Goal: Task Accomplishment & Management: Use online tool/utility

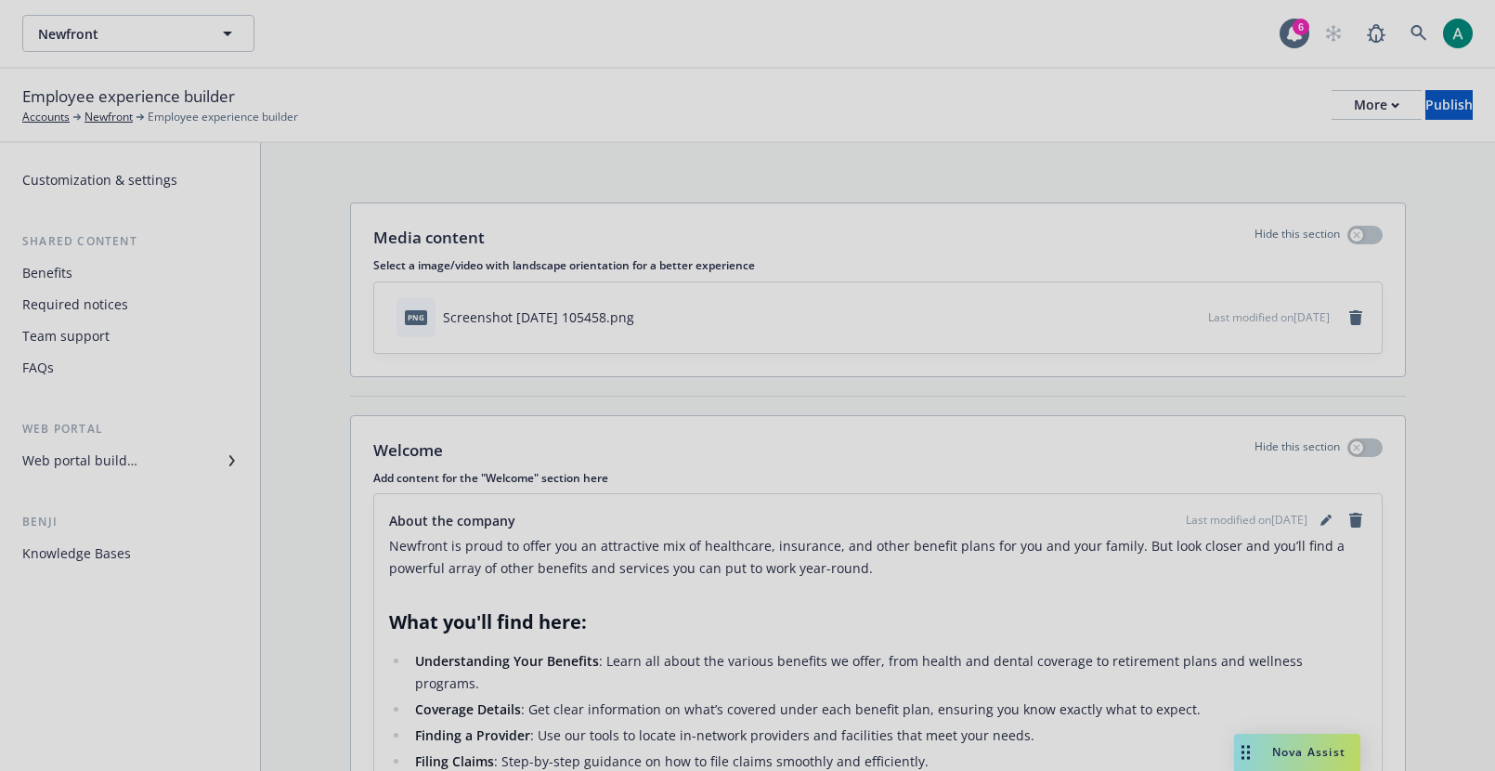
click at [104, 118] on div at bounding box center [747, 385] width 1495 height 771
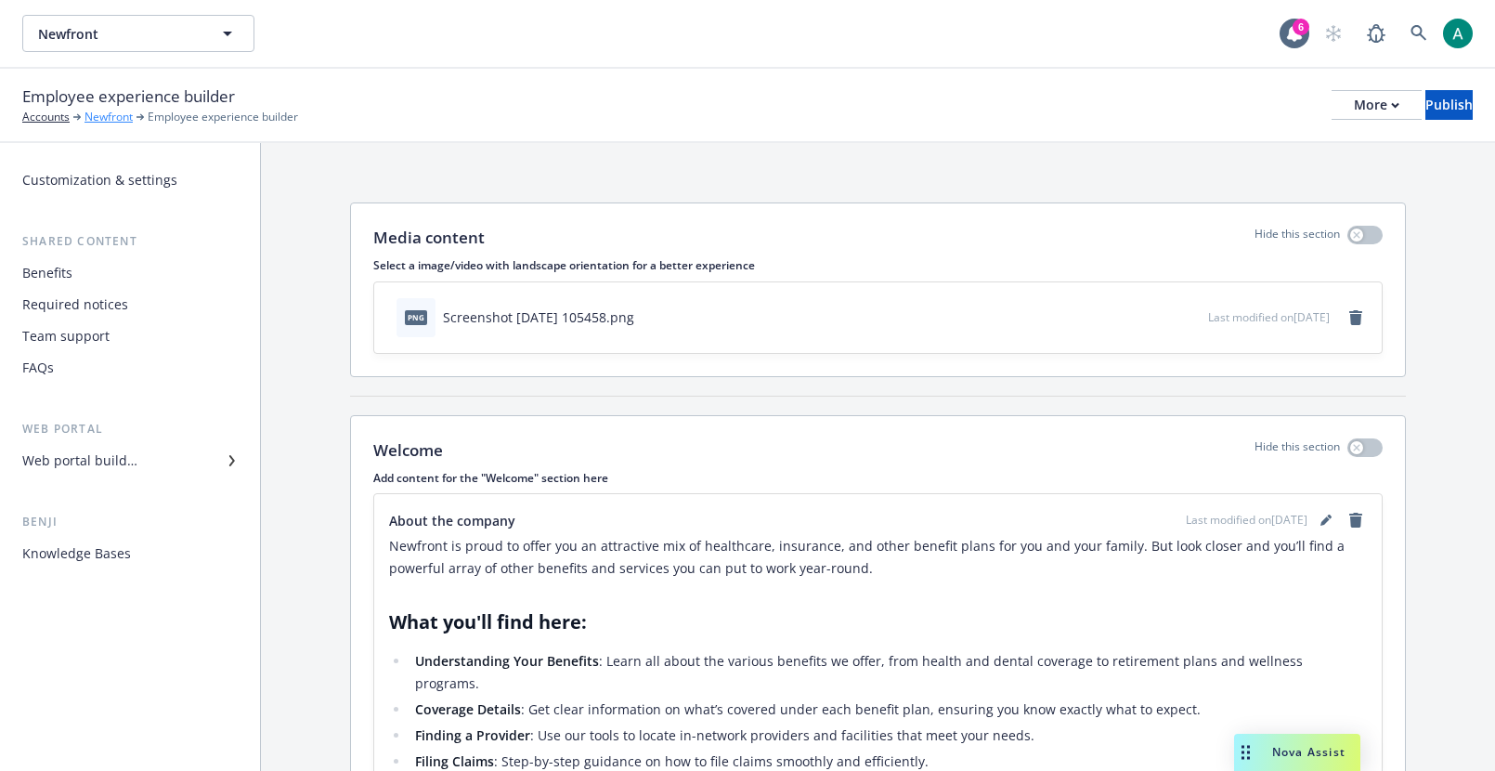
click at [110, 118] on link "Newfront" at bounding box center [108, 117] width 48 height 17
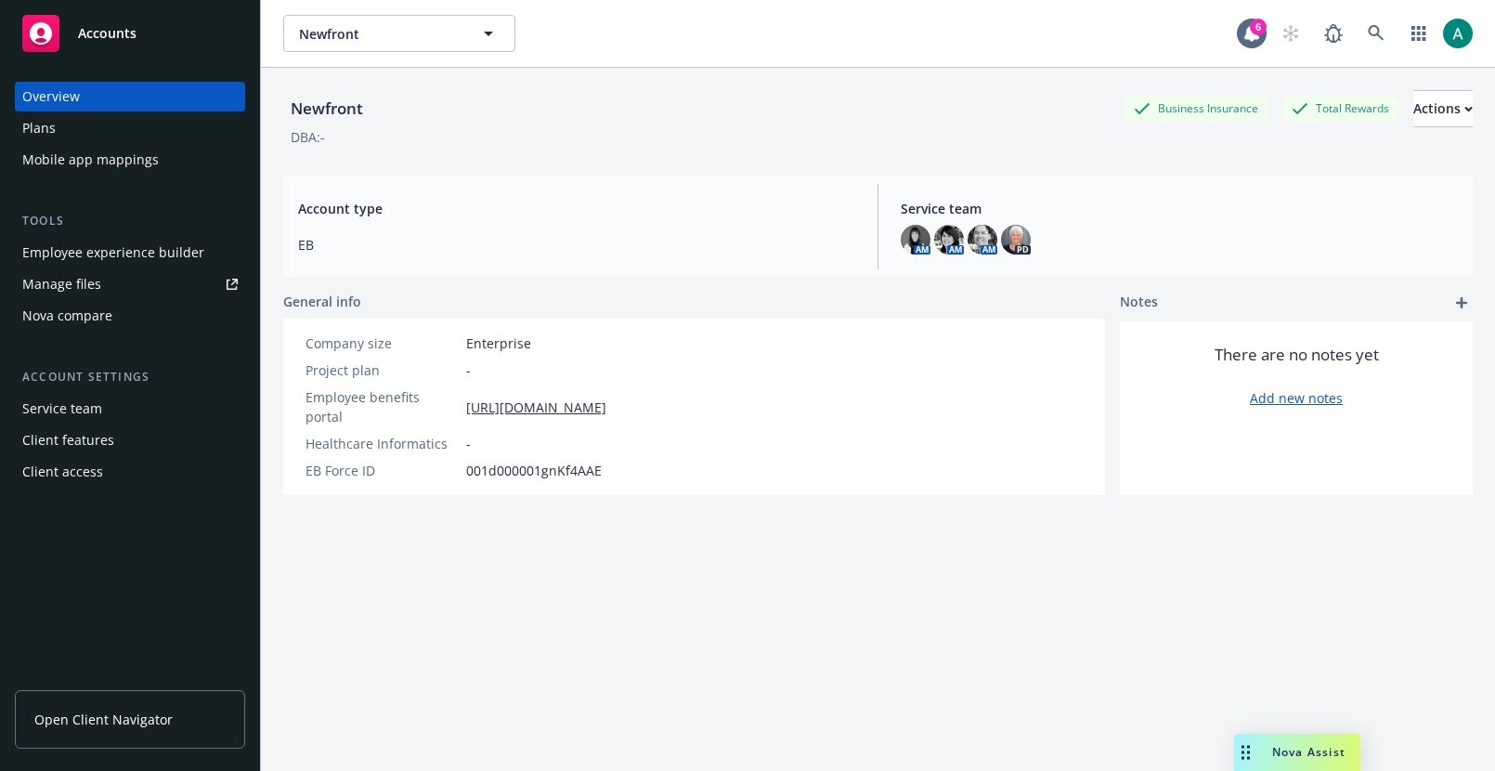
click at [61, 270] on div "Manage files" at bounding box center [61, 284] width 79 height 30
click at [33, 265] on div "Employee experience builder" at bounding box center [113, 253] width 182 height 30
click at [85, 244] on div "Employee experience builder" at bounding box center [113, 253] width 182 height 30
click at [1373, 21] on link at bounding box center [1375, 33] width 37 height 37
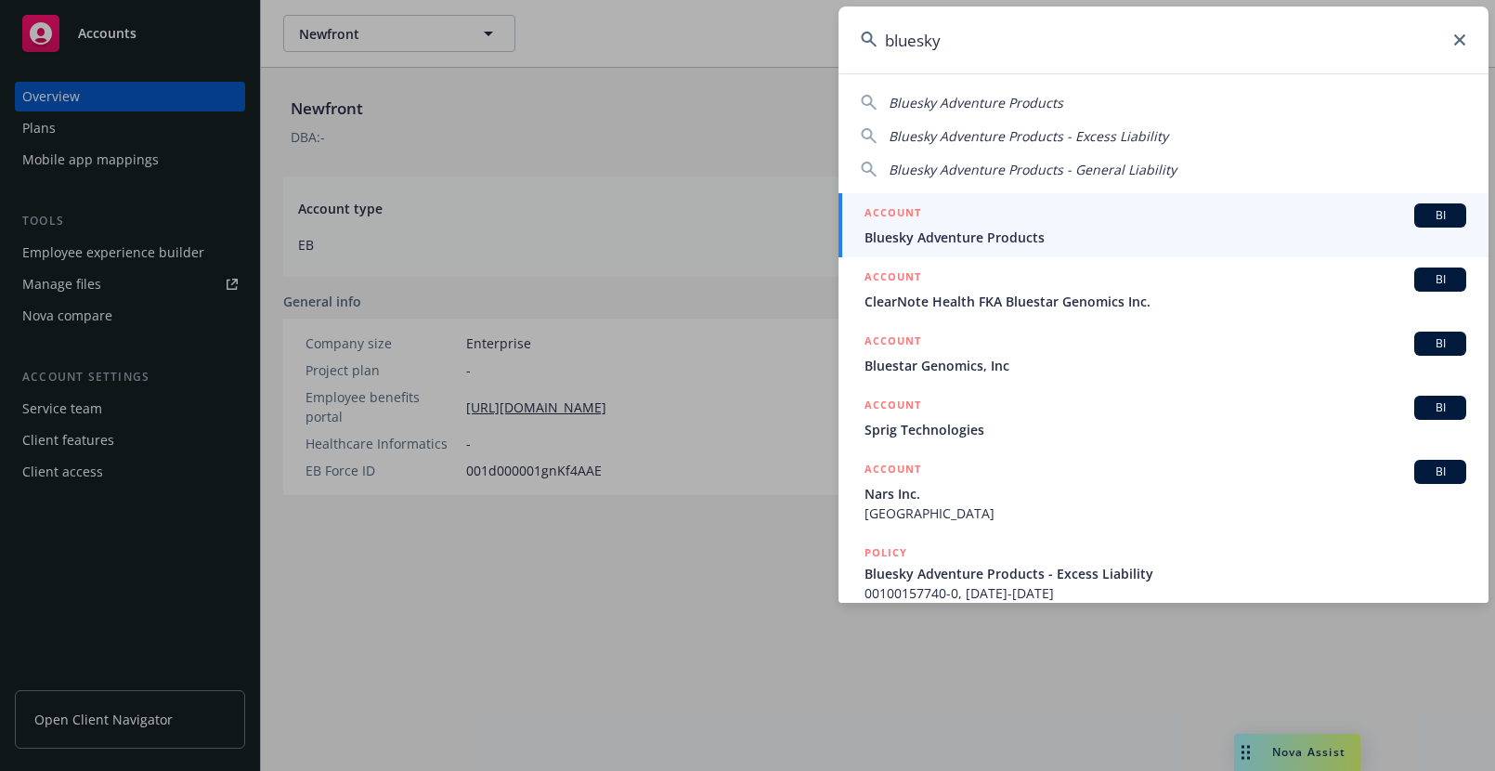
click at [1021, 67] on input "bluesky" at bounding box center [1163, 39] width 650 height 67
click at [1021, 61] on input "bluesky" at bounding box center [1163, 39] width 650 height 67
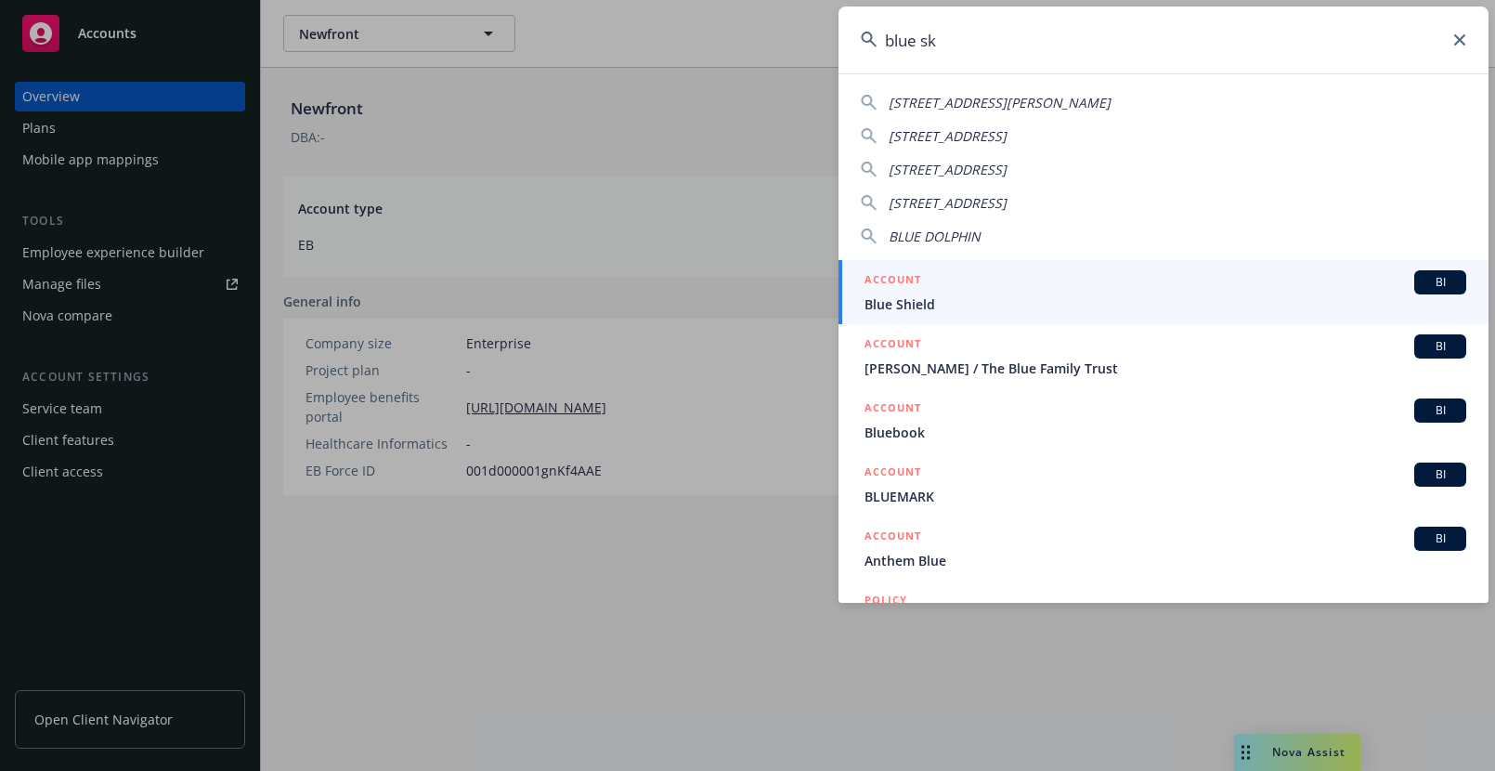
type input "blue sky"
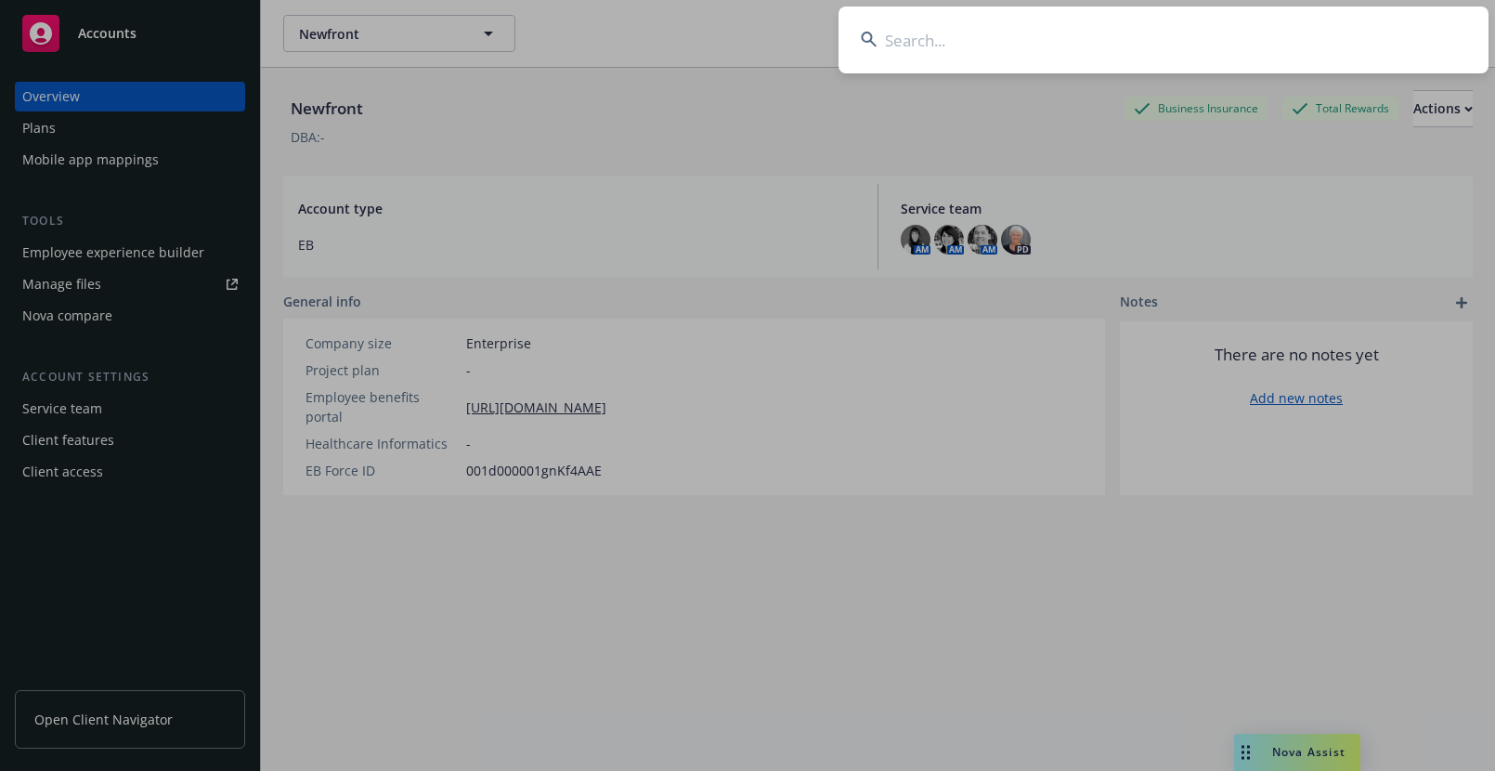
type input "t"
type input "newfront"
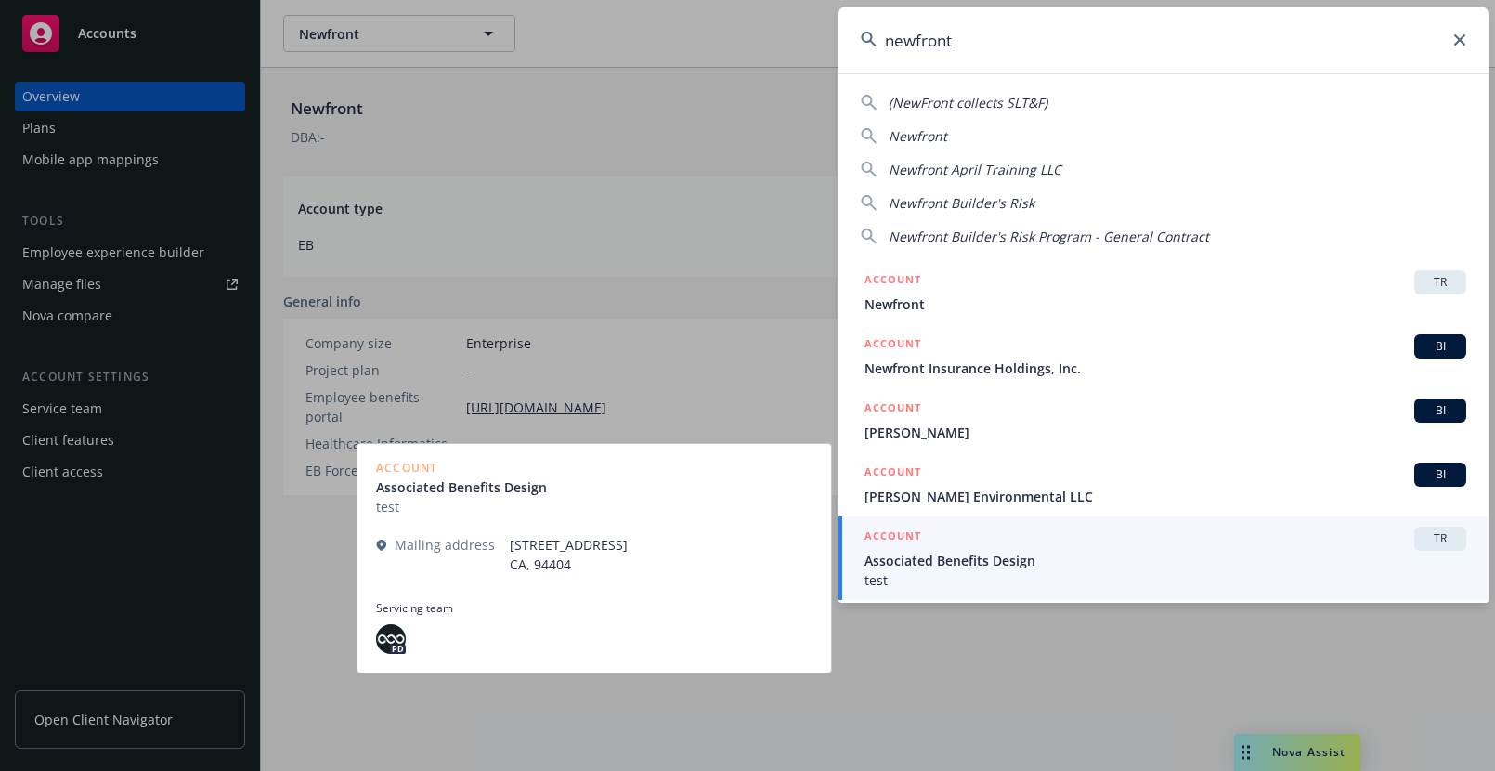
click at [998, 564] on span "Associated Benefits Design" at bounding box center [1165, 560] width 602 height 19
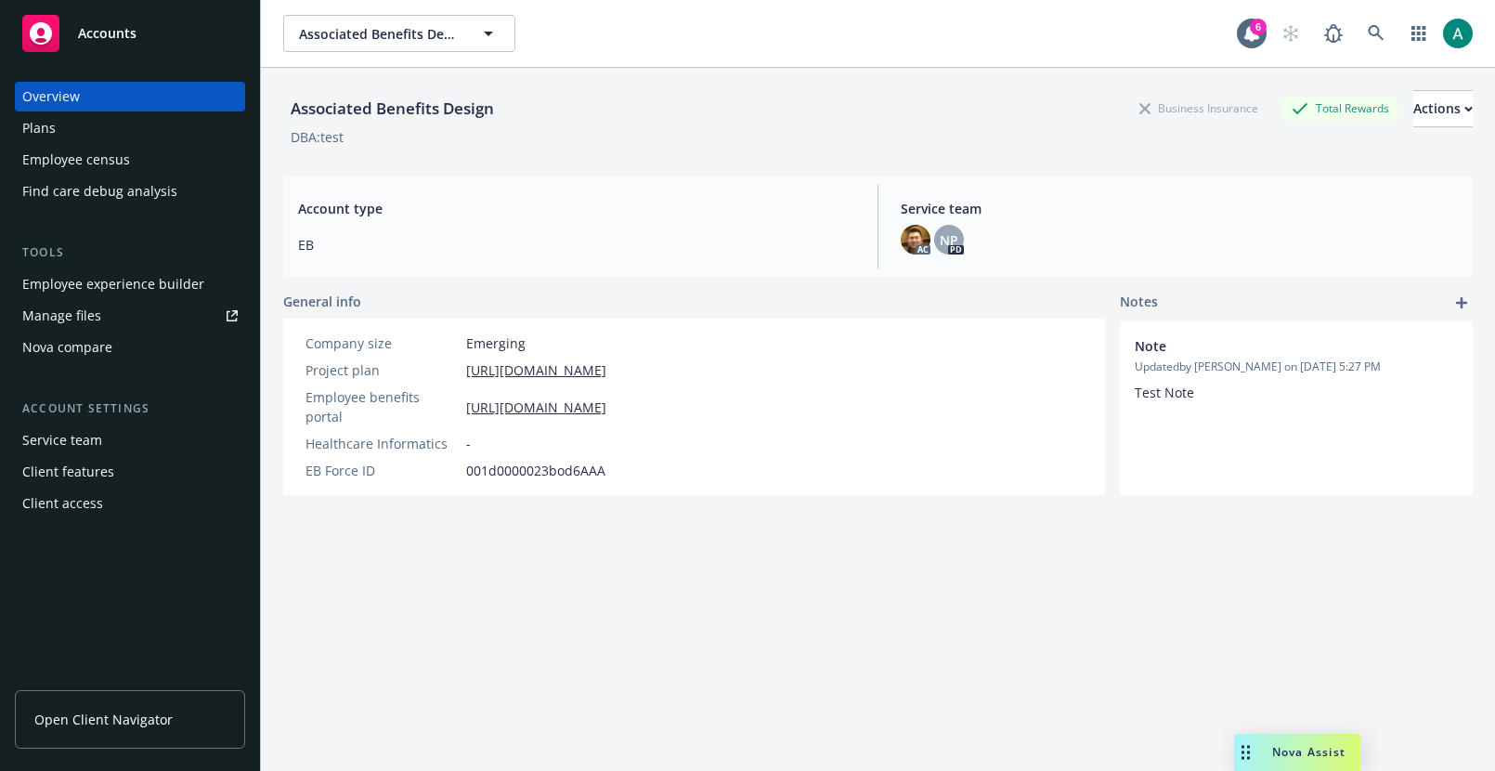
click at [71, 284] on div "Employee experience builder" at bounding box center [113, 284] width 182 height 30
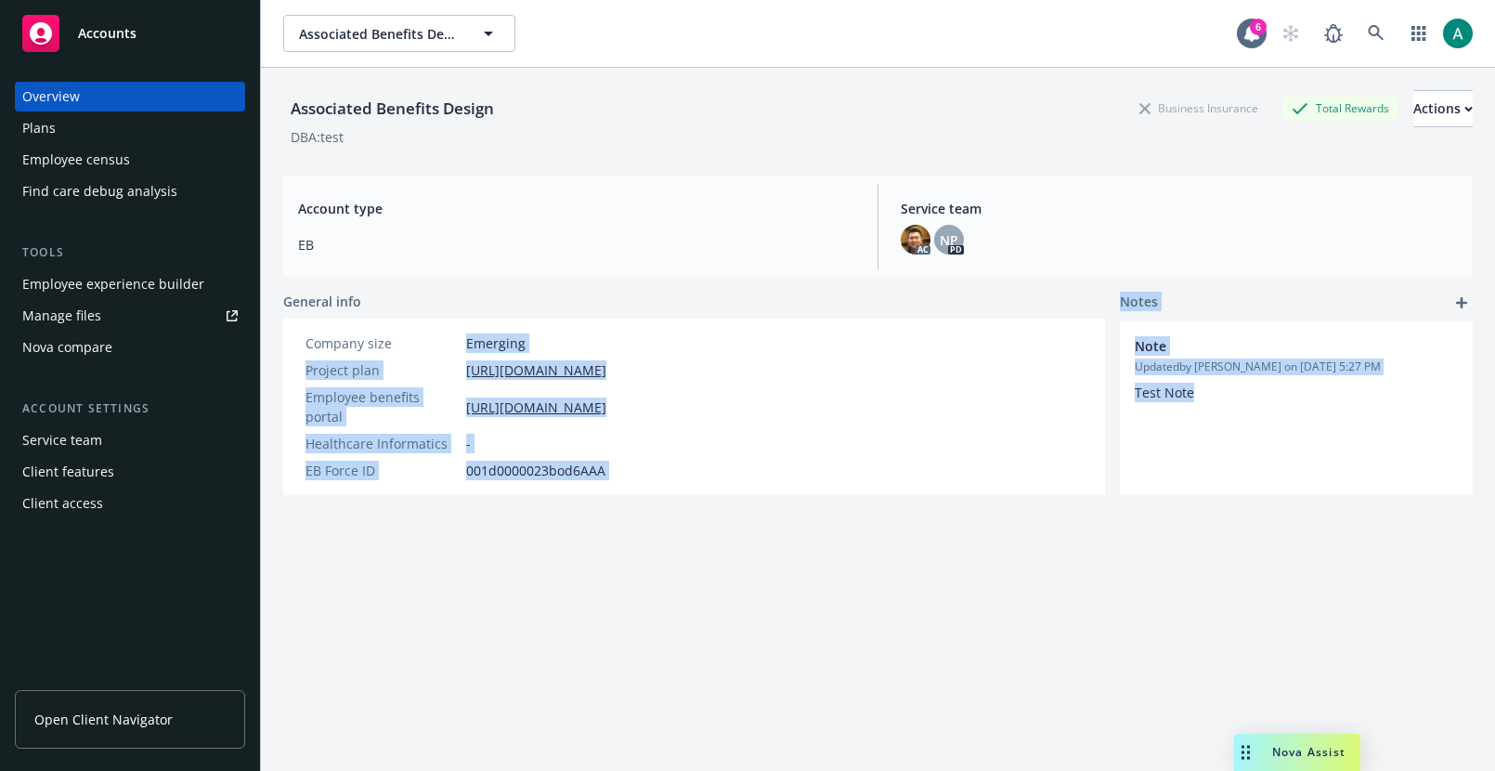
drag, startPoint x: 1110, startPoint y: 318, endPoint x: 1316, endPoint y: 552, distance: 311.2
click at [1316, 552] on div "Associated Benefits Design Business Insurance Total Rewards Actions DBA: test A…" at bounding box center [877, 442] width 1189 height 748
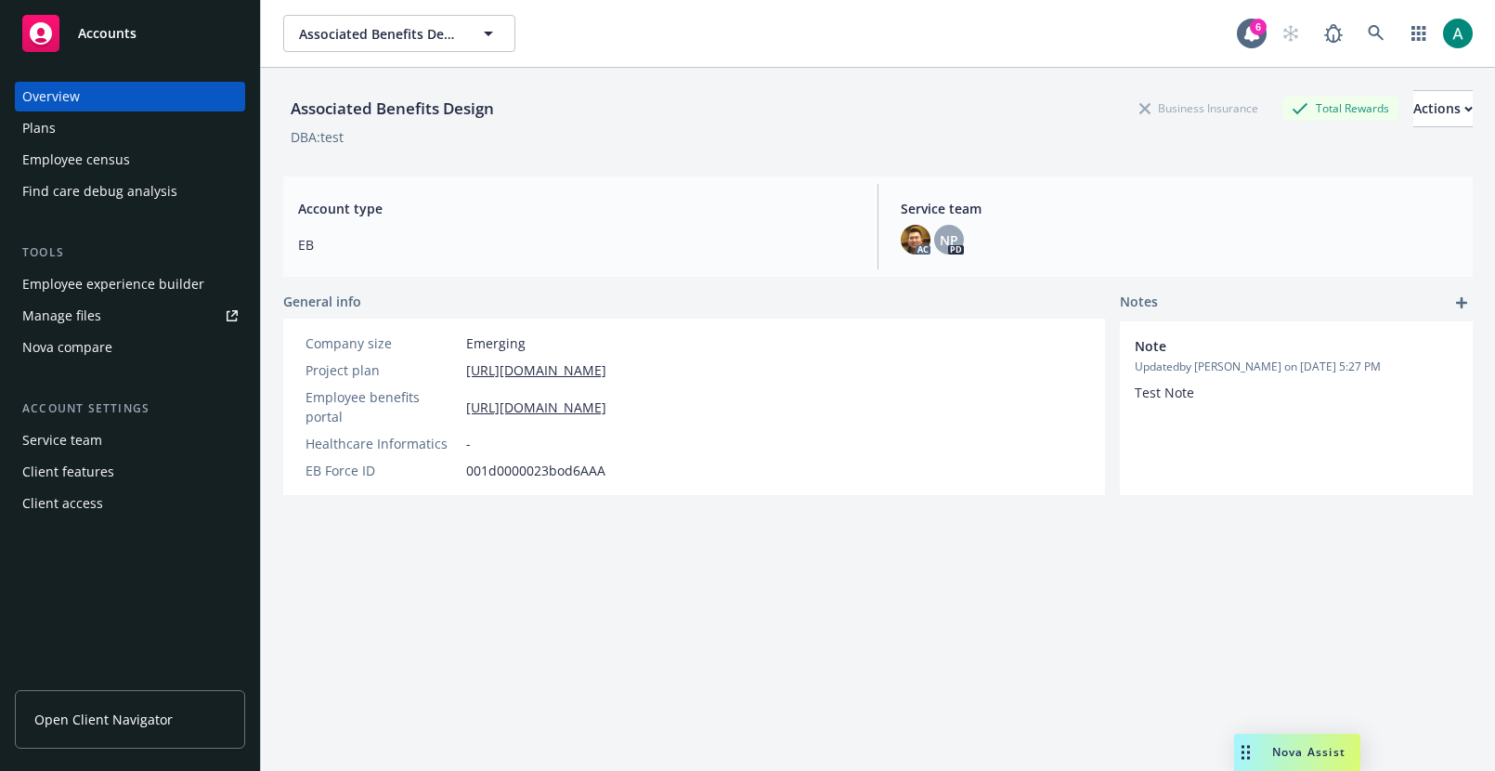
click at [1243, 482] on div "Associated Benefits Design Business Insurance Total Rewards Actions DBA: test A…" at bounding box center [877, 442] width 1189 height 748
drag, startPoint x: 1239, startPoint y: 484, endPoint x: 1157, endPoint y: 288, distance: 212.6
click at [1157, 288] on div "Associated Benefits Design Business Insurance Total Rewards Actions DBA: test A…" at bounding box center [877, 442] width 1189 height 748
click at [1119, 290] on div "Associated Benefits Design Business Insurance Total Rewards Actions DBA: test A…" at bounding box center [877, 442] width 1189 height 748
drag, startPoint x: 1119, startPoint y: 290, endPoint x: 1193, endPoint y: 483, distance: 206.9
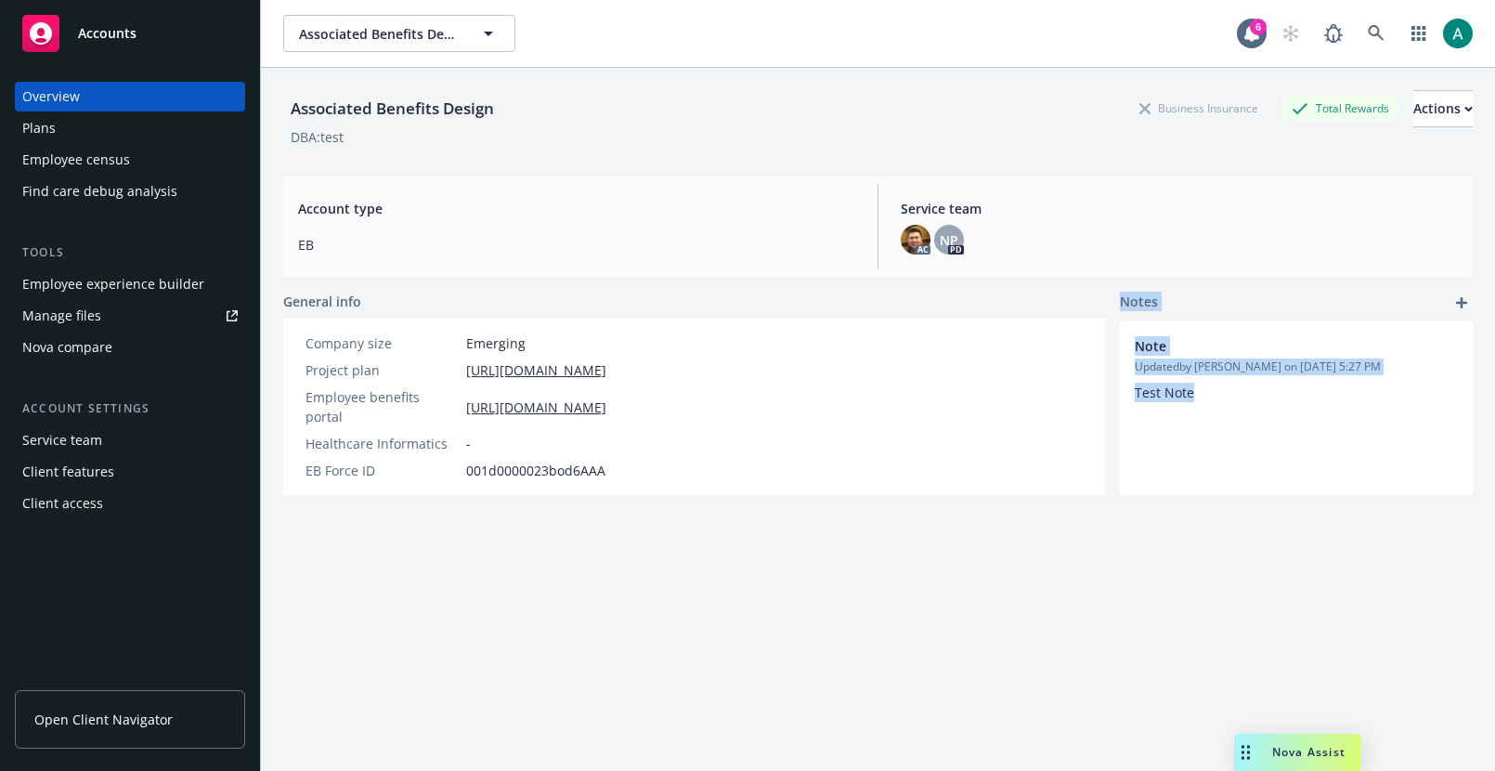
click at [1193, 483] on div "Associated Benefits Design Business Insurance Total Rewards Actions DBA: test A…" at bounding box center [877, 442] width 1189 height 748
click at [1186, 480] on div "Associated Benefits Design Business Insurance Total Rewards Actions DBA: test A…" at bounding box center [877, 442] width 1189 height 748
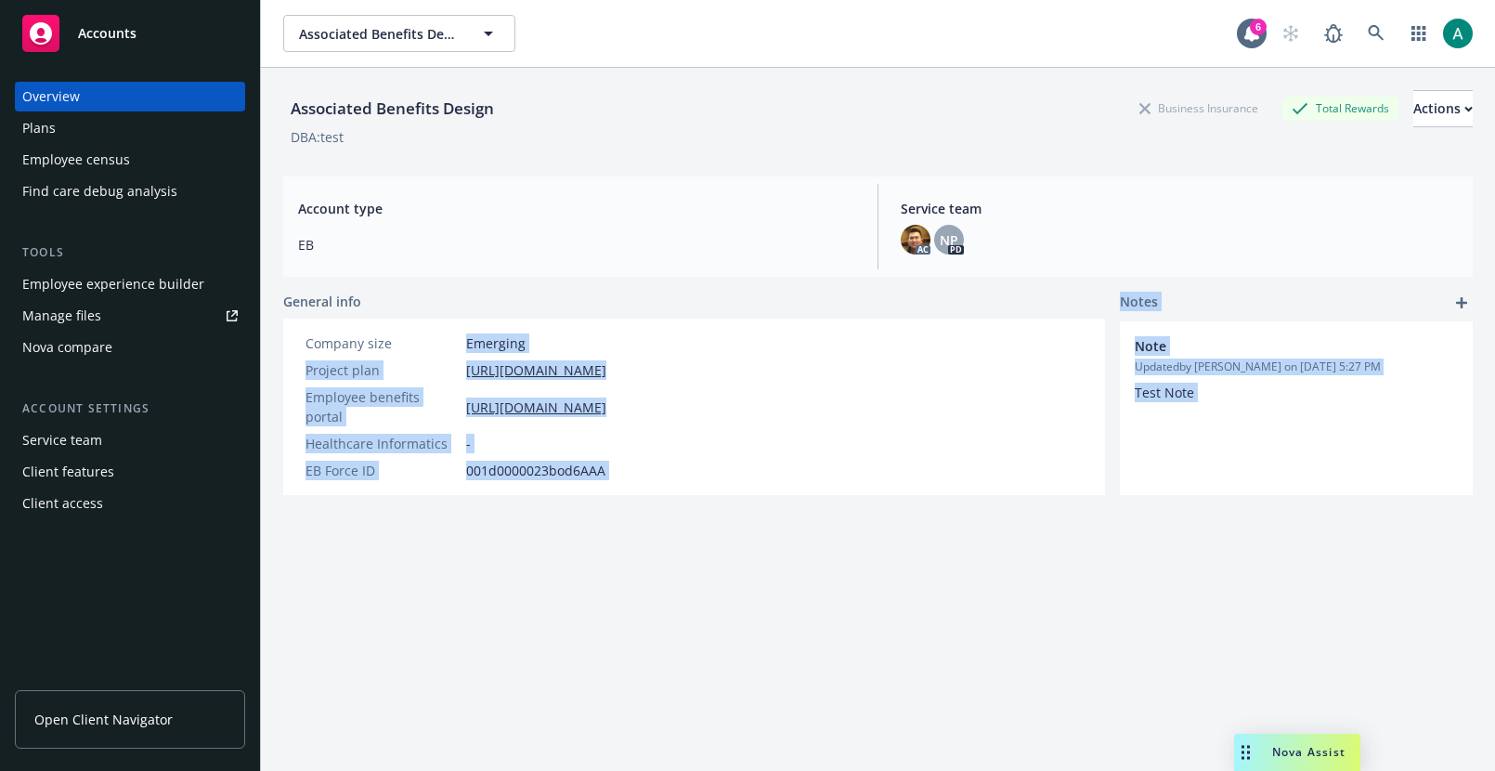
drag, startPoint x: 1186, startPoint y: 480, endPoint x: 1096, endPoint y: 318, distance: 184.9
click at [1096, 318] on div "Associated Benefits Design Business Insurance Total Rewards Actions DBA: test A…" at bounding box center [877, 442] width 1189 height 748
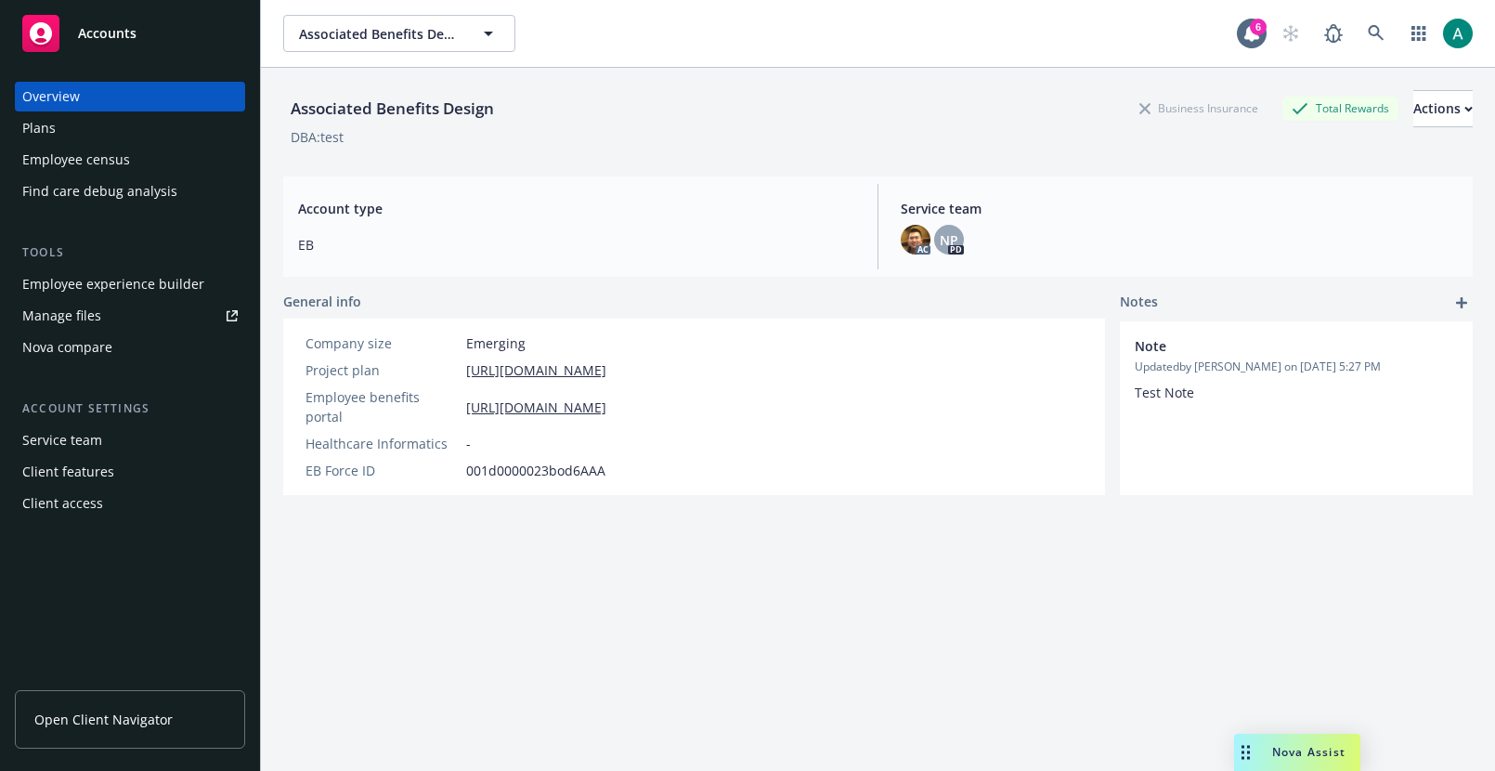
click at [1085, 299] on div "General info" at bounding box center [694, 301] width 822 height 19
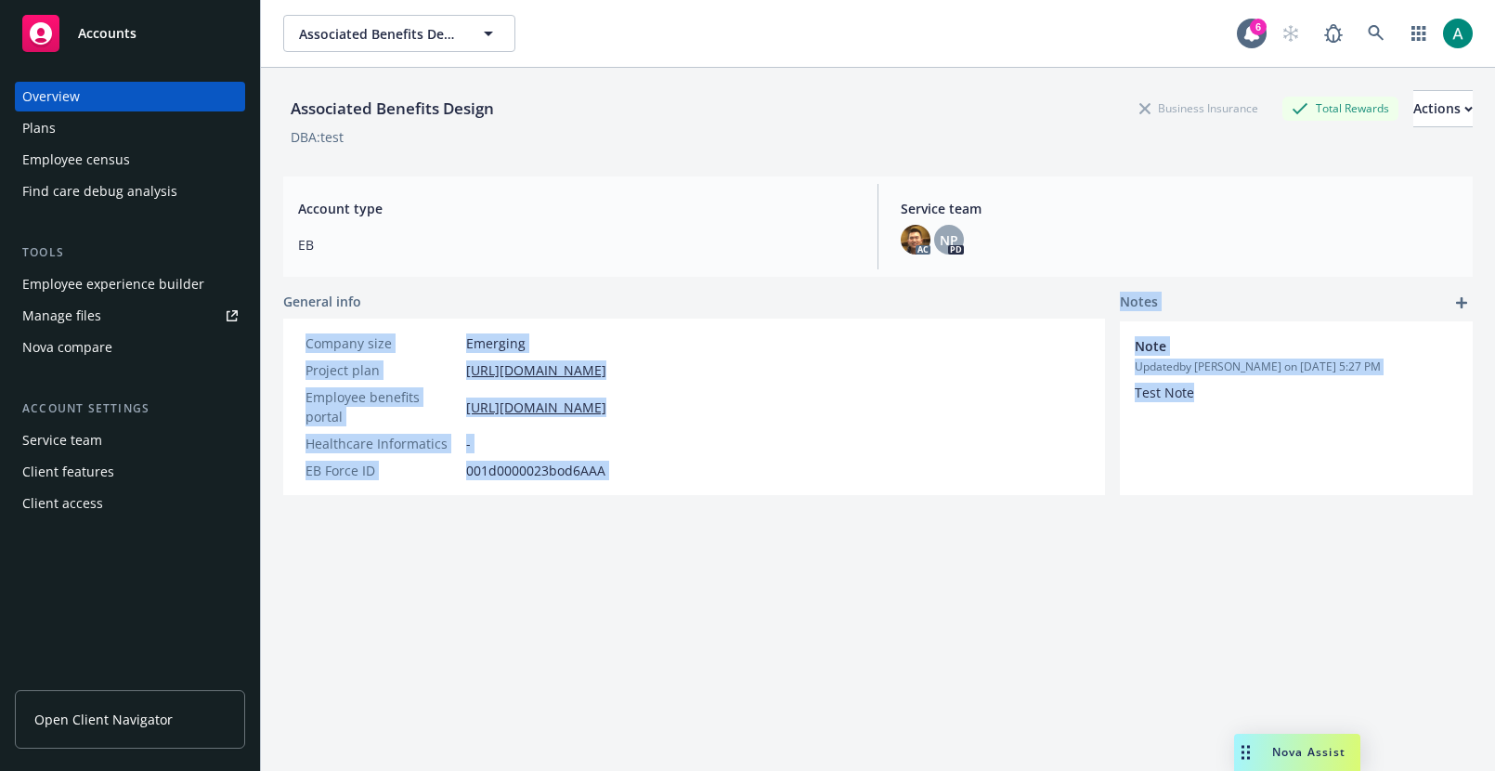
drag, startPoint x: 1085, startPoint y: 299, endPoint x: 1212, endPoint y: 527, distance: 261.0
click at [1212, 527] on div "Associated Benefits Design Business Insurance Total Rewards Actions DBA: test A…" at bounding box center [877, 442] width 1189 height 748
drag, startPoint x: 933, startPoint y: 149, endPoint x: 1167, endPoint y: 532, distance: 448.4
click at [1173, 533] on div "Associated Benefits Design Business Insurance Total Rewards Actions DBA: test A…" at bounding box center [877, 442] width 1189 height 748
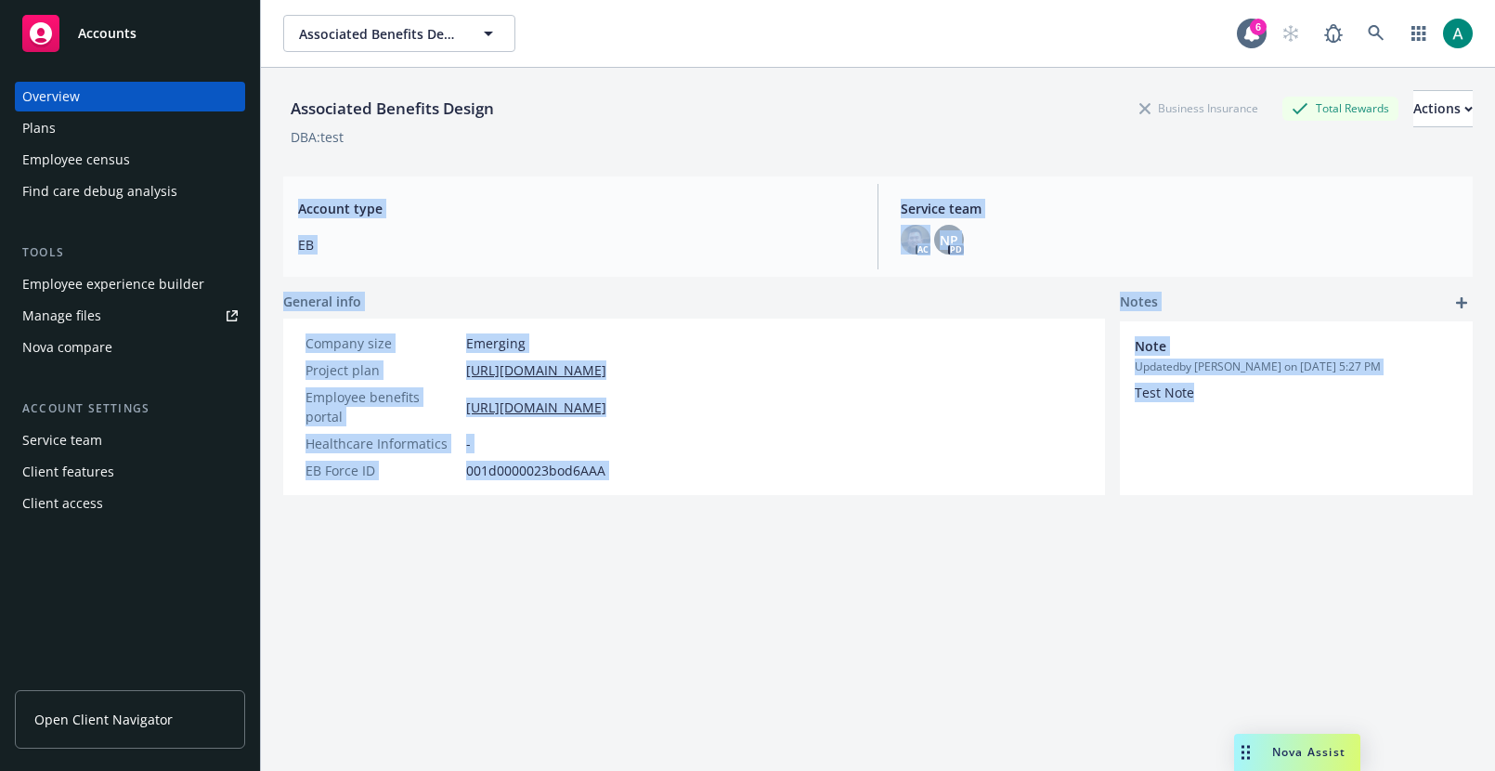
click at [1167, 532] on div "Associated Benefits Design Business Insurance Total Rewards Actions DBA: test A…" at bounding box center [877, 442] width 1189 height 748
drag, startPoint x: 1167, startPoint y: 532, endPoint x: 965, endPoint y: 114, distance: 464.2
click at [964, 114] on div "Associated Benefits Design Business Insurance Total Rewards Actions DBA: test A…" at bounding box center [877, 442] width 1189 height 748
click at [965, 114] on div "Associated Benefits Design Business Insurance Total Rewards Actions" at bounding box center [877, 108] width 1189 height 37
drag, startPoint x: 957, startPoint y: 76, endPoint x: 1163, endPoint y: 548, distance: 514.7
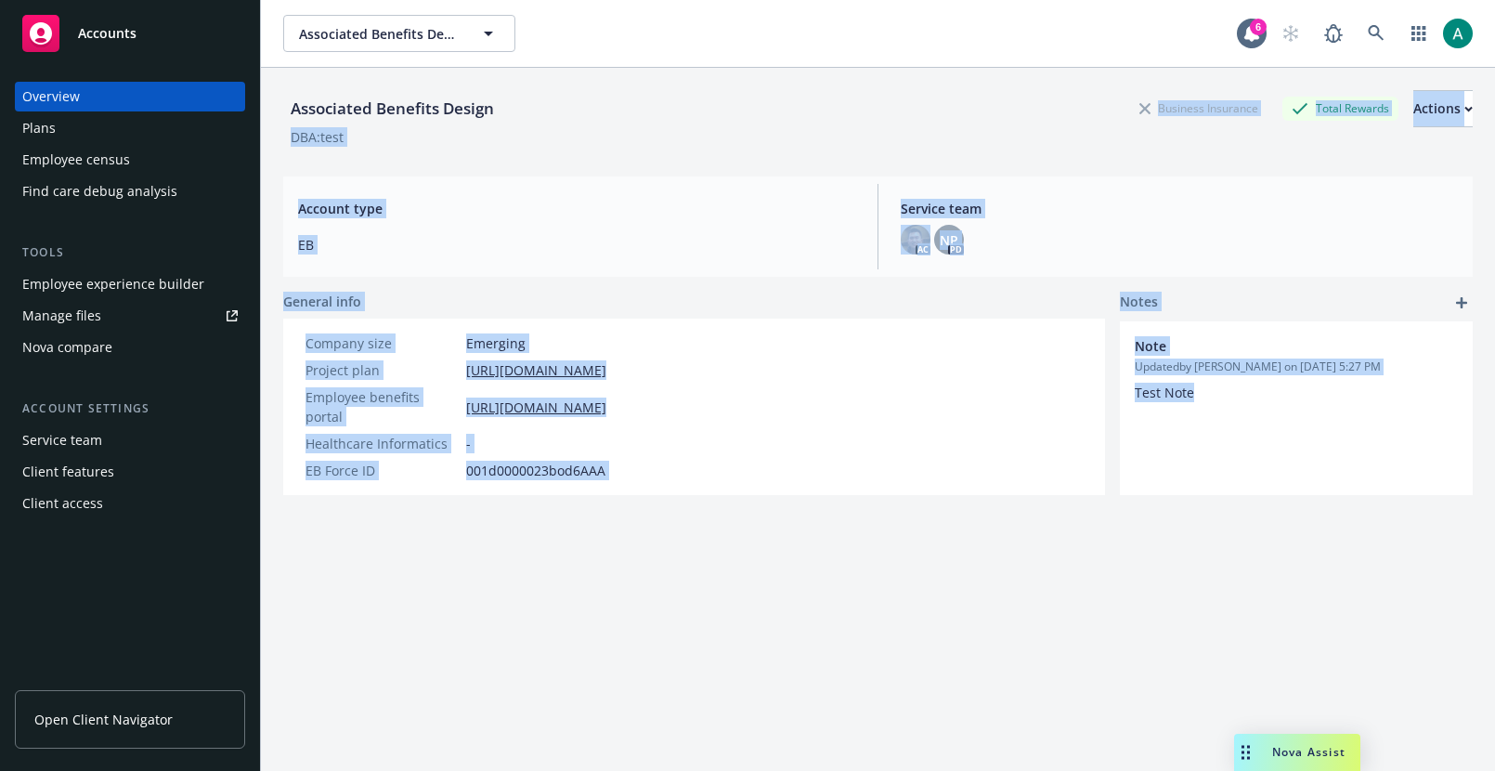
click at [1164, 549] on div "Associated Benefits Design Business Insurance Total Rewards Actions DBA: test A…" at bounding box center [877, 442] width 1189 height 748
click at [1163, 548] on div "Associated Benefits Design Business Insurance Total Rewards Actions DBA: test A…" at bounding box center [877, 442] width 1189 height 748
drag, startPoint x: 1163, startPoint y: 548, endPoint x: 977, endPoint y: 70, distance: 513.2
click at [977, 70] on div "Associated Benefits Design Business Insurance Total Rewards Actions DBA: test A…" at bounding box center [877, 442] width 1189 height 748
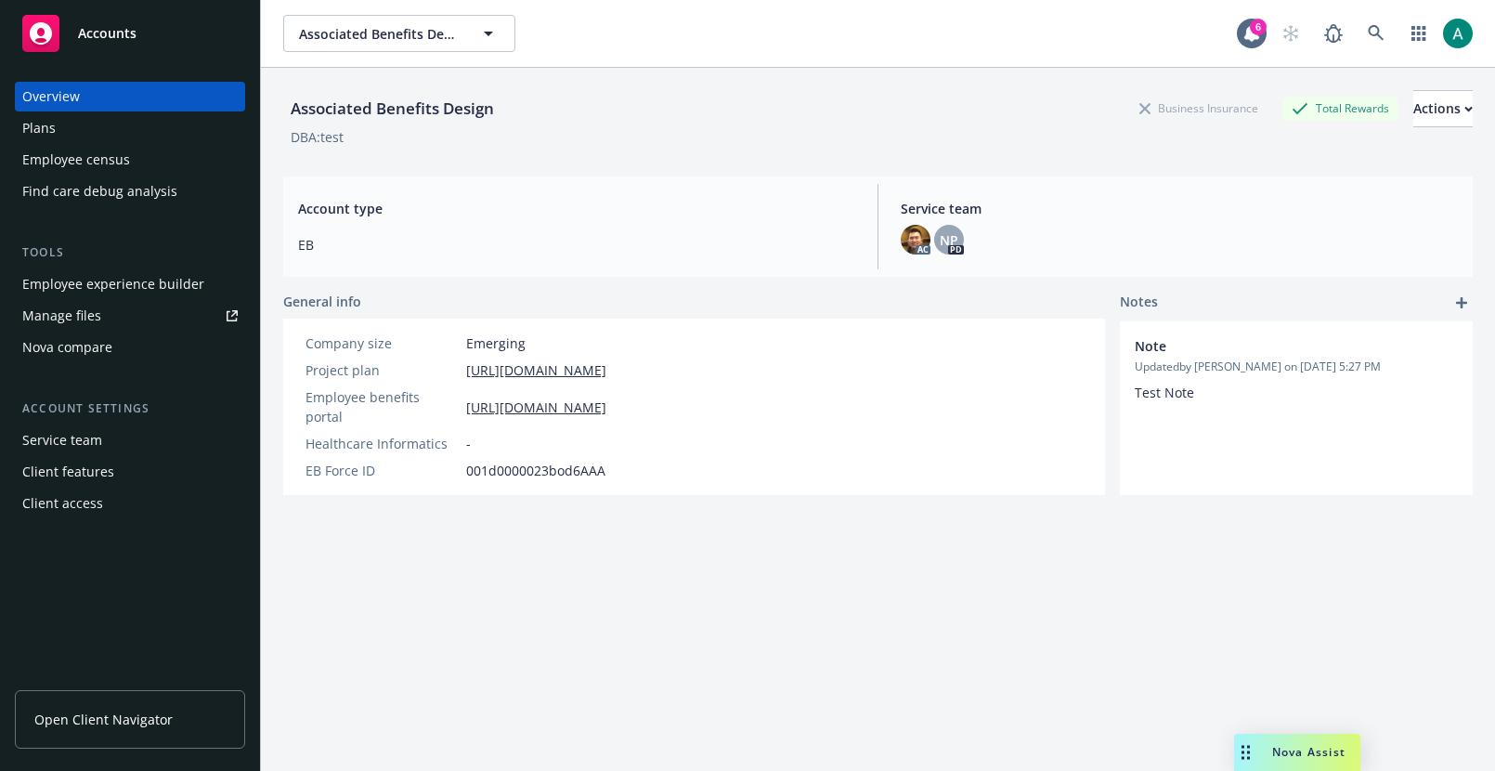
click at [952, 81] on div "Associated Benefits Design Business Insurance Total Rewards Actions DBA: test" at bounding box center [877, 115] width 1189 height 94
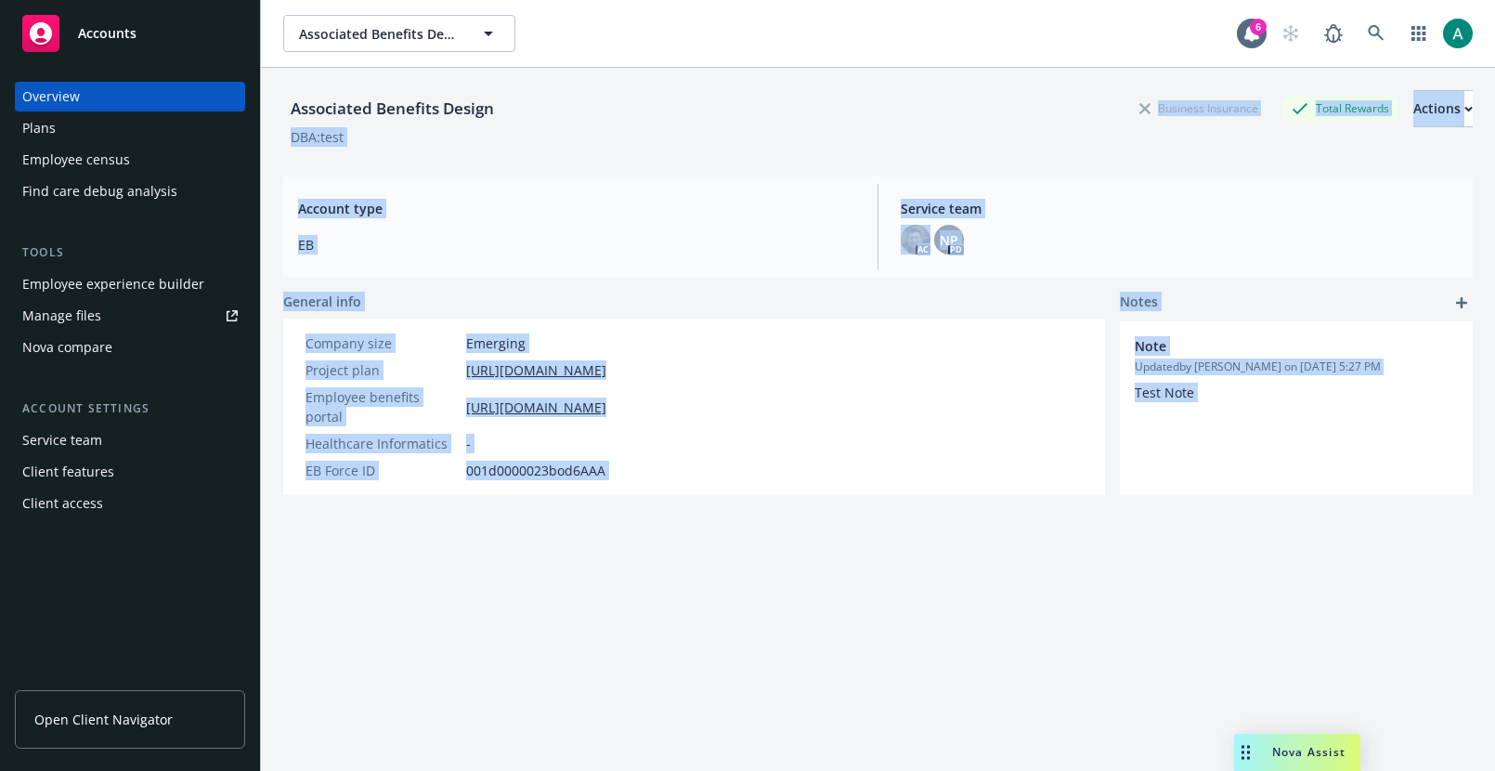
drag, startPoint x: 952, startPoint y: 81, endPoint x: 1219, endPoint y: 581, distance: 567.4
click at [1219, 581] on div "Associated Benefits Design Business Insurance Total Rewards Actions DBA: test A…" at bounding box center [877, 442] width 1189 height 748
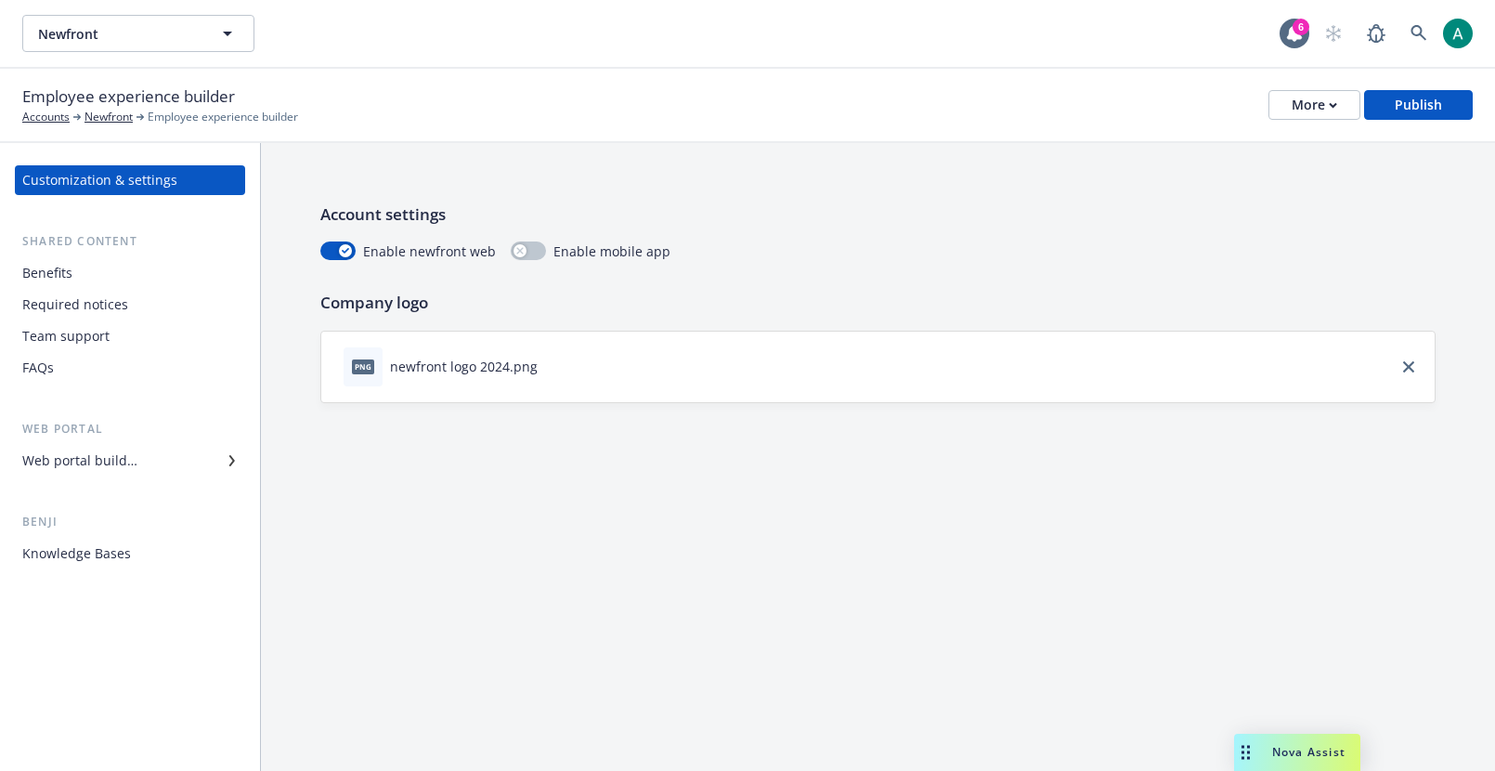
click at [115, 443] on div "Web portal Web portal builder" at bounding box center [130, 448] width 230 height 56
click at [115, 450] on div "Web portal builder" at bounding box center [79, 461] width 115 height 30
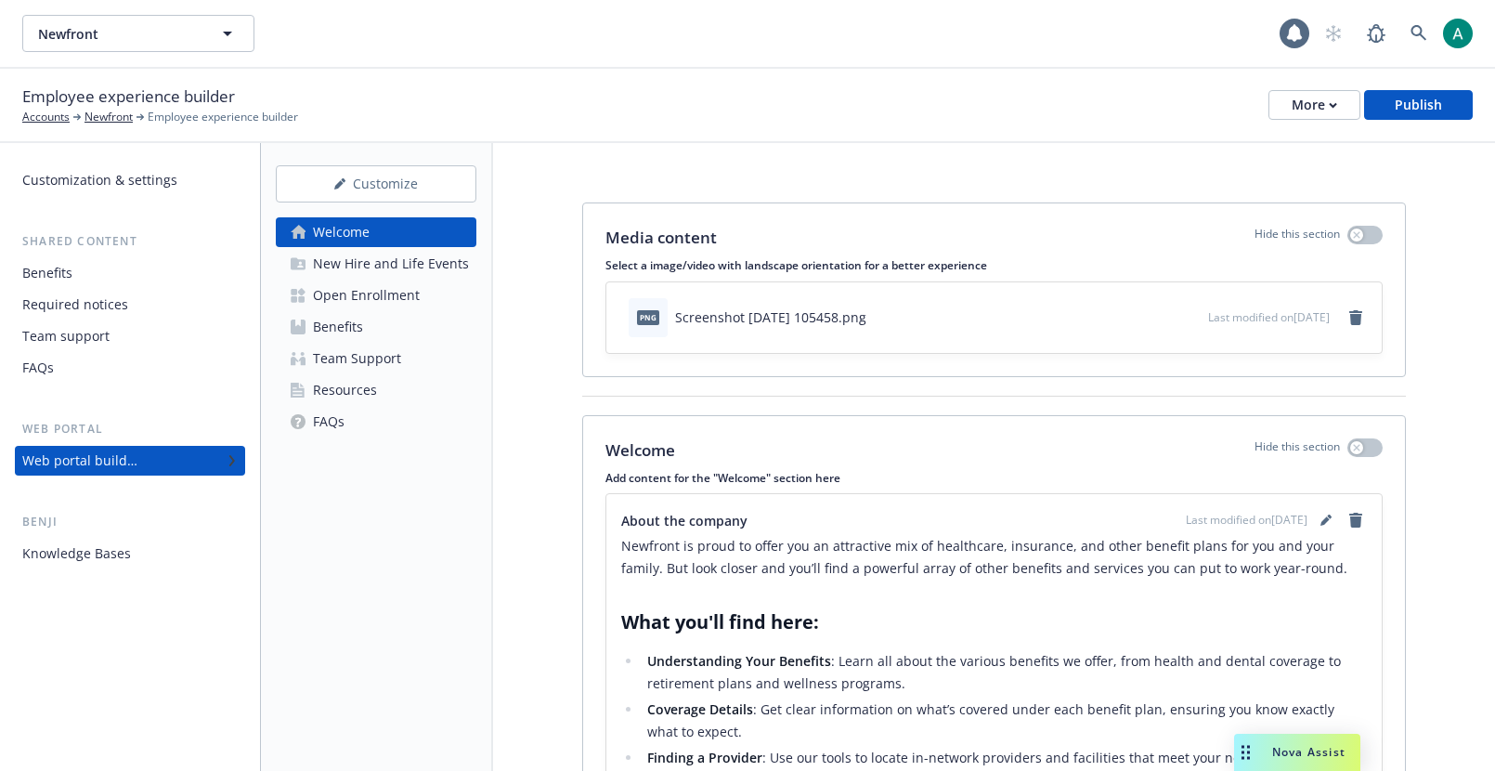
click at [339, 268] on div "New Hire and Life Events" at bounding box center [391, 264] width 156 height 30
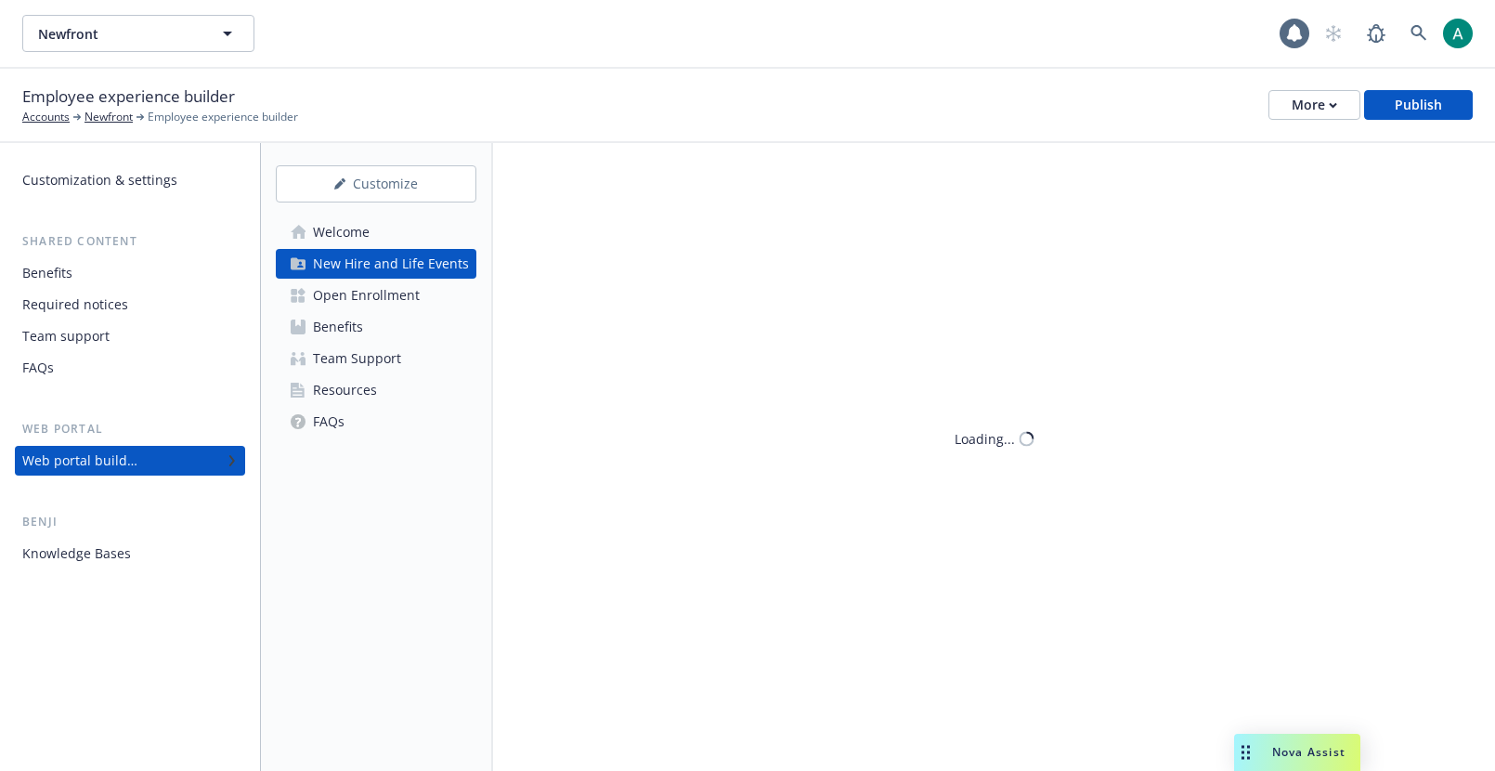
click at [339, 323] on div "Benefits" at bounding box center [338, 327] width 50 height 30
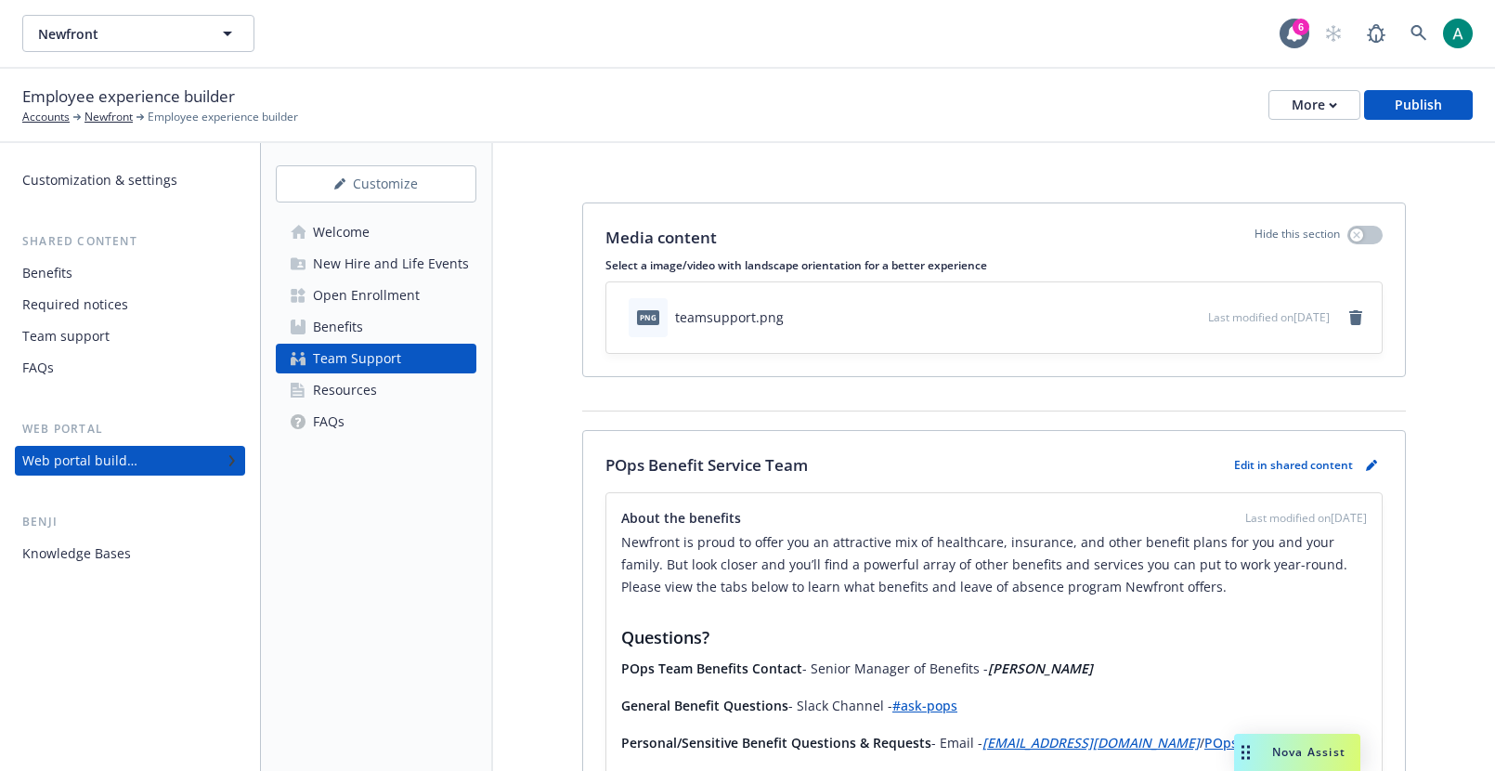
click at [341, 223] on div "Welcome" at bounding box center [341, 232] width 57 height 30
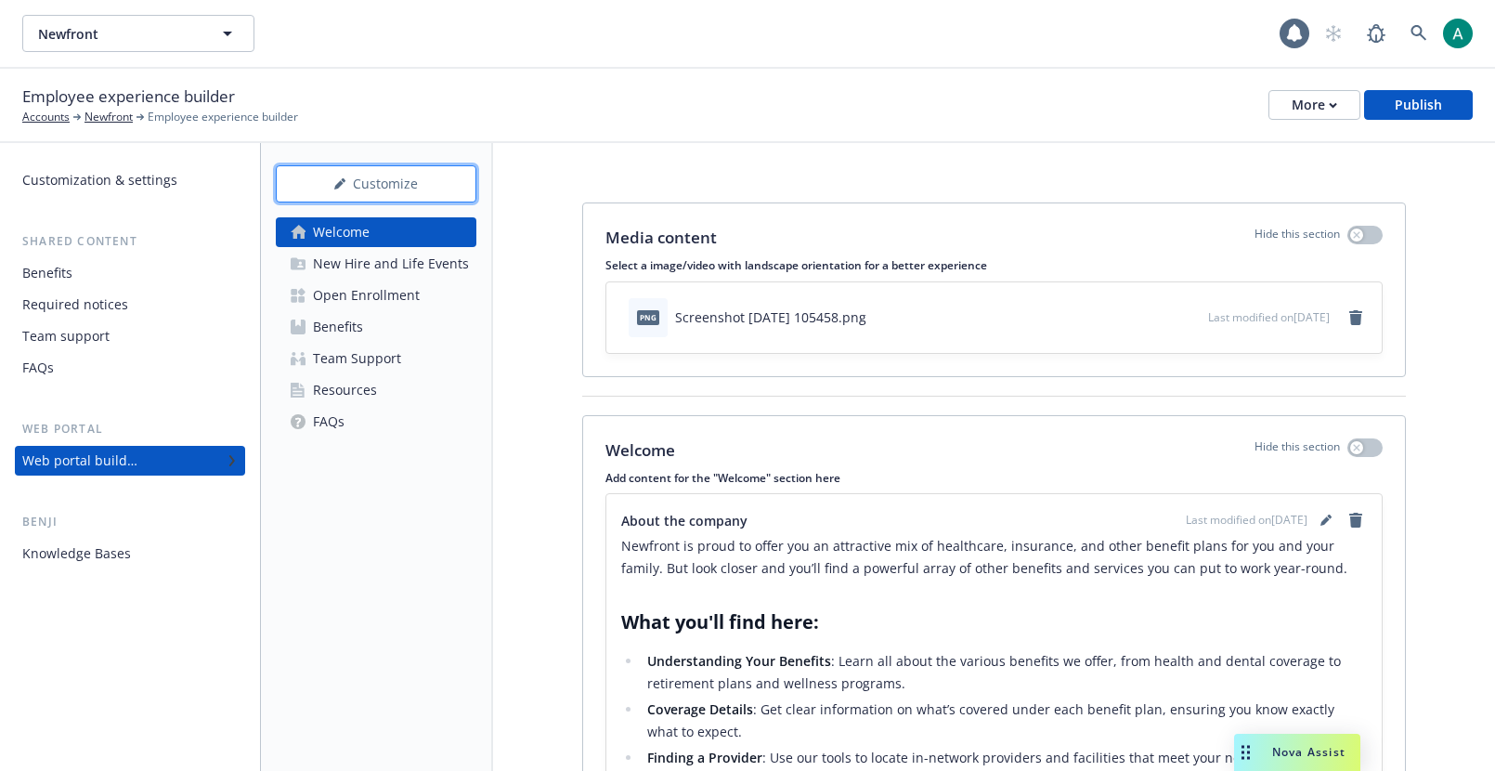
click at [370, 192] on div "Customize" at bounding box center [375, 183] width 139 height 35
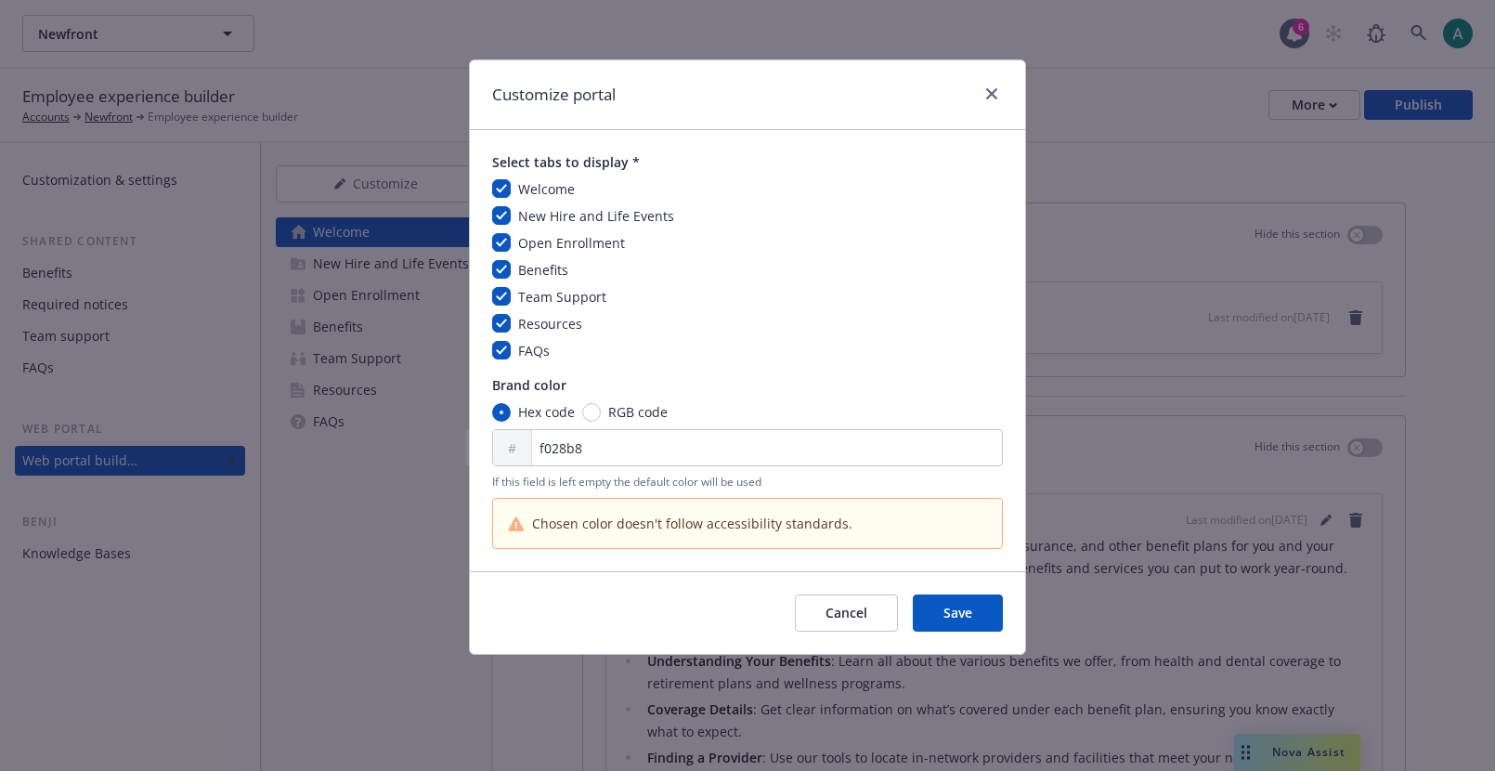
click at [408, 288] on div "Customize portal Select tabs to display * Welcome New Hire and Life Events Open…" at bounding box center [747, 385] width 1495 height 771
click at [991, 91] on icon "close" at bounding box center [991, 93] width 11 height 11
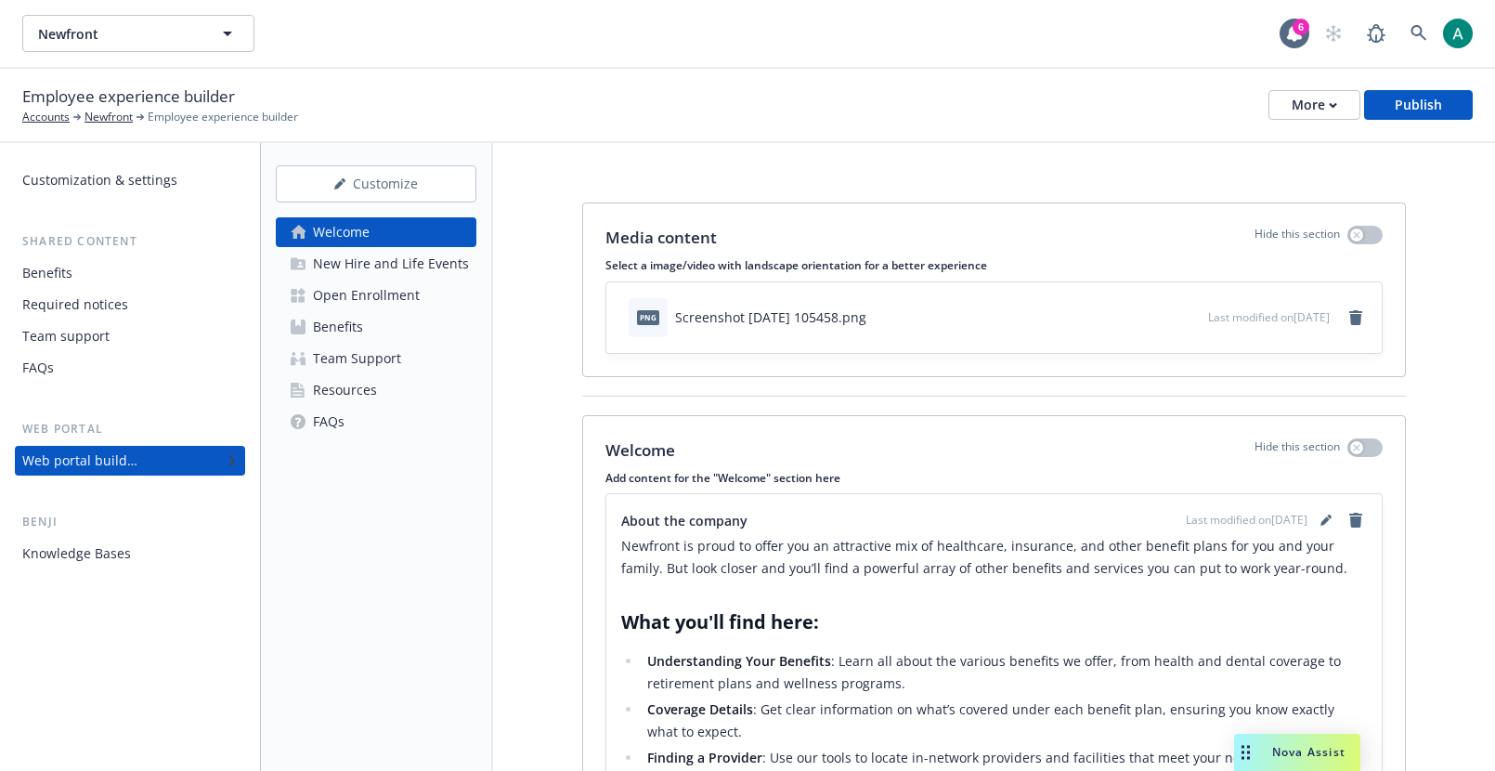
click at [406, 334] on link "Benefits" at bounding box center [376, 327] width 201 height 30
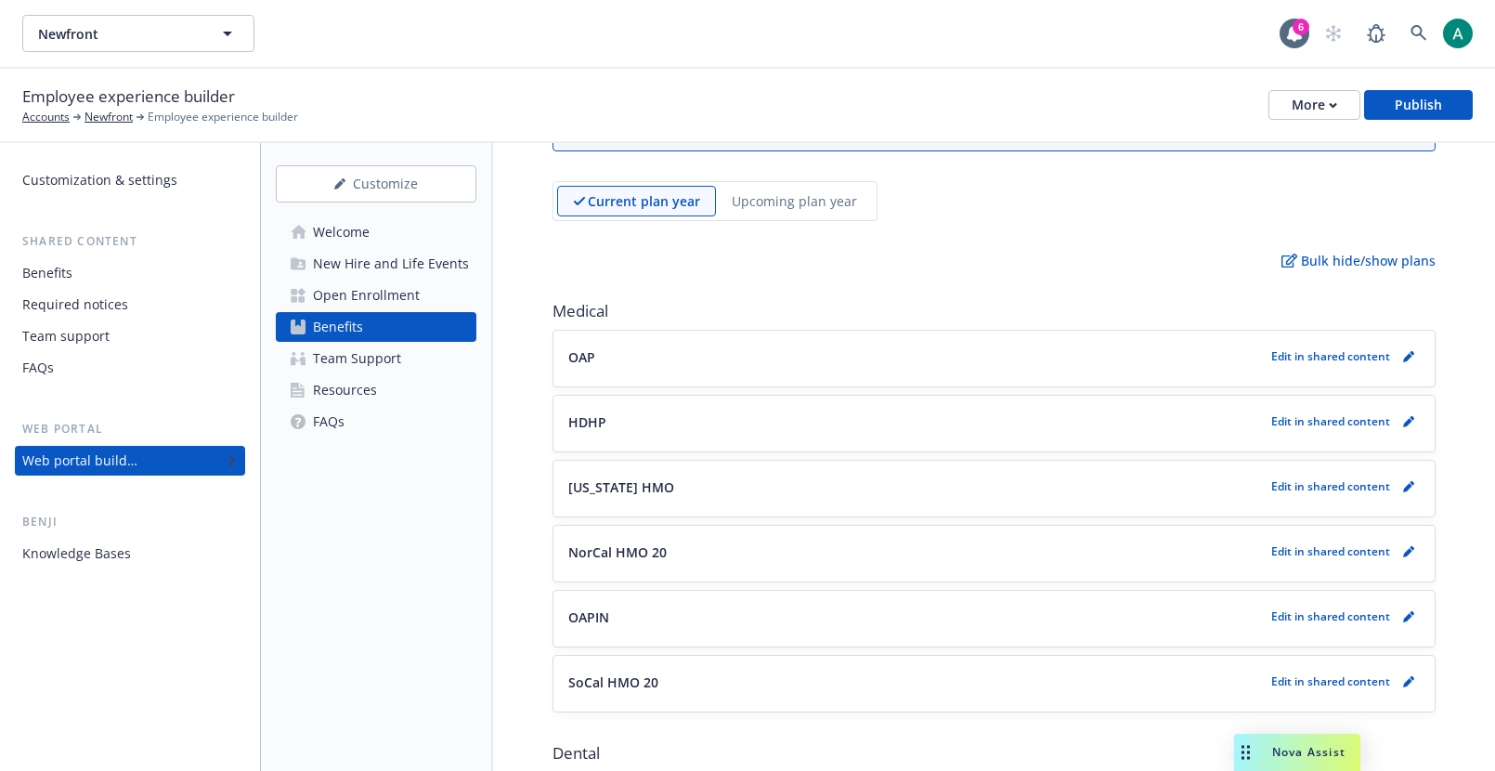
scroll to position [181, 0]
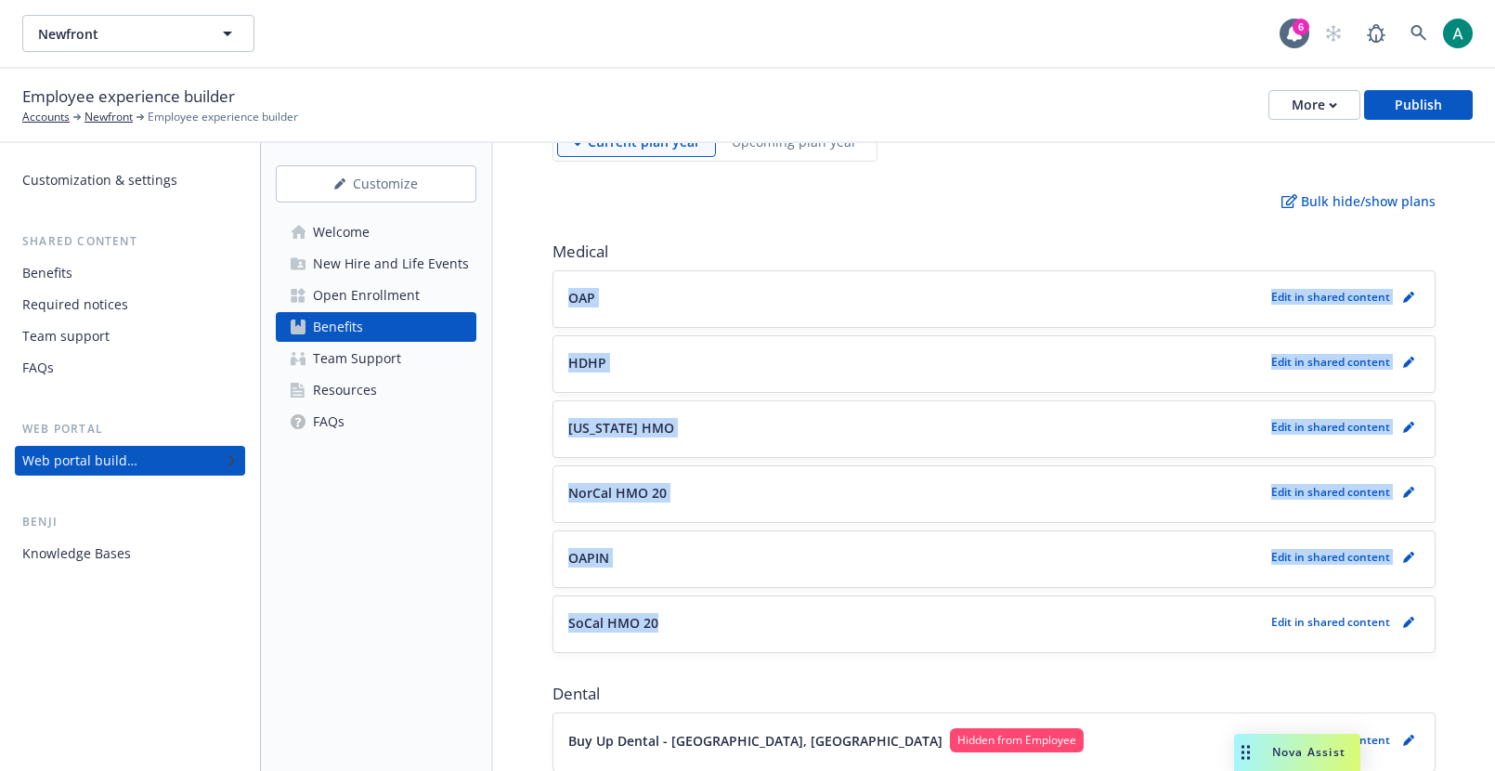
drag, startPoint x: 578, startPoint y: 285, endPoint x: 607, endPoint y: 659, distance: 375.2
click at [607, 331] on div "Medical OAP Edit in shared content HDHP Edit in shared content Hawaii HMO Edit …" at bounding box center [993, 446] width 883 height 412
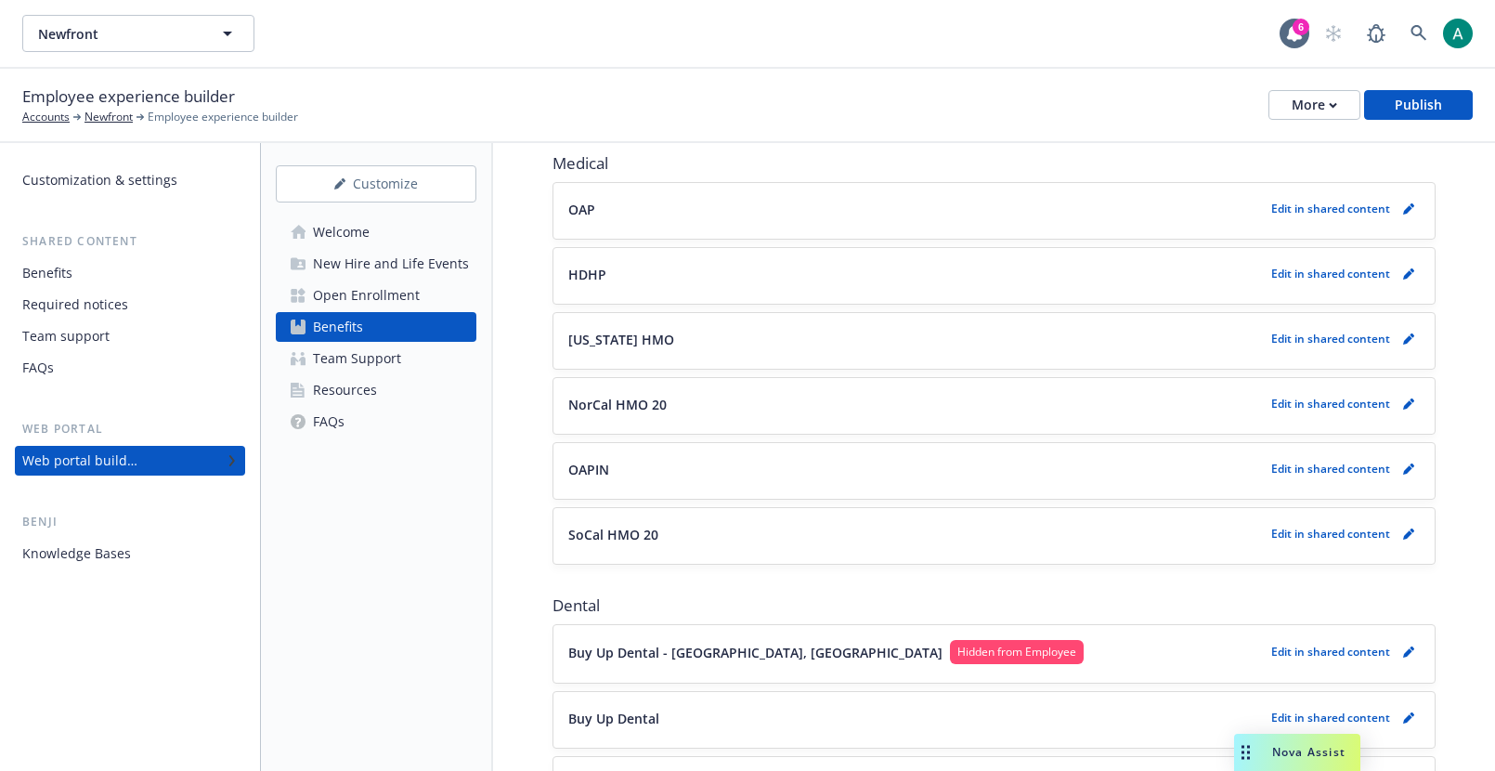
scroll to position [259, 0]
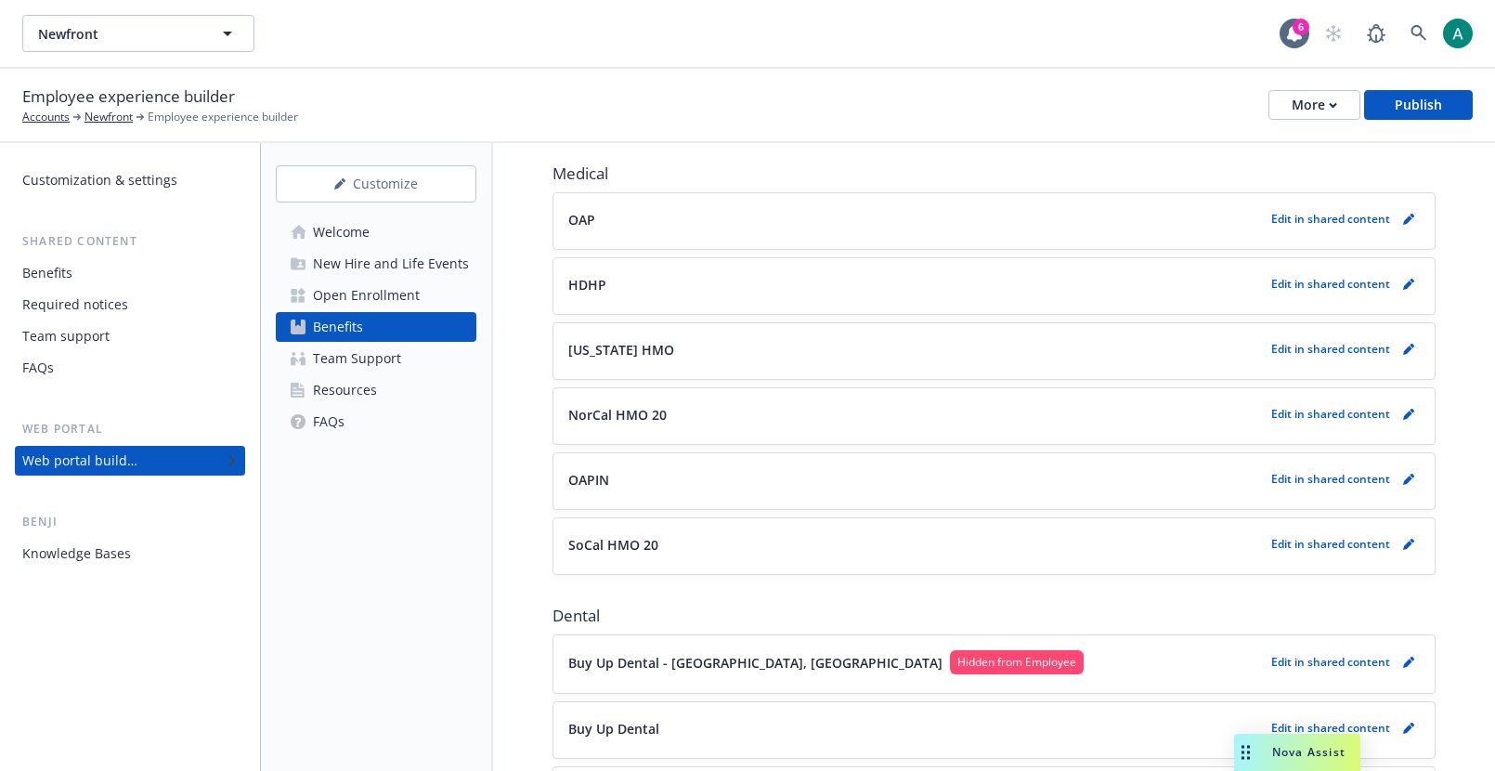
drag, startPoint x: 569, startPoint y: 212, endPoint x: 650, endPoint y: 326, distance: 139.9
click at [650, 326] on div "Medical OAP Edit in shared content HDHP Edit in shared content Hawaii HMO Edit …" at bounding box center [993, 368] width 883 height 412
click at [588, 234] on div "OAP Edit in shared content" at bounding box center [993, 221] width 881 height 56
click at [588, 279] on p "HDHP" at bounding box center [587, 284] width 38 height 19
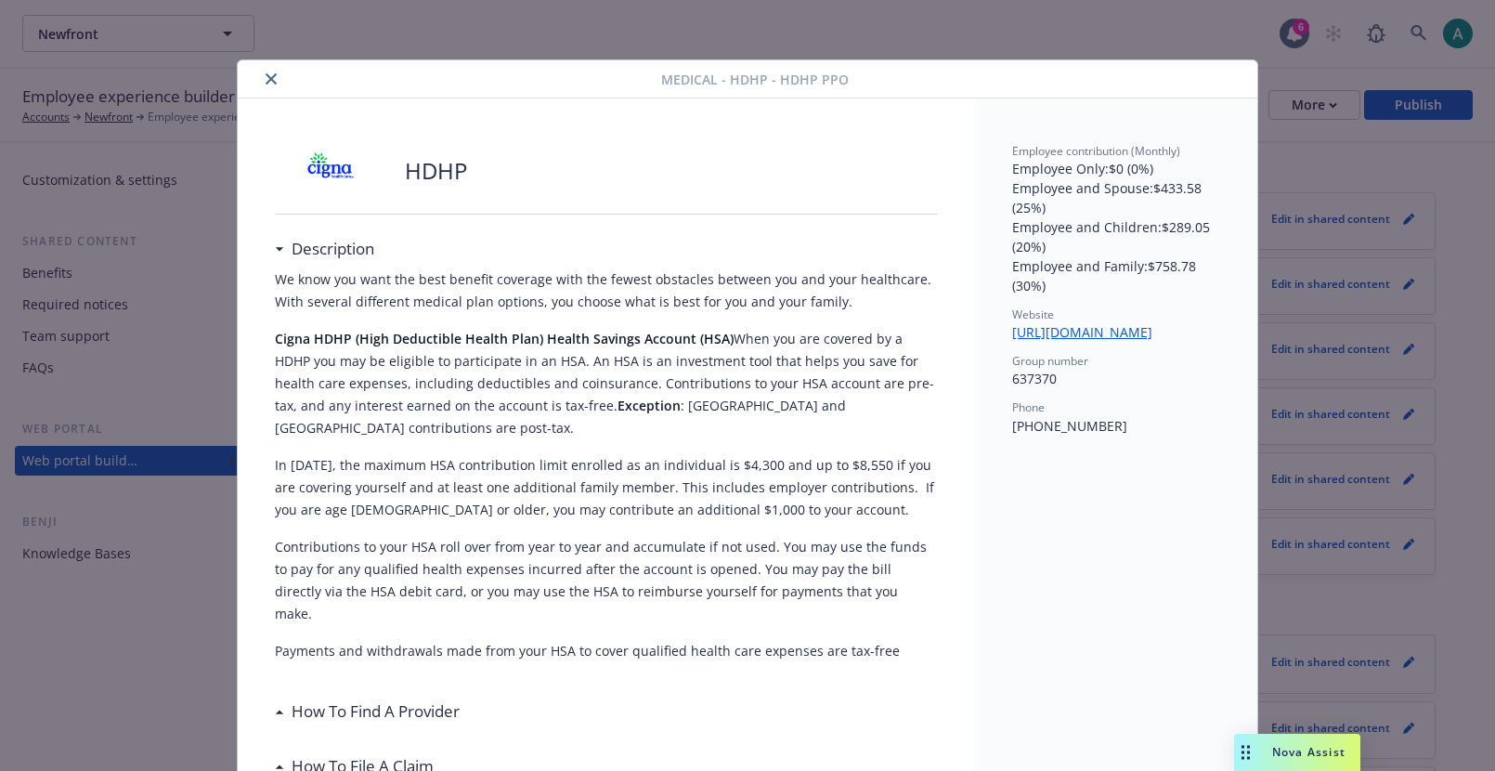
scroll to position [56, 0]
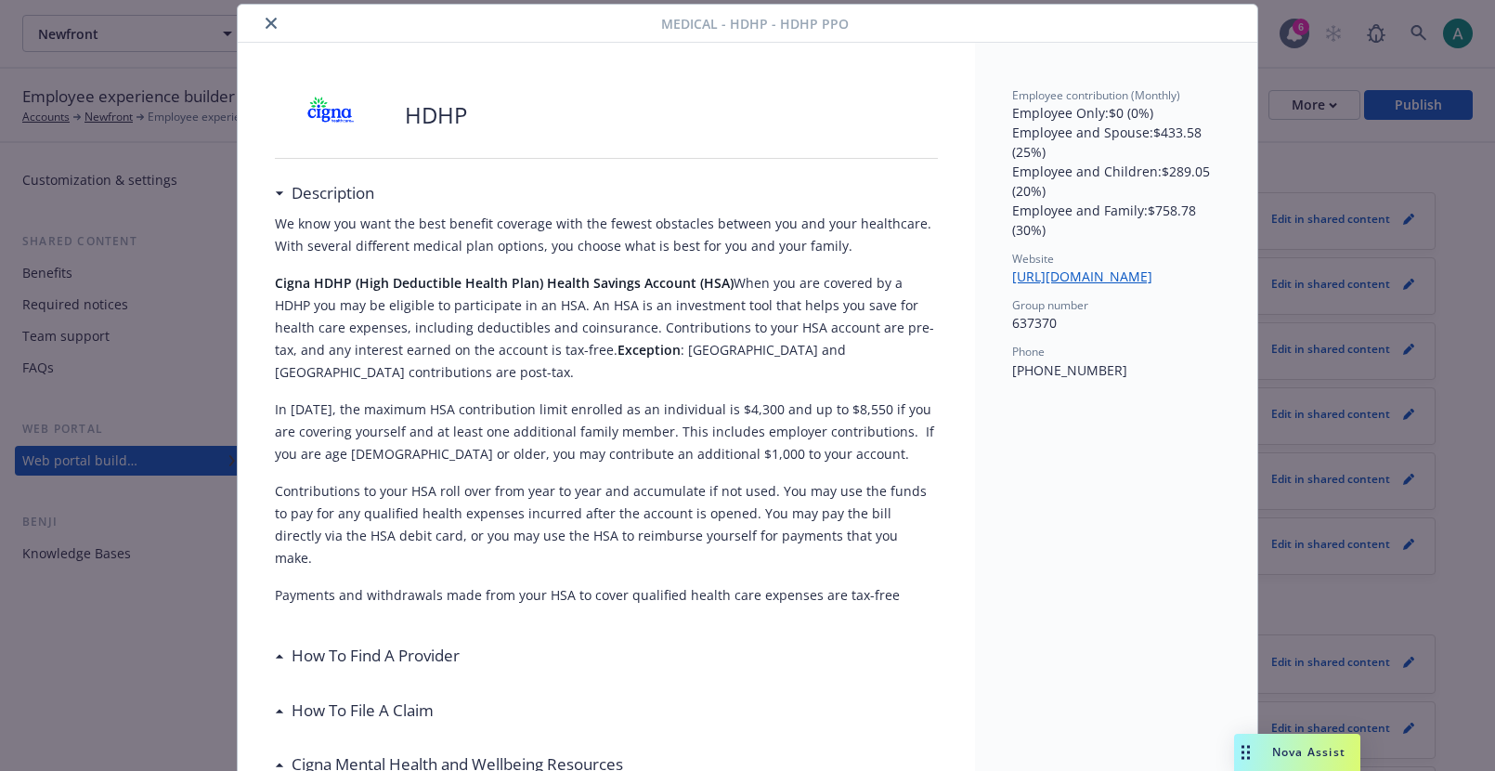
click at [1291, 273] on div "Medical - HDHP - HDHP PPO HDHP Description We know you want the best benefit co…" at bounding box center [747, 385] width 1495 height 771
click at [263, 29] on button "close" at bounding box center [271, 23] width 22 height 22
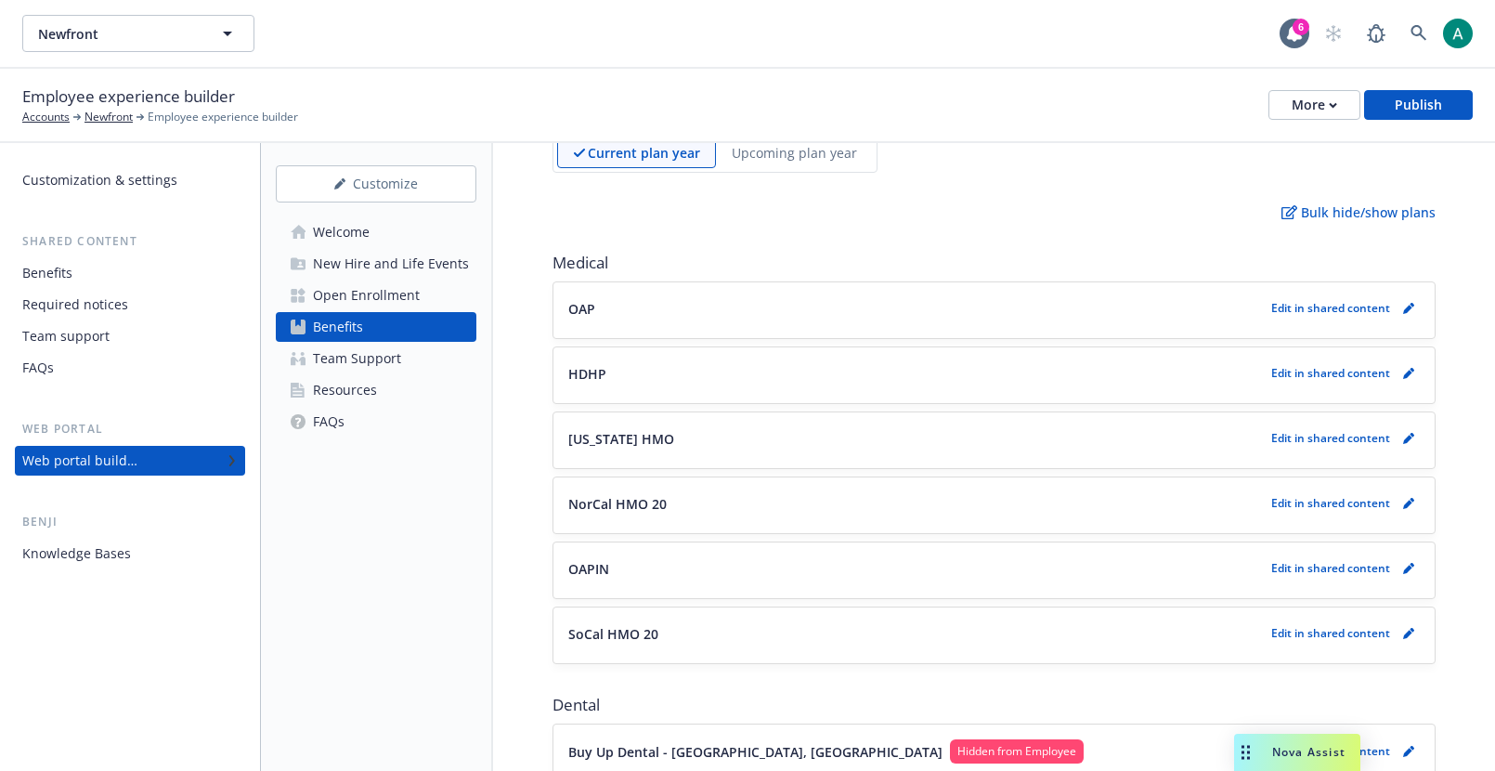
scroll to position [172, 0]
click at [1413, 302] on icon "pencil" at bounding box center [1408, 306] width 11 height 11
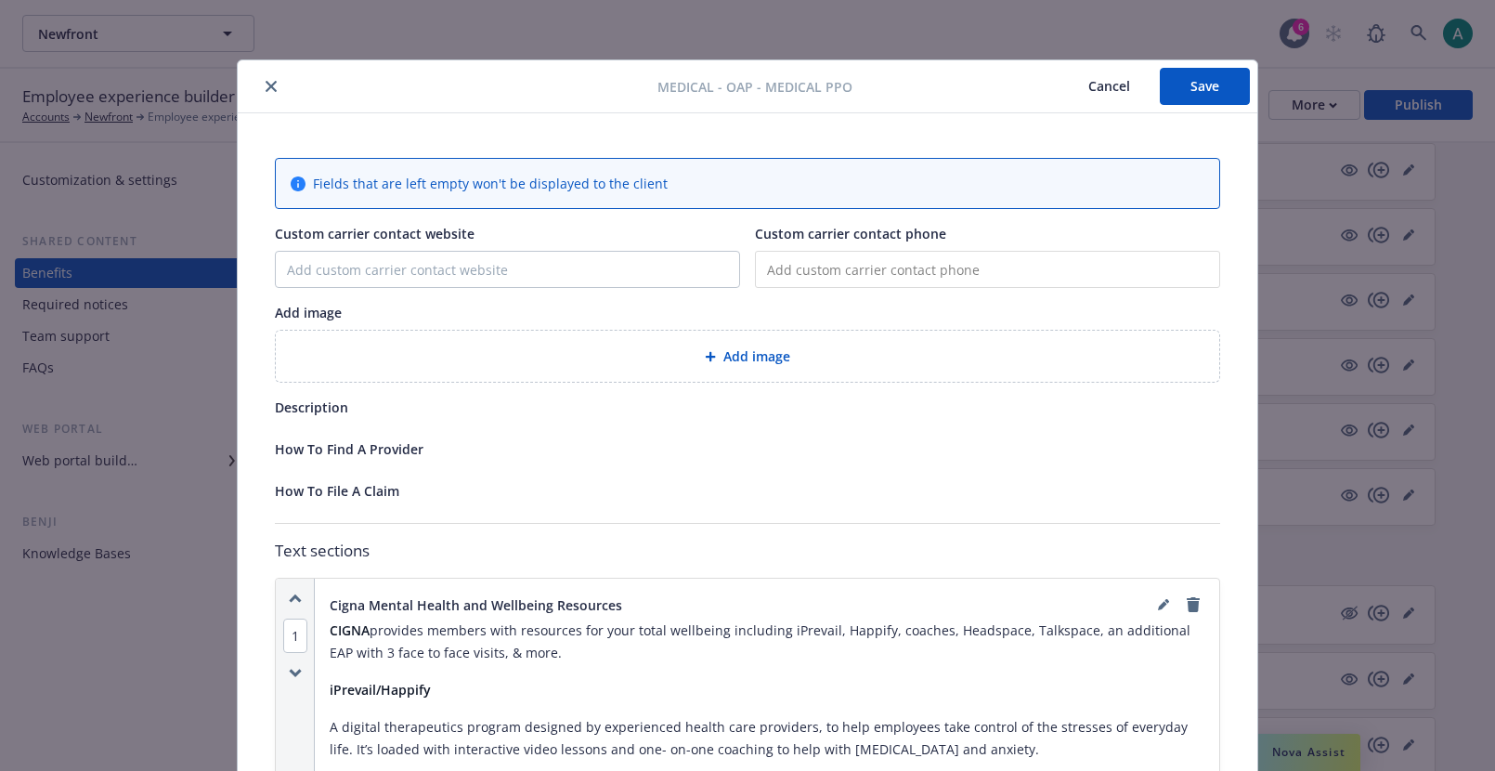
scroll to position [56, 0]
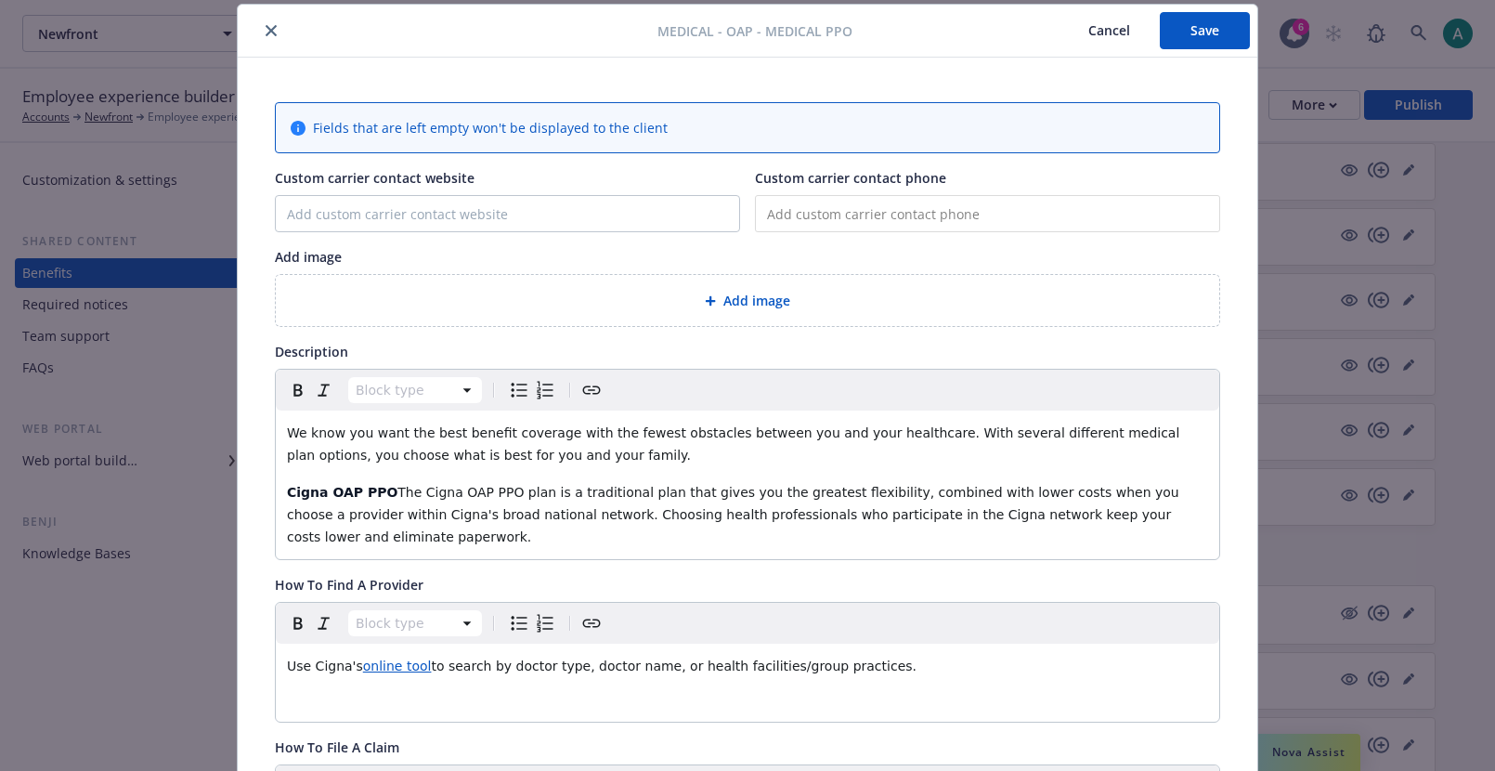
click at [1131, 35] on button "Cancel" at bounding box center [1108, 30] width 101 height 37
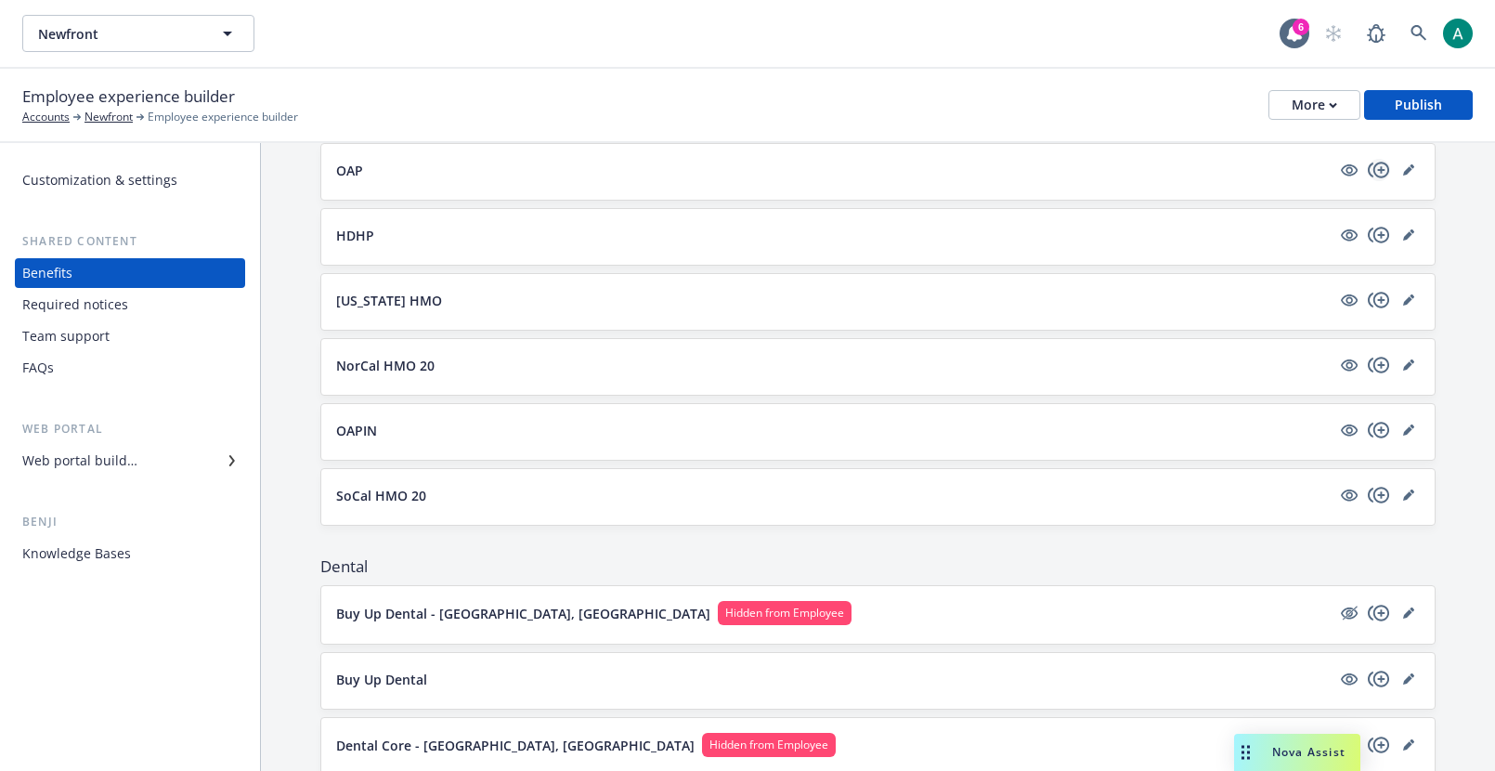
click at [1378, 176] on icon "copyPlus" at bounding box center [1378, 170] width 21 height 16
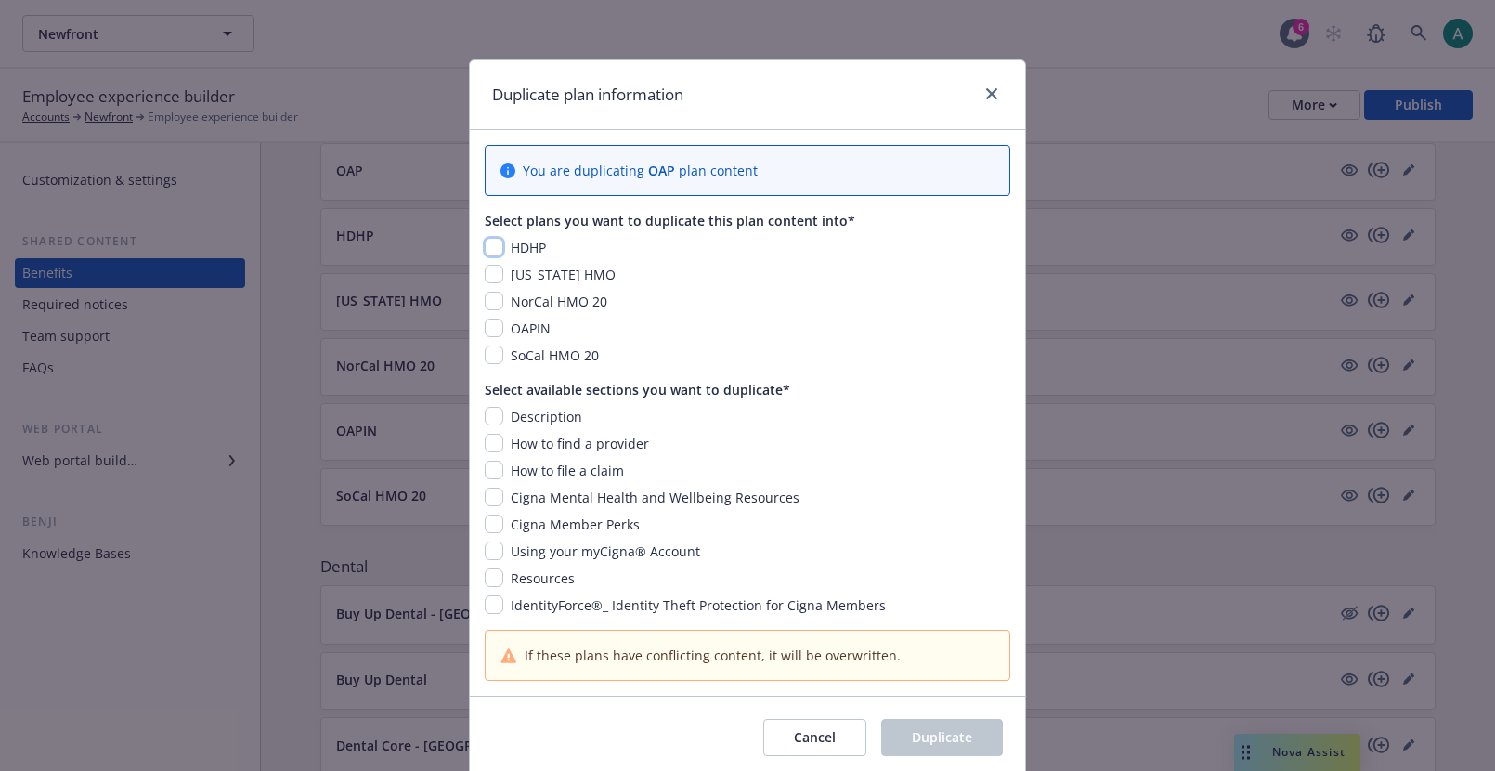
click at [500, 251] on input "checkbox" at bounding box center [494, 247] width 19 height 19
checkbox input "true"
drag, startPoint x: 539, startPoint y: 223, endPoint x: 814, endPoint y: 227, distance: 274.8
click at [815, 227] on div "Select plans you want to duplicate this plan content into*" at bounding box center [747, 220] width 525 height 19
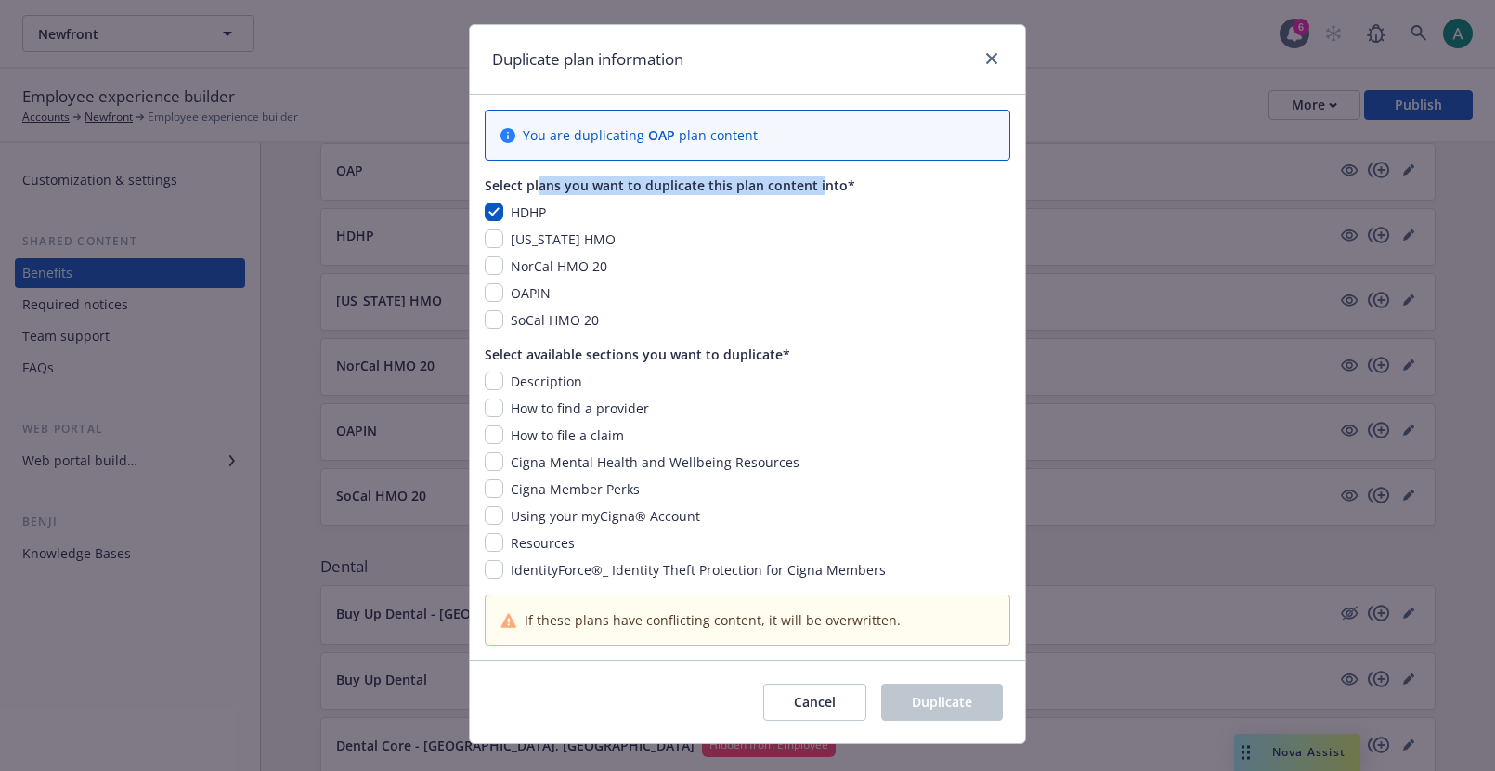
scroll to position [40, 0]
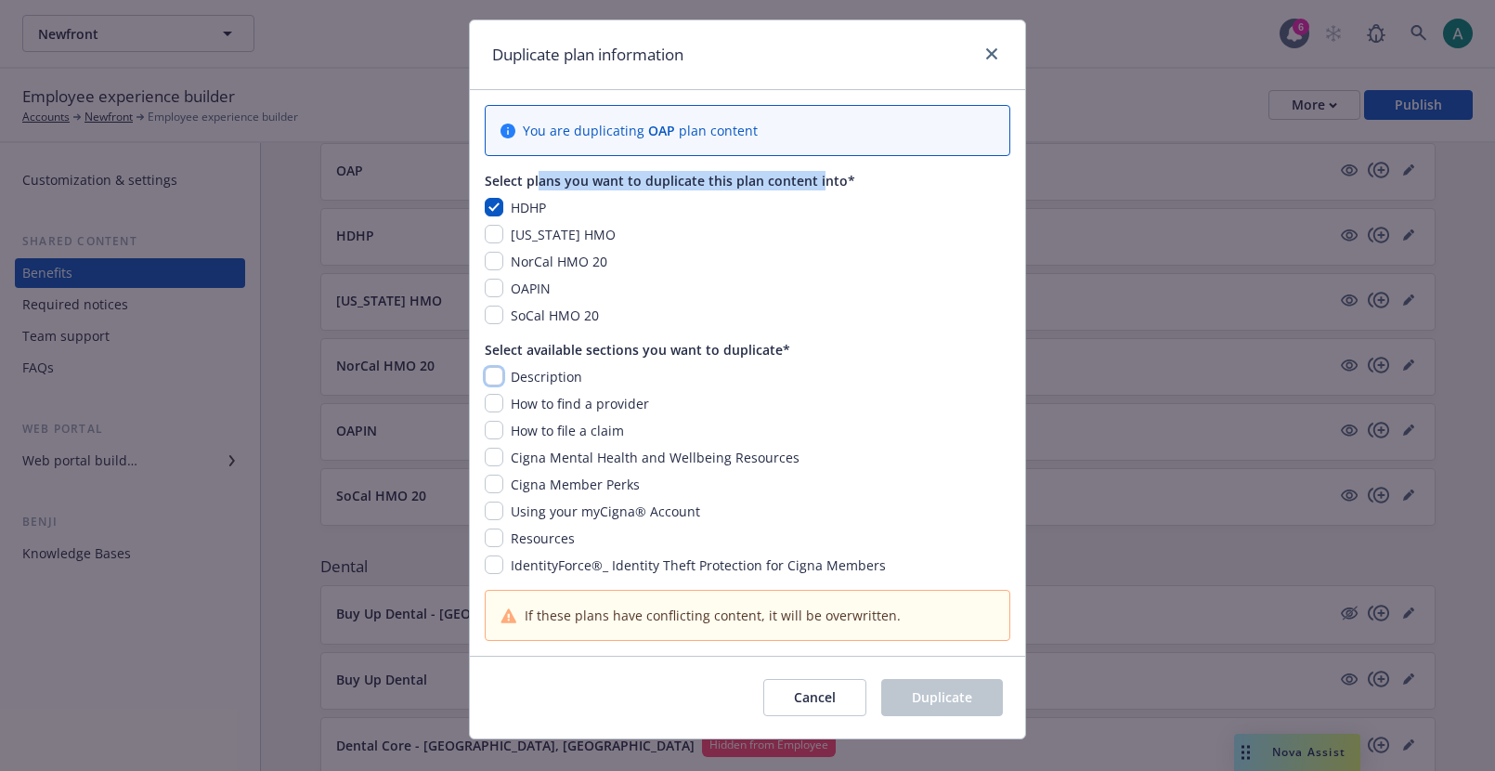
click at [501, 376] on input "checkbox" at bounding box center [494, 376] width 19 height 19
checkbox input "true"
click at [499, 399] on input "checkbox" at bounding box center [494, 403] width 19 height 19
checkbox input "true"
click at [499, 421] on input "checkbox" at bounding box center [494, 430] width 19 height 19
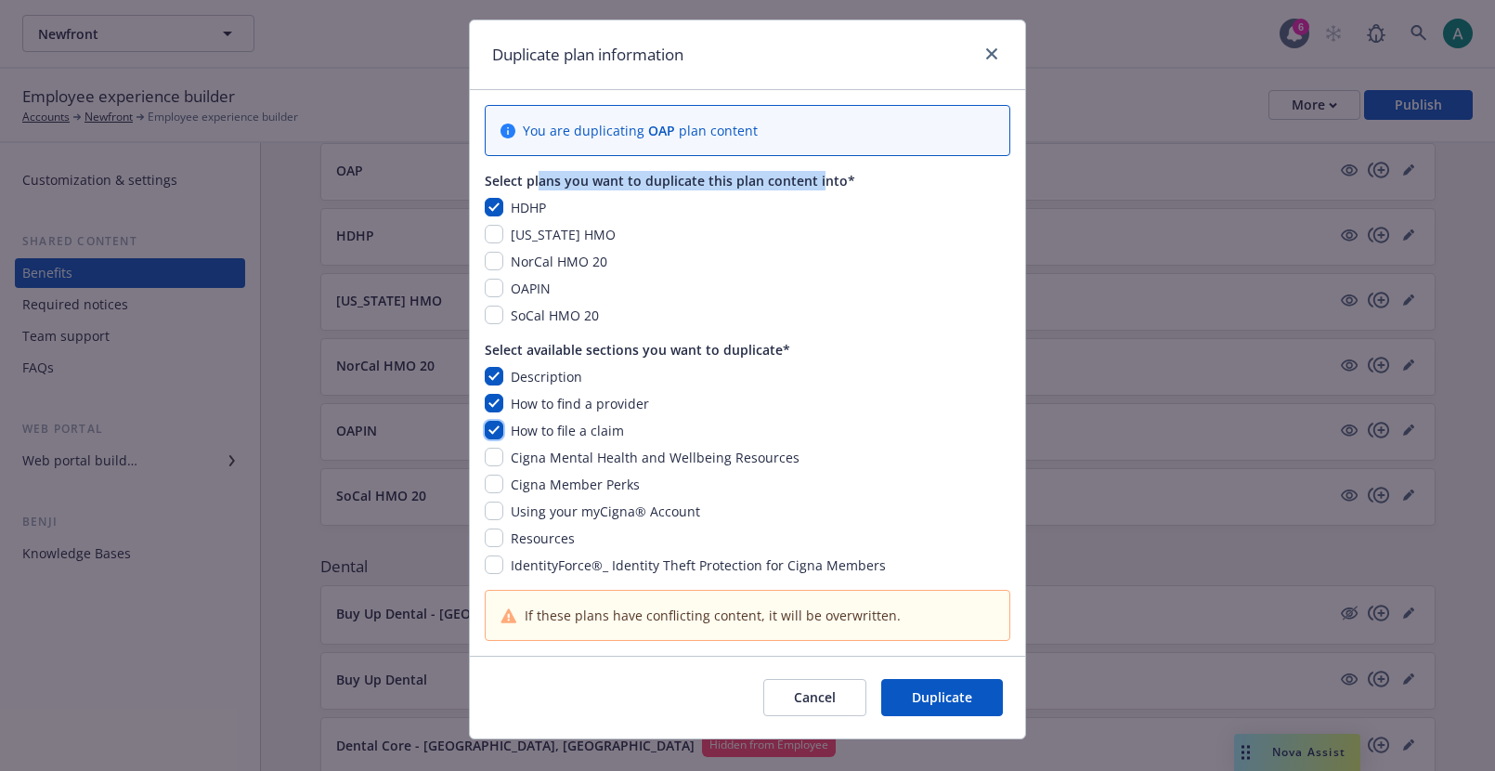
checkbox input "true"
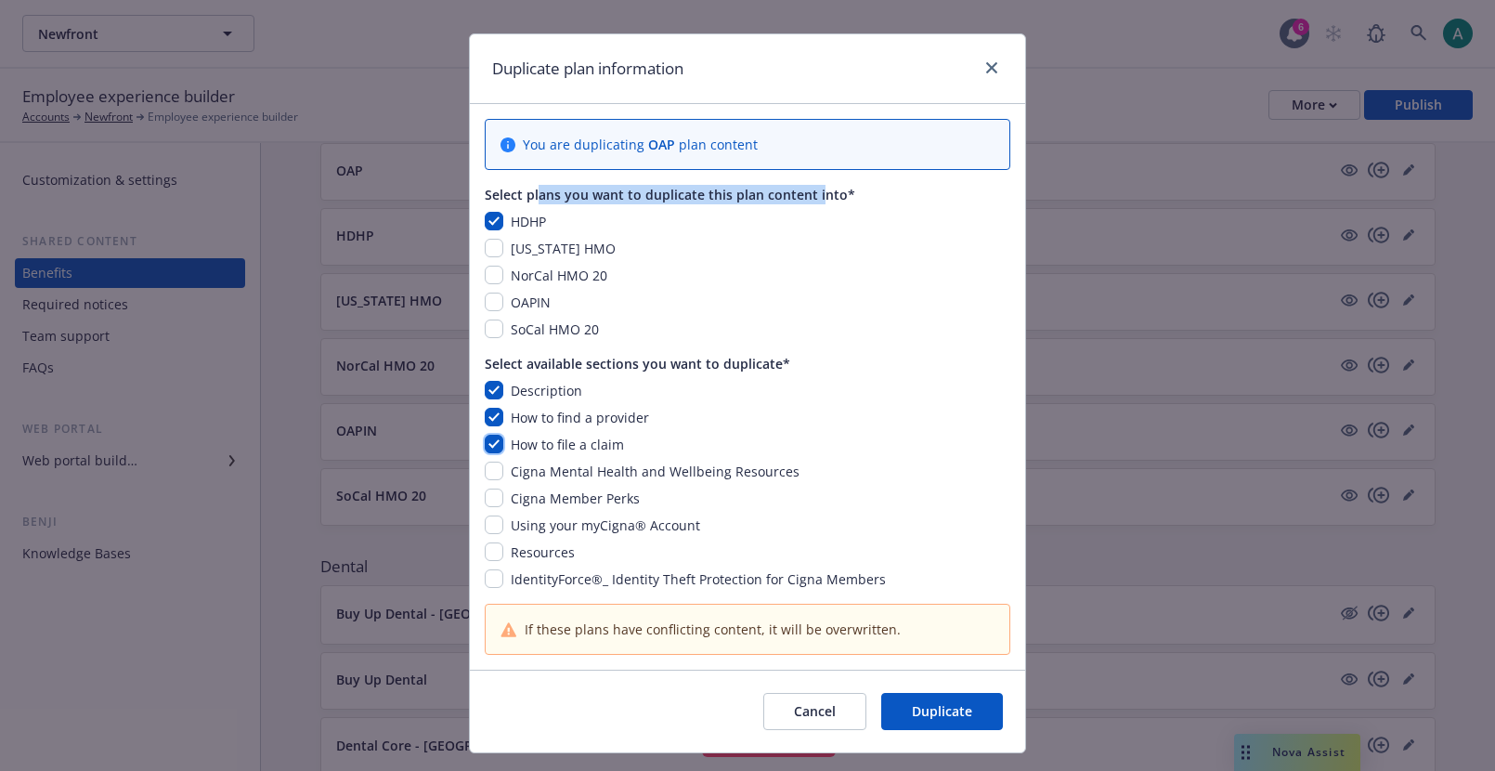
scroll to position [9, 0]
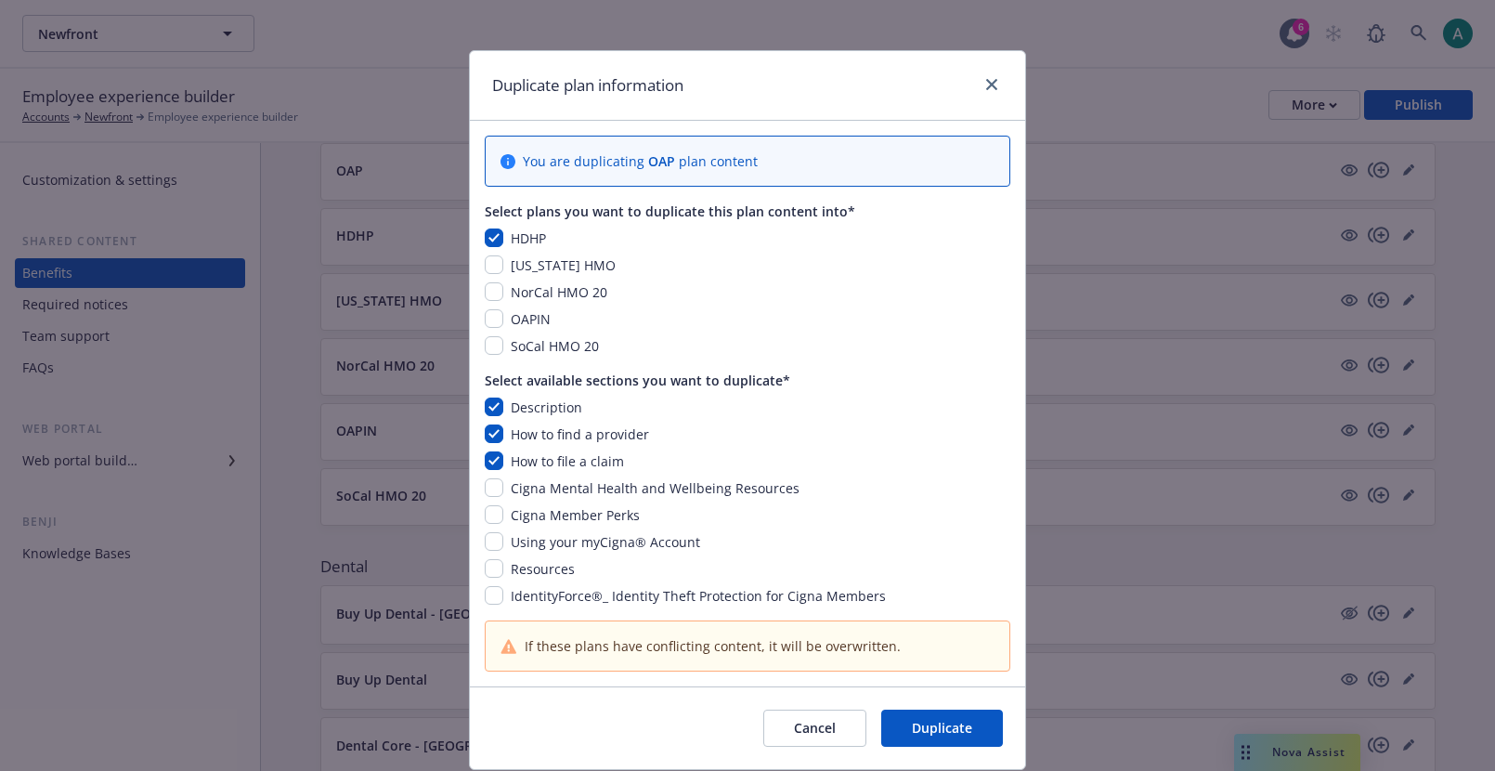
click at [550, 206] on div "Select plans you want to duplicate this plan content into*" at bounding box center [747, 210] width 525 height 19
click at [500, 234] on input "checkbox" at bounding box center [494, 237] width 19 height 19
checkbox input "true"
drag, startPoint x: 508, startPoint y: 236, endPoint x: 618, endPoint y: 236, distance: 110.5
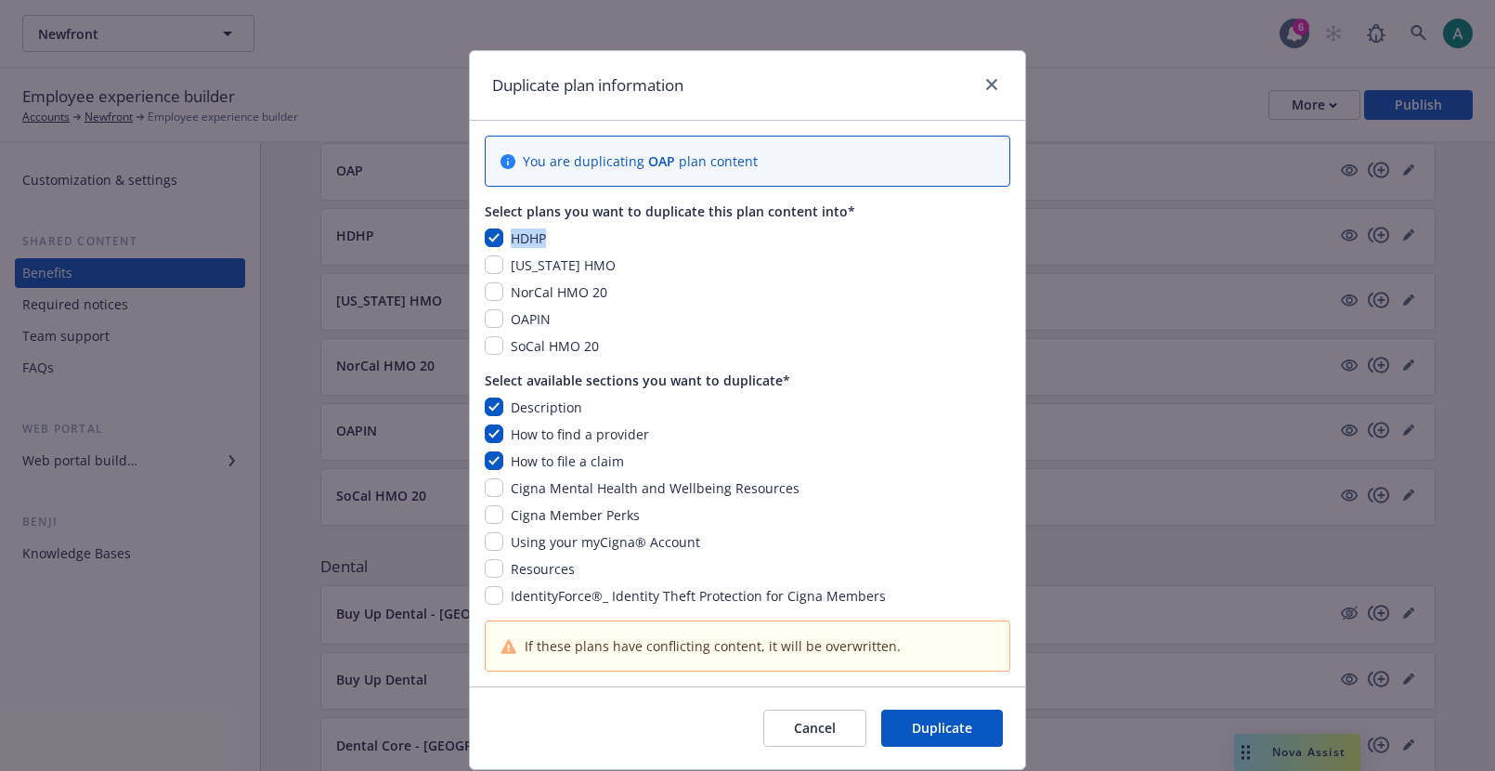
click at [618, 236] on div "HDHP" at bounding box center [747, 237] width 525 height 19
drag, startPoint x: 992, startPoint y: 87, endPoint x: 915, endPoint y: 140, distance: 92.7
click at [914, 143] on div "Duplicate plan information You are duplicating OAP plan content Select plans yo…" at bounding box center [747, 409] width 557 height 719
click at [400, 230] on div "Duplicate plan information You are duplicating OAP plan content Select plans yo…" at bounding box center [747, 385] width 1495 height 771
click at [992, 79] on icon "close" at bounding box center [991, 84] width 11 height 11
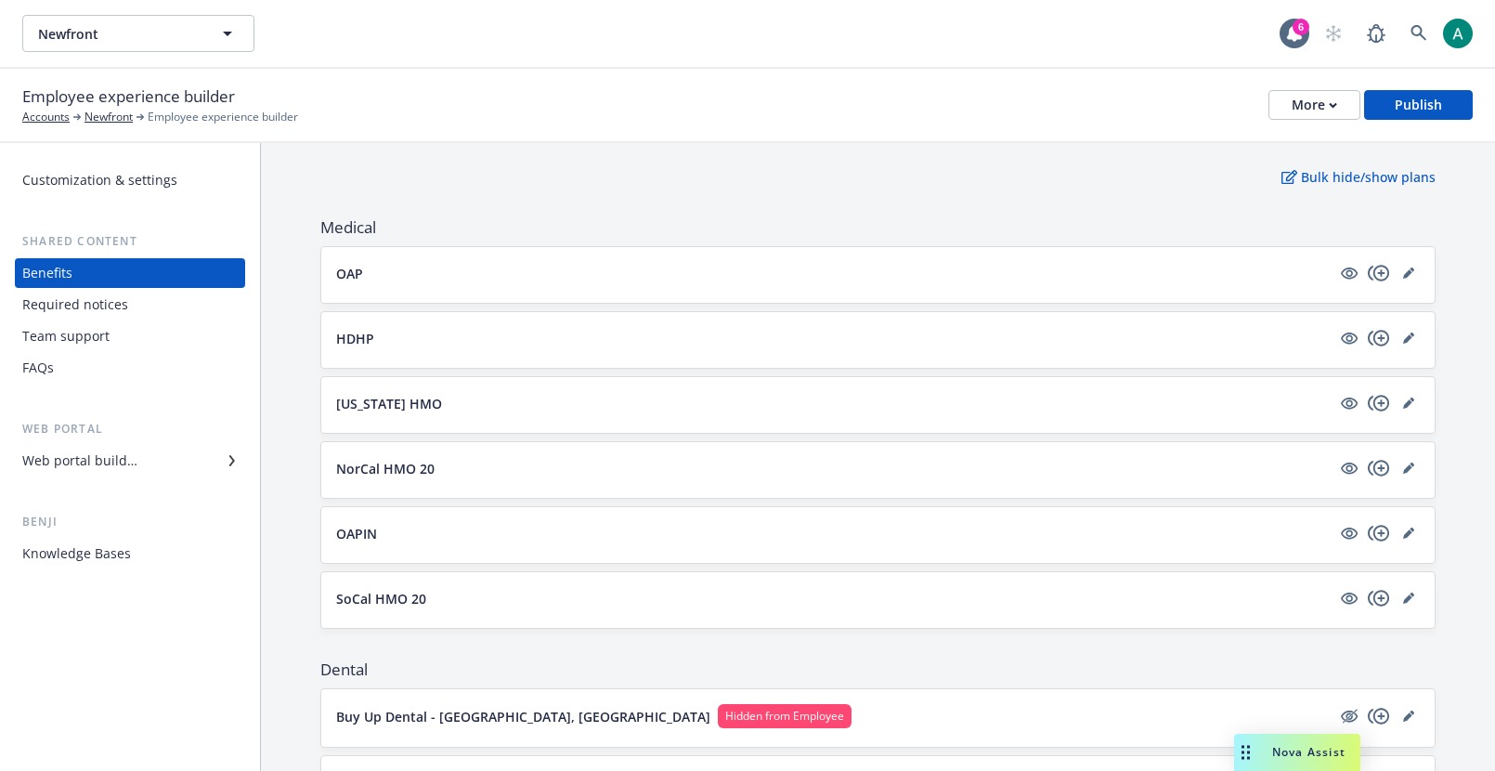
scroll to position [191, 0]
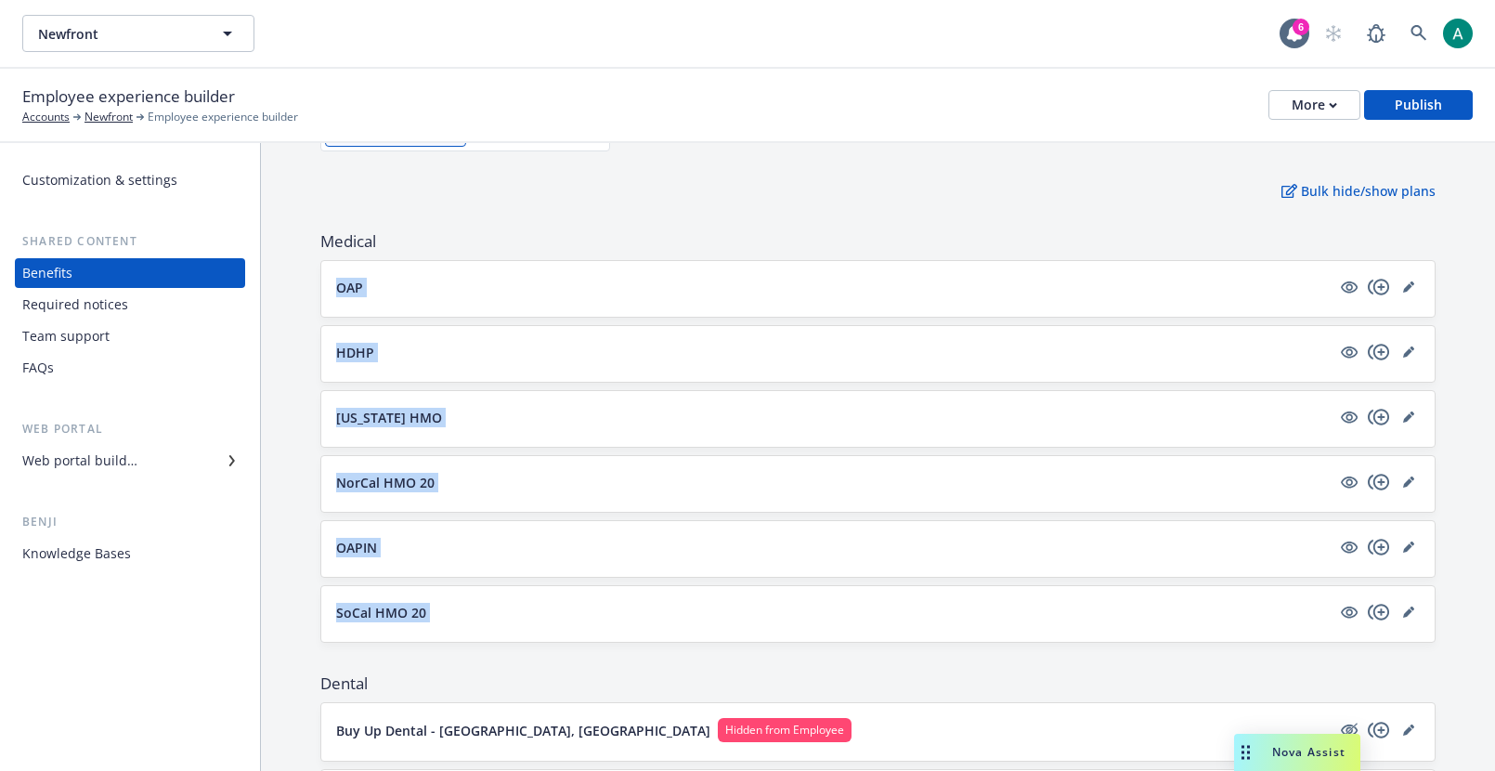
drag, startPoint x: 314, startPoint y: 275, endPoint x: 384, endPoint y: 659, distance: 390.8
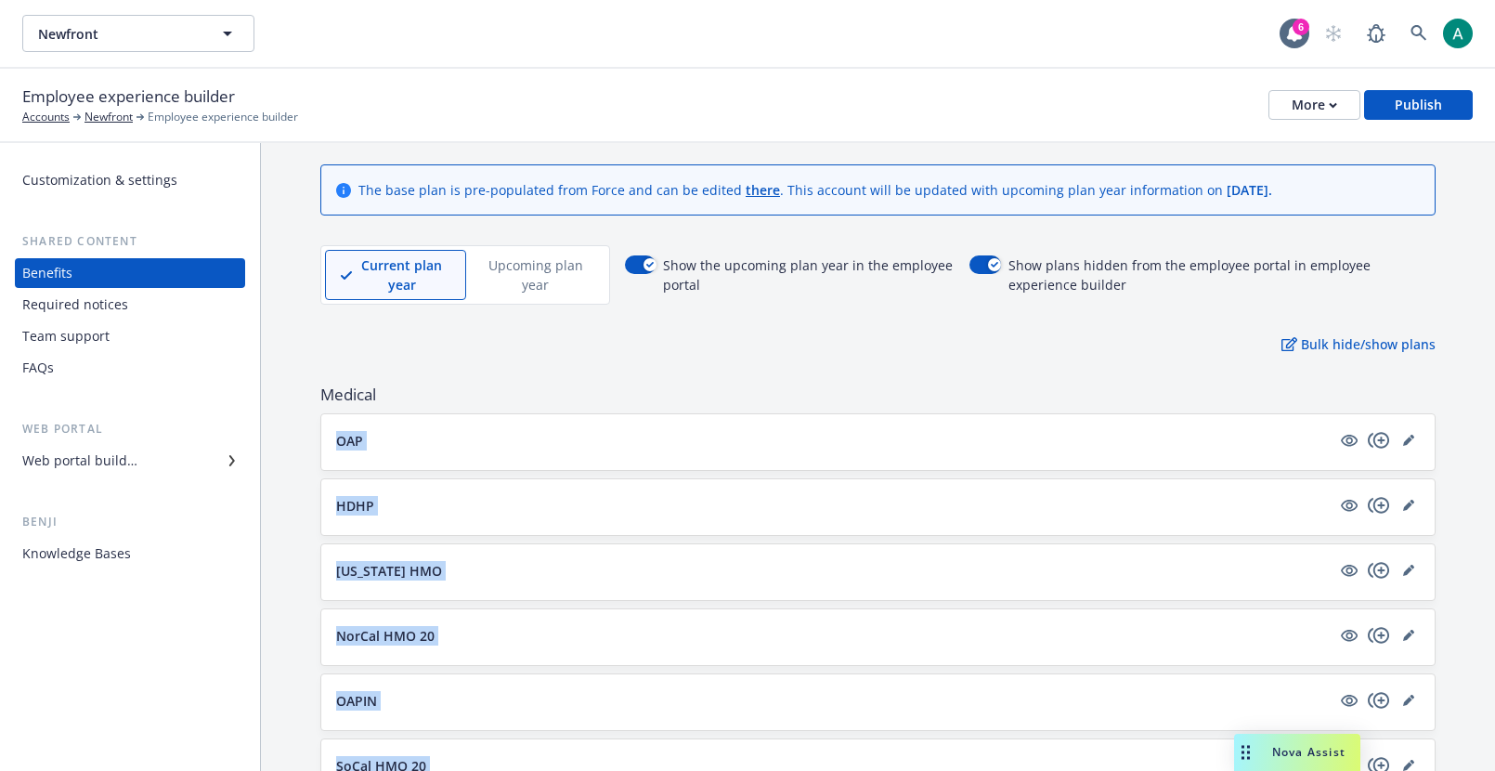
scroll to position [0, 0]
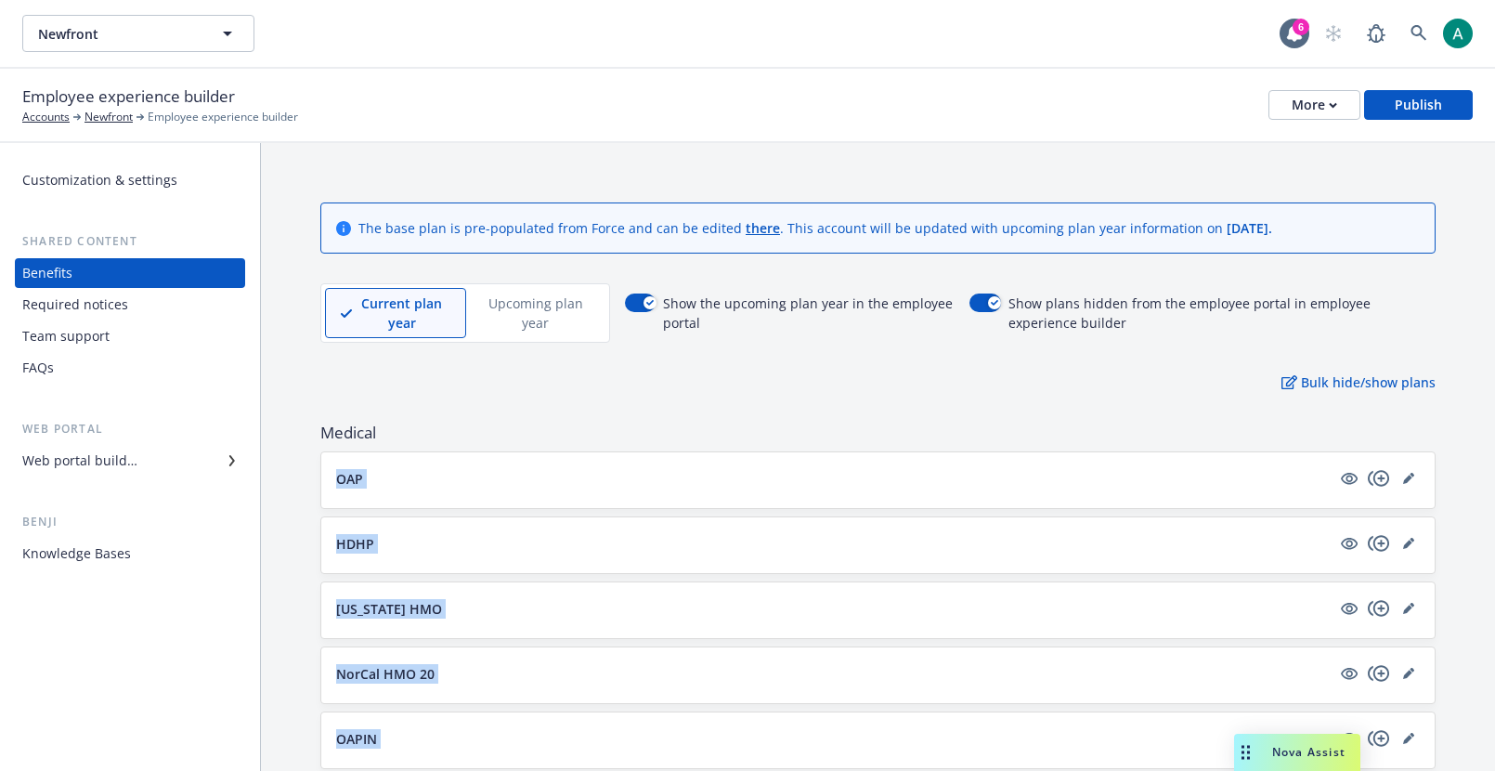
click at [136, 277] on div "Benefits" at bounding box center [129, 273] width 215 height 30
click at [119, 305] on div "Required notices" at bounding box center [75, 305] width 106 height 30
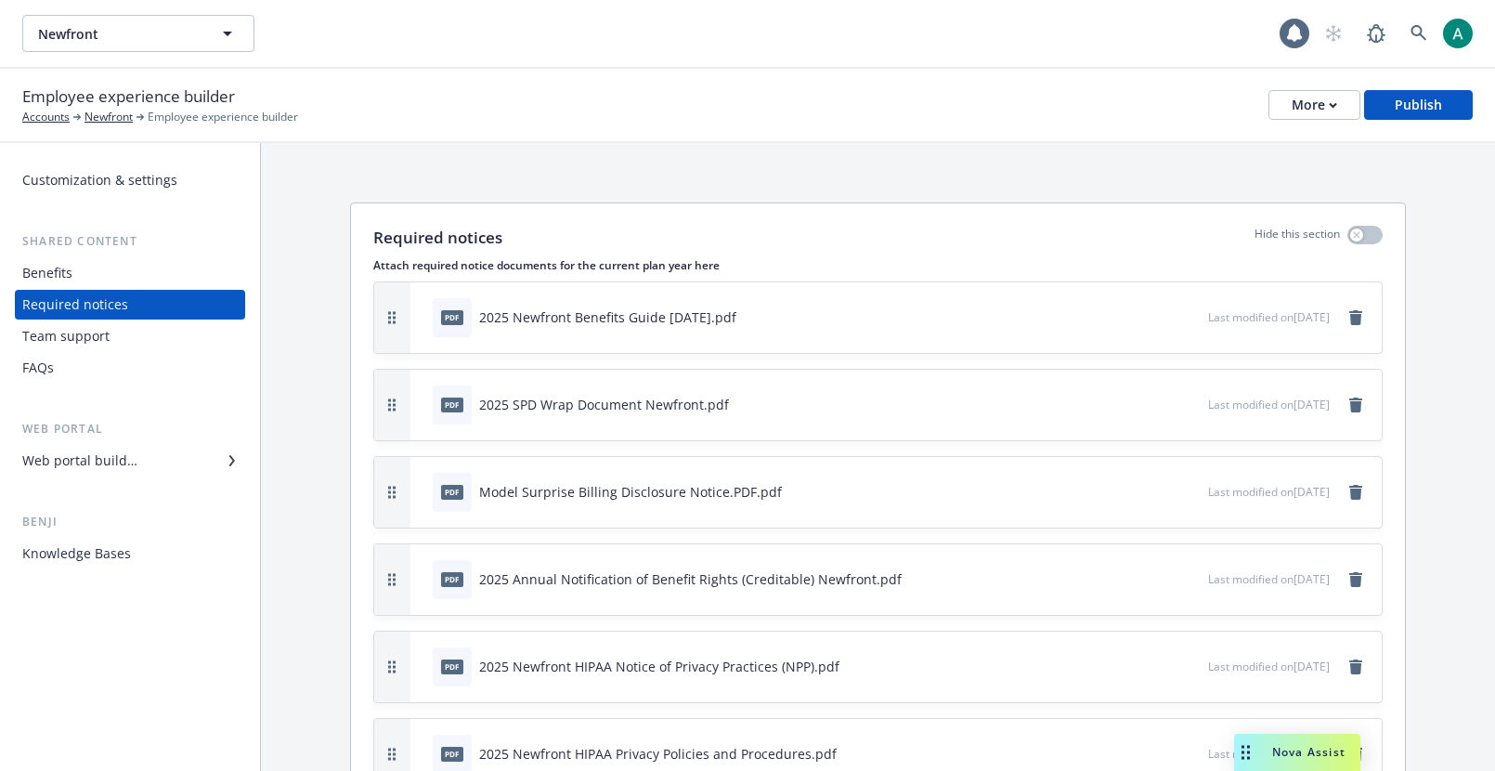
click at [64, 292] on div "Required notices" at bounding box center [75, 305] width 106 height 30
click at [64, 280] on div "Benefits" at bounding box center [47, 273] width 50 height 30
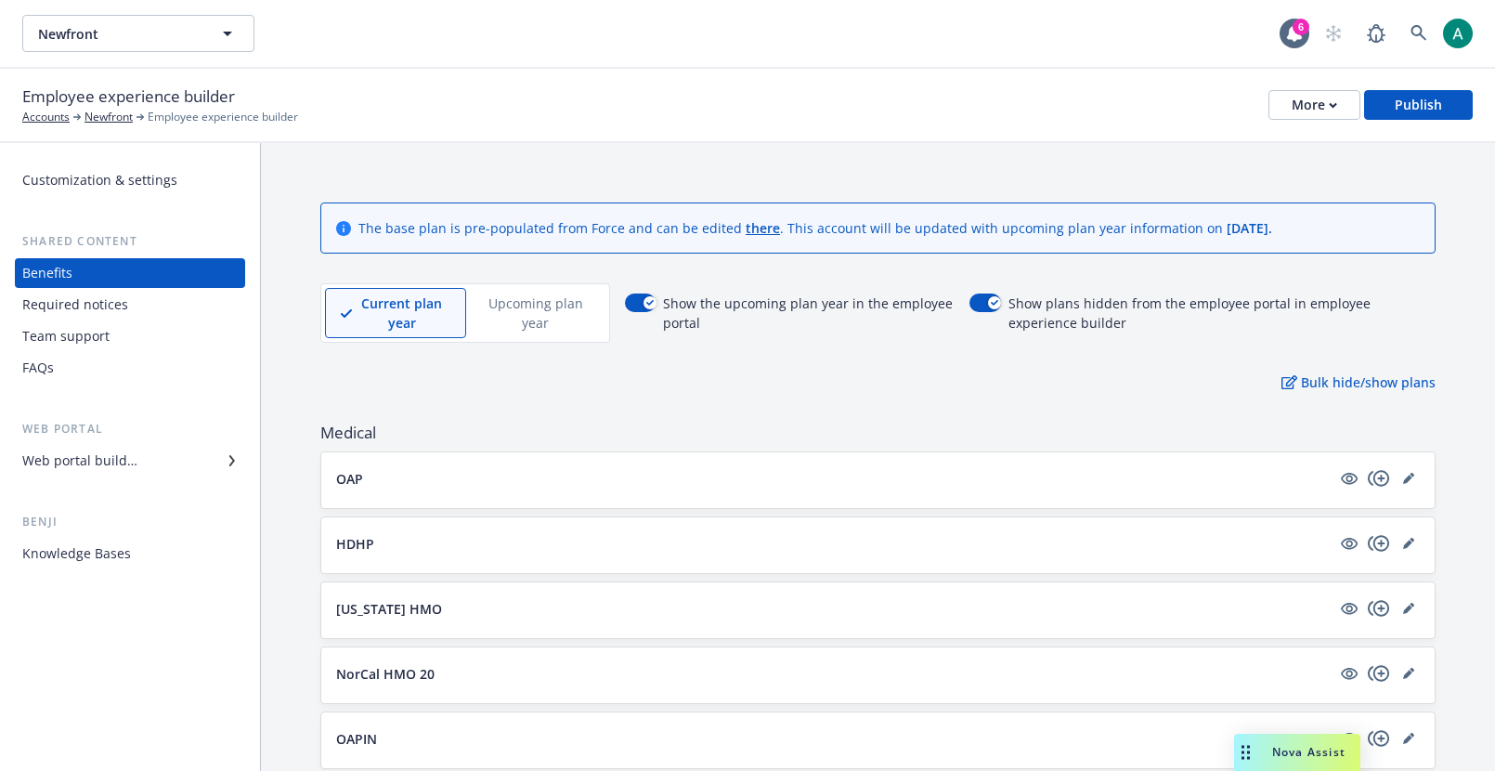
click at [119, 465] on div "Web portal builder" at bounding box center [79, 461] width 115 height 30
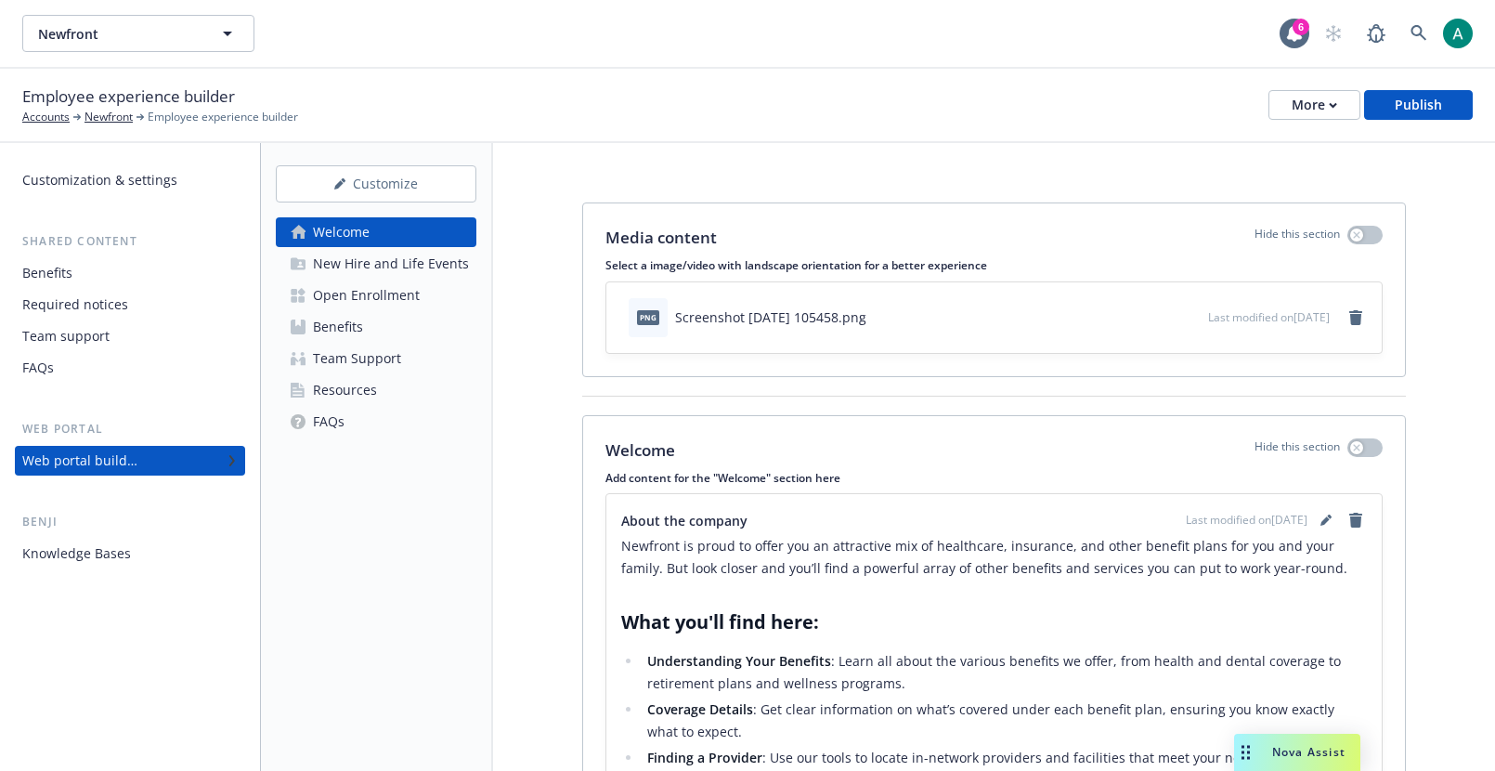
click at [377, 266] on div "New Hire and Life Events" at bounding box center [391, 264] width 156 height 30
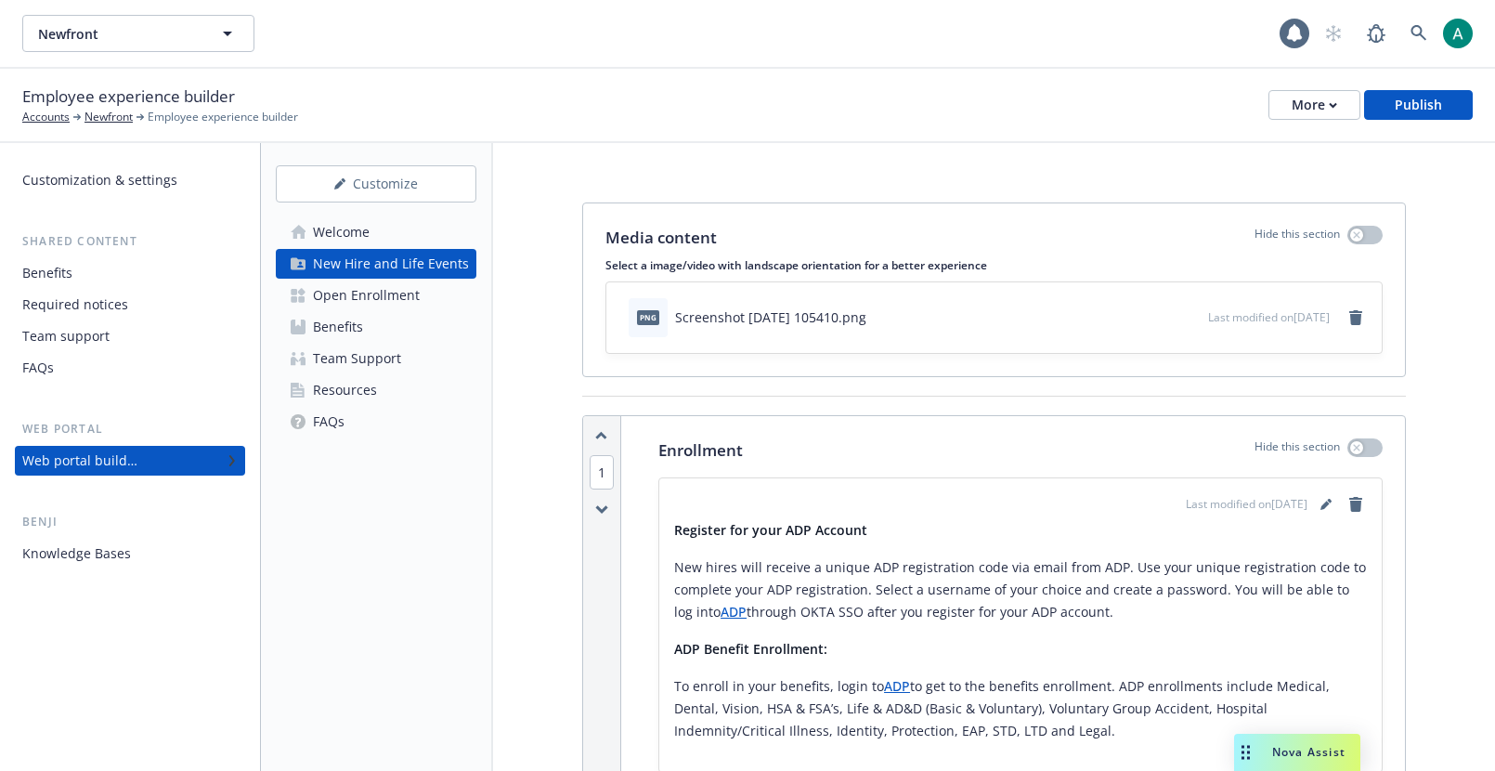
click at [354, 240] on div "Welcome" at bounding box center [341, 232] width 57 height 30
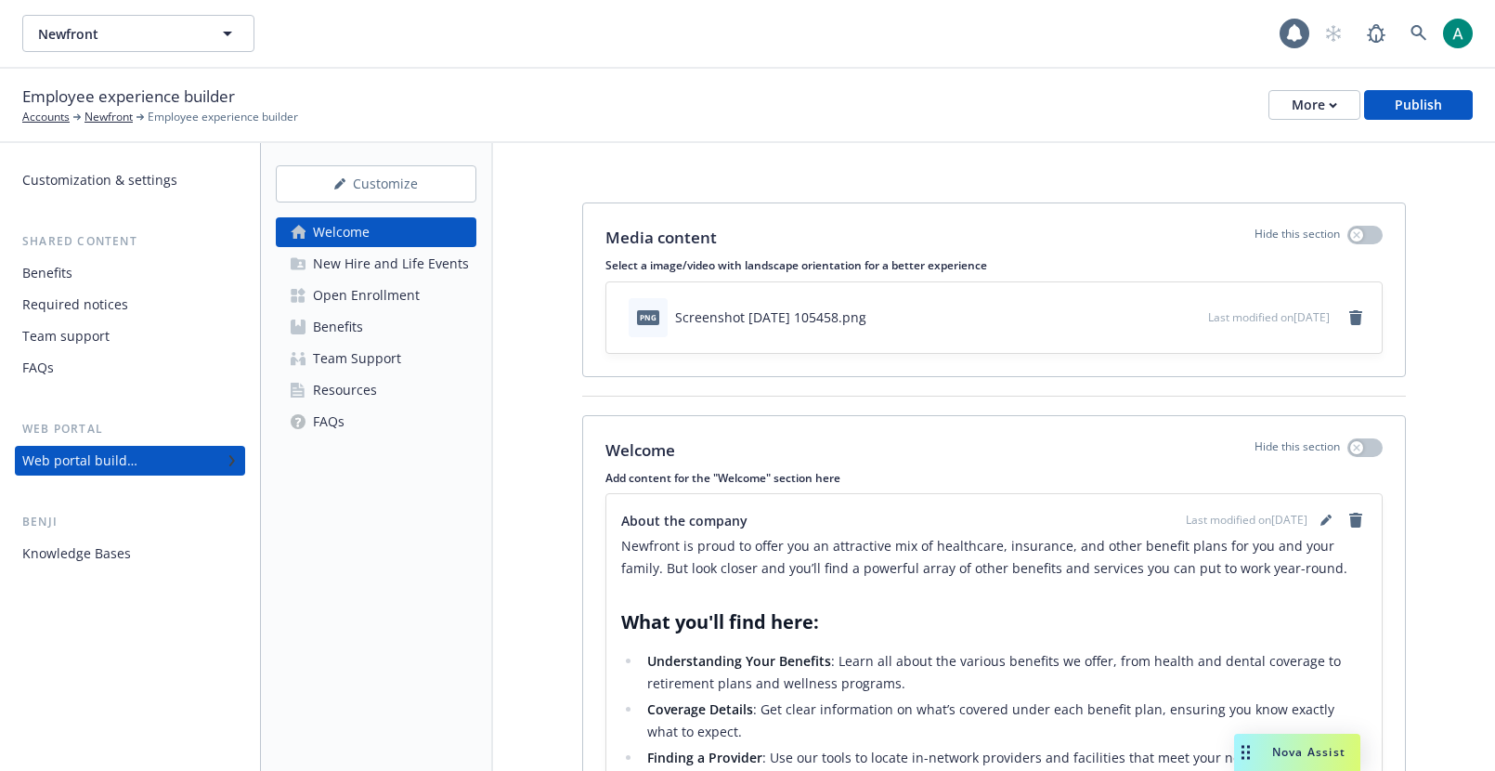
click at [364, 270] on div "New Hire and Life Events" at bounding box center [391, 264] width 156 height 30
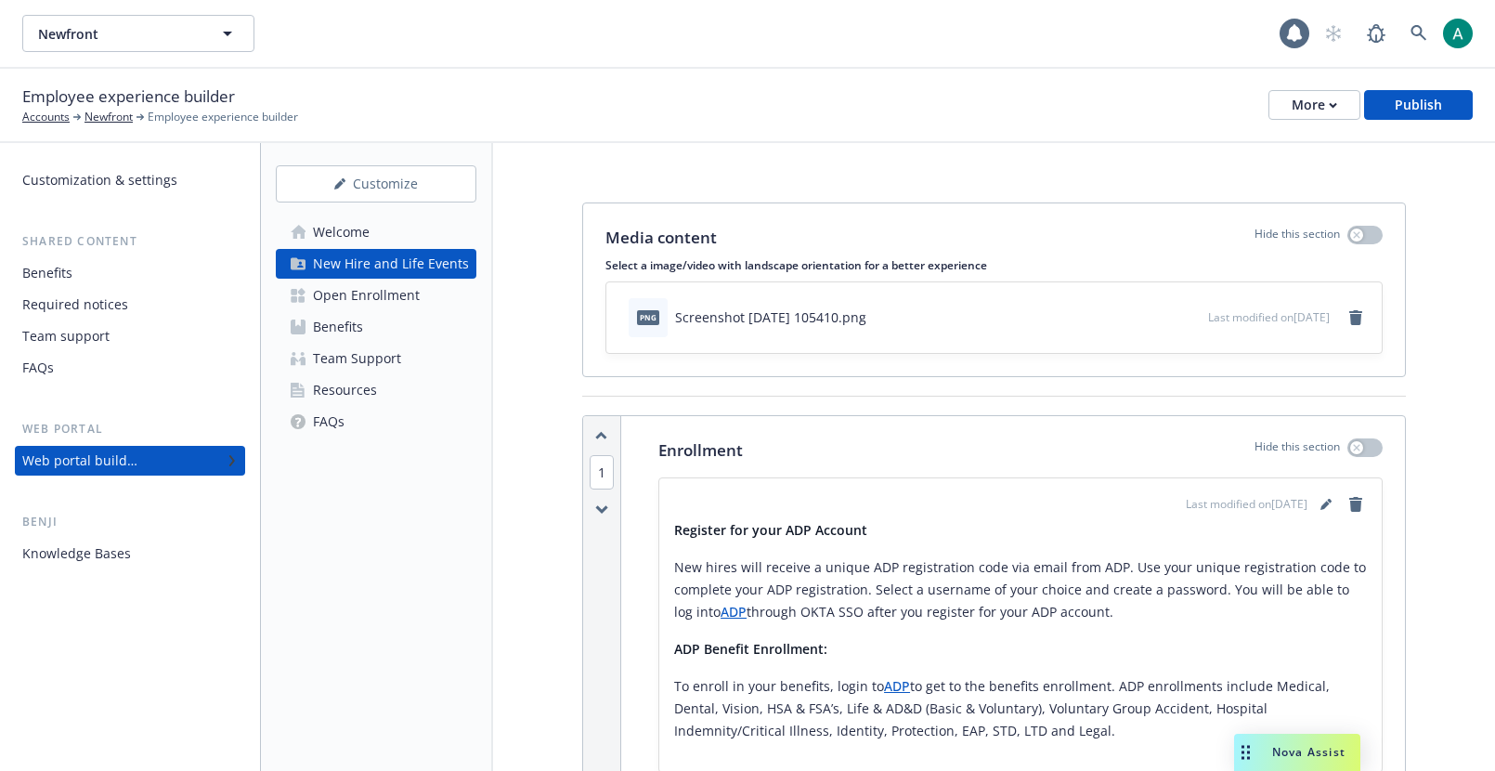
click at [361, 296] on div "Open Enrollment" at bounding box center [366, 295] width 107 height 30
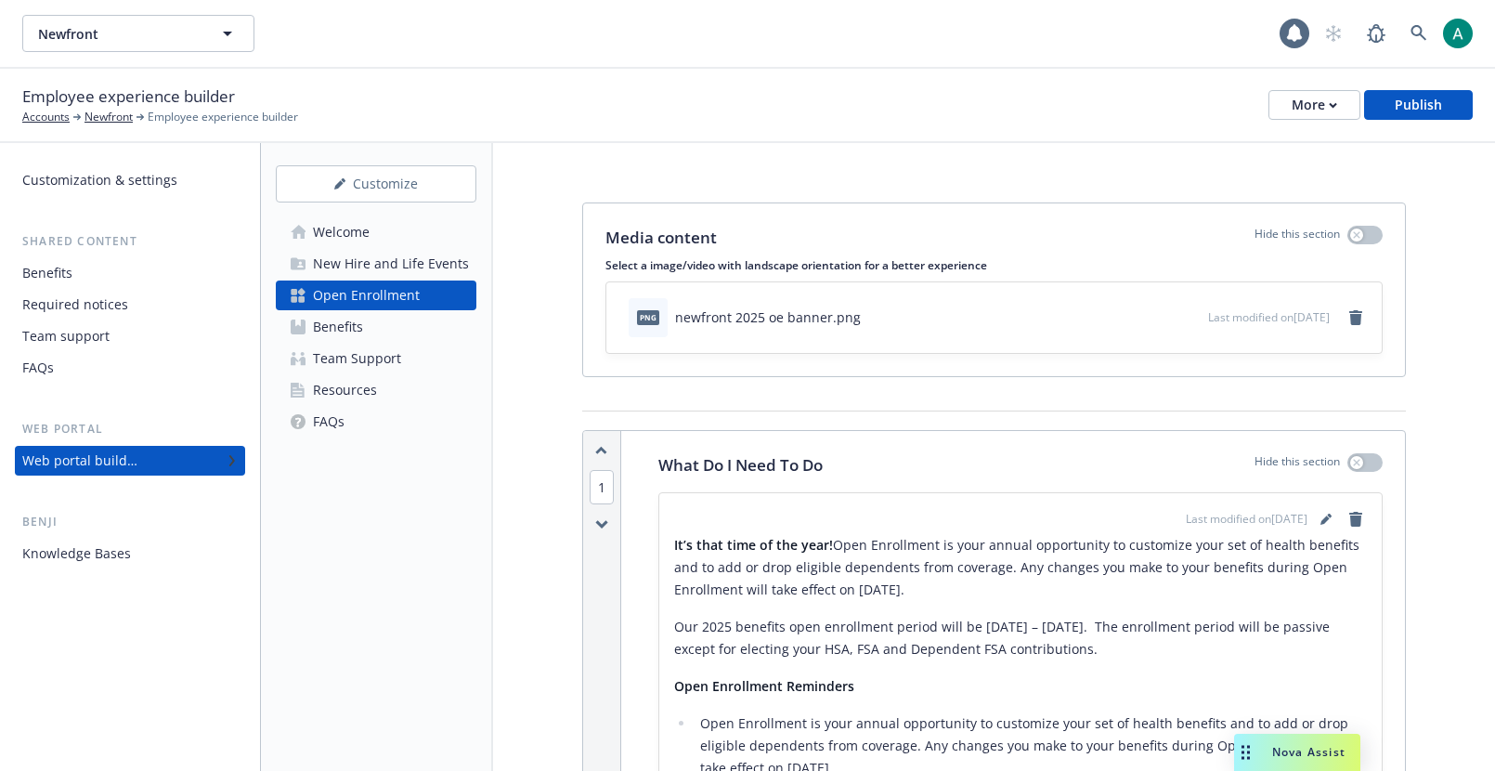
click at [339, 230] on div "Welcome" at bounding box center [341, 232] width 57 height 30
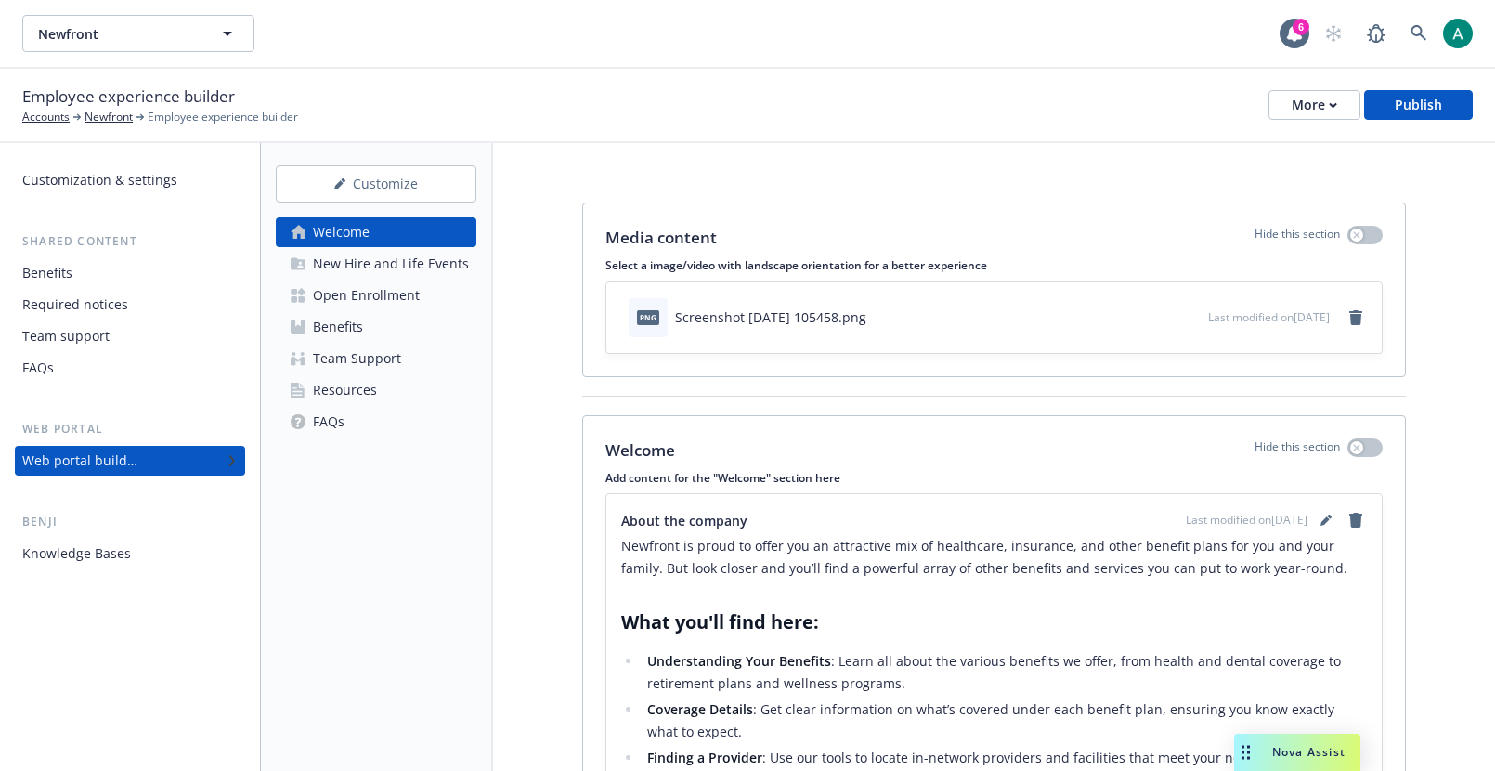
click at [72, 285] on div "Benefits" at bounding box center [129, 273] width 215 height 30
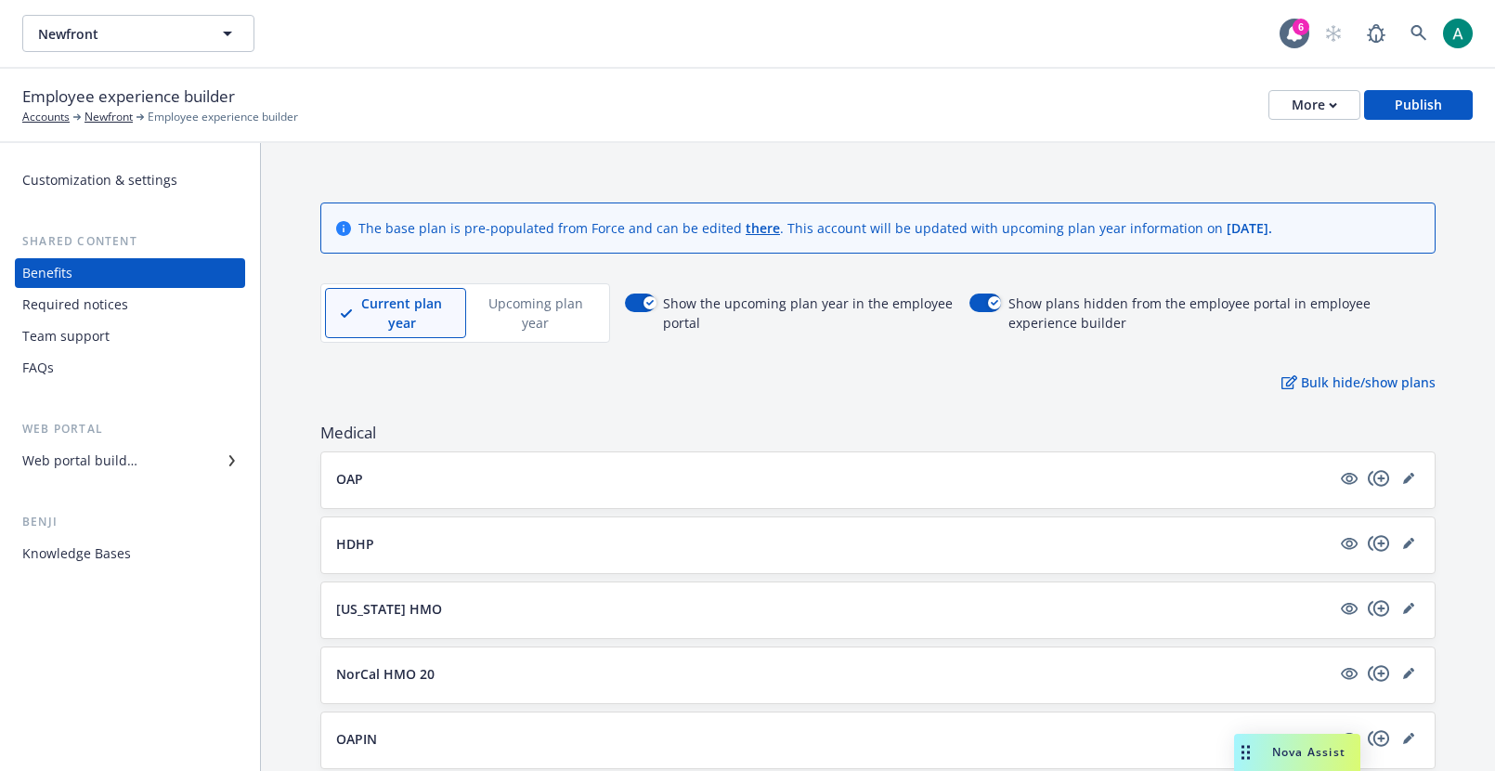
click at [64, 451] on div "Web portal builder" at bounding box center [79, 461] width 115 height 30
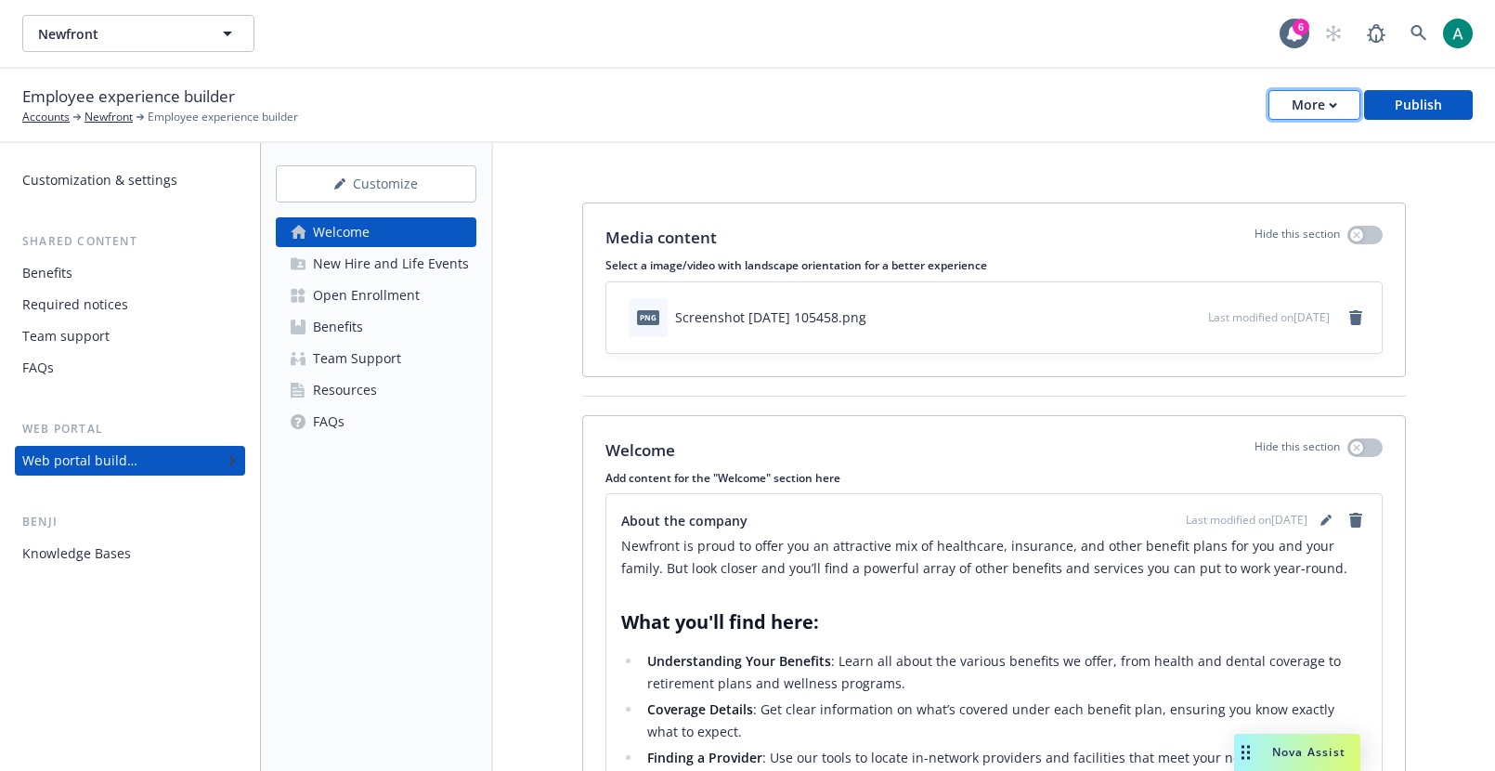
click at [1320, 97] on div "More" at bounding box center [1313, 105] width 45 height 28
click at [1148, 92] on div "Employee experience builder Accounts Newfront Employee experience builder More …" at bounding box center [747, 104] width 1450 height 41
click at [415, 208] on div "Customize Welcome New Hire and Life Events Open Enrollment Benefits Team Suppor…" at bounding box center [376, 300] width 201 height 271
click at [406, 190] on div "Customize" at bounding box center [375, 183] width 139 height 35
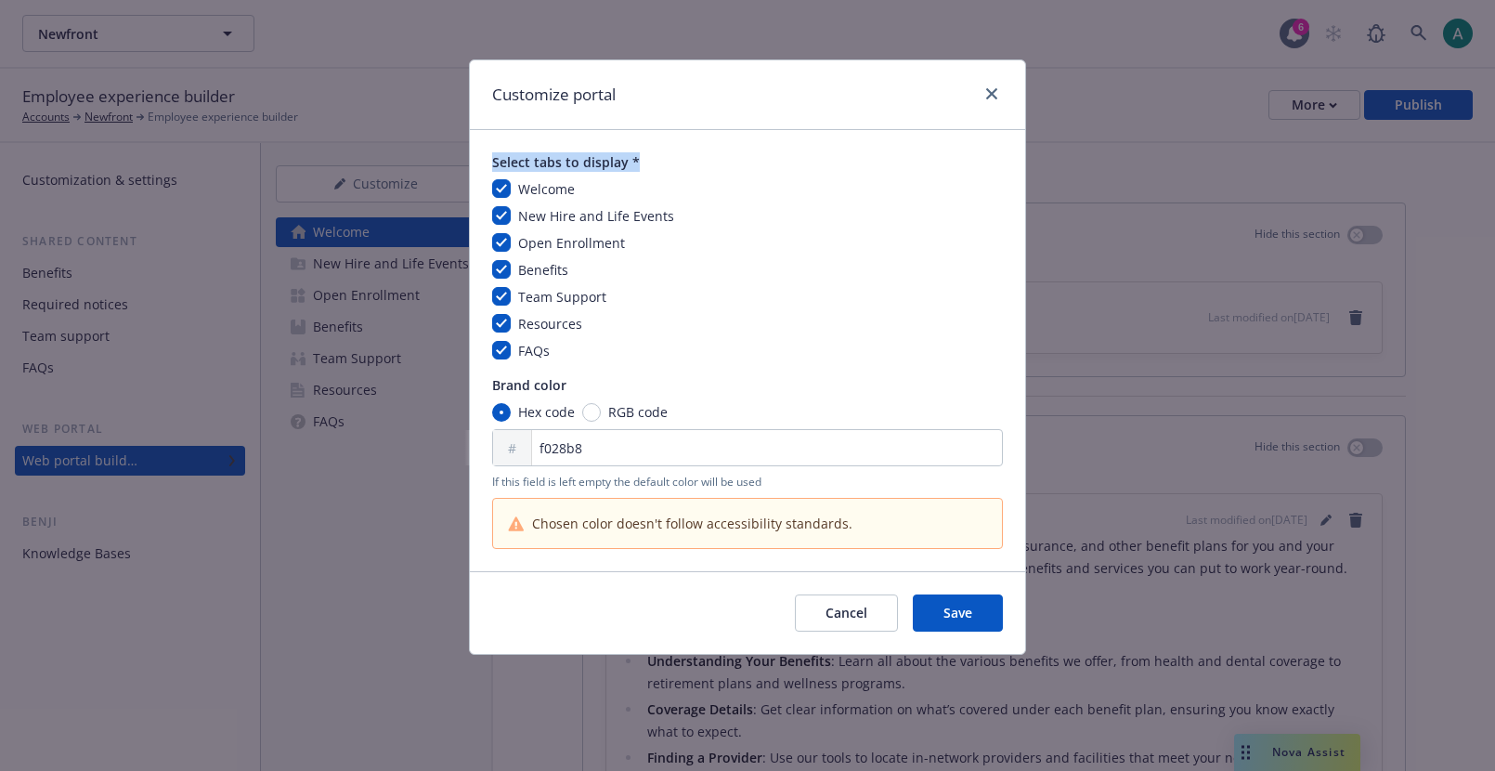
drag, startPoint x: 493, startPoint y: 163, endPoint x: 670, endPoint y: 165, distance: 177.3
click at [671, 165] on span "Select tabs to display *" at bounding box center [747, 161] width 511 height 19
click at [588, 160] on span "Select tabs to display *" at bounding box center [747, 161] width 511 height 19
click at [857, 625] on button "Cancel" at bounding box center [846, 612] width 103 height 37
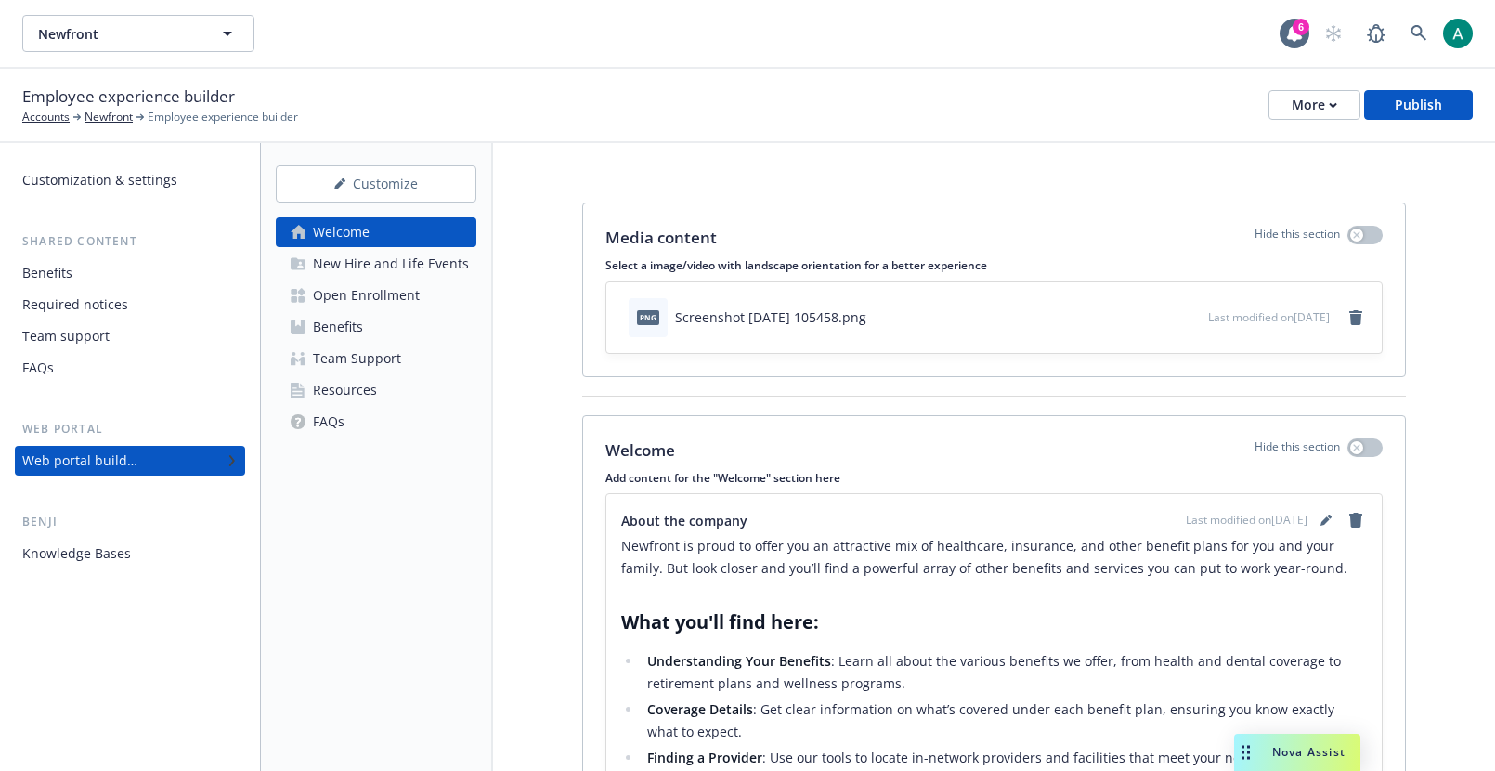
click at [391, 328] on link "Benefits" at bounding box center [376, 327] width 201 height 30
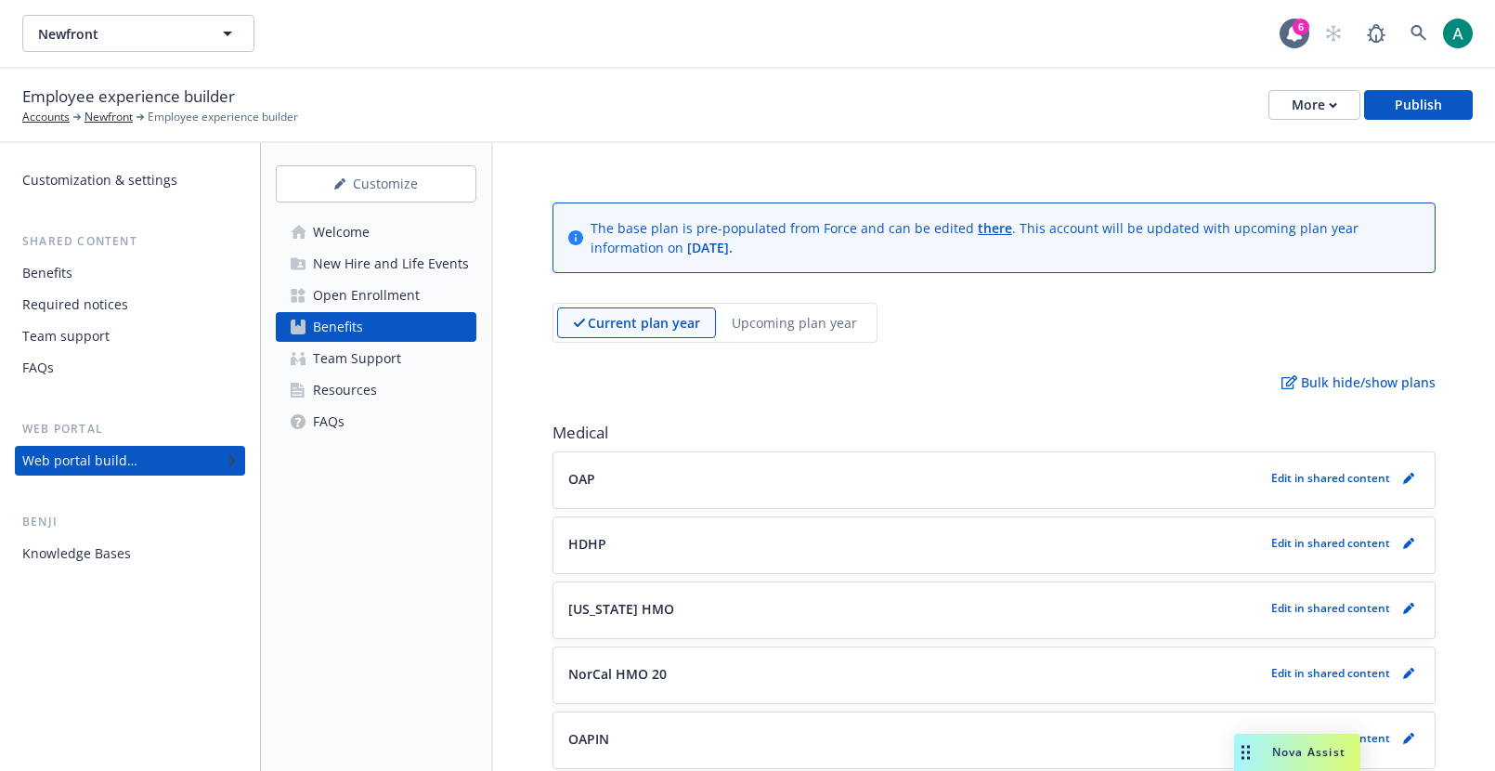
scroll to position [18, 0]
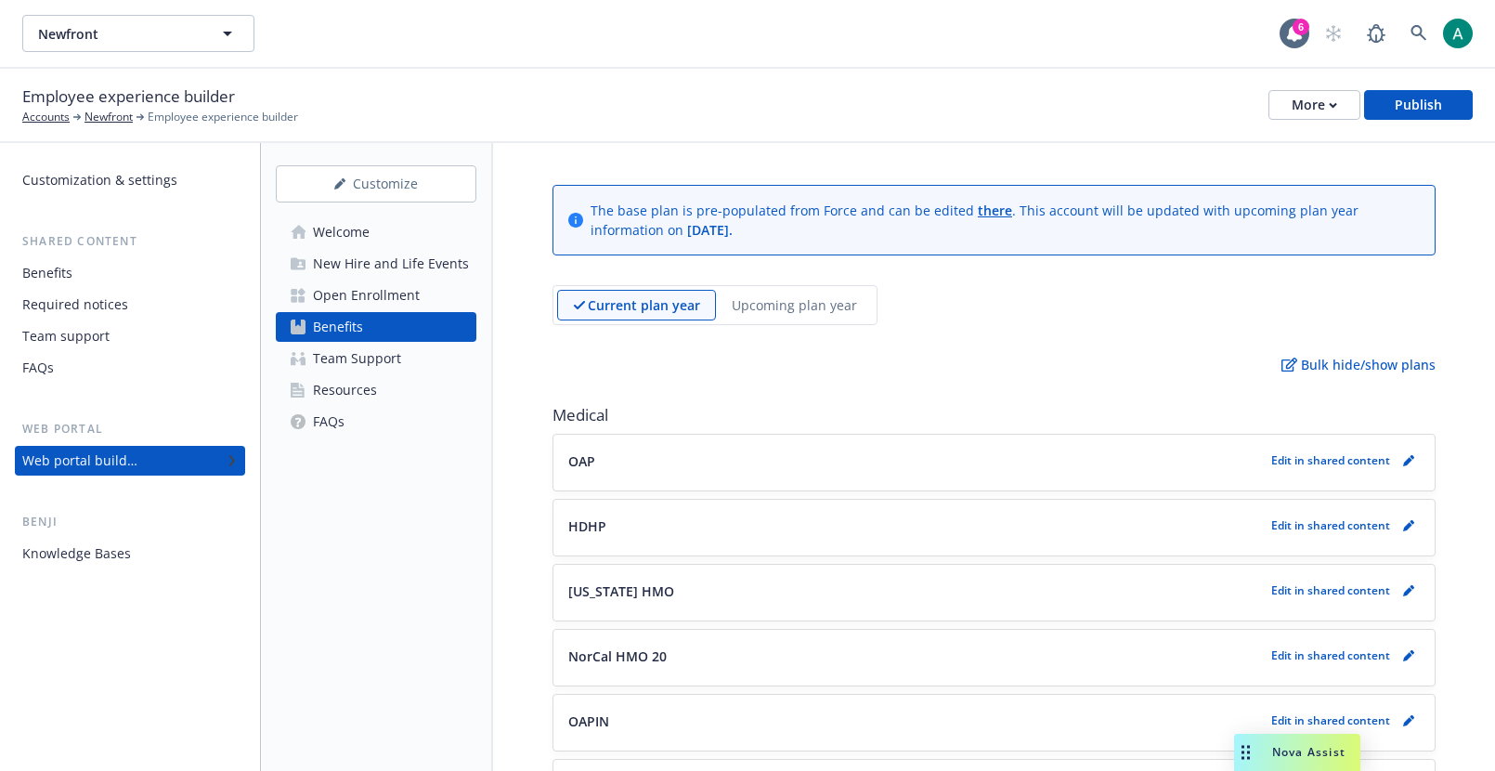
click at [666, 457] on button "OAP" at bounding box center [915, 460] width 695 height 19
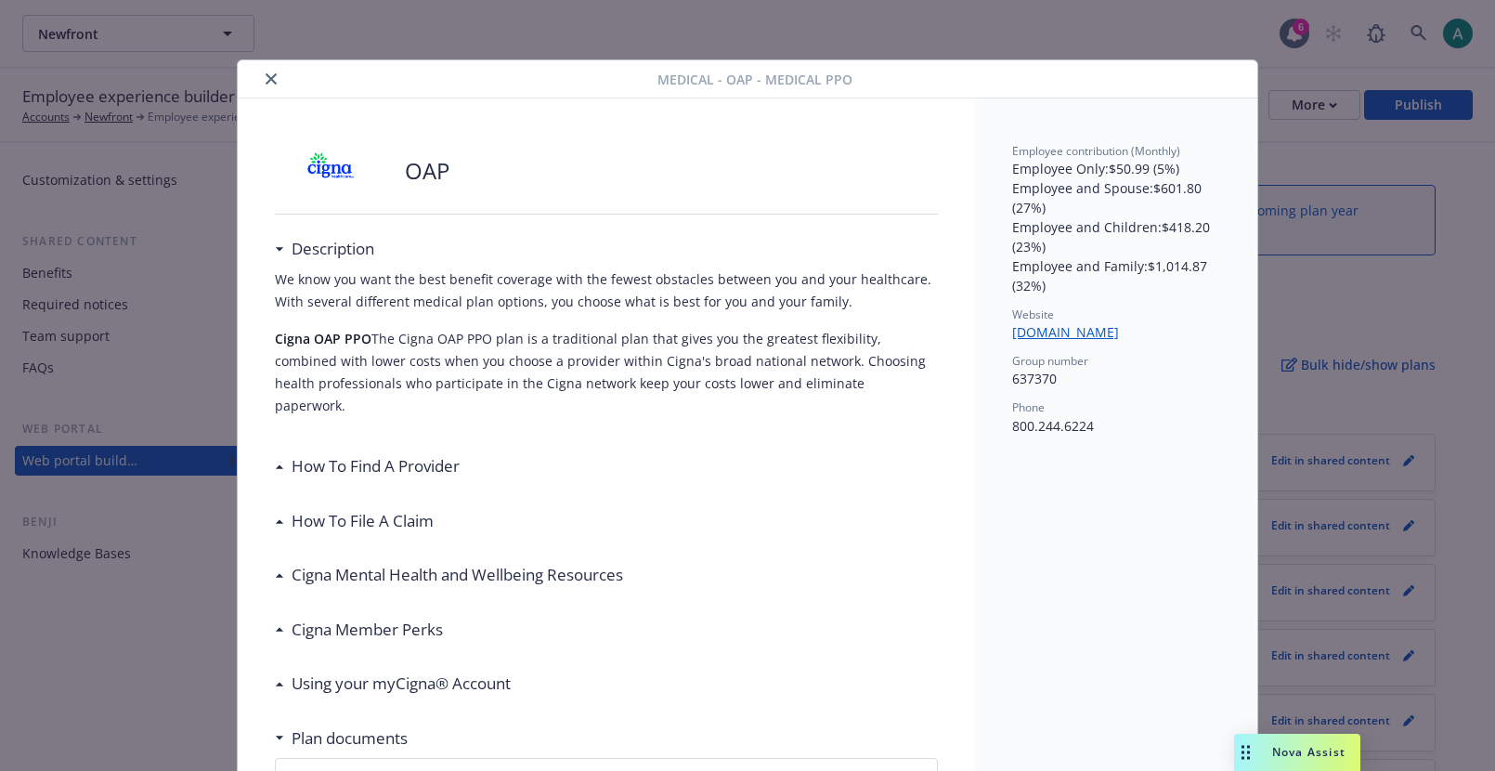
scroll to position [56, 0]
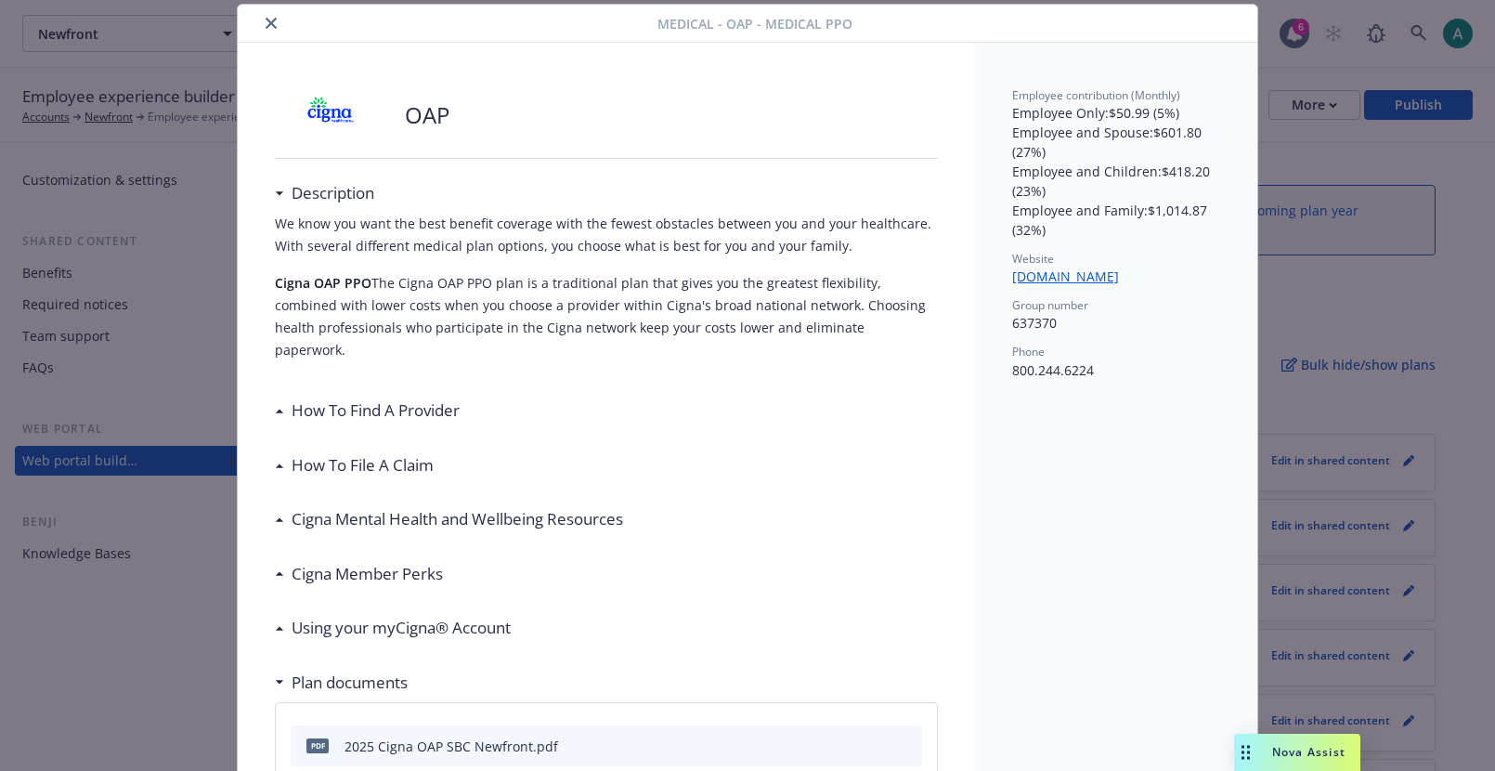
click at [279, 12] on div at bounding box center [451, 23] width 412 height 22
click at [277, 16] on button "close" at bounding box center [271, 23] width 22 height 22
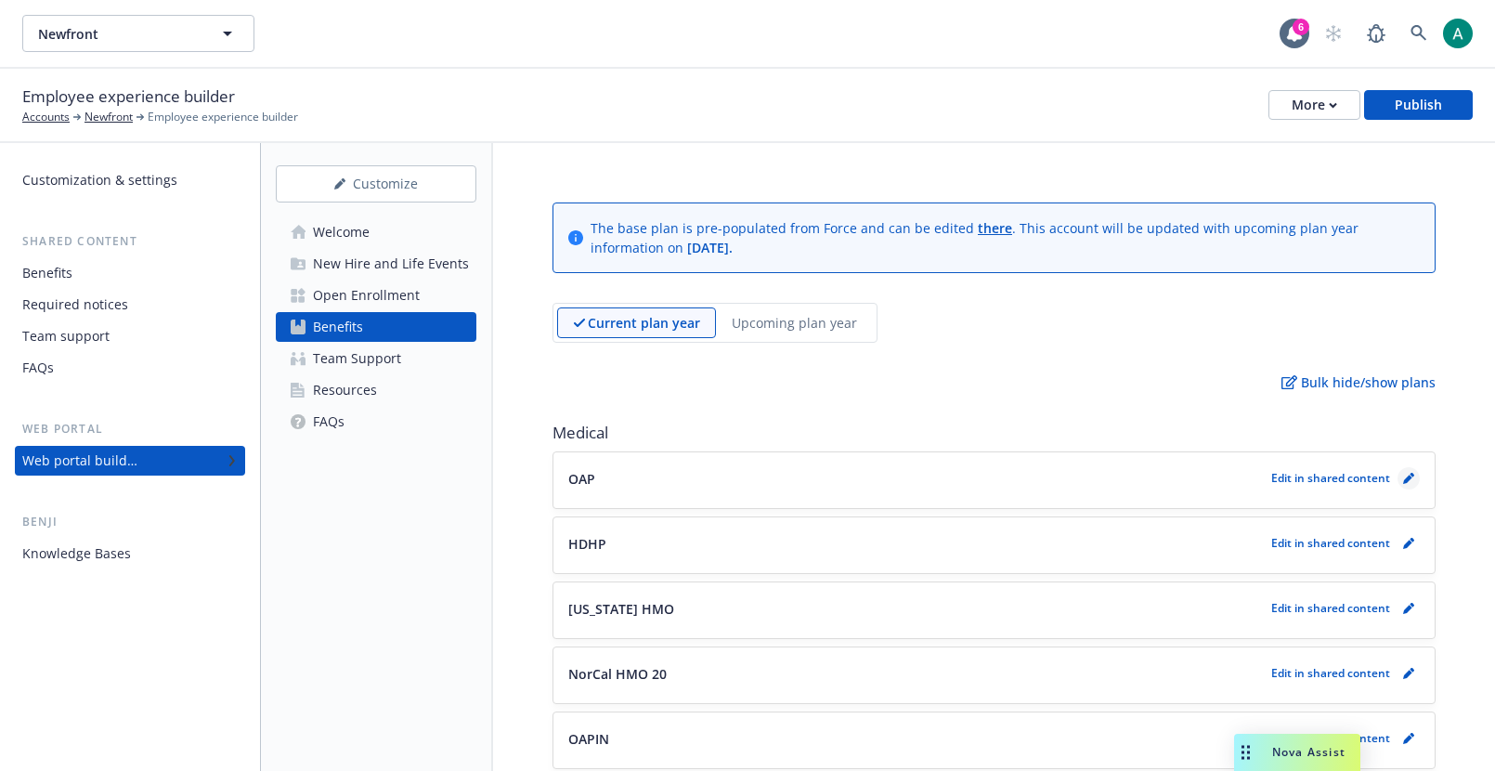
click at [1403, 486] on link "pencil" at bounding box center [1408, 478] width 22 height 22
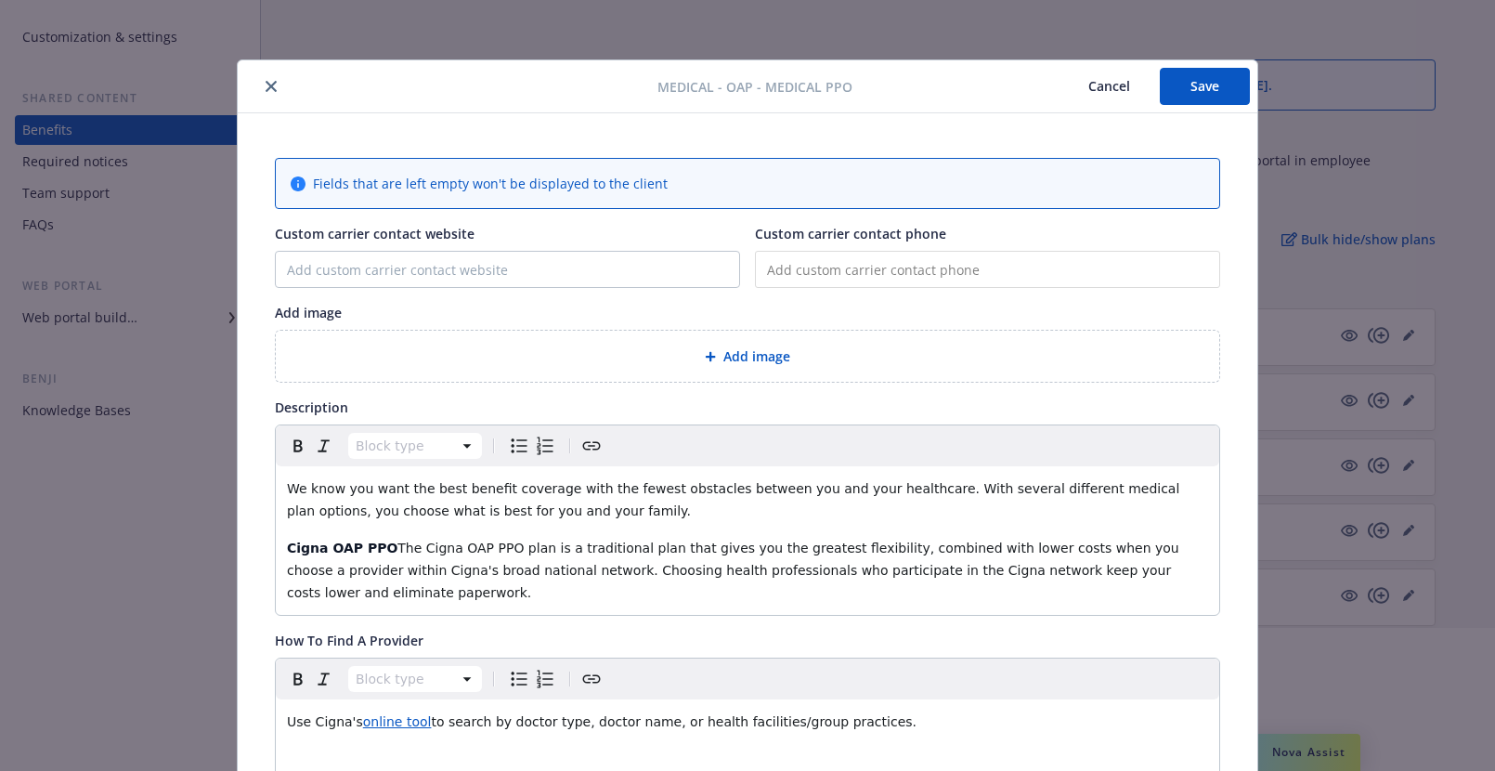
scroll to position [308, 0]
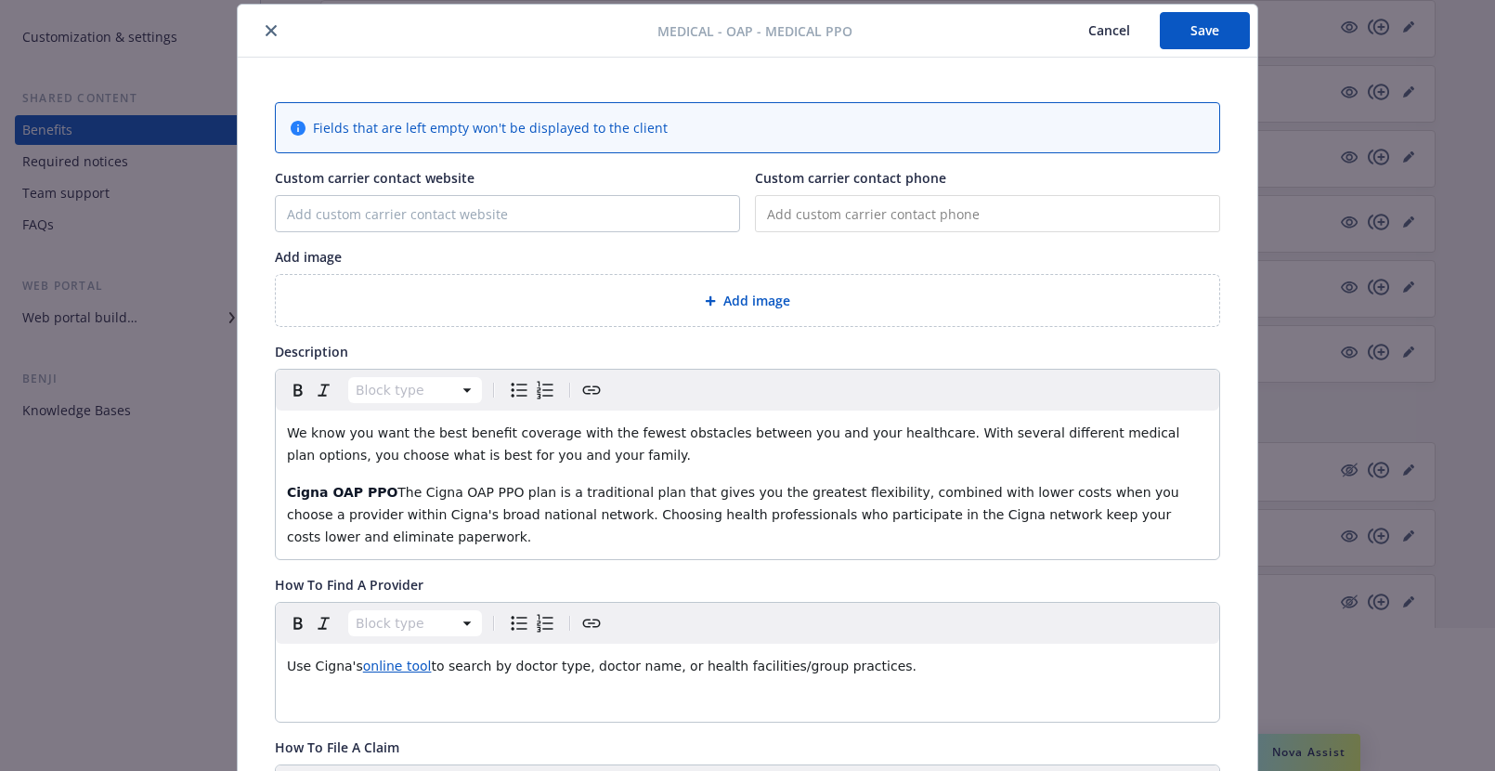
click at [1115, 35] on button "Cancel" at bounding box center [1108, 30] width 101 height 37
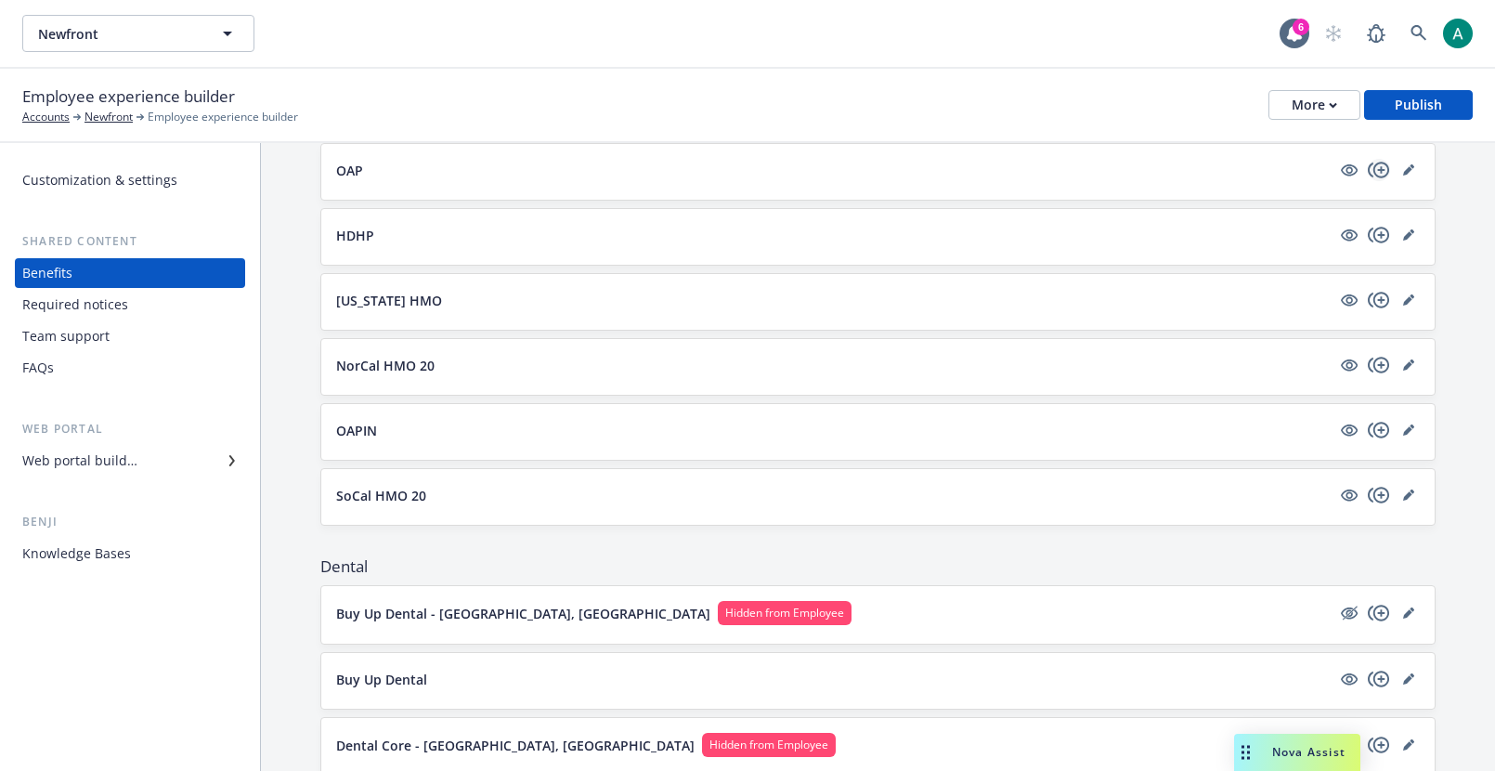
click at [1373, 178] on icon "copyPlus" at bounding box center [1379, 170] width 22 height 22
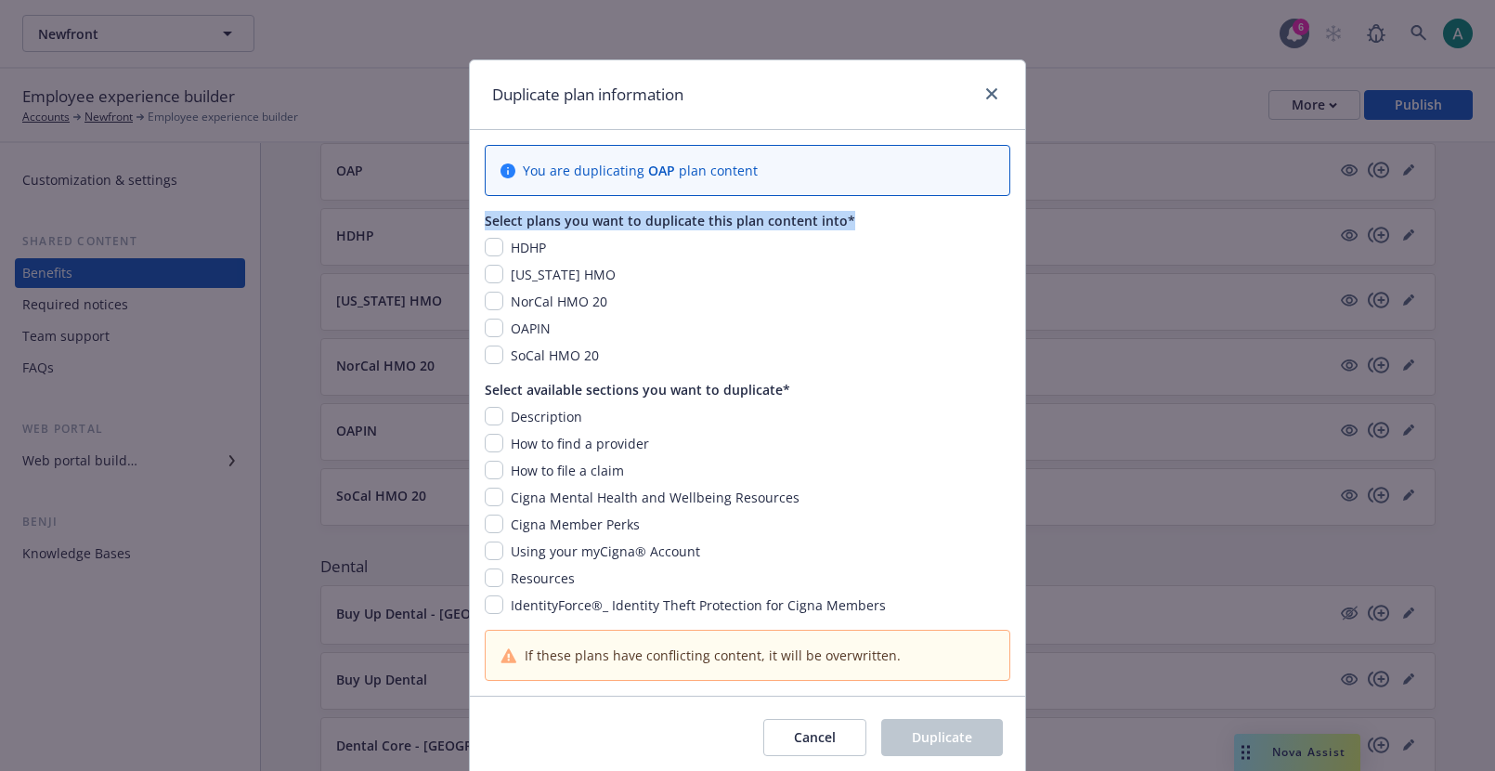
drag, startPoint x: 484, startPoint y: 223, endPoint x: 844, endPoint y: 224, distance: 360.2
click at [844, 224] on div "You are duplicating OAP plan content Select plans you want to duplicate this pl…" at bounding box center [747, 412] width 555 height 565
click at [492, 248] on input "checkbox" at bounding box center [494, 247] width 19 height 19
checkbox input "true"
click at [492, 278] on input "checkbox" at bounding box center [494, 274] width 19 height 19
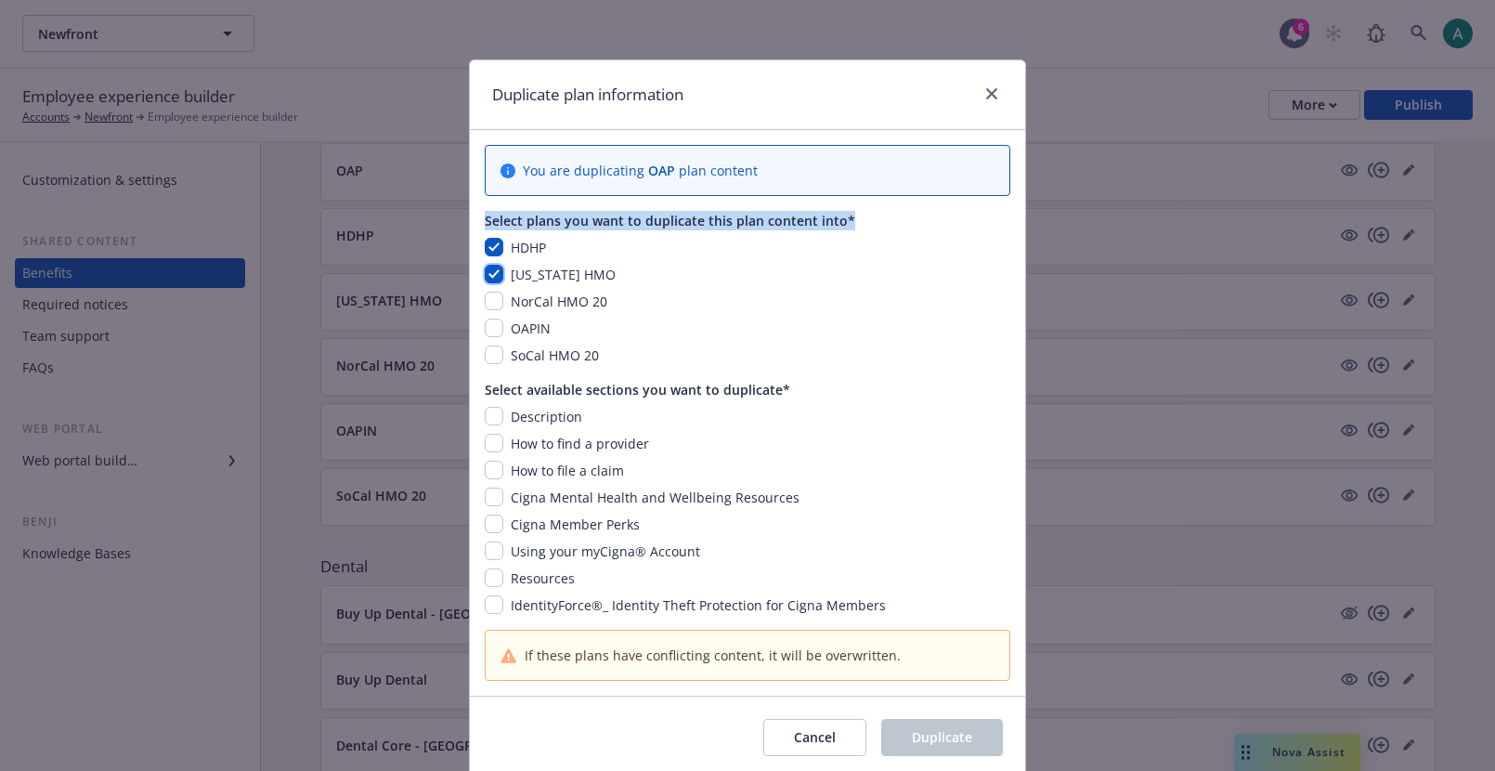
checkbox input "true"
click at [492, 314] on div "HDHP Hawaii HMO NorCal HMO 20 OAPIN SoCal HMO 20" at bounding box center [747, 301] width 525 height 127
click at [491, 298] on input "checkbox" at bounding box center [494, 301] width 19 height 19
checkbox input "true"
click at [491, 330] on input "checkbox" at bounding box center [494, 327] width 19 height 19
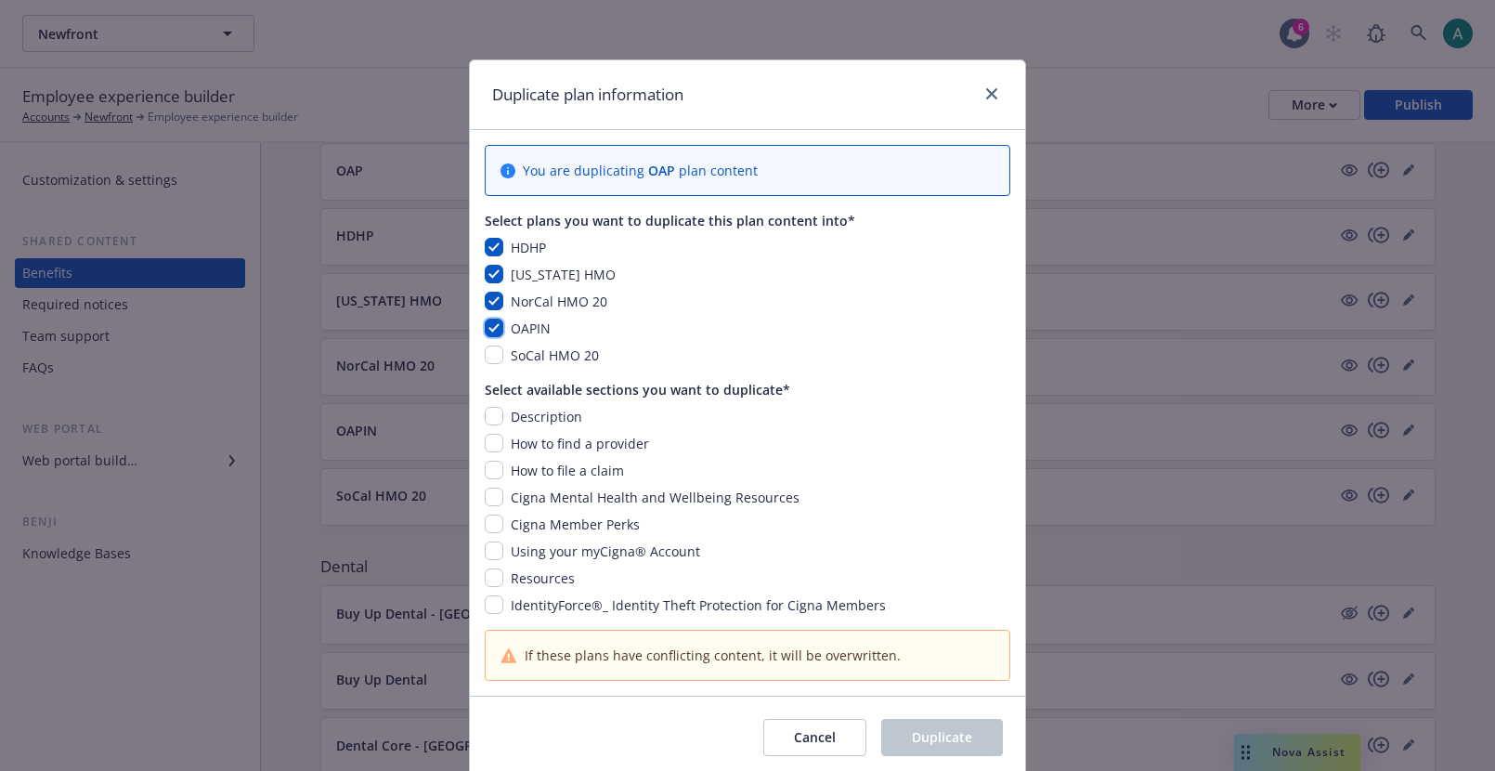
checkbox input "true"
click at [491, 381] on div "Select available sections you want to duplicate*" at bounding box center [747, 389] width 525 height 19
click at [491, 348] on input "checkbox" at bounding box center [494, 354] width 19 height 19
checkbox input "true"
drag, startPoint x: 512, startPoint y: 251, endPoint x: 568, endPoint y: 251, distance: 56.6
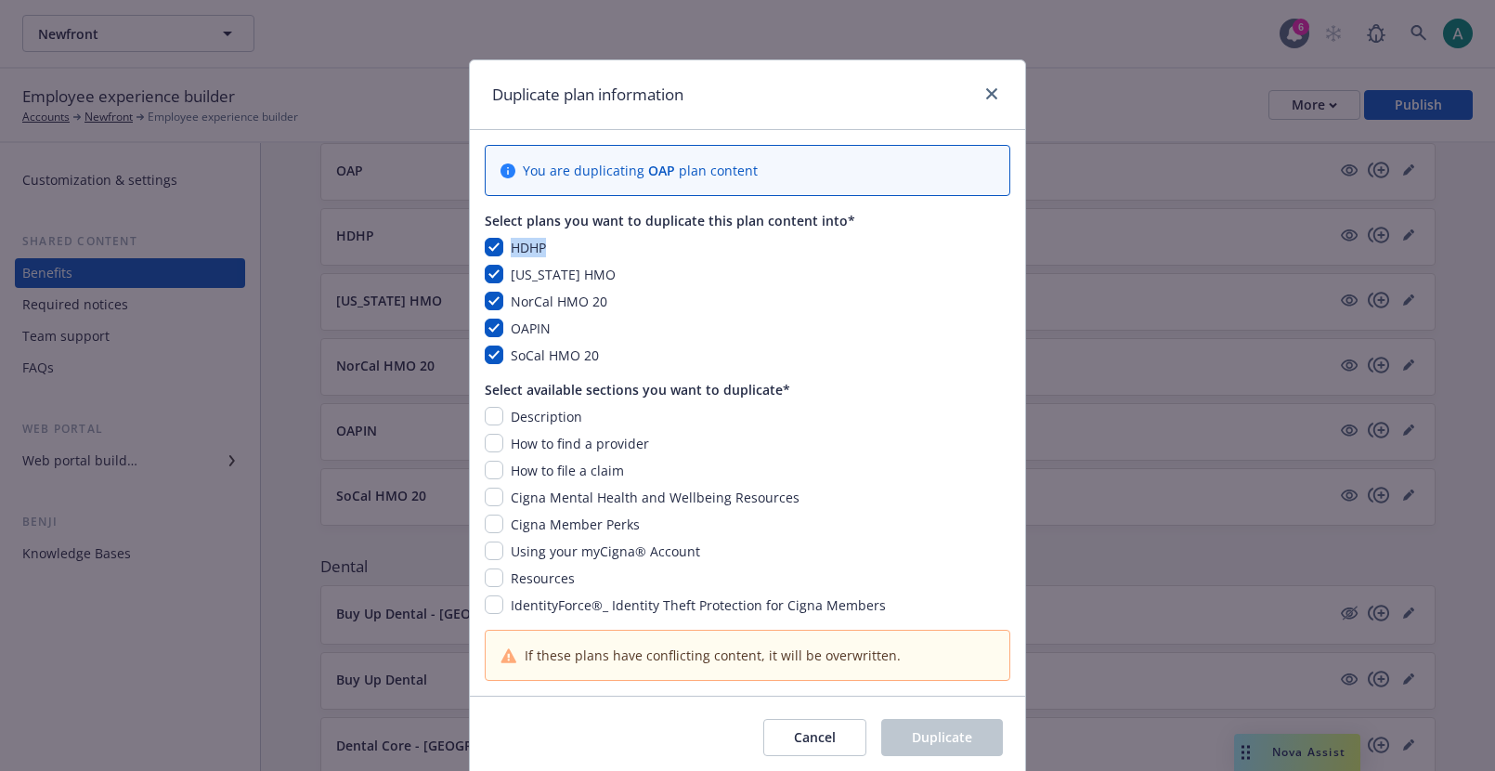
click at [569, 251] on div "HDHP" at bounding box center [747, 247] width 525 height 19
click at [568, 251] on div "HDHP" at bounding box center [747, 247] width 525 height 19
click at [490, 245] on input "checkbox" at bounding box center [494, 247] width 19 height 19
checkbox input "false"
click at [498, 274] on input "checkbox" at bounding box center [494, 274] width 19 height 19
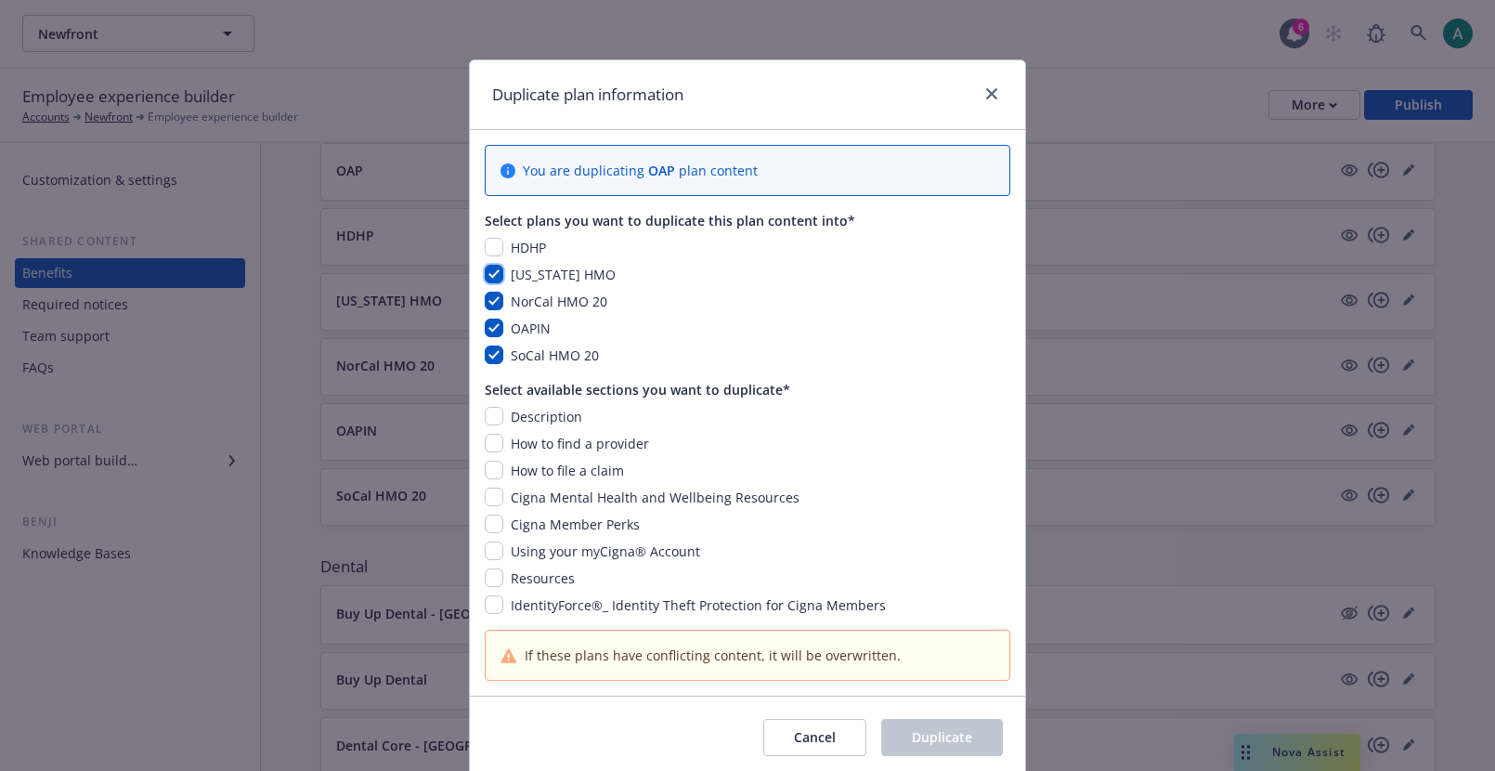
checkbox input "false"
click at [498, 302] on input "checkbox" at bounding box center [494, 301] width 19 height 19
checkbox input "false"
click at [498, 326] on input "checkbox" at bounding box center [494, 327] width 19 height 19
checkbox input "false"
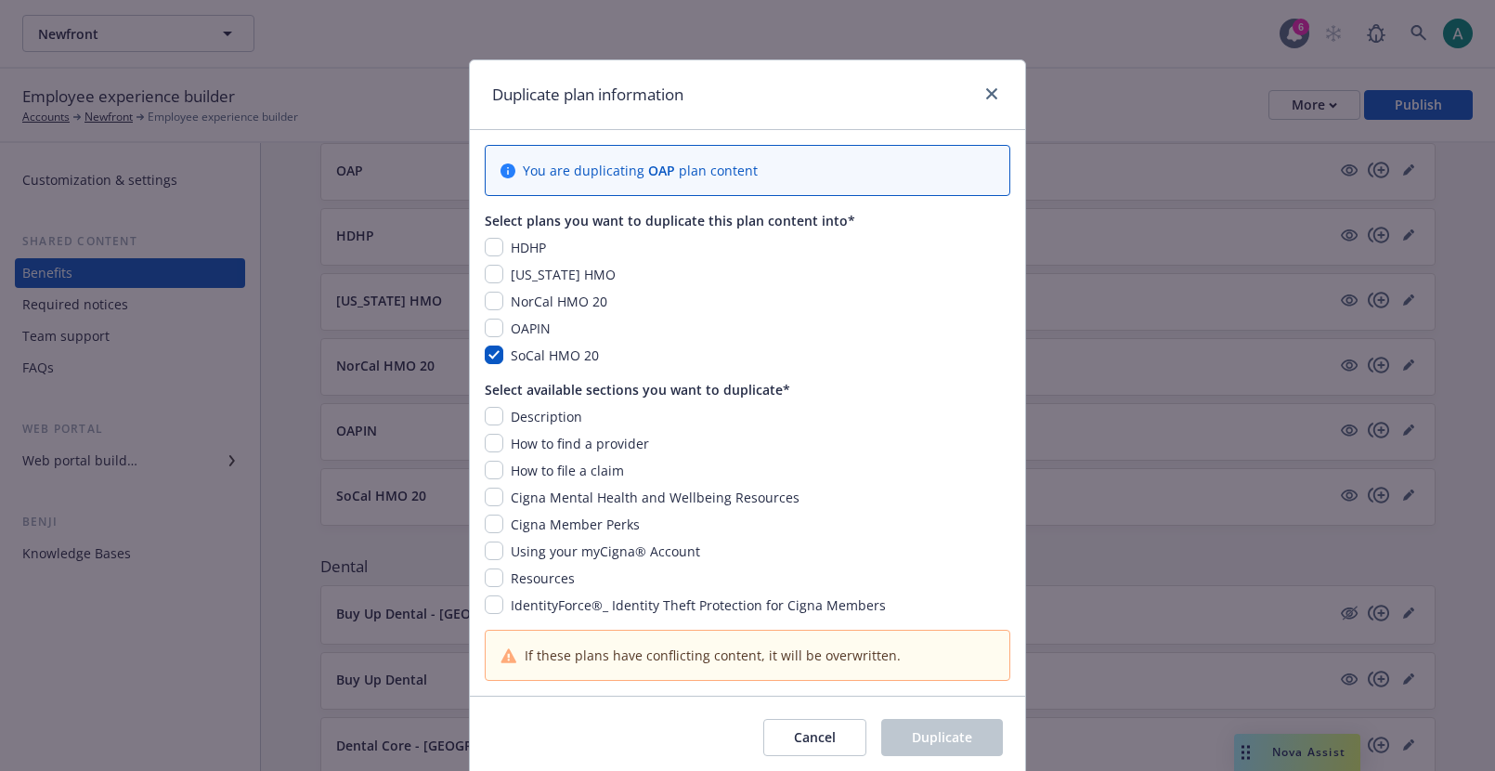
click at [498, 369] on div "You are duplicating OAP plan content Select plans you want to duplicate this pl…" at bounding box center [747, 412] width 555 height 565
click at [498, 364] on div "SoCal HMO 20" at bounding box center [747, 354] width 525 height 19
click at [496, 356] on input "checkbox" at bounding box center [494, 354] width 19 height 19
checkbox input "false"
click at [989, 89] on icon "close" at bounding box center [991, 93] width 11 height 11
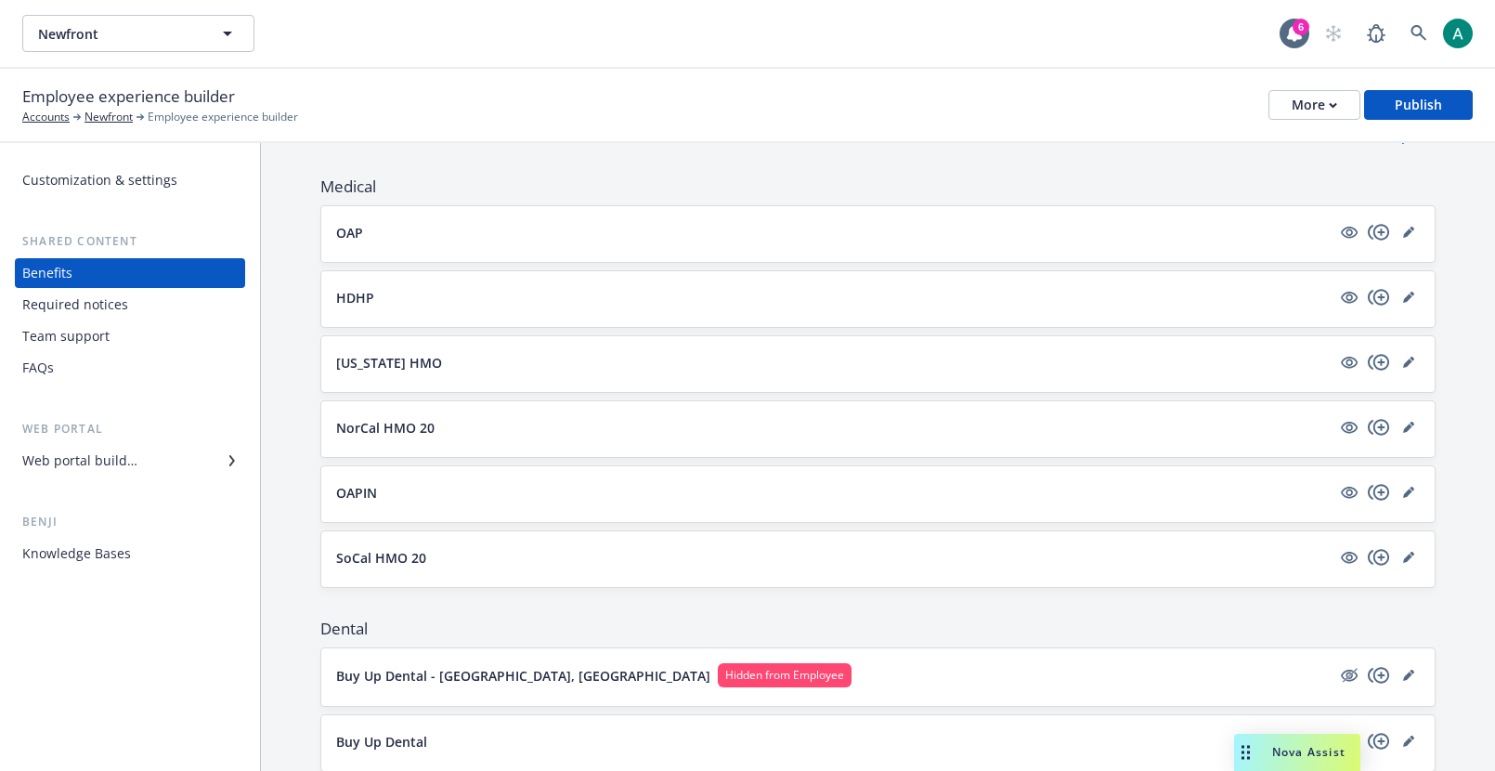
scroll to position [231, 0]
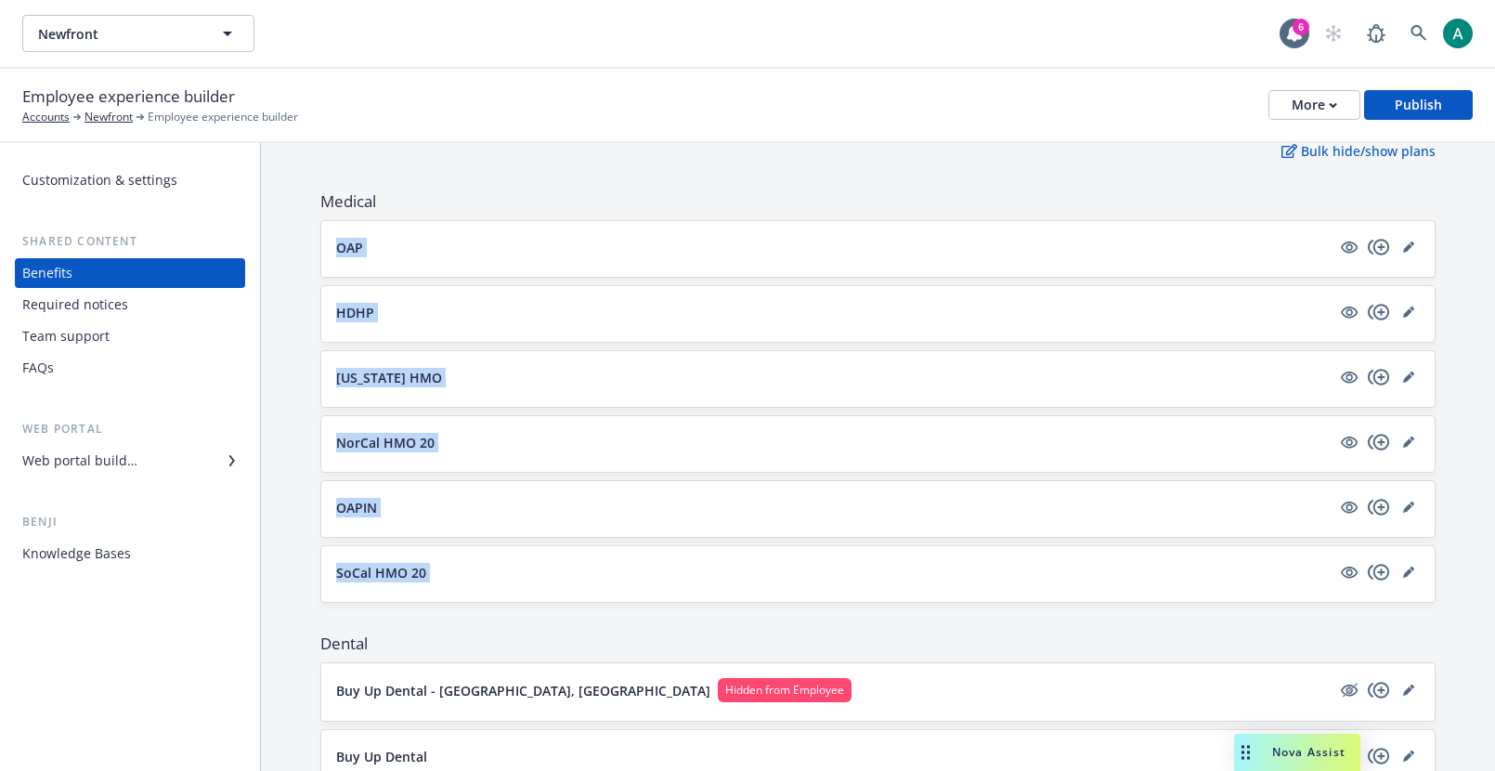
drag, startPoint x: 337, startPoint y: 224, endPoint x: 394, endPoint y: 617, distance: 397.7
click at [395, 212] on span "Medical" at bounding box center [877, 201] width 1115 height 22
click at [1379, 231] on div "OAP" at bounding box center [877, 249] width 1113 height 56
click at [1379, 251] on icon "copyPlus" at bounding box center [1379, 247] width 22 height 22
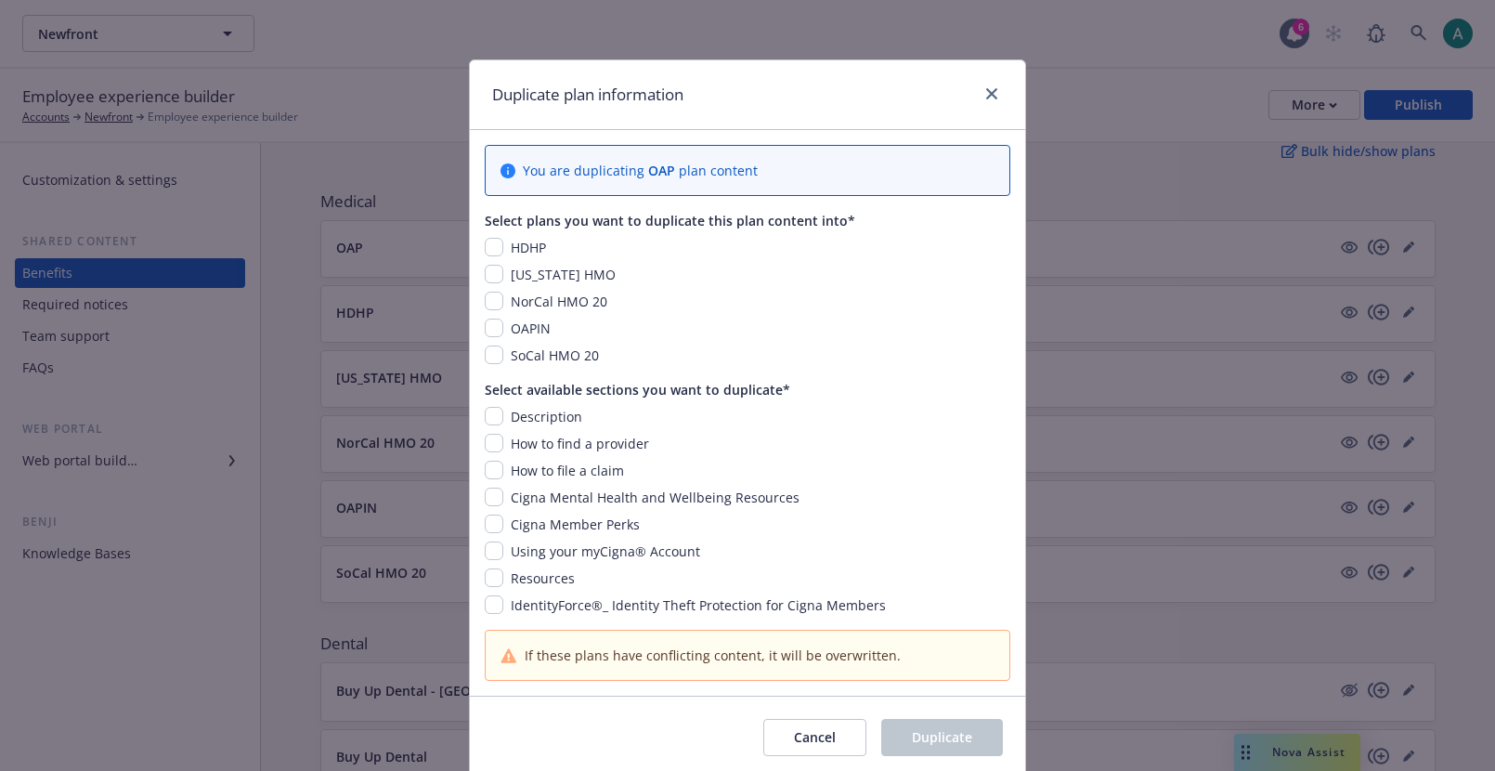
click at [549, 414] on span "Description" at bounding box center [546, 417] width 71 height 18
click at [549, 436] on span "How to find a provider" at bounding box center [580, 443] width 138 height 18
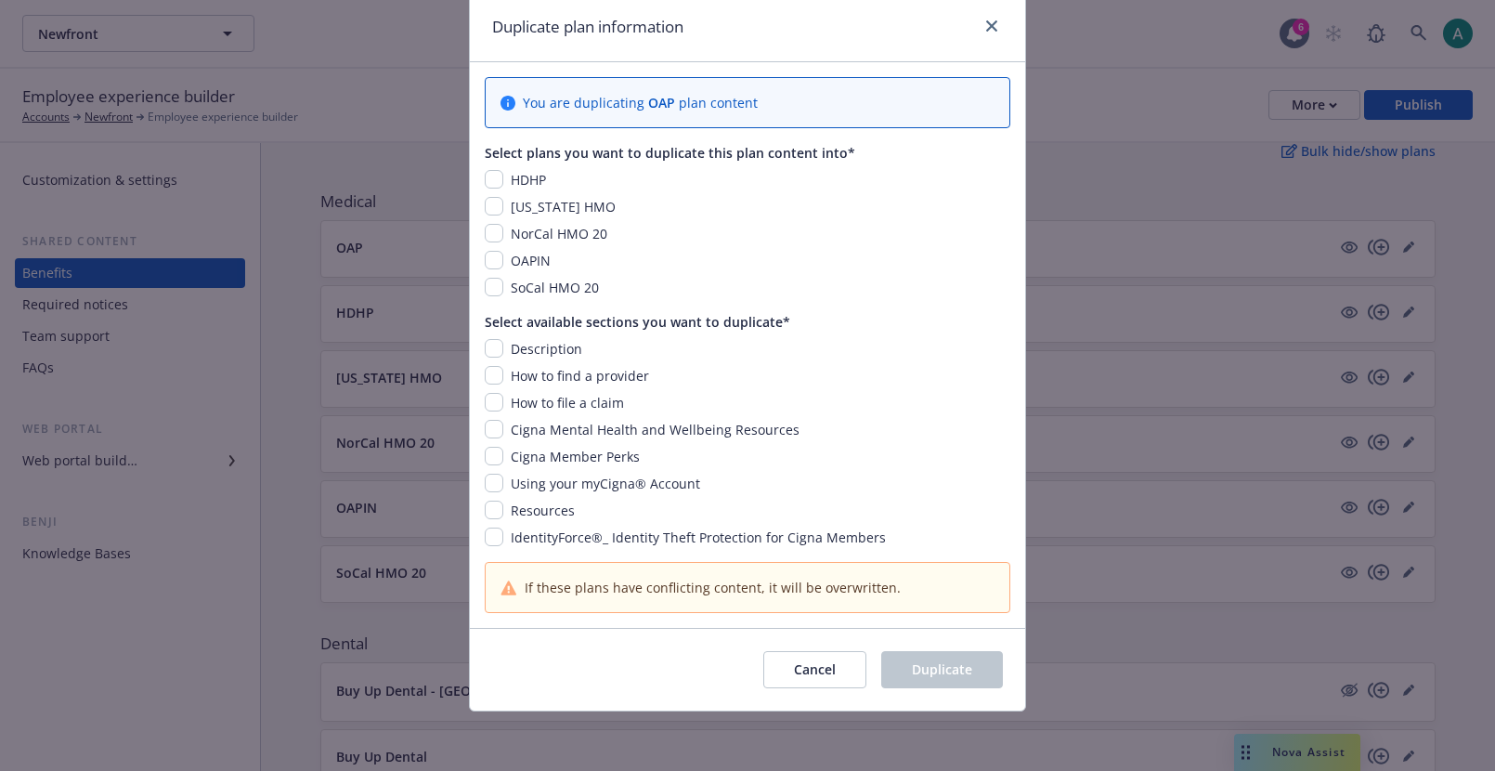
scroll to position [0, 0]
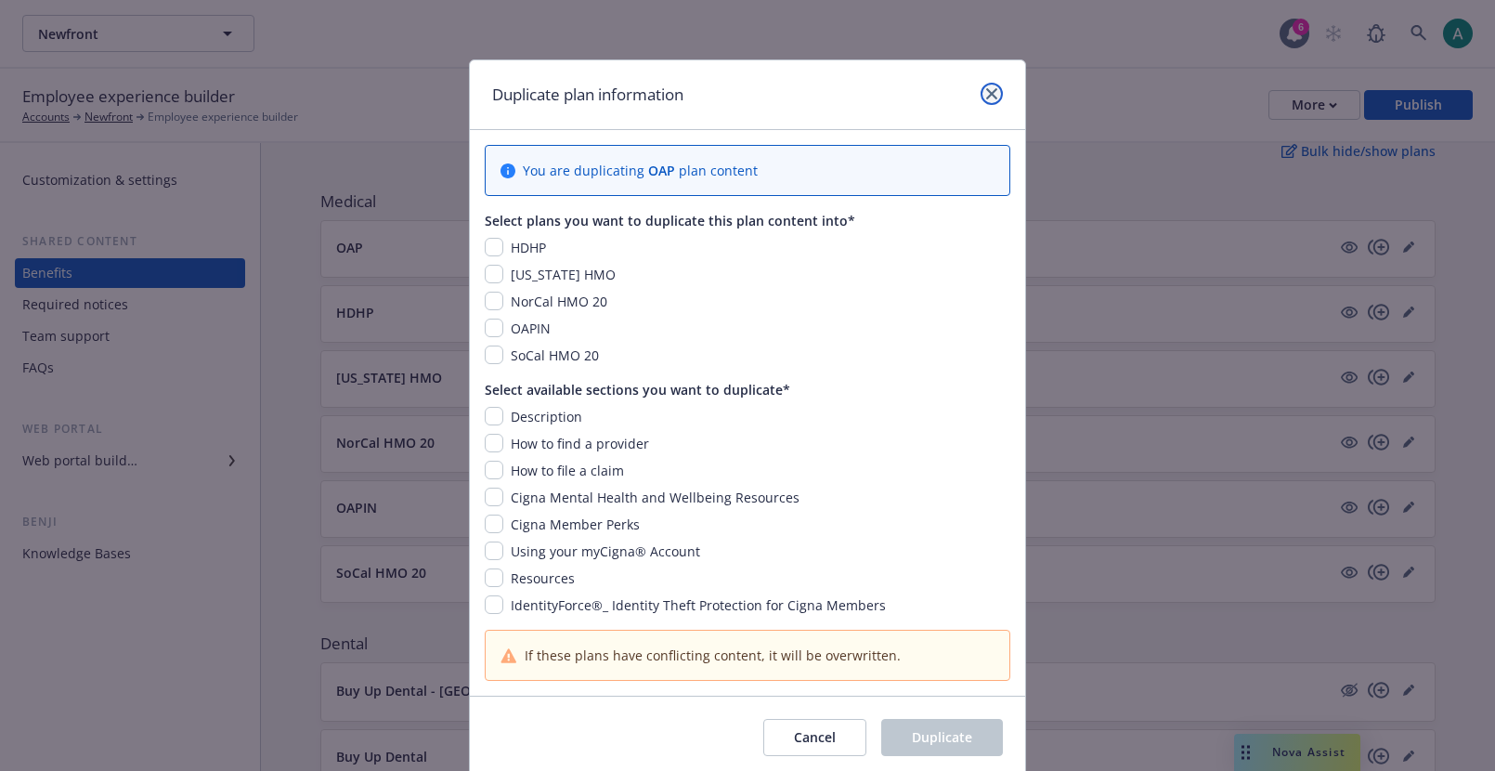
click at [995, 102] on link "close" at bounding box center [991, 94] width 22 height 22
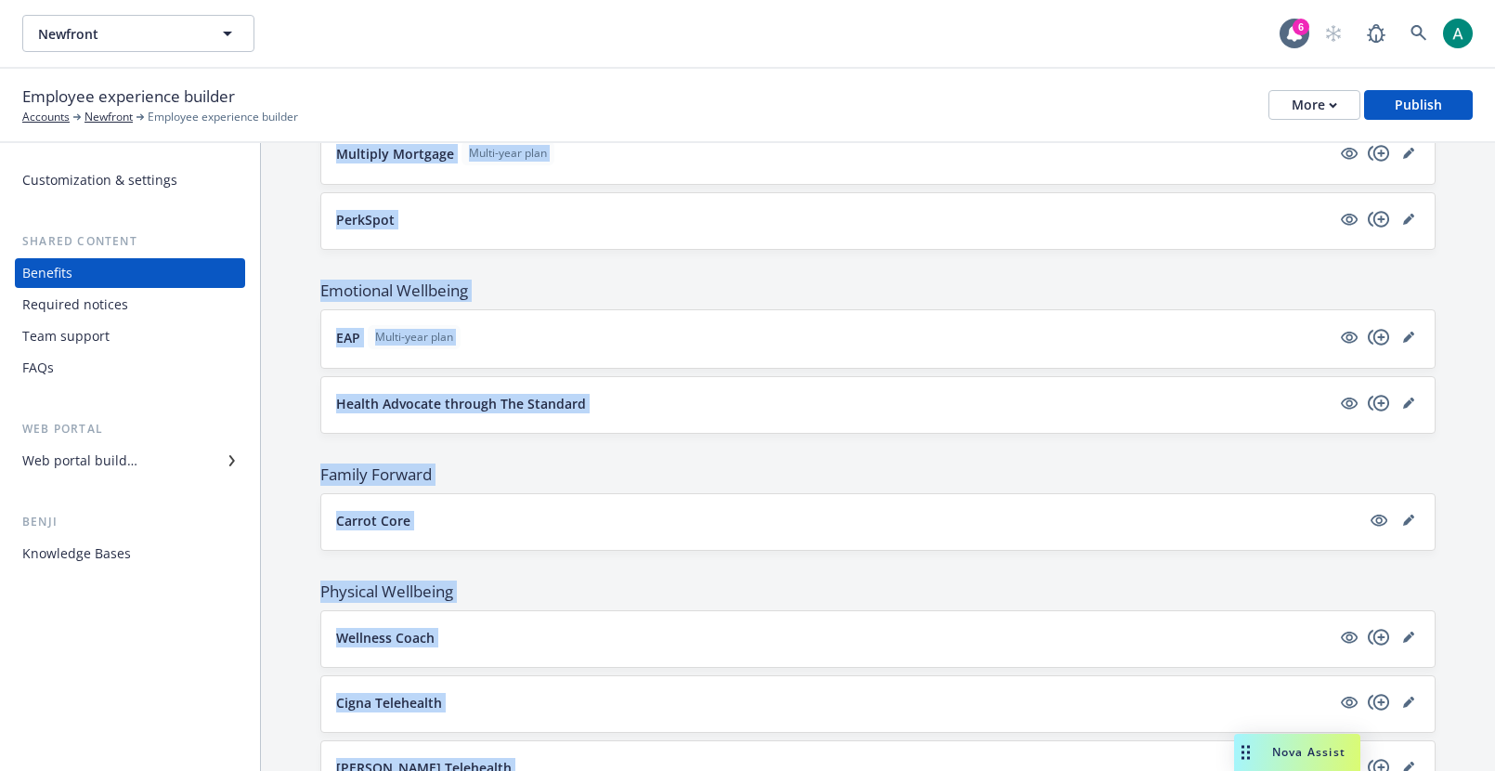
scroll to position [3227, 0]
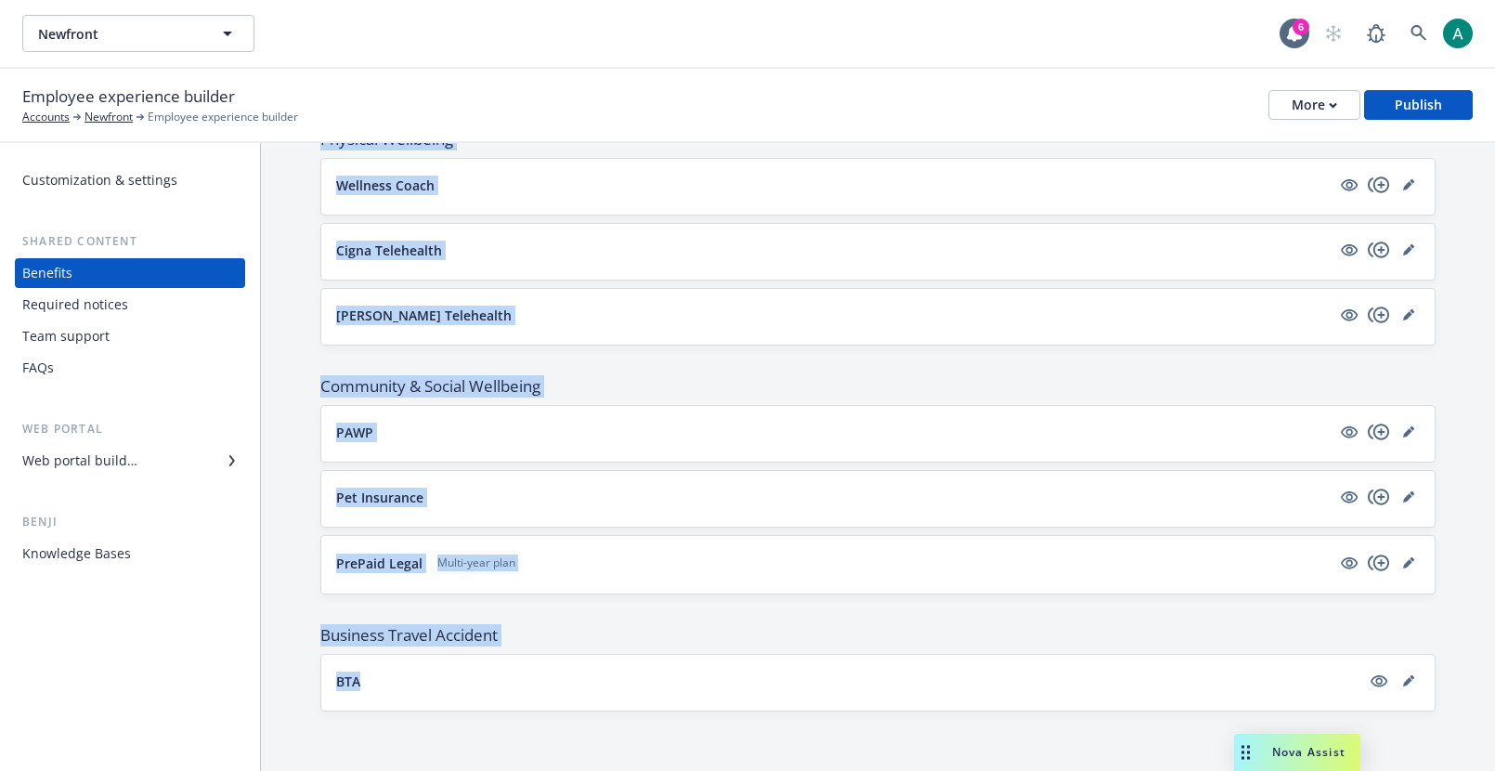
drag, startPoint x: 331, startPoint y: 233, endPoint x: 479, endPoint y: 718, distance: 506.9
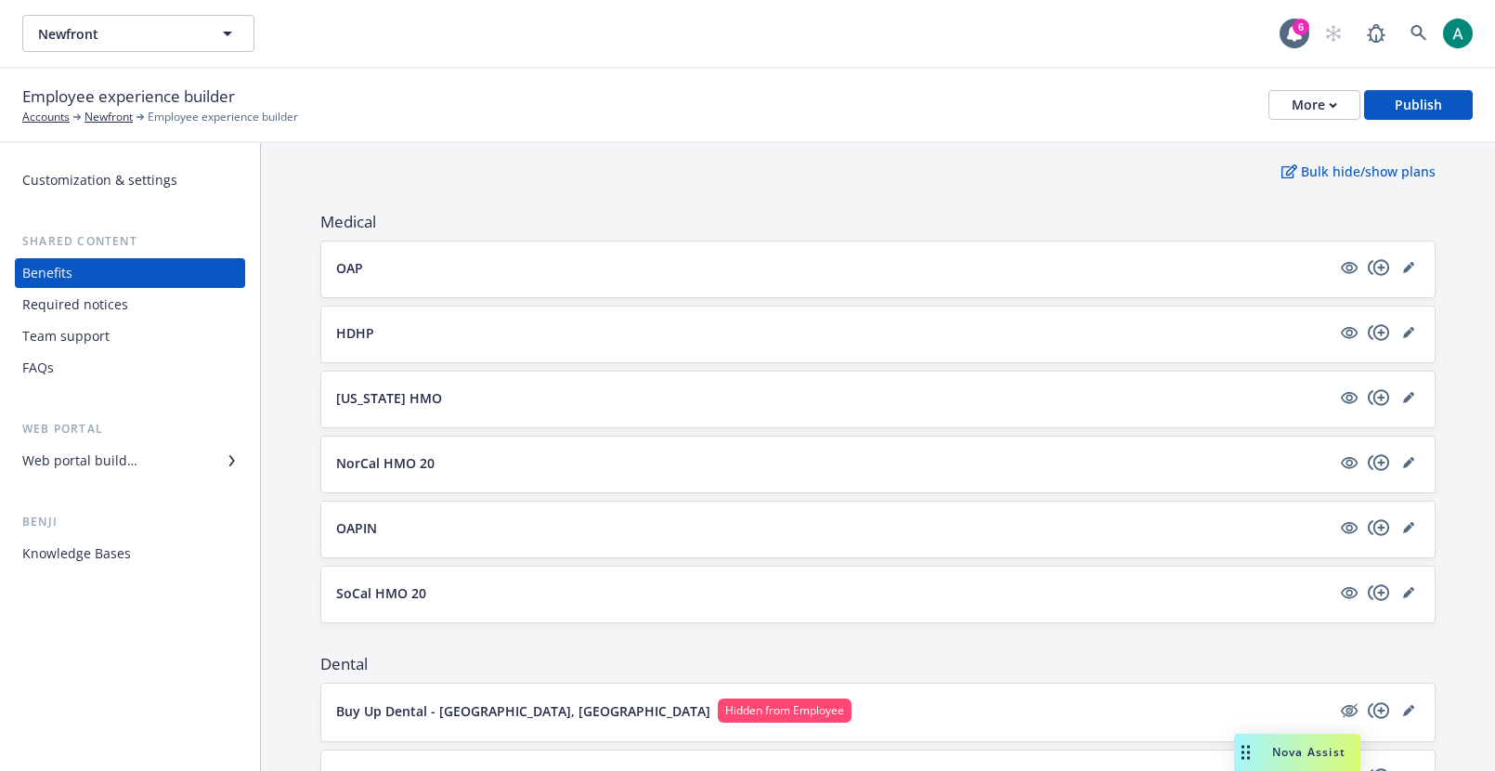
scroll to position [0, 0]
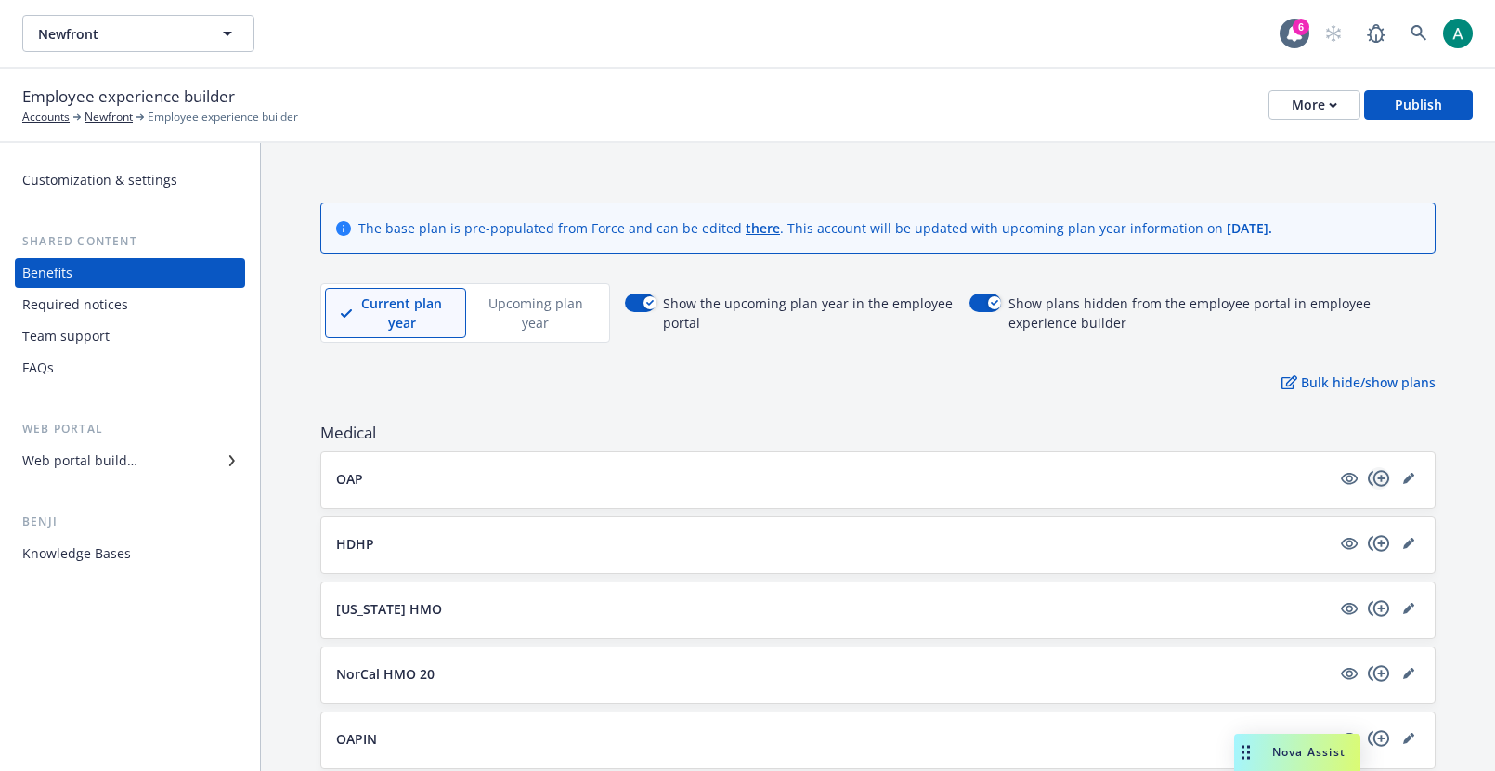
click at [1381, 481] on icon "copyPlus" at bounding box center [1378, 478] width 21 height 16
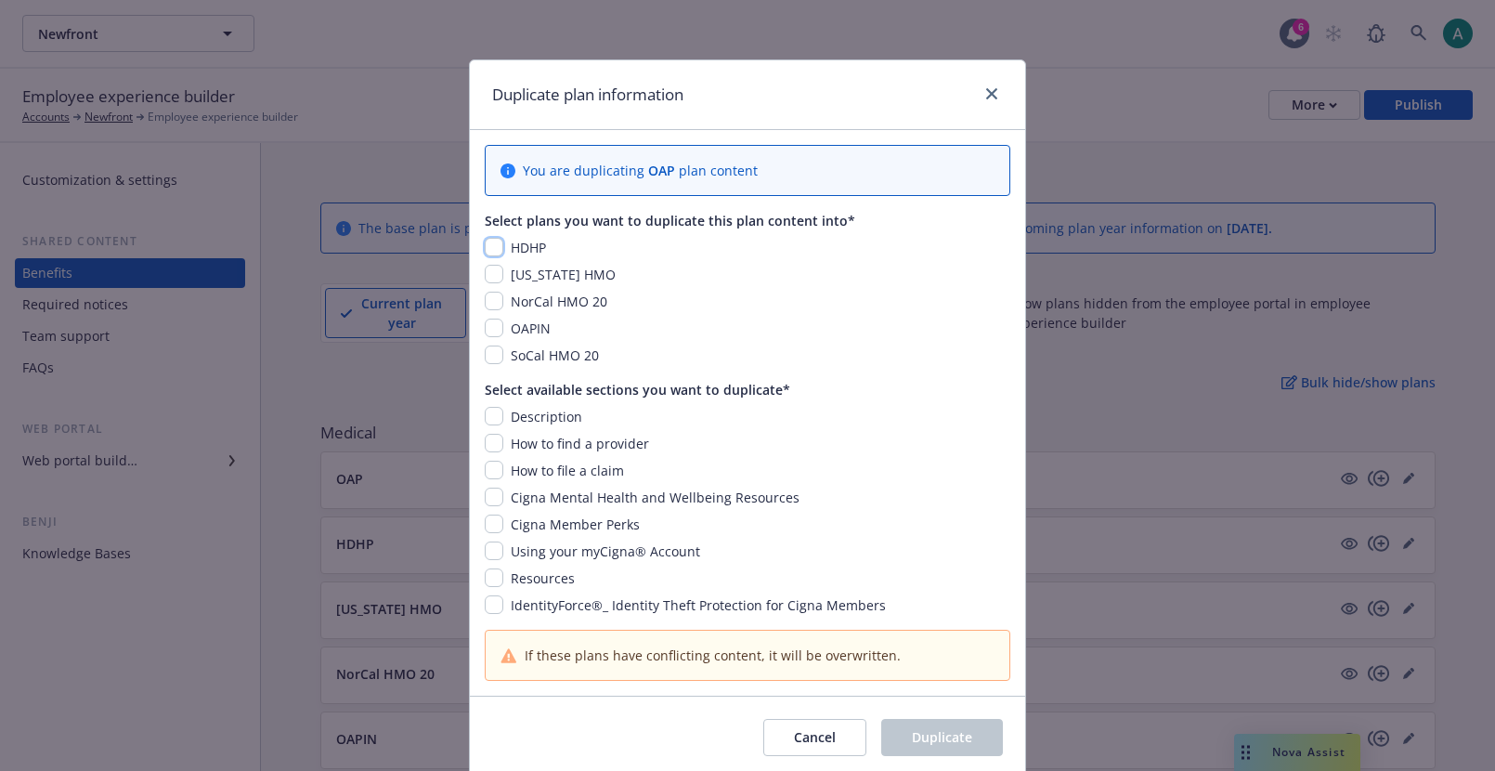
click at [496, 247] on input "checkbox" at bounding box center [494, 247] width 19 height 19
click at [503, 248] on div "HDHP" at bounding box center [526, 247] width 46 height 19
click at [494, 247] on input "checkbox" at bounding box center [494, 247] width 19 height 19
checkbox input "false"
click at [539, 269] on span "Hawaii HMO" at bounding box center [563, 275] width 105 height 18
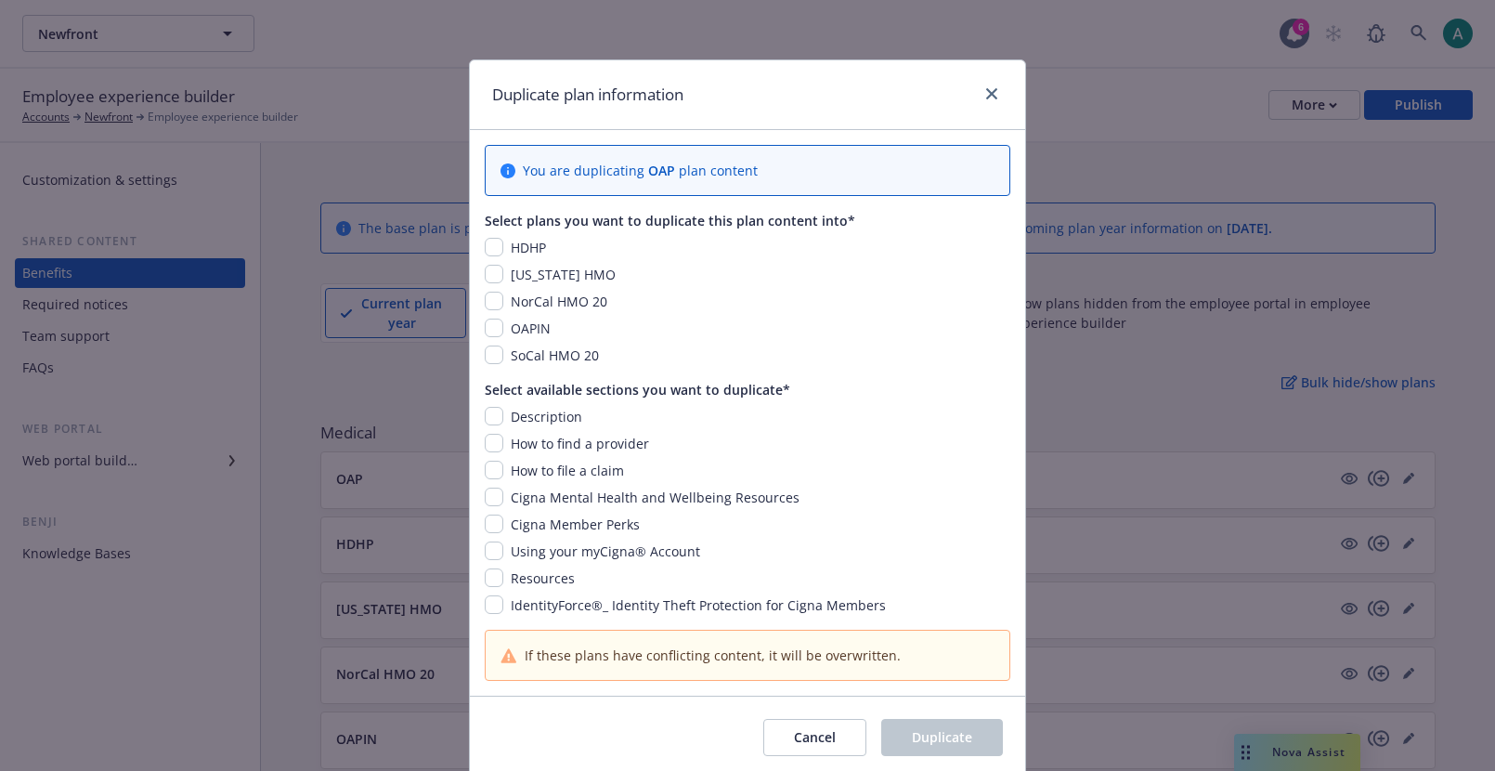
click at [532, 304] on span "NorCal HMO 20" at bounding box center [559, 301] width 97 height 18
click at [504, 304] on div "NorCal HMO 20" at bounding box center [557, 301] width 108 height 19
click at [497, 303] on input "checkbox" at bounding box center [494, 301] width 19 height 19
checkbox input "false"
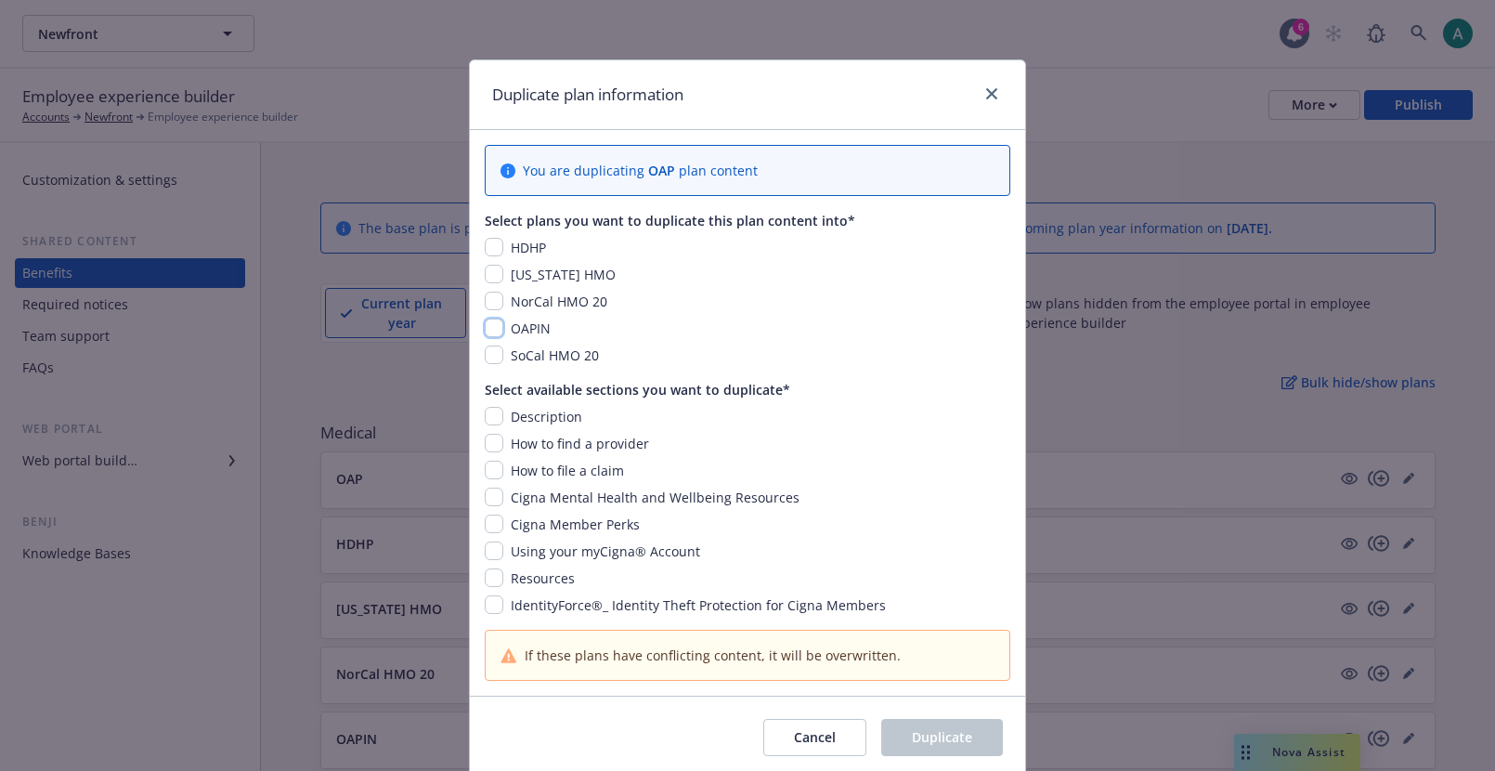
click at [497, 330] on input "checkbox" at bounding box center [494, 327] width 19 height 19
checkbox input "false"
drag, startPoint x: 587, startPoint y: 330, endPoint x: 514, endPoint y: 330, distance: 72.4
click at [514, 330] on div "OAPIN" at bounding box center [747, 327] width 525 height 19
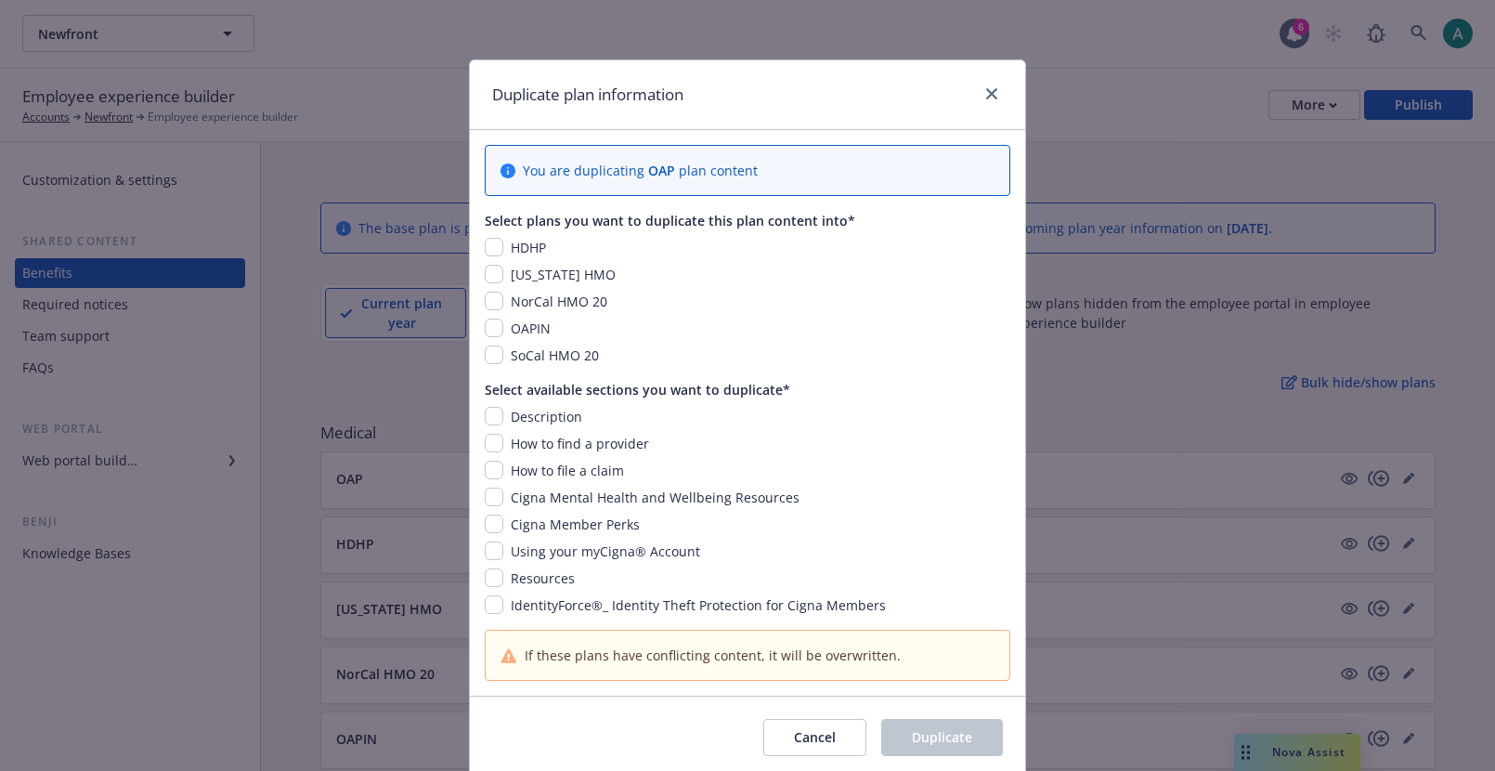
click at [538, 352] on span "SoCal HMO 20" at bounding box center [555, 355] width 88 height 18
drag, startPoint x: 509, startPoint y: 350, endPoint x: 661, endPoint y: 355, distance: 152.3
click at [661, 355] on div "SoCal HMO 20" at bounding box center [747, 354] width 525 height 19
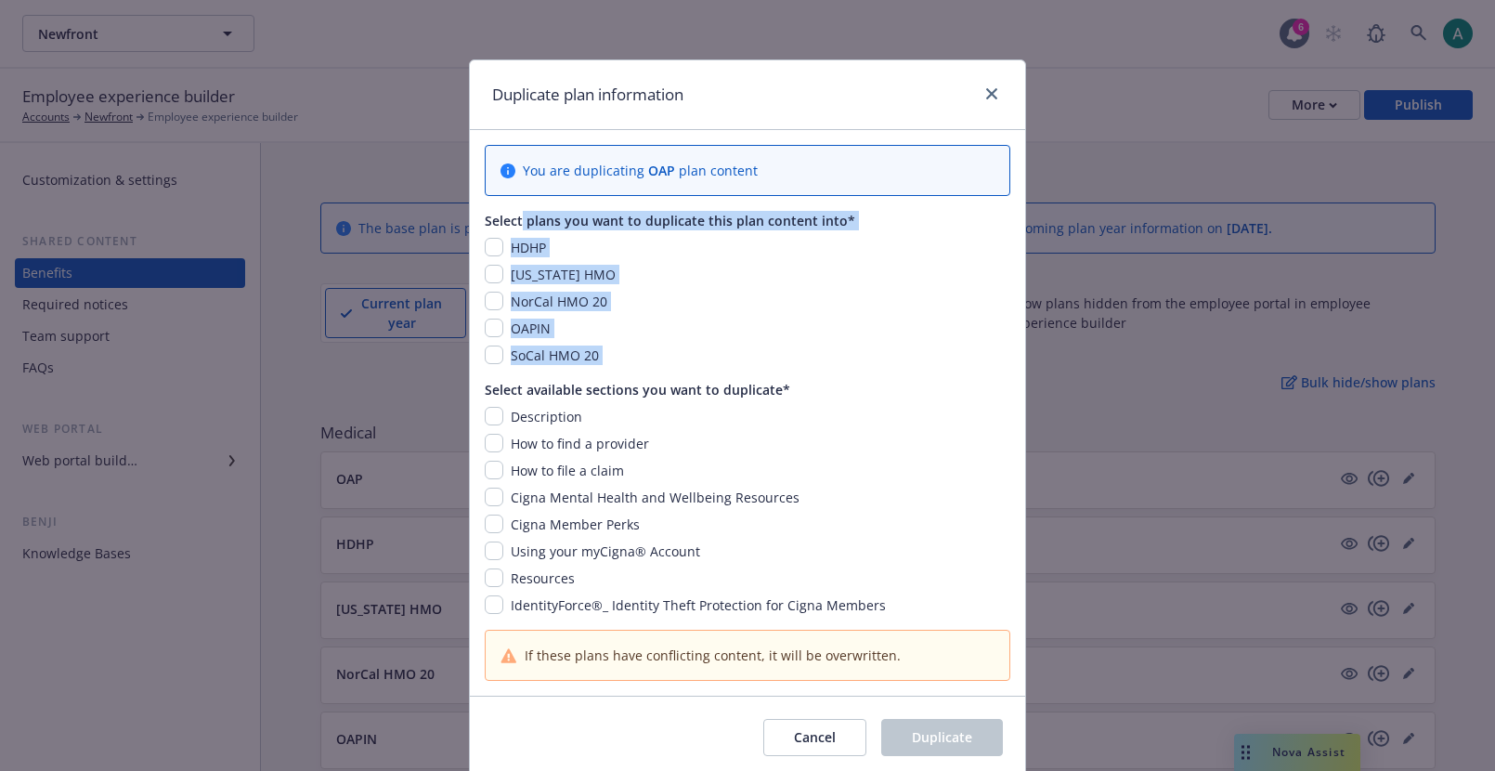
drag, startPoint x: 661, startPoint y: 355, endPoint x: 519, endPoint y: 225, distance: 192.5
click at [520, 224] on div "Select plans you want to duplicate this plan content into* HDHP Hawaii HMO NorC…" at bounding box center [747, 288] width 525 height 154
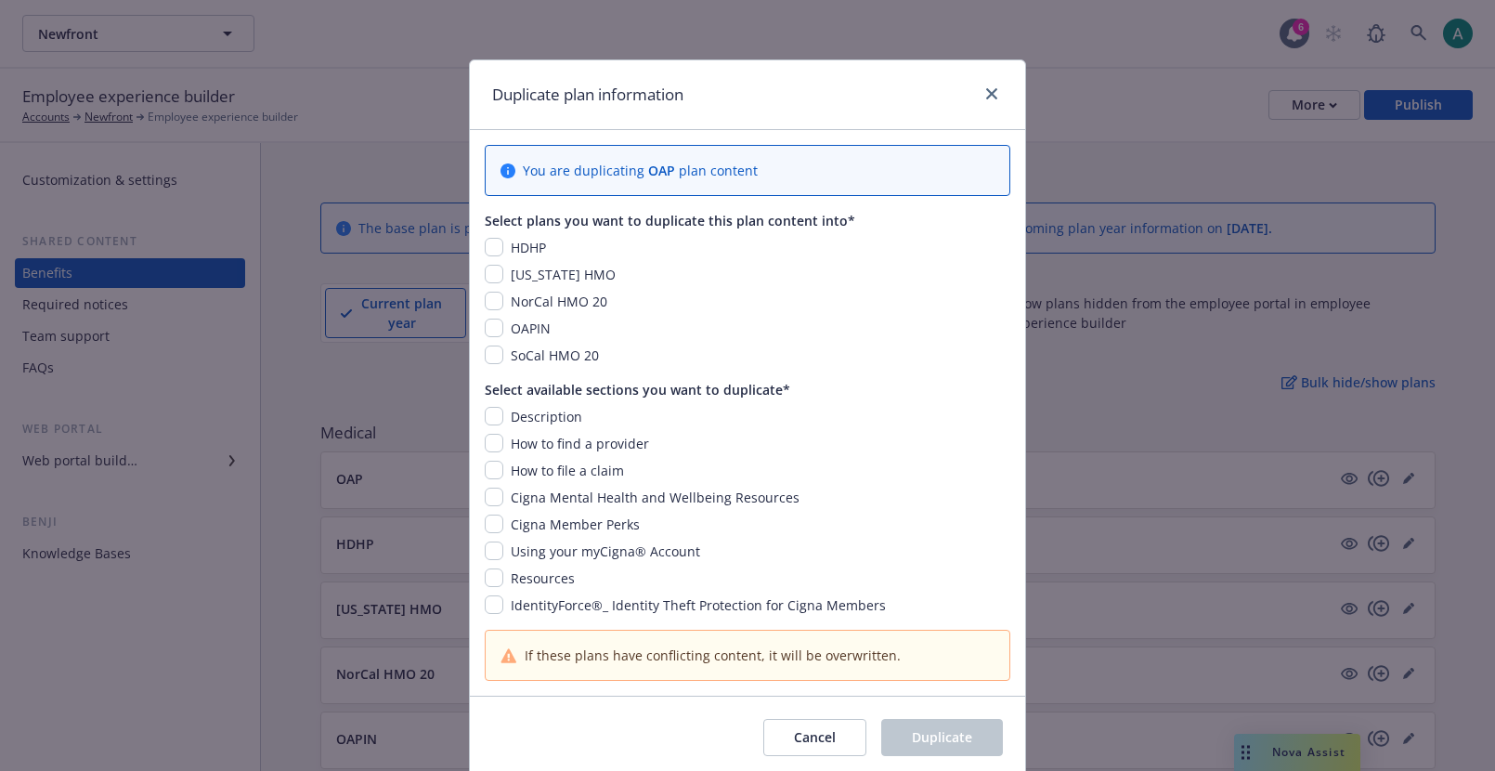
click at [516, 225] on div "Select plans you want to duplicate this plan content into*" at bounding box center [747, 220] width 525 height 19
click at [993, 91] on icon "close" at bounding box center [991, 93] width 11 height 11
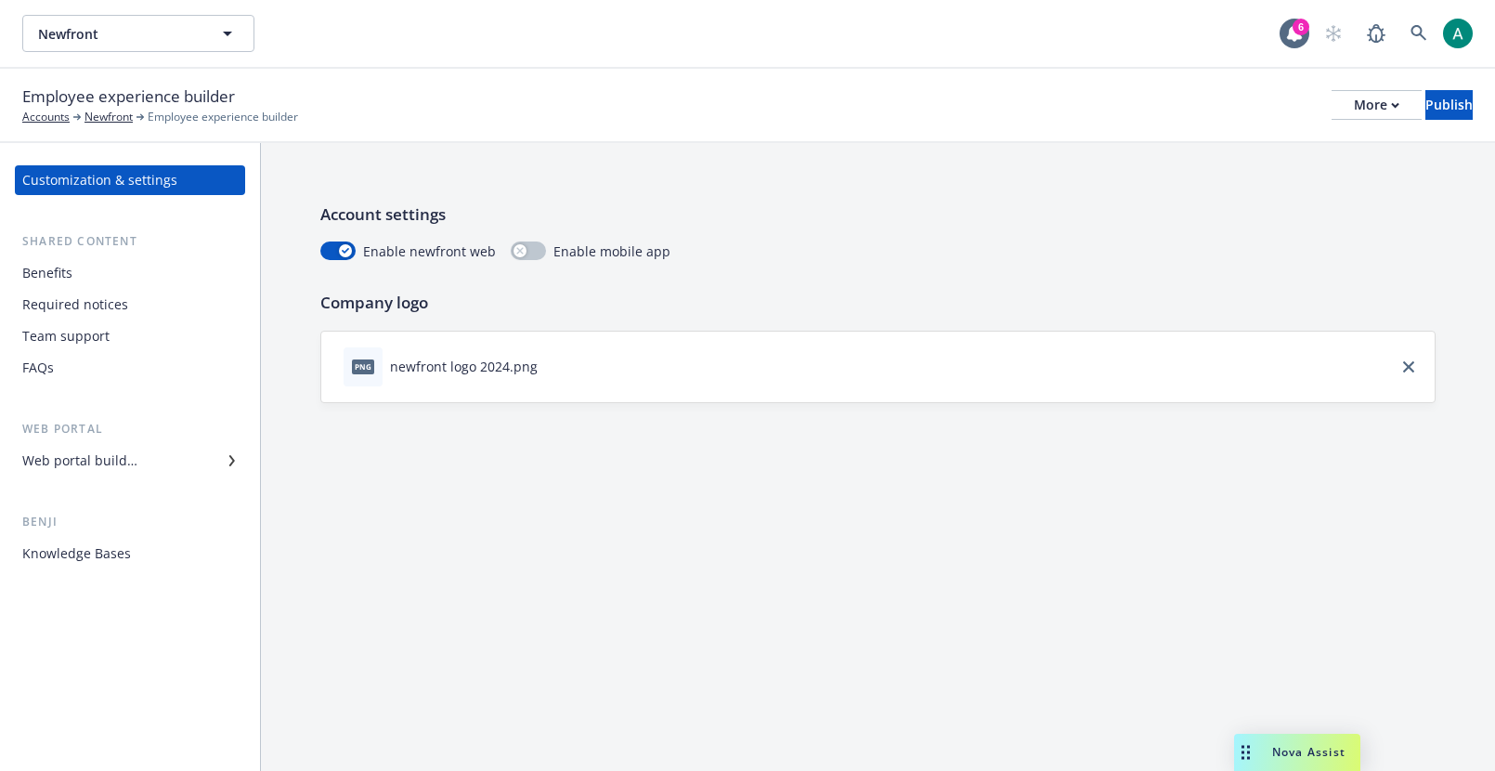
click at [212, 477] on div "Customization & settings Shared content Benefits Required notices Team support …" at bounding box center [130, 366] width 230 height 403
click at [211, 465] on div "Web portal builder" at bounding box center [129, 461] width 215 height 30
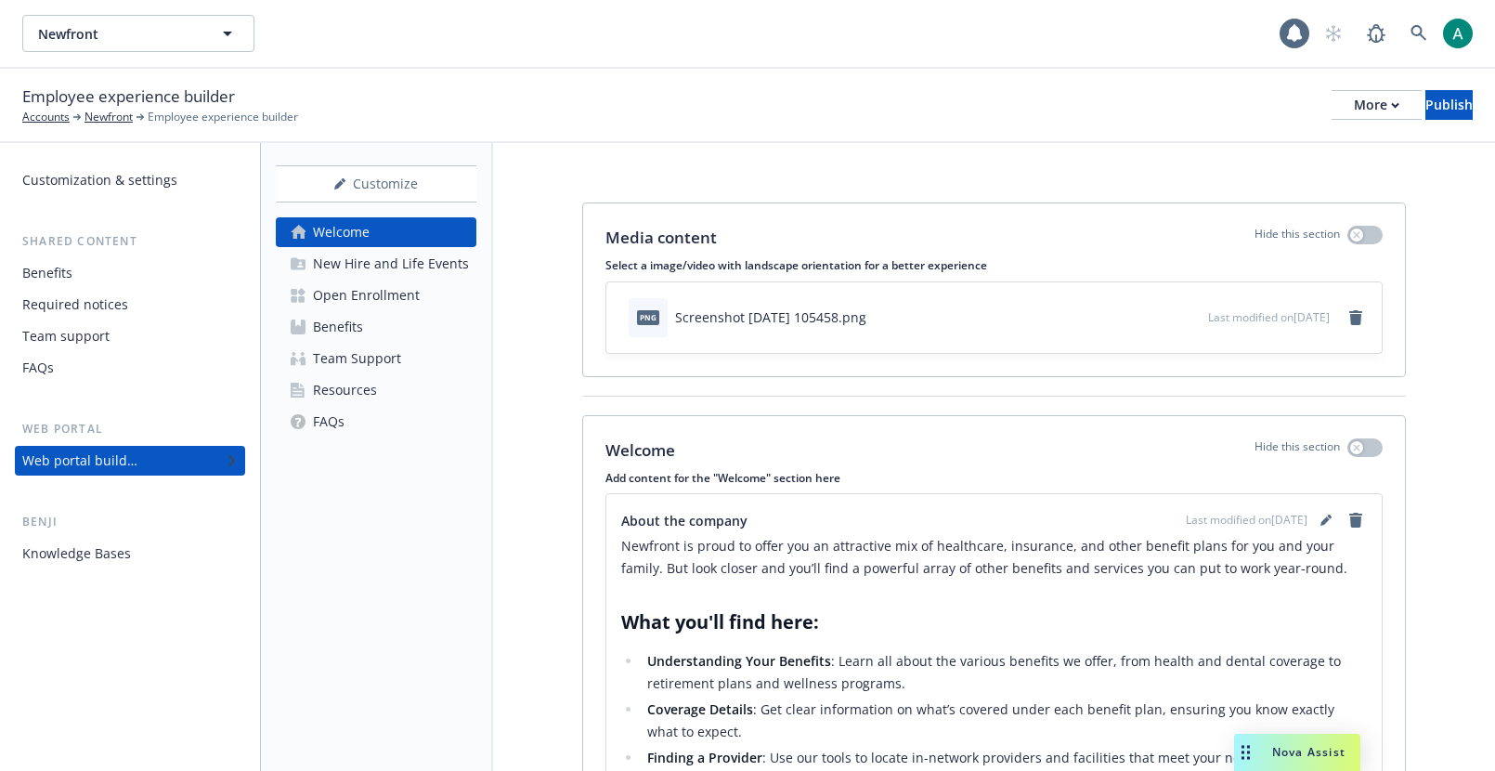
click at [344, 253] on div "New Hire and Life Events" at bounding box center [391, 264] width 156 height 30
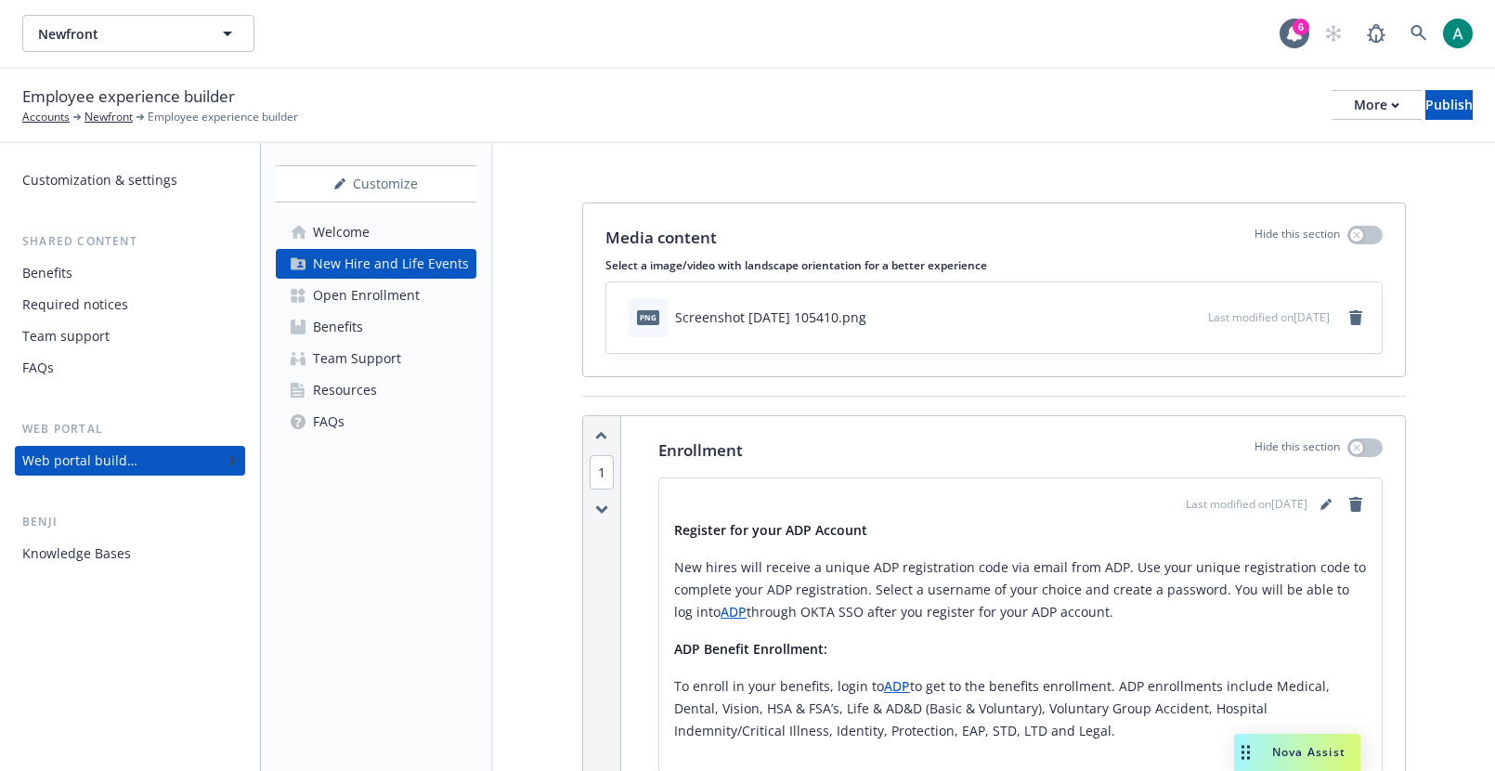
click at [354, 286] on div "Open Enrollment" at bounding box center [366, 295] width 107 height 30
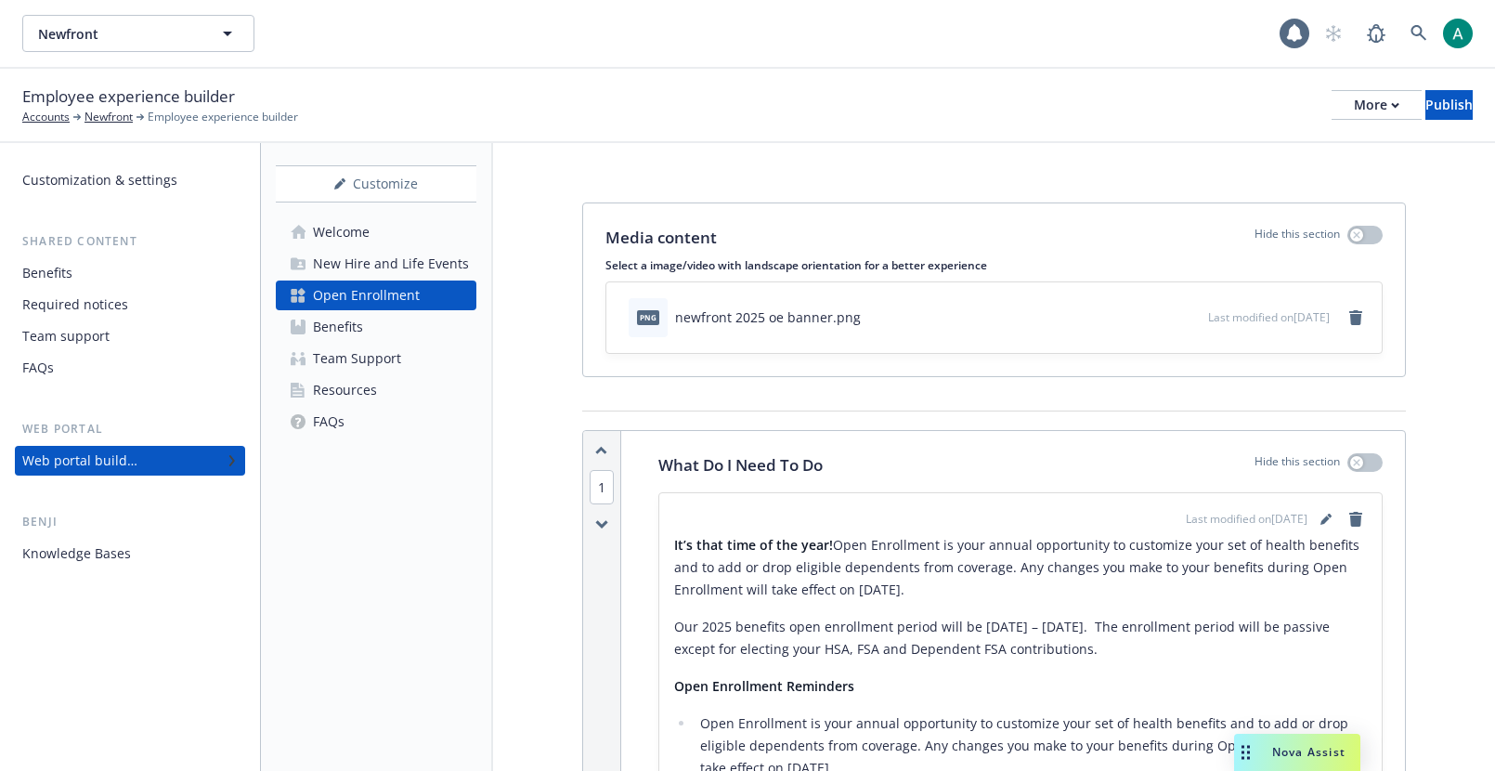
click at [344, 249] on div "New Hire and Life Events" at bounding box center [391, 264] width 156 height 30
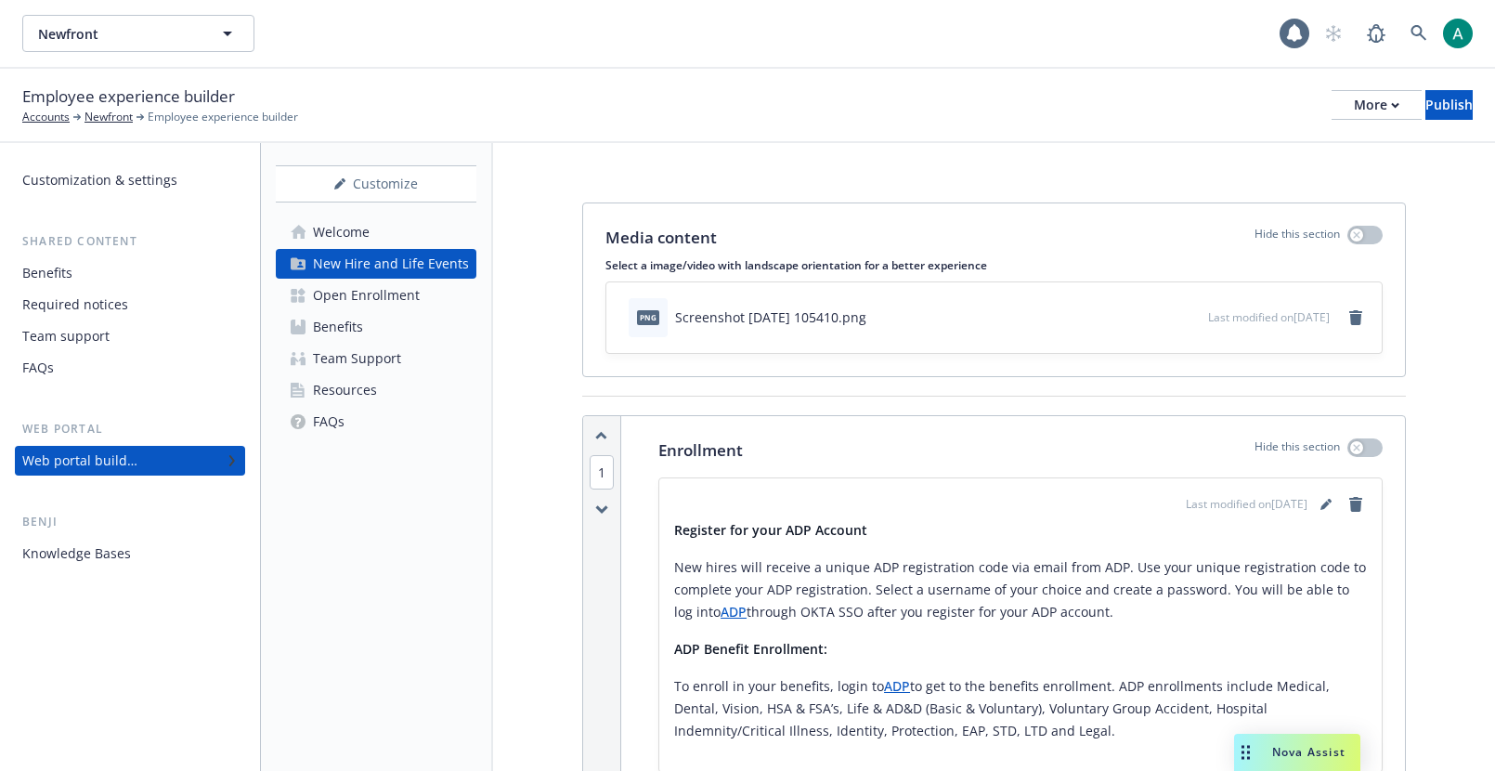
click at [327, 226] on div "Welcome" at bounding box center [341, 232] width 57 height 30
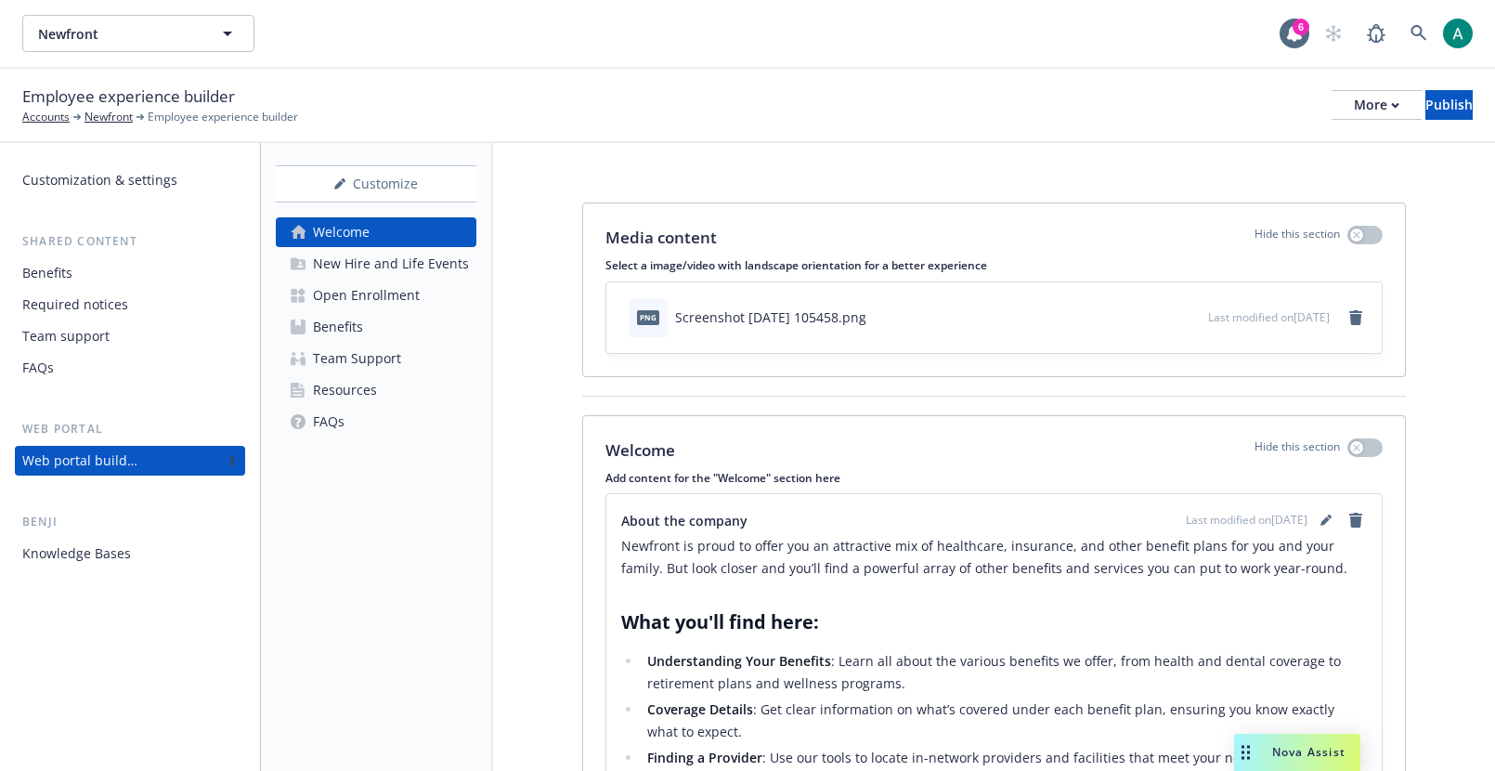
click at [334, 270] on div "New Hire and Life Events" at bounding box center [391, 264] width 156 height 30
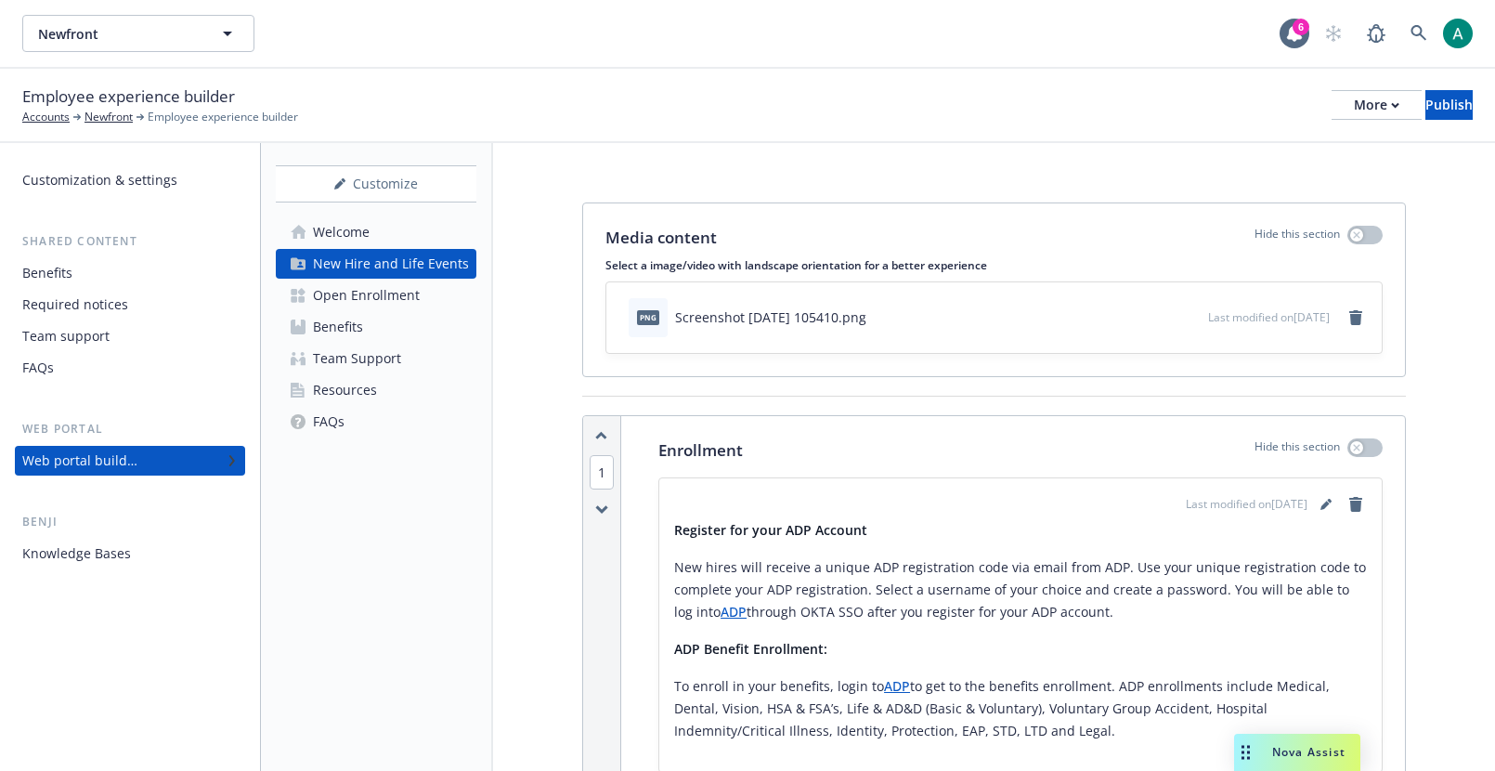
click at [328, 287] on div "Open Enrollment" at bounding box center [366, 295] width 107 height 30
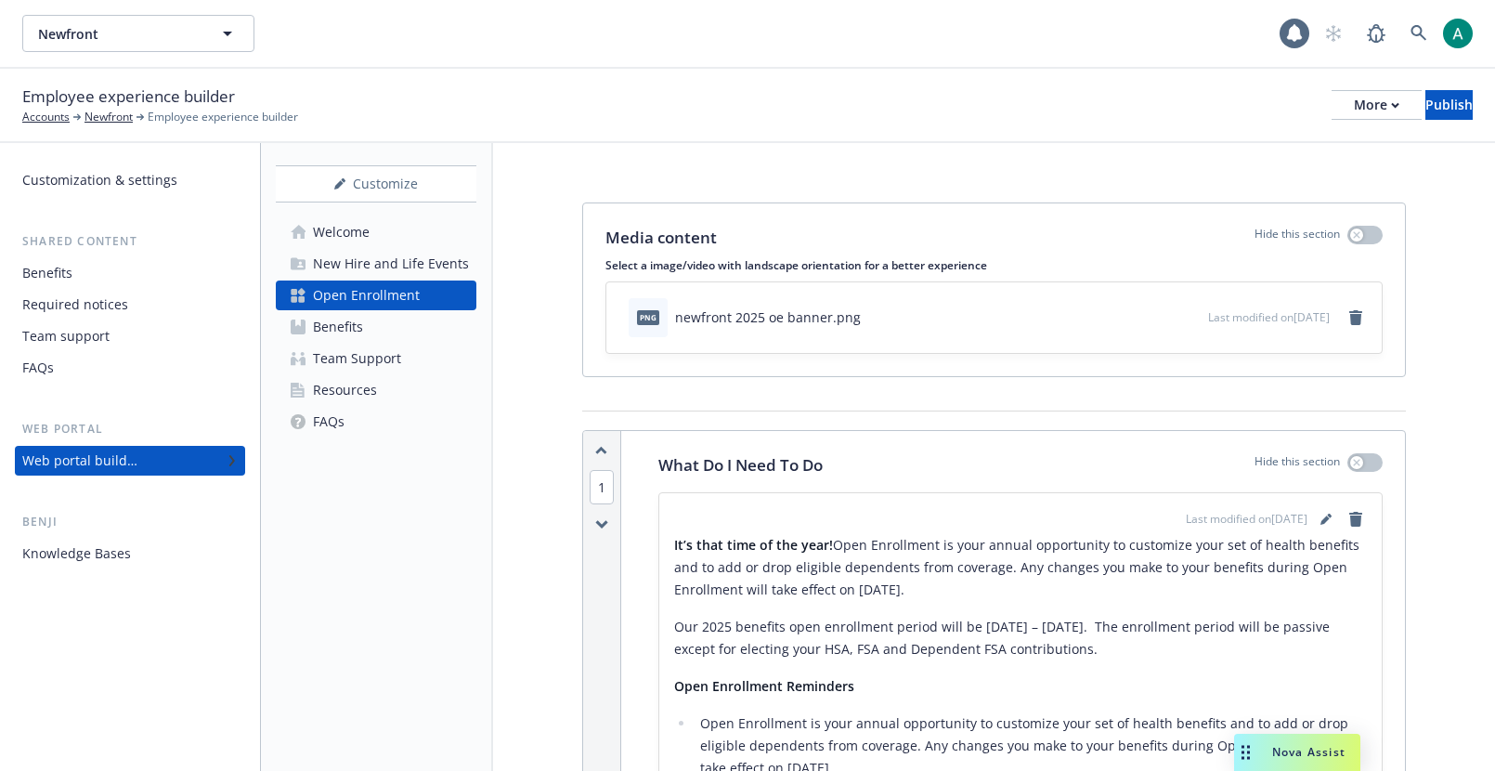
click at [328, 336] on div "Benefits" at bounding box center [338, 327] width 50 height 30
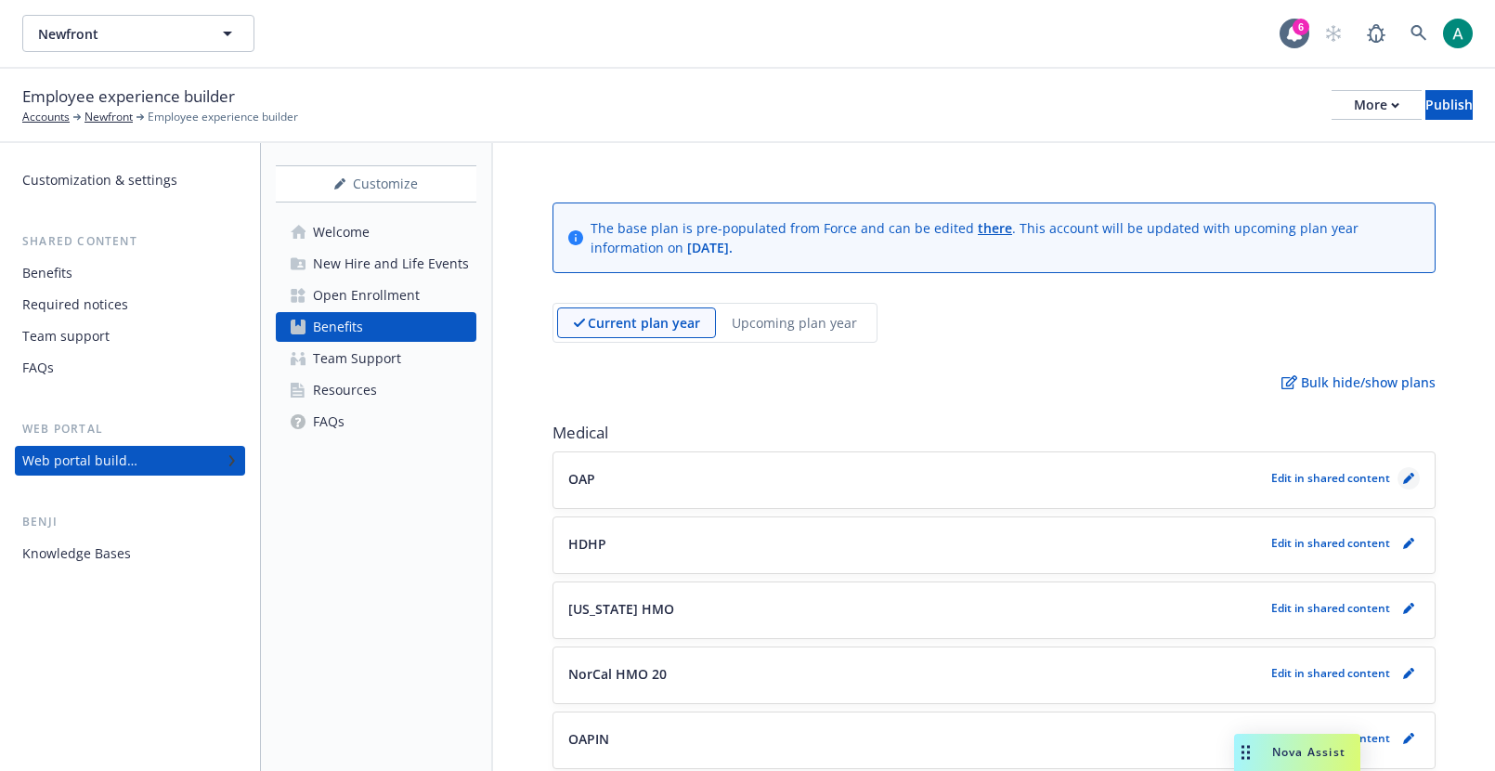
click at [1412, 476] on icon "pencil" at bounding box center [1408, 478] width 11 height 11
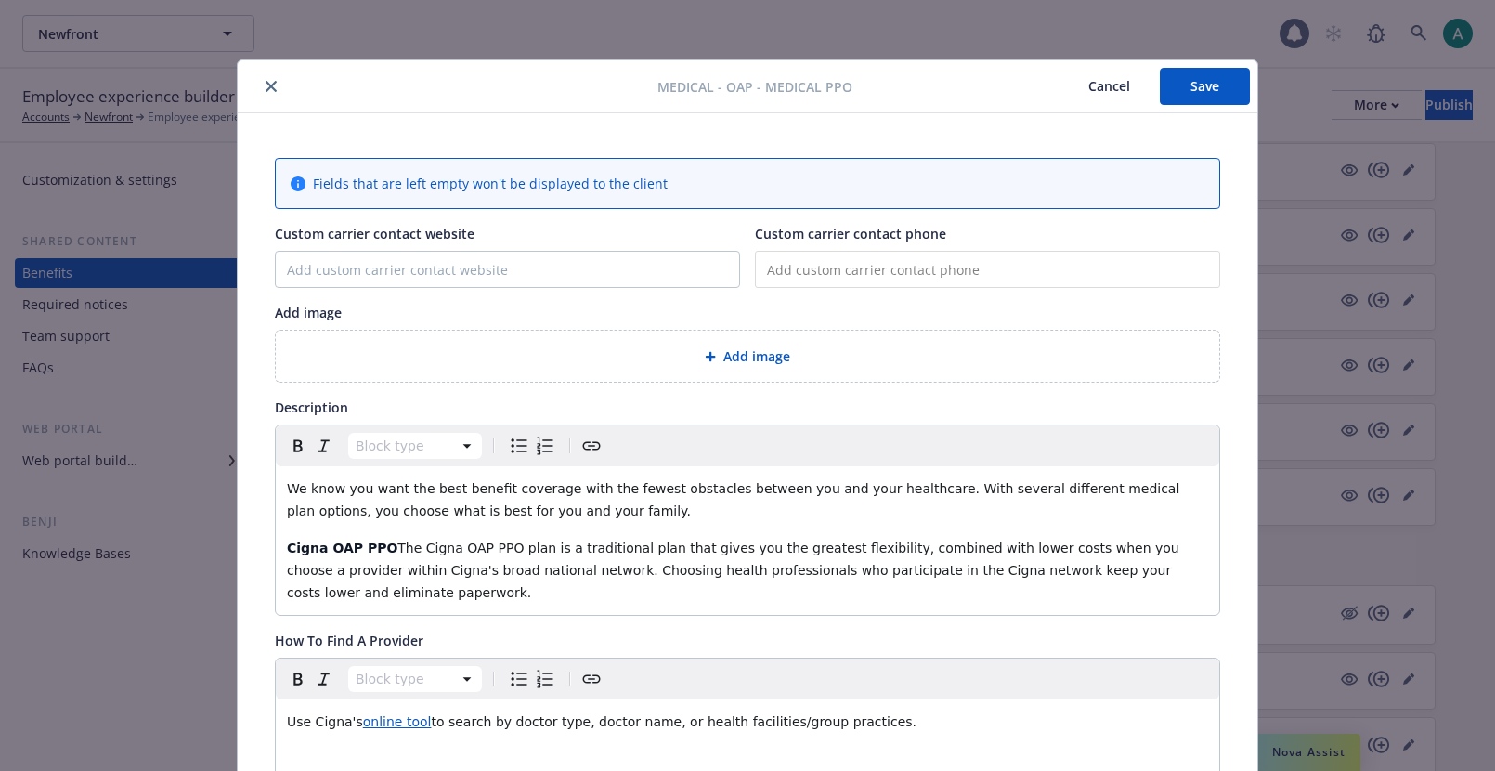
scroll to position [56, 0]
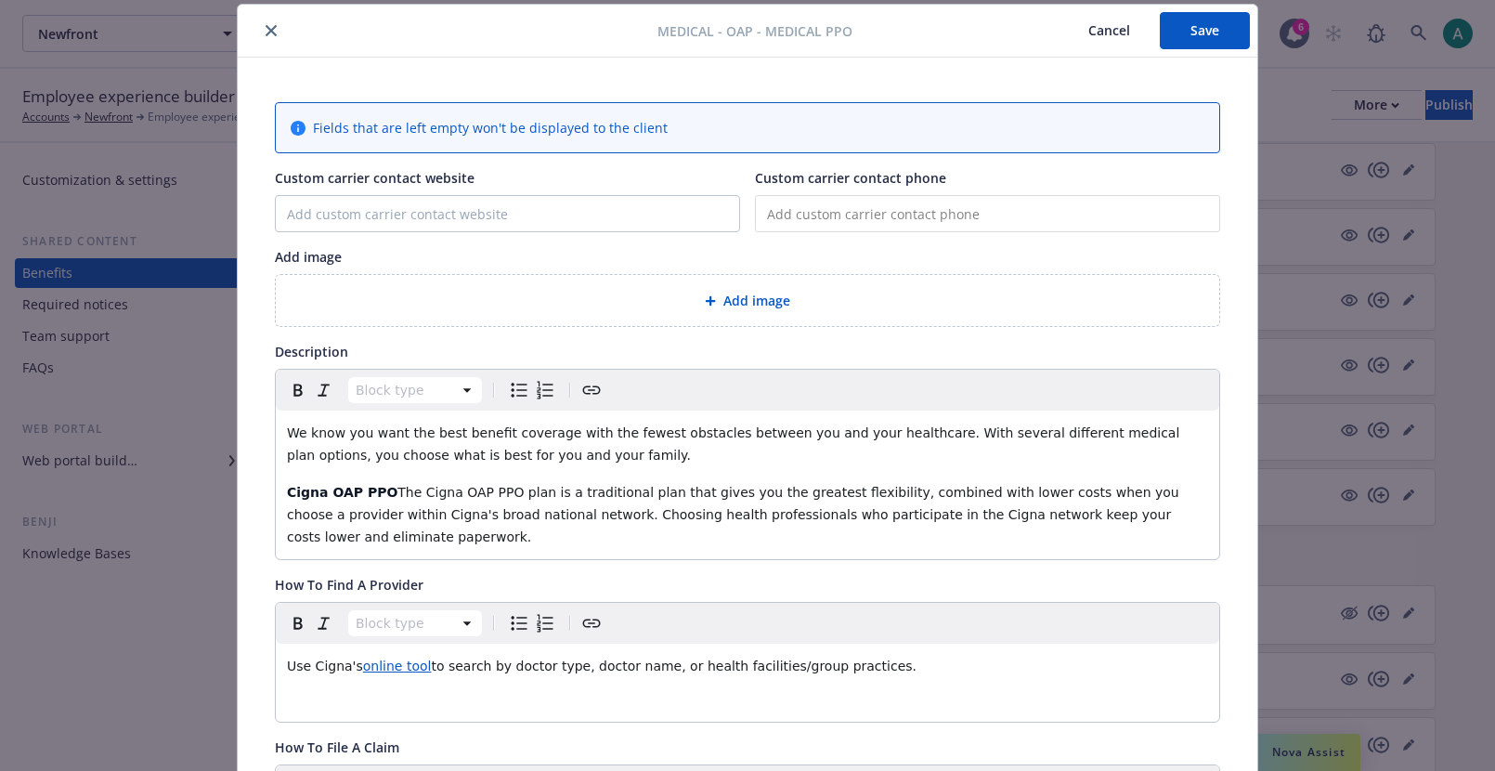
click at [462, 455] on span "We know you want the best benefit coverage with the fewest obstacles between yo…" at bounding box center [735, 443] width 897 height 37
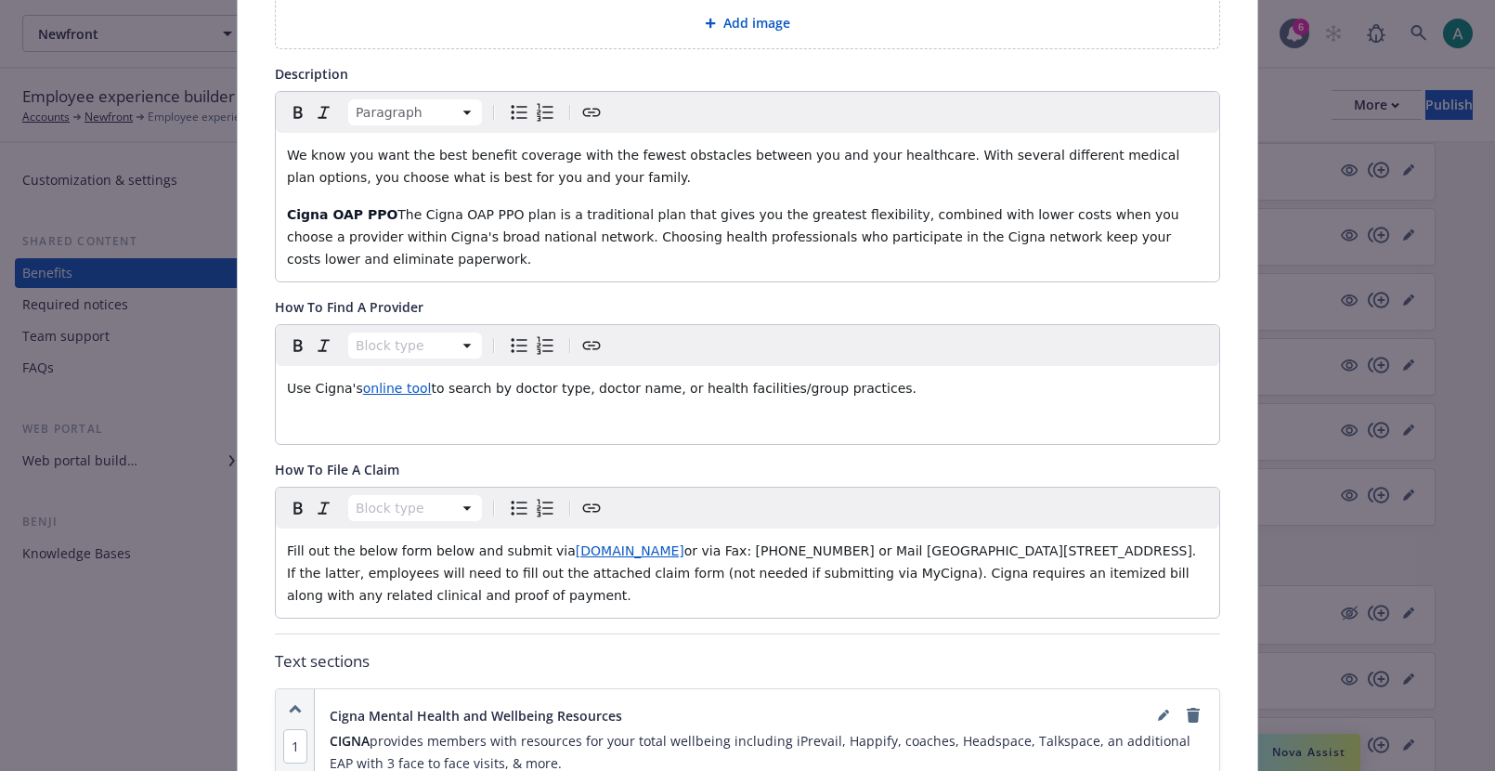
scroll to position [399, 0]
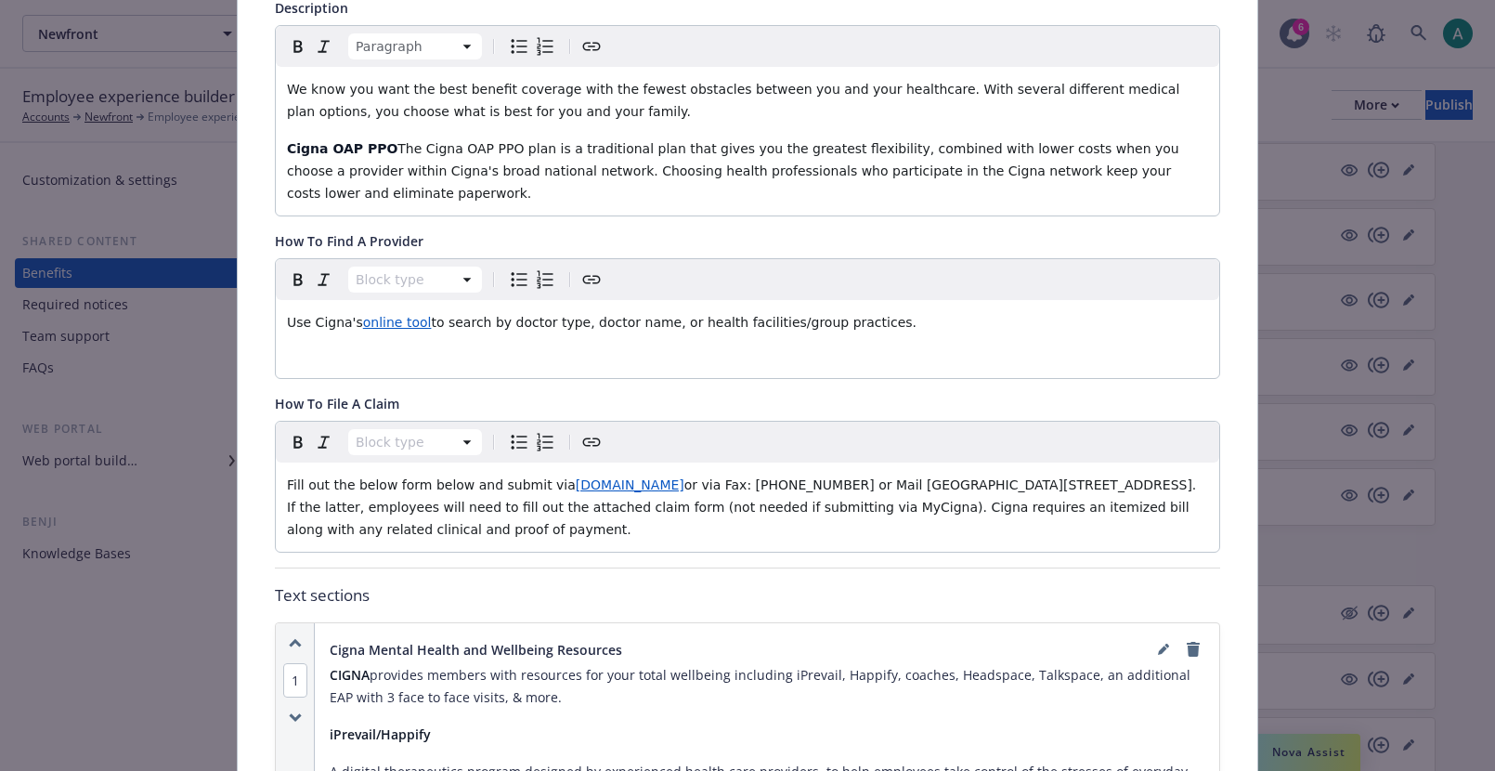
drag, startPoint x: 451, startPoint y: 195, endPoint x: 348, endPoint y: 133, distance: 120.4
click at [348, 133] on div "We know you want the best benefit coverage with the fewest obstacles between yo…" at bounding box center [747, 141] width 943 height 149
click at [310, 341] on div "Use Cigna's online tool to search by doctor type, doctor name, or health facili…" at bounding box center [747, 322] width 943 height 45
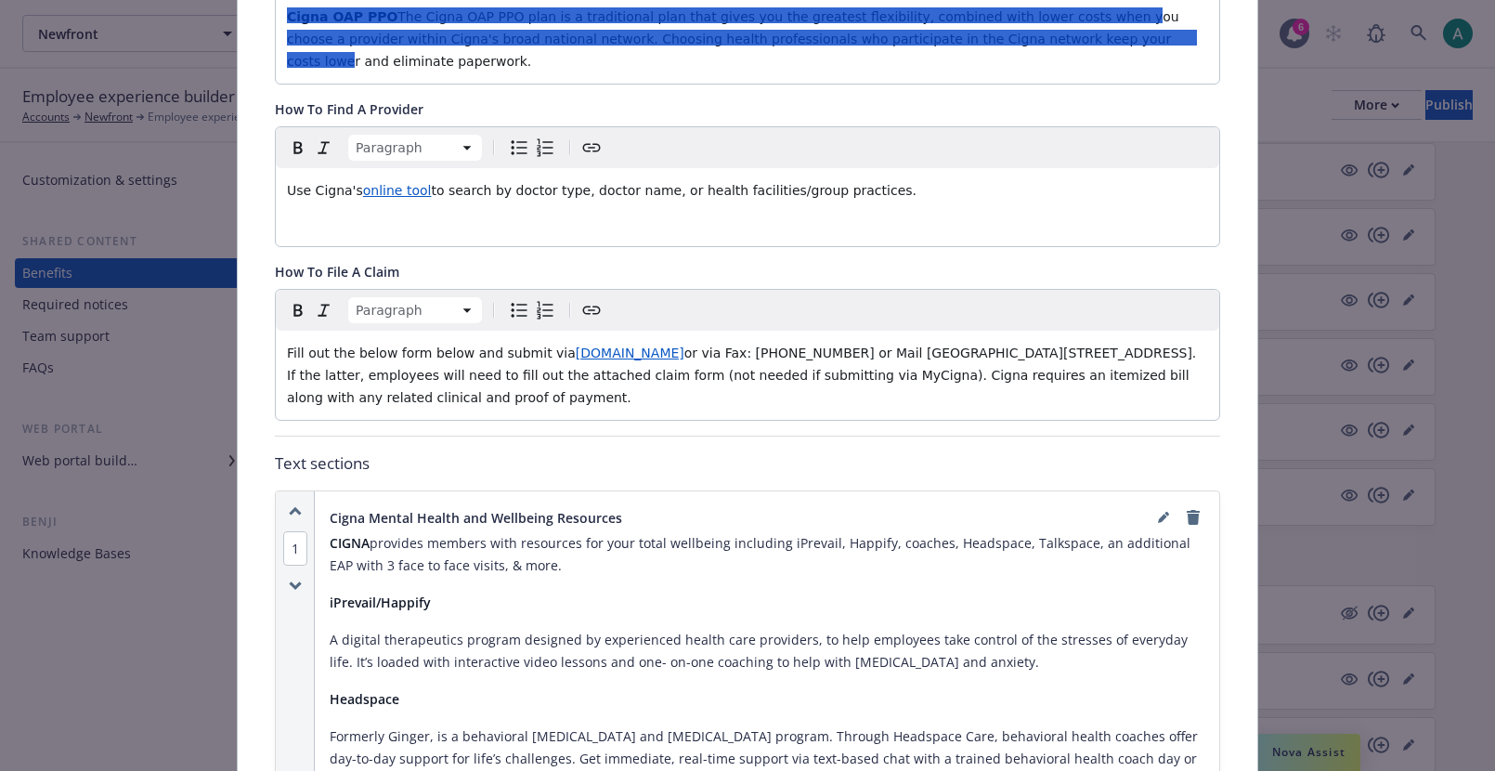
click at [333, 401] on span "or via Fax: (877) 804-1443 or Mail Cigna HealthCare PO Box 188061Chattanooga, T…" at bounding box center [744, 374] width 914 height 59
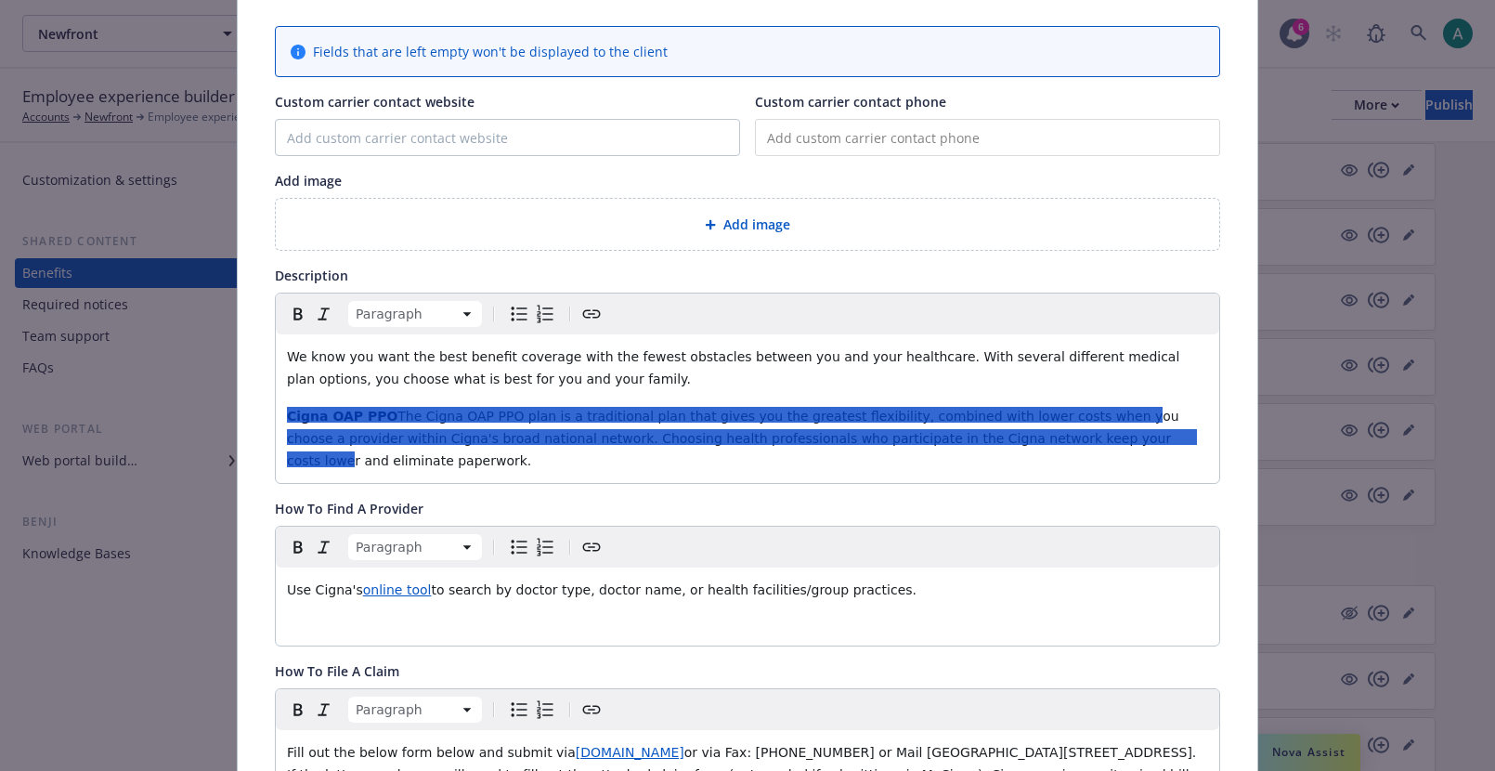
scroll to position [120, 0]
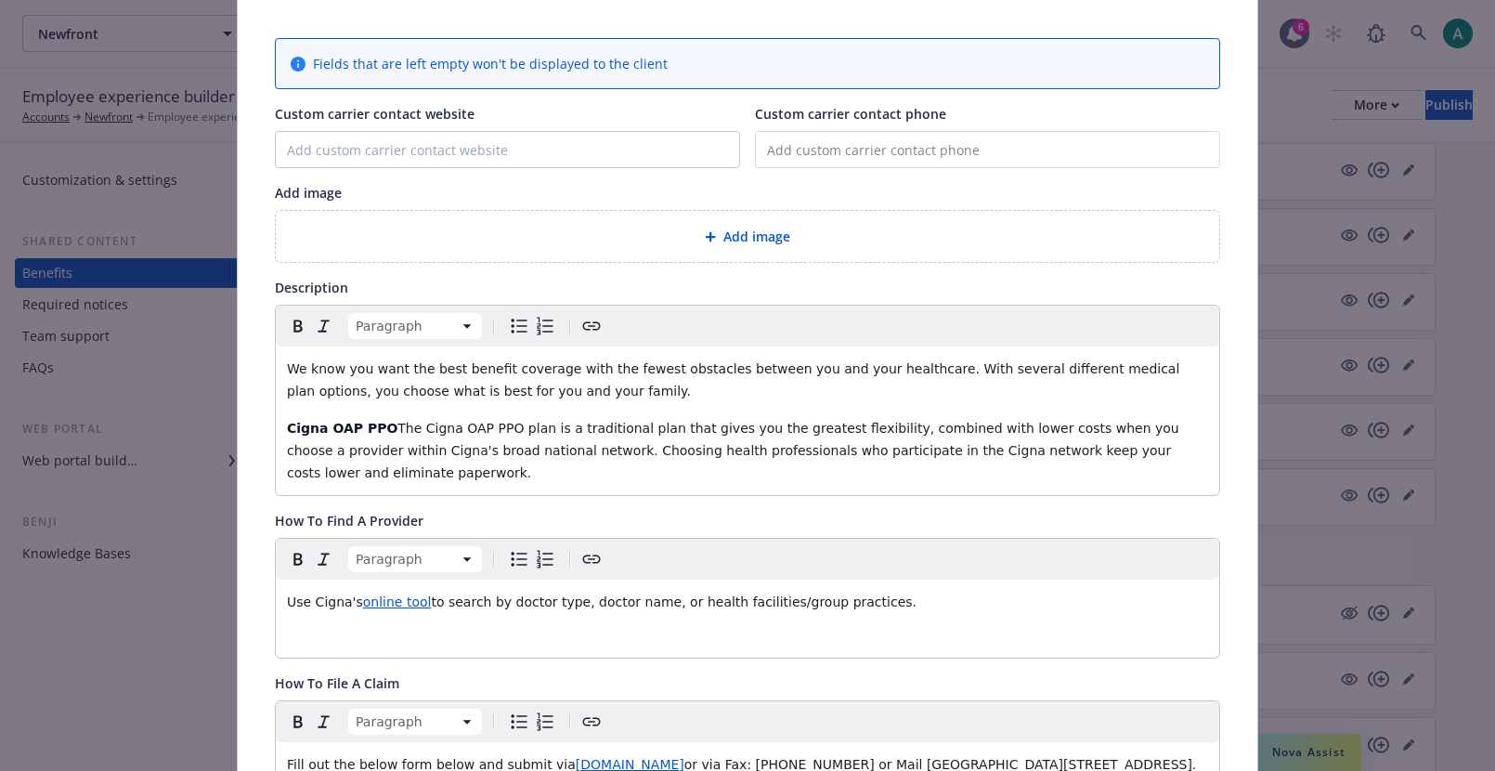
click at [579, 469] on p "Cigna OAP PPO The Cigna OAP PPO plan is a traditional plan that gives you the g…" at bounding box center [747, 450] width 921 height 67
drag, startPoint x: 578, startPoint y: 473, endPoint x: 264, endPoint y: 380, distance: 328.1
click at [286, 367] on div "We know you want the best benefit coverage with the fewest obstacles between yo…" at bounding box center [747, 420] width 943 height 149
drag, startPoint x: 286, startPoint y: 367, endPoint x: 491, endPoint y: 461, distance: 226.0
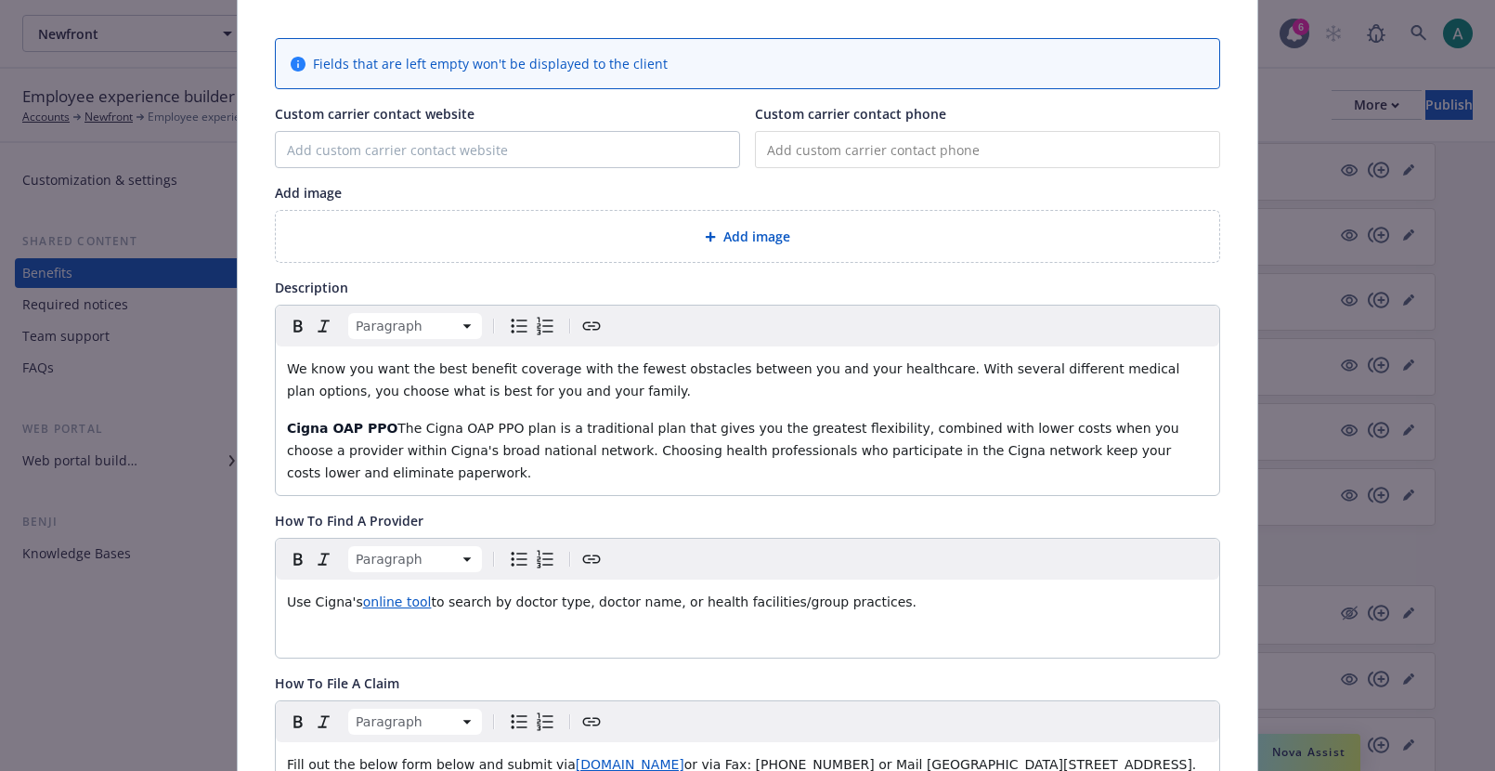
click at [491, 461] on div "We know you want the best benefit coverage with the fewest obstacles between yo…" at bounding box center [747, 420] width 943 height 149
click at [491, 461] on p "Cigna OAP PPO The Cigna OAP PPO plan is a traditional plan that gives you the g…" at bounding box center [747, 450] width 921 height 67
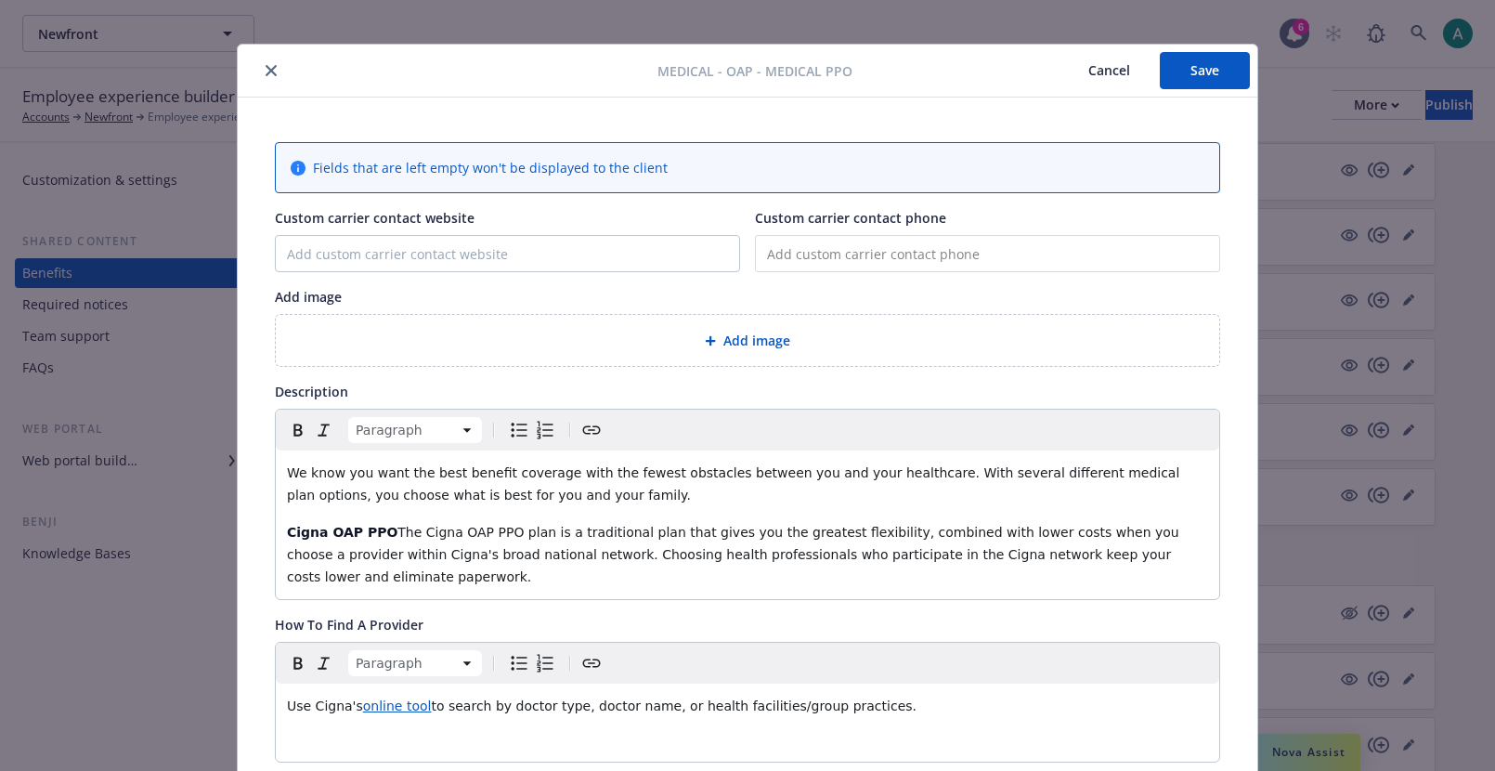
scroll to position [0, 0]
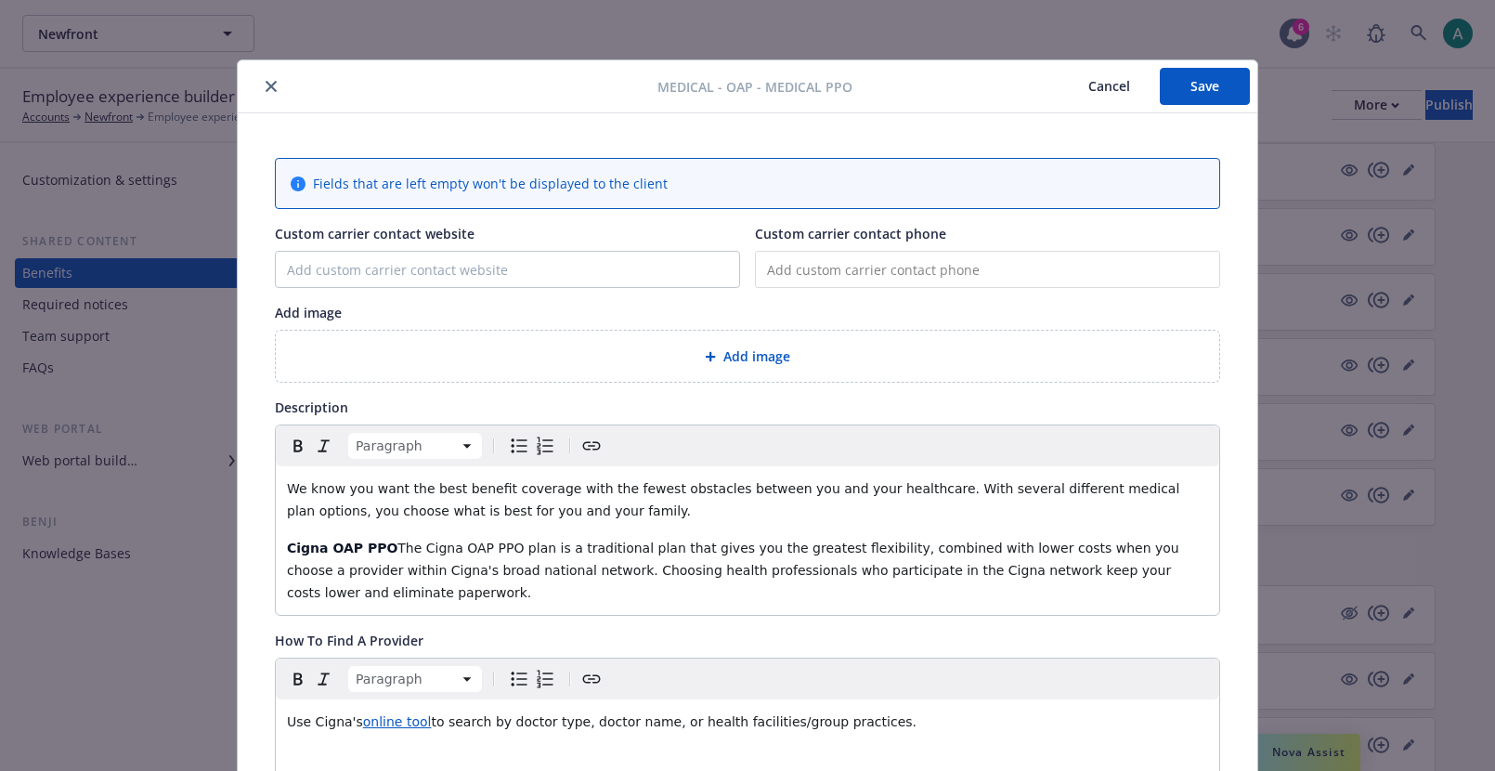
drag, startPoint x: 640, startPoint y: 79, endPoint x: 717, endPoint y: 71, distance: 77.4
click at [719, 72] on div "Medical - OAP - Medical PPO Cancel Save" at bounding box center [747, 86] width 1019 height 53
click at [785, 77] on span "Medical - OAP - Medical PPO" at bounding box center [754, 86] width 195 height 19
click at [840, 79] on span "Medical - OAP - Medical PPO" at bounding box center [754, 86] width 195 height 19
drag, startPoint x: 851, startPoint y: 83, endPoint x: 764, endPoint y: 86, distance: 87.3
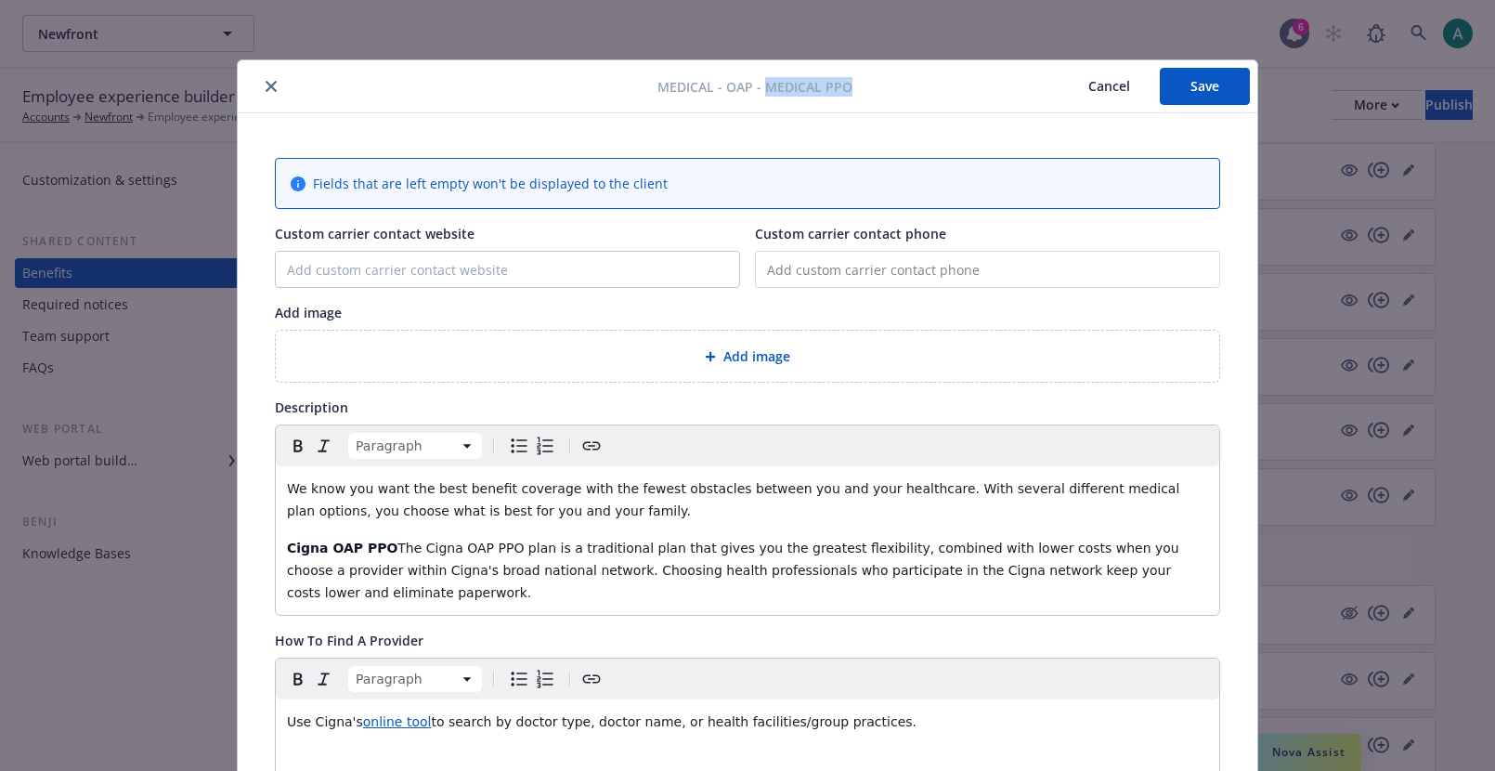
click at [764, 86] on div "Medical - OAP - Medical PPO Cancel Save" at bounding box center [747, 86] width 1019 height 53
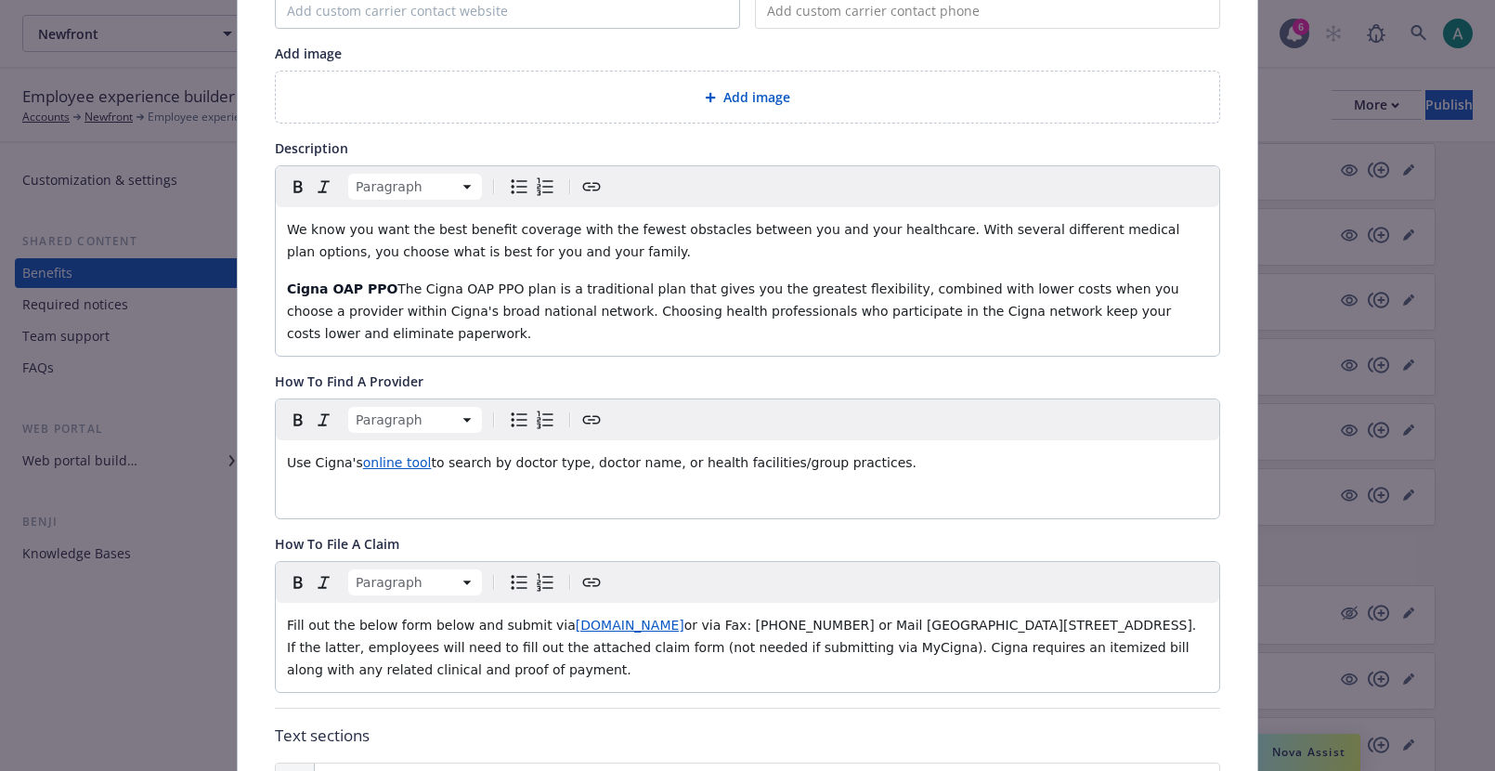
scroll to position [273, 0]
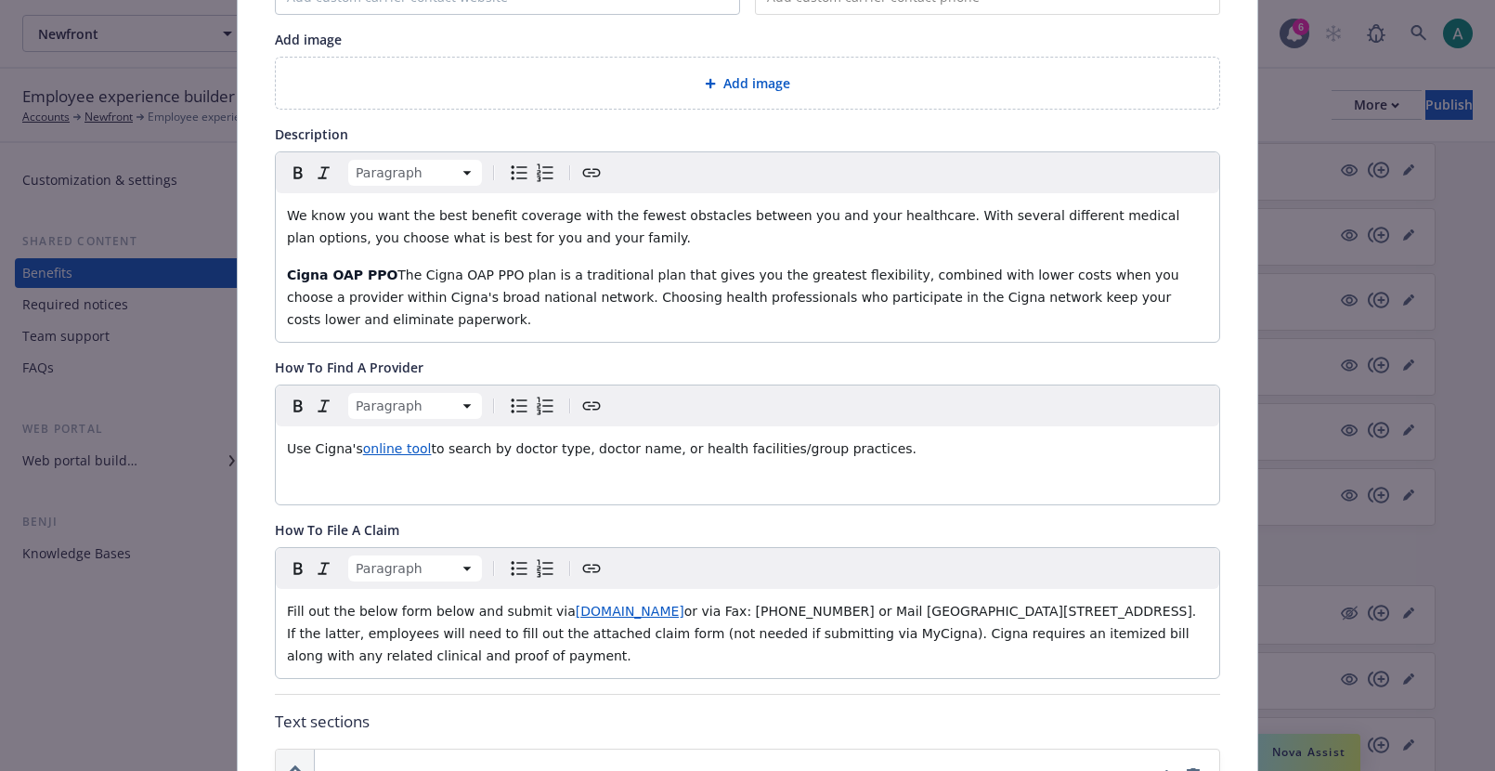
click at [394, 657] on span "or via Fax: (877) 804-1443 or Mail Cigna HealthCare PO Box 188061Chattanooga, T…" at bounding box center [744, 632] width 914 height 59
click at [411, 447] on span "online tool" at bounding box center [397, 448] width 69 height 15
click at [418, 310] on p "Cigna OAP PPO The Cigna OAP PPO plan is a traditional plan that gives you the g…" at bounding box center [747, 297] width 921 height 67
click at [383, 232] on span "We know you want the best benefit coverage with the fewest obstacles between yo…" at bounding box center [735, 226] width 897 height 37
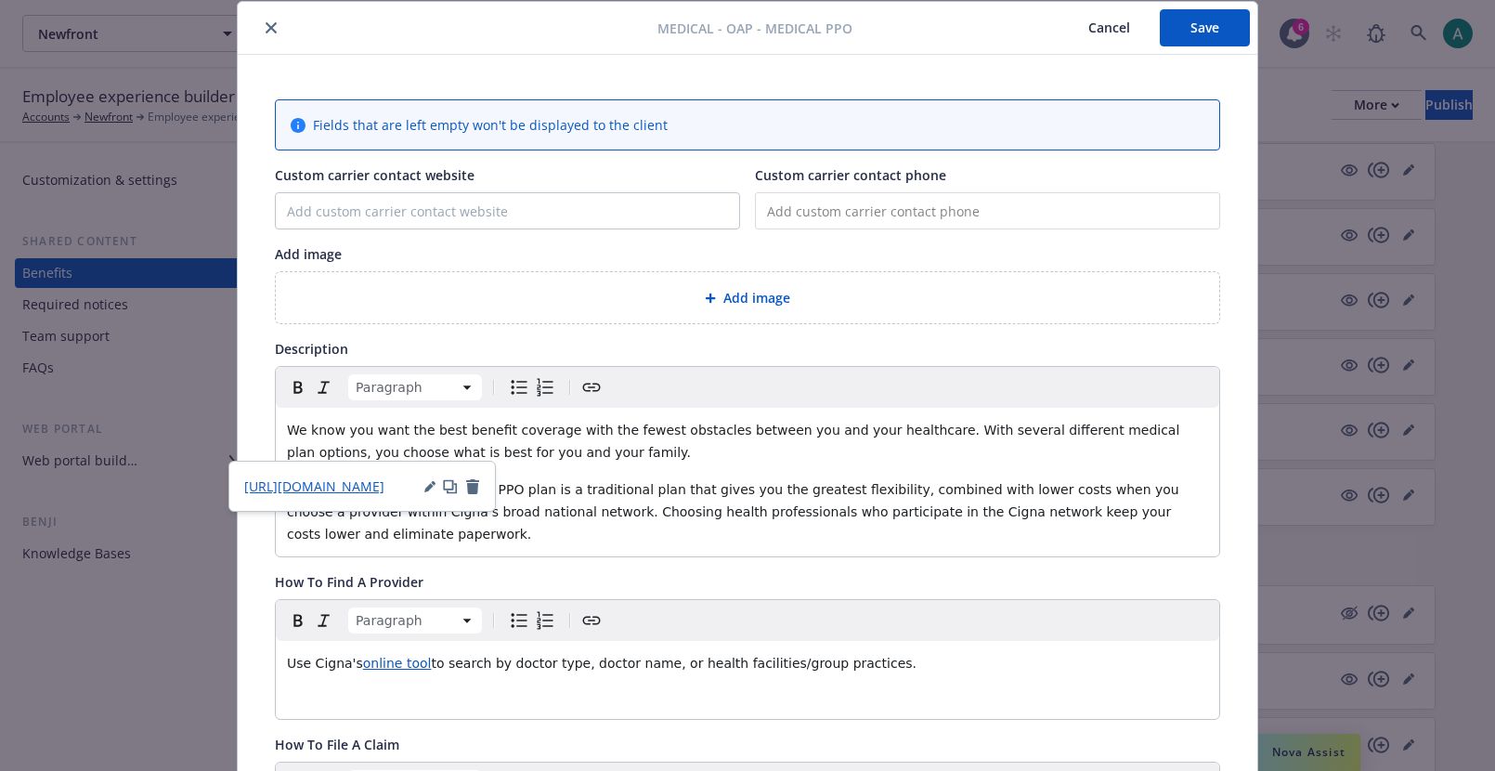
scroll to position [0, 0]
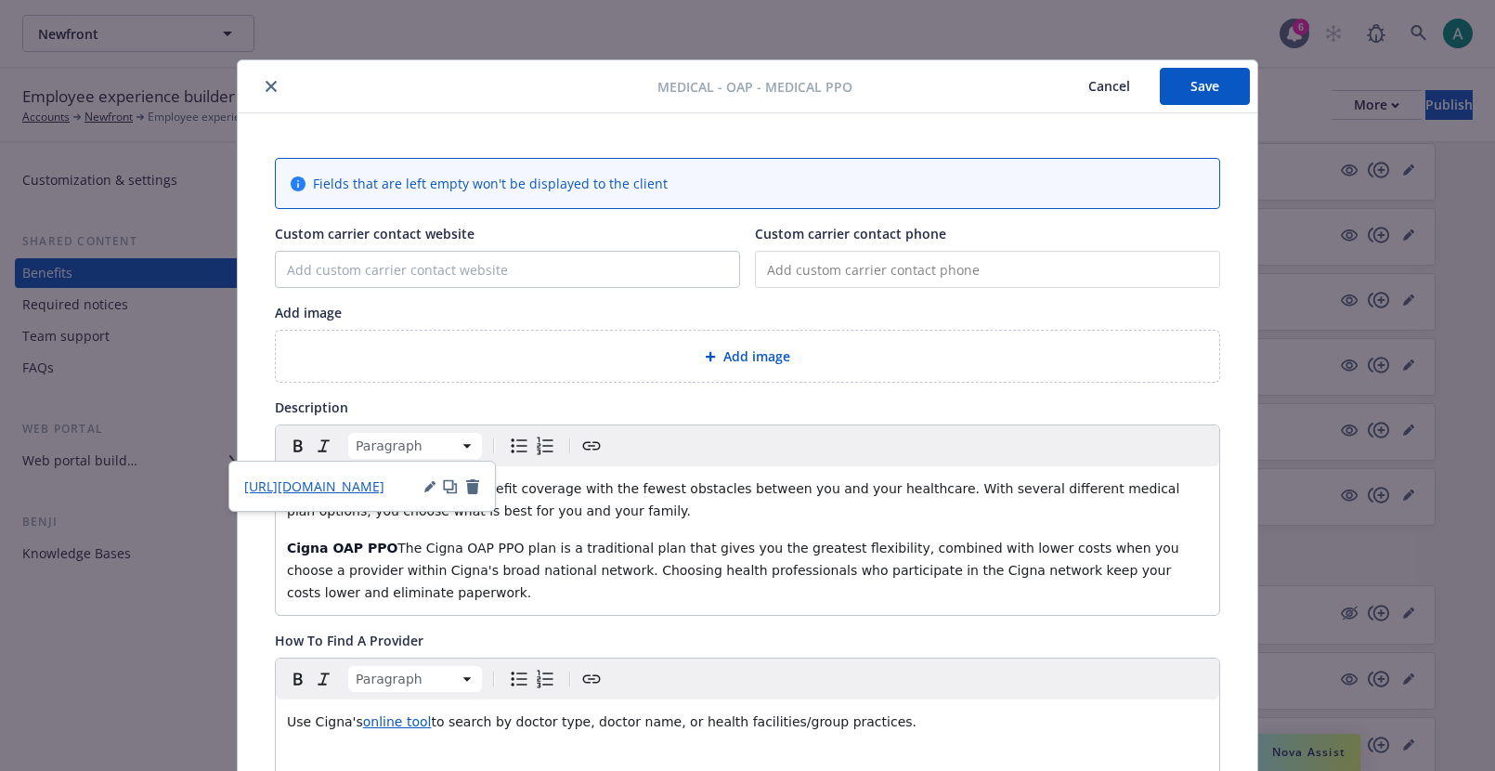
click at [1102, 85] on button "Cancel" at bounding box center [1108, 86] width 101 height 37
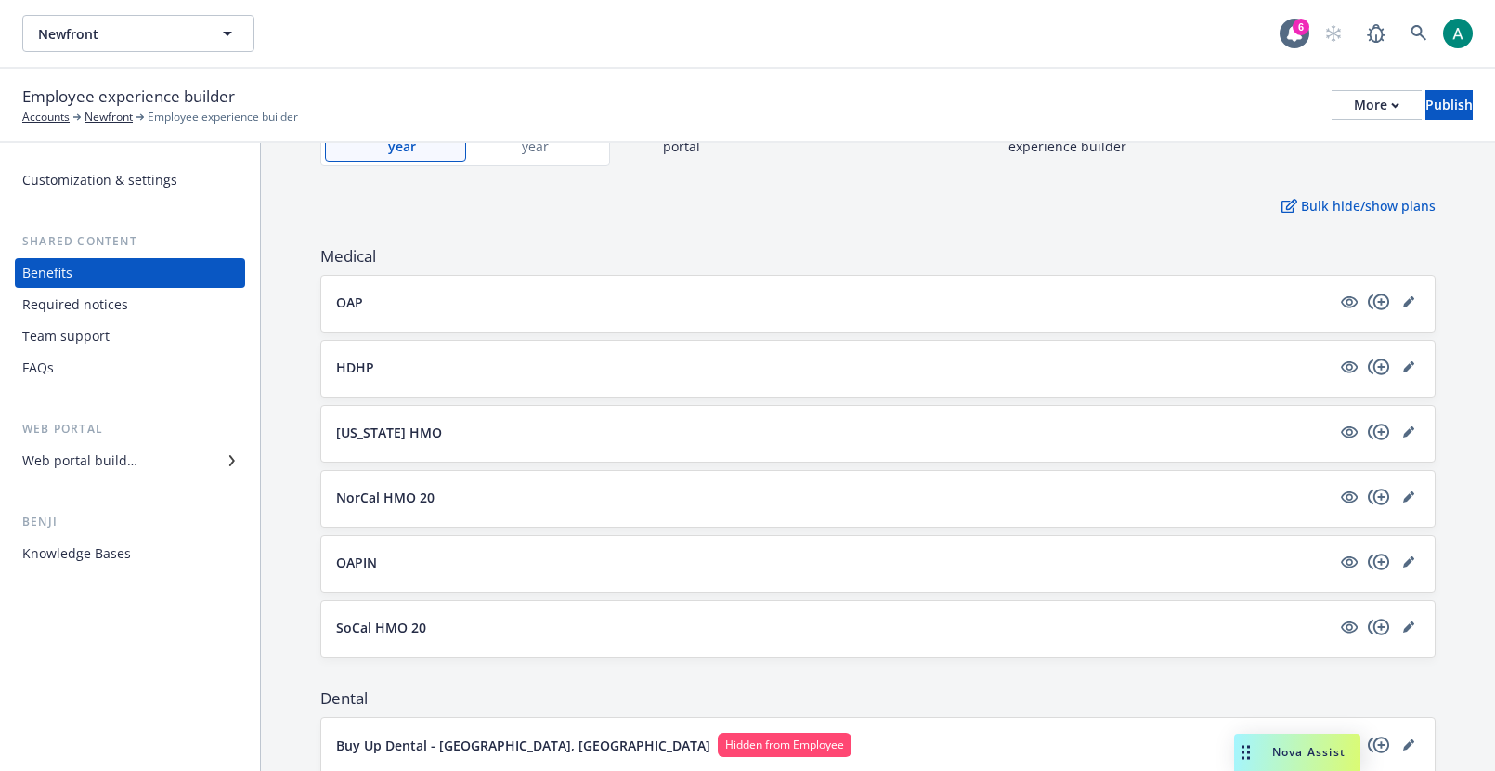
scroll to position [118, 0]
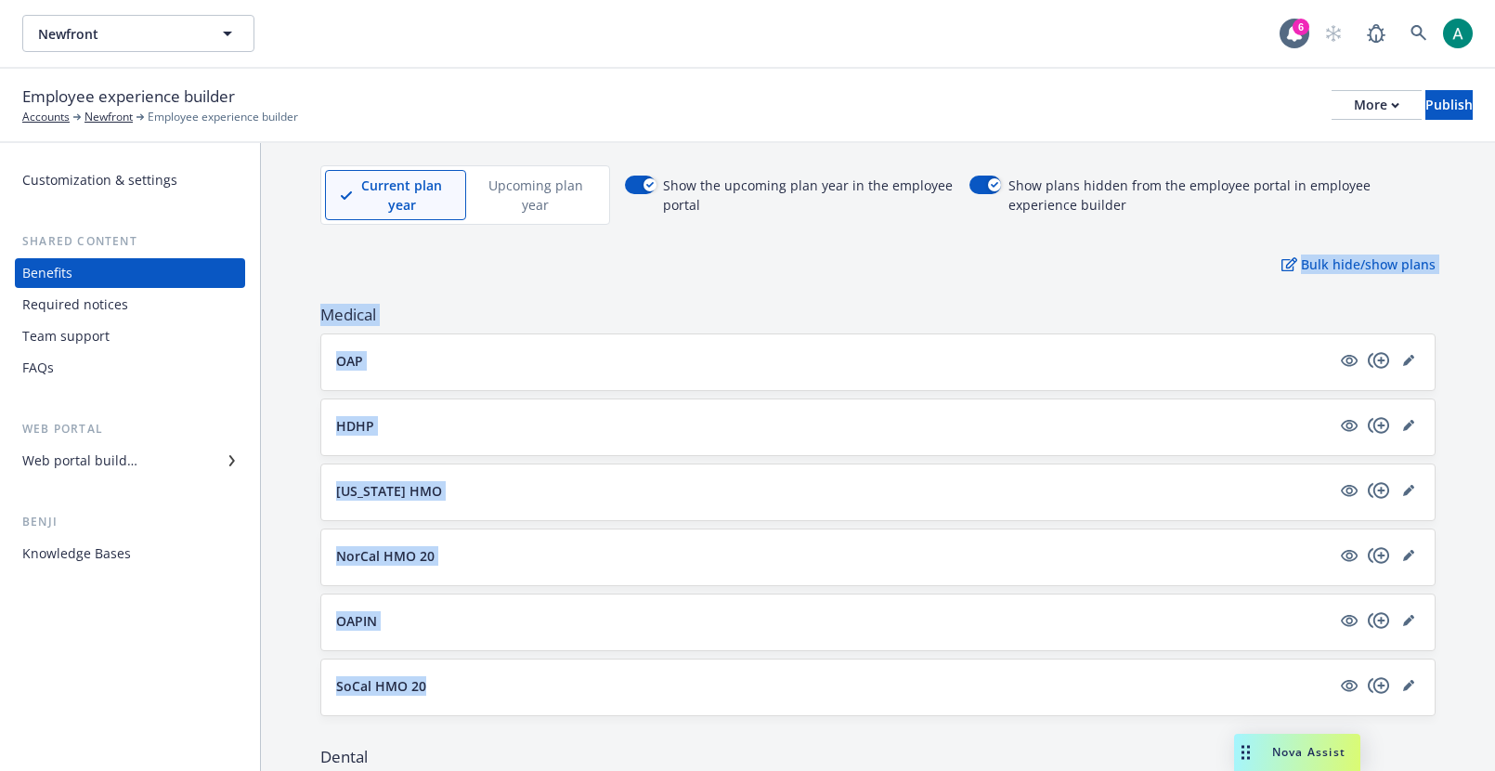
drag, startPoint x: 749, startPoint y: 273, endPoint x: 830, endPoint y: 718, distance: 452.0
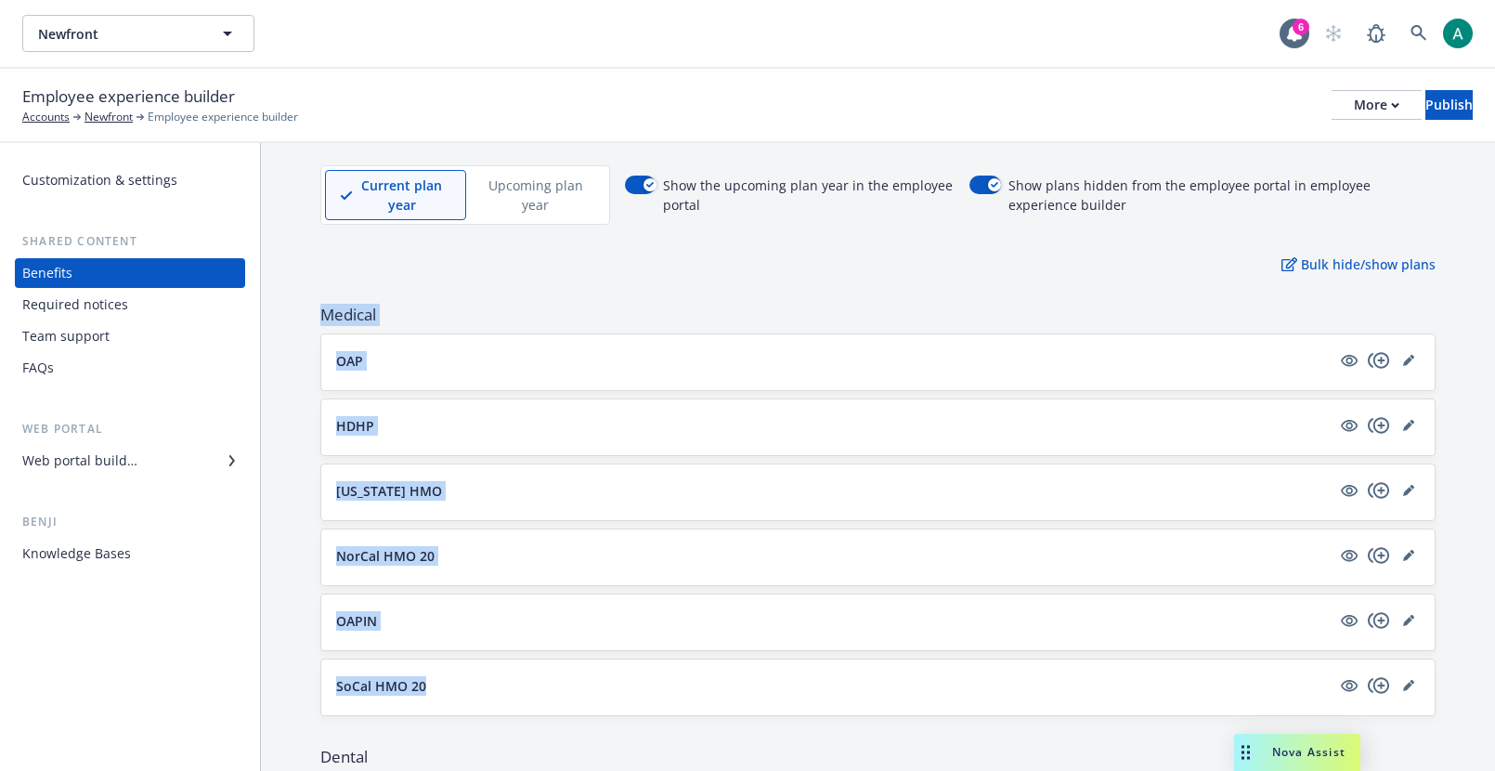
drag, startPoint x: 460, startPoint y: 280, endPoint x: 377, endPoint y: 708, distance: 436.1
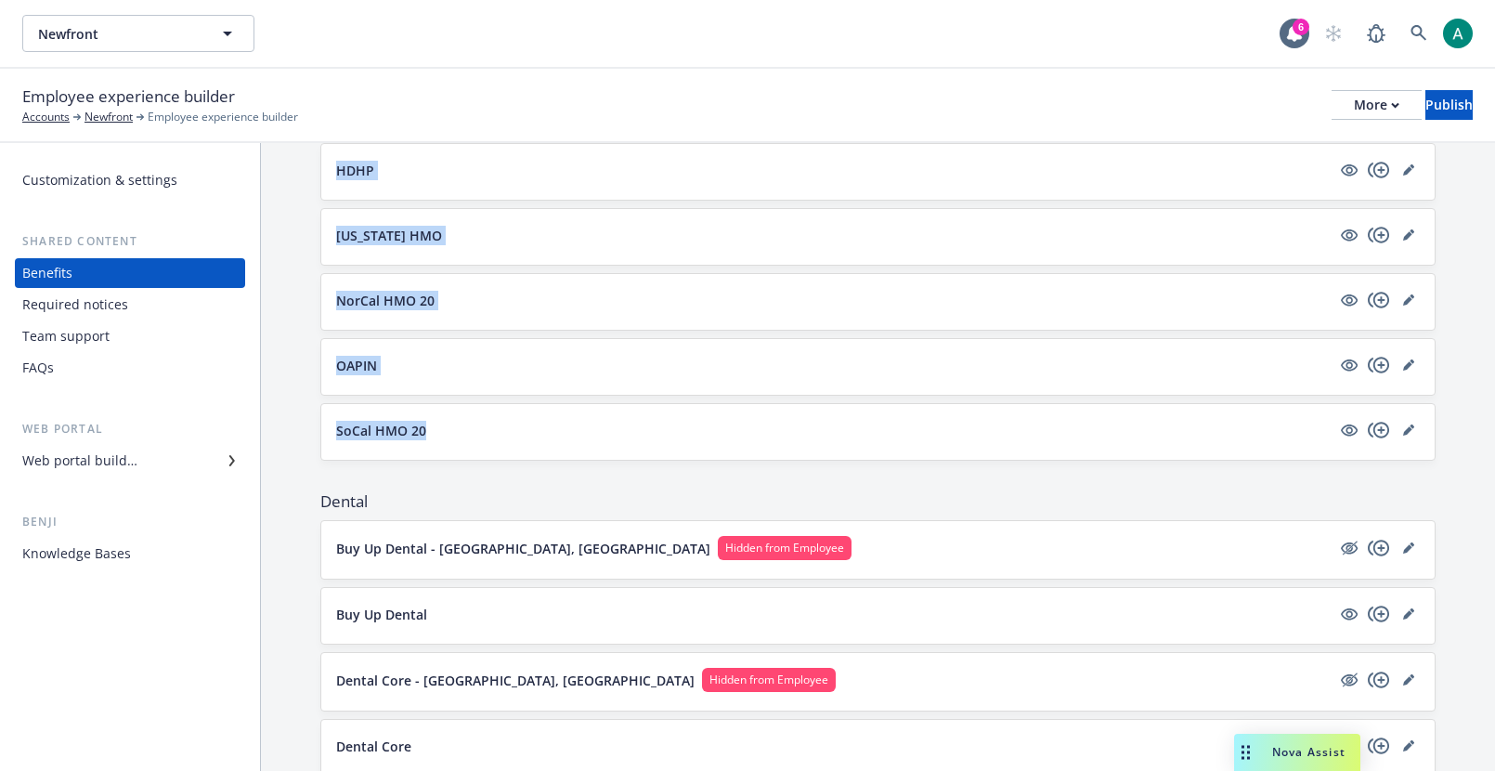
scroll to position [389, 0]
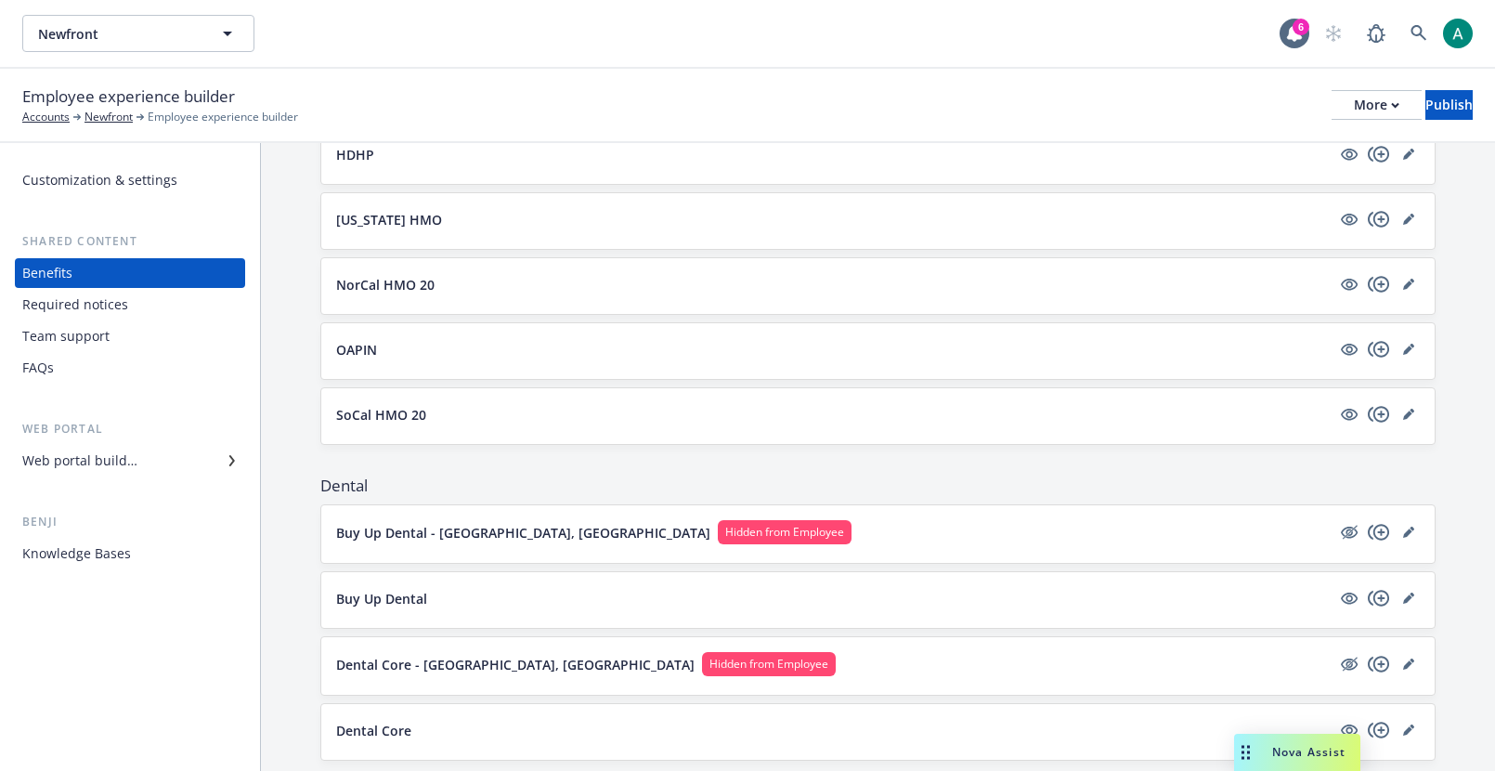
click at [401, 482] on span "Dental" at bounding box center [877, 485] width 1115 height 22
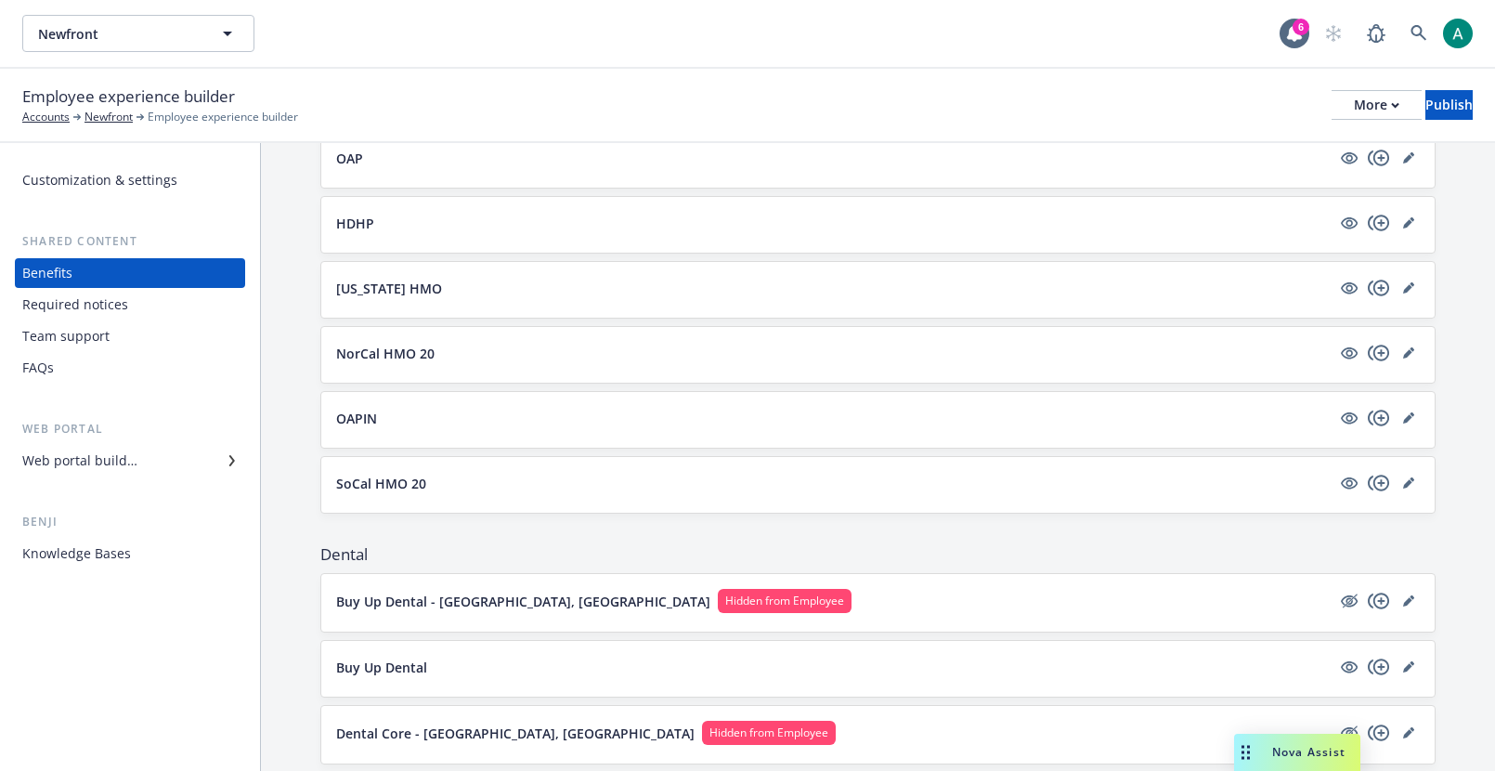
scroll to position [317, 0]
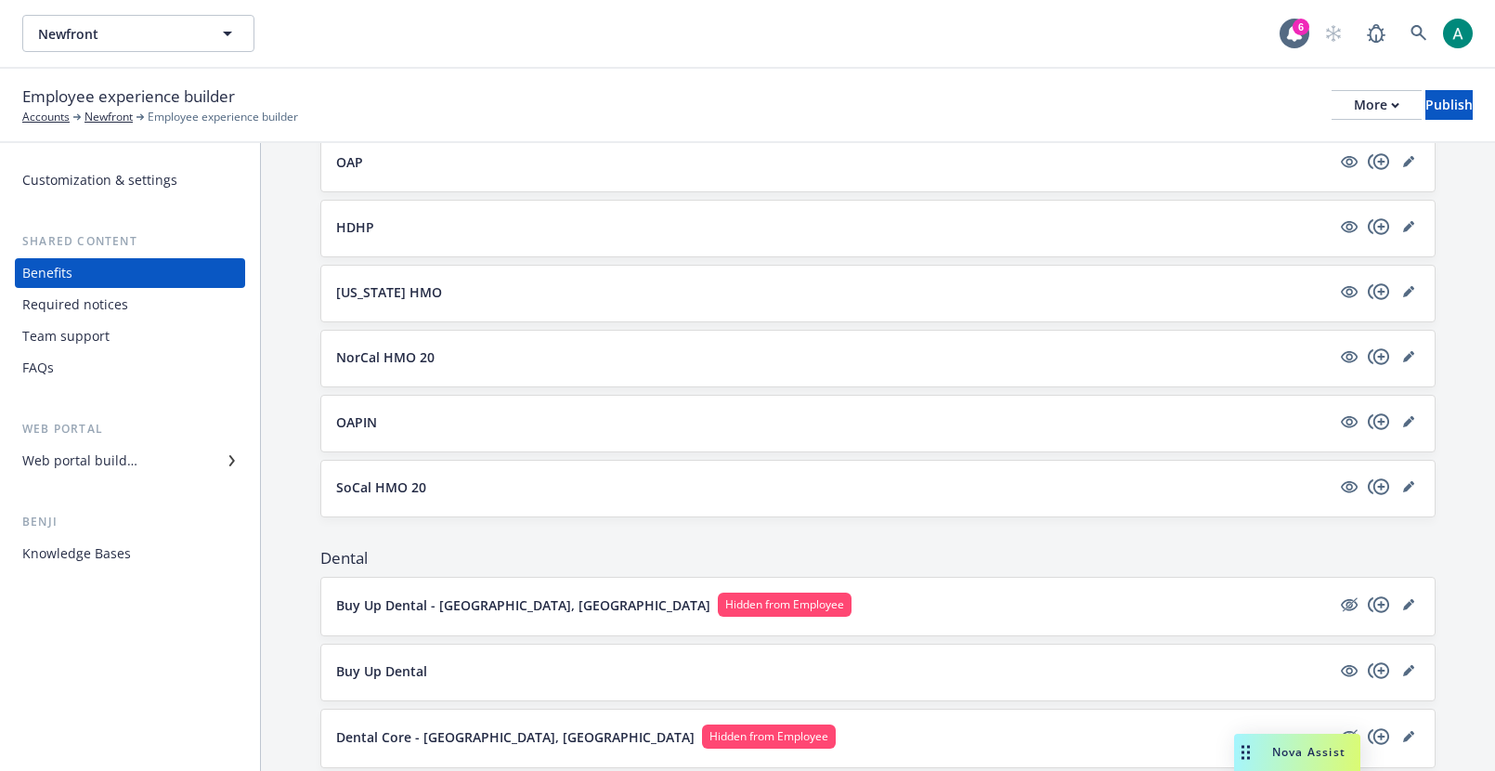
click at [356, 290] on p "Hawaii HMO" at bounding box center [389, 291] width 106 height 19
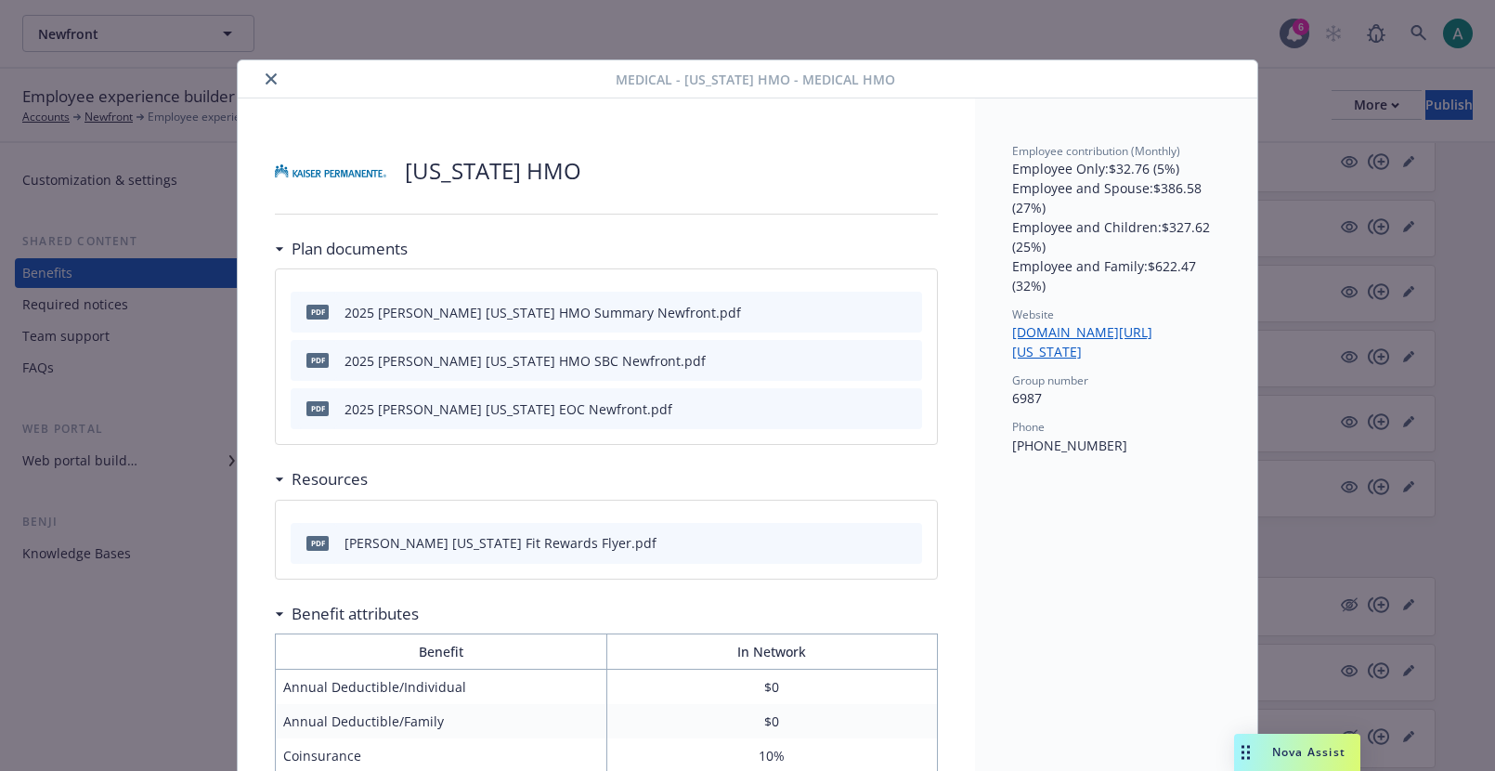
click at [747, 34] on div "Medical - Hawaii HMO - Medical HMO Hawaii HMO Plan documents pdf 2025 Kaiser Ha…" at bounding box center [747, 385] width 1495 height 771
click at [271, 85] on button "close" at bounding box center [271, 79] width 22 height 22
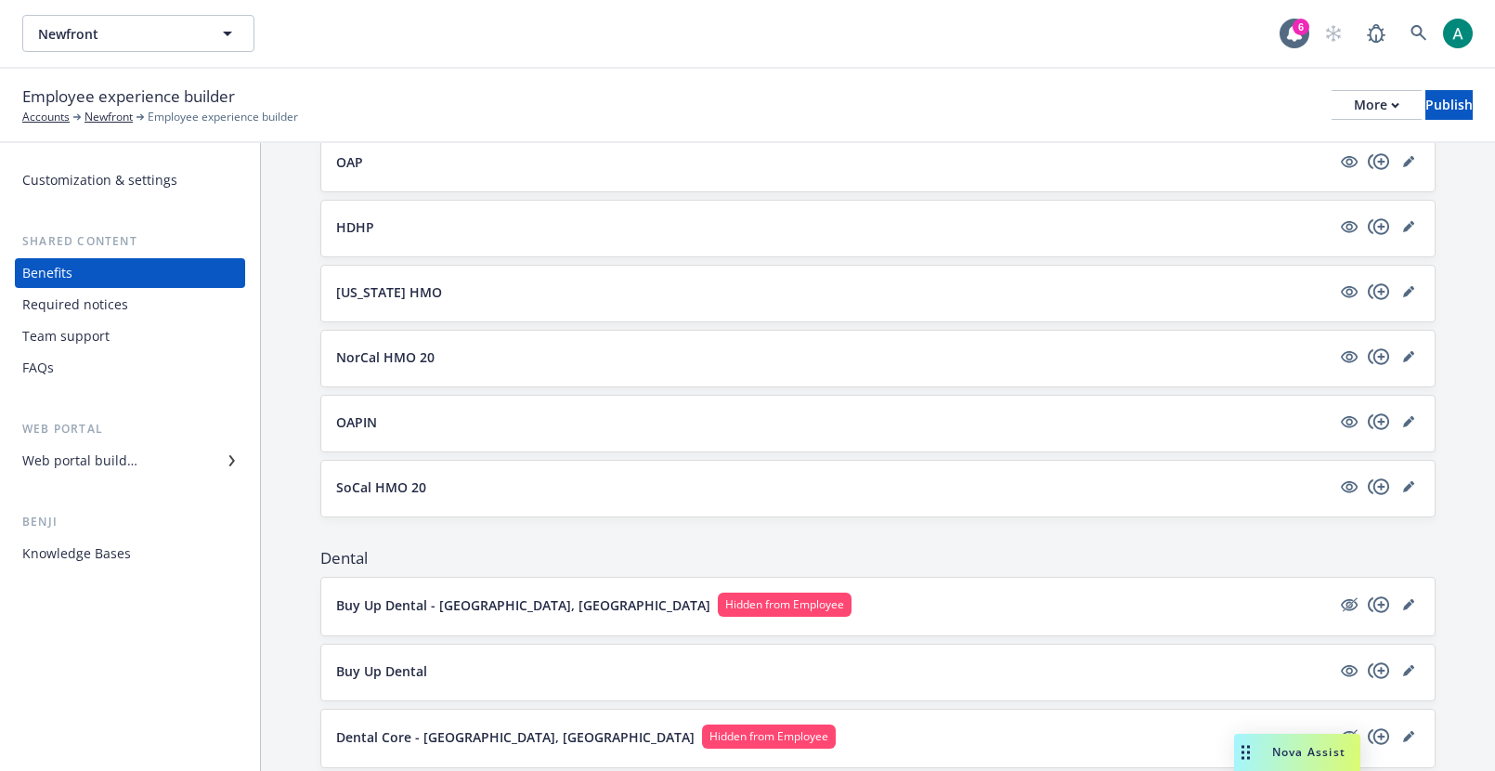
scroll to position [277, 0]
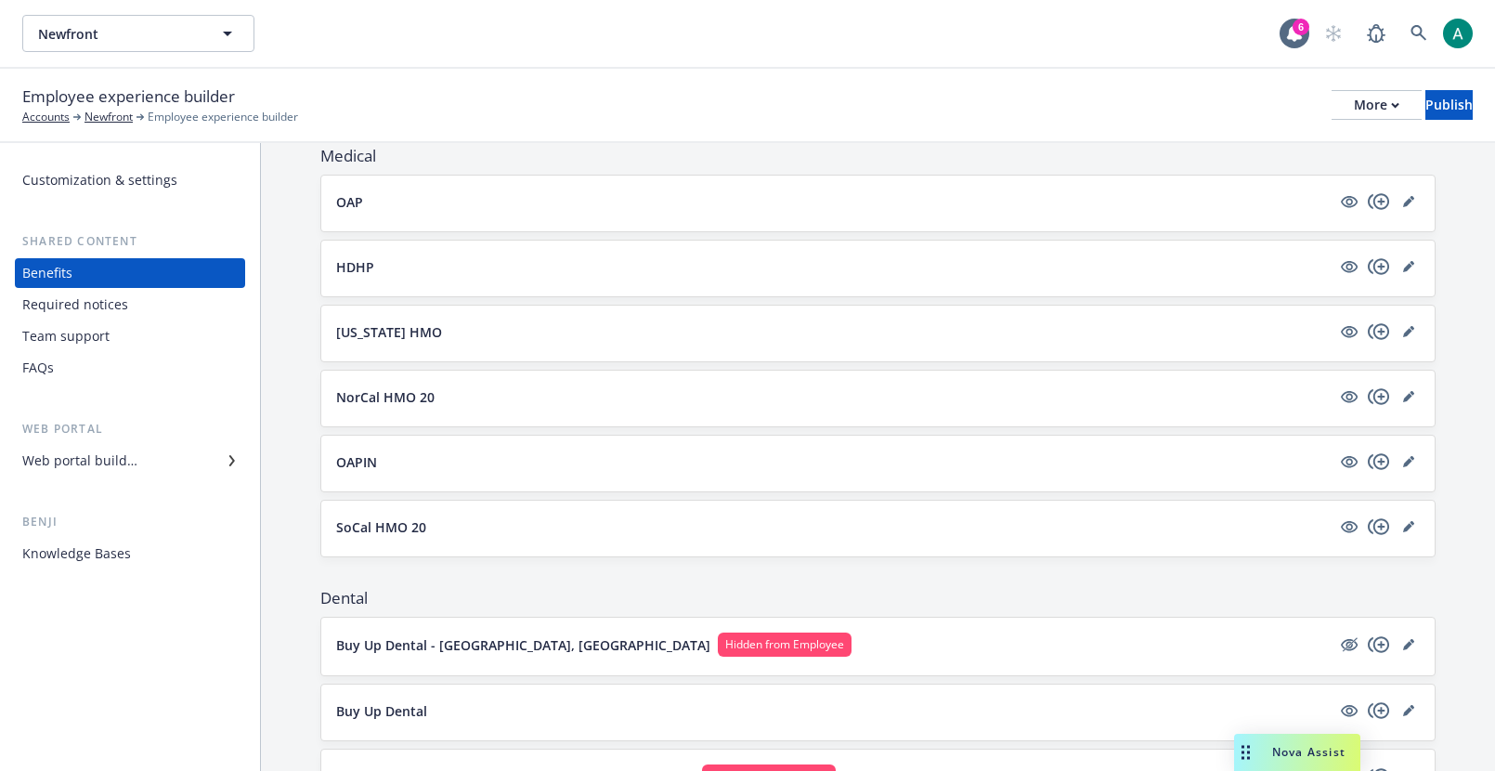
click at [383, 200] on button "OAP" at bounding box center [833, 201] width 994 height 19
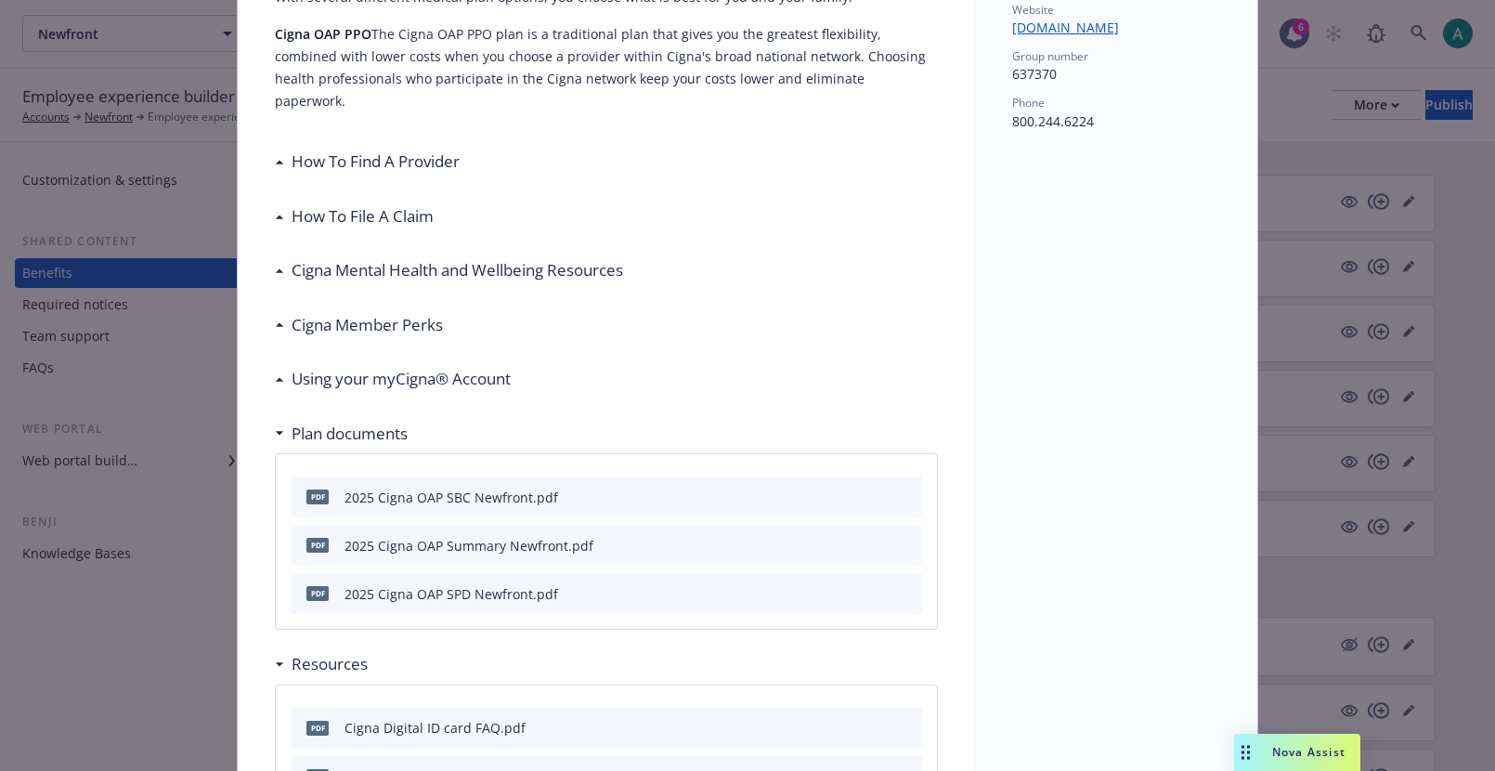
scroll to position [275, 0]
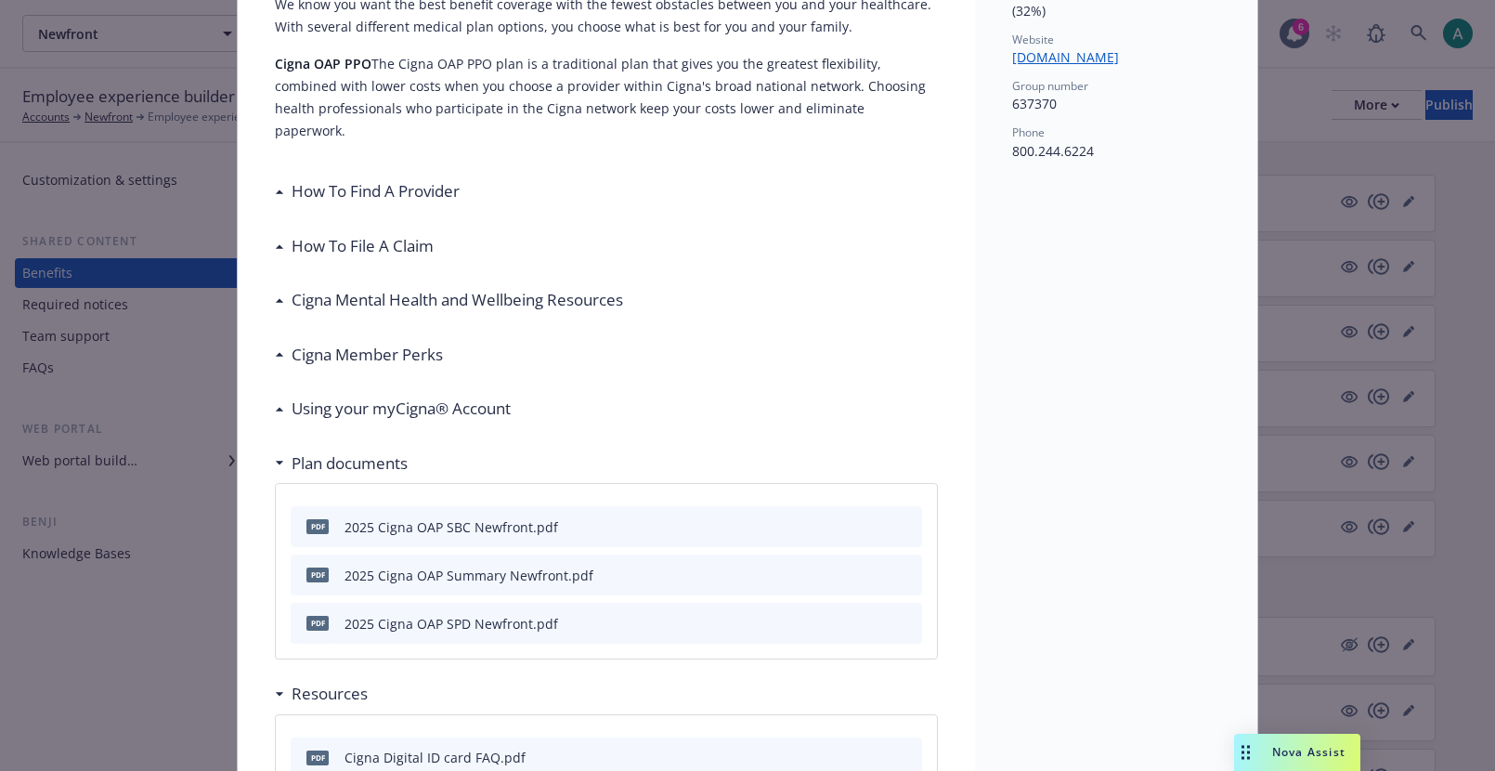
click at [357, 179] on h3 "How To Find A Provider" at bounding box center [376, 191] width 168 height 24
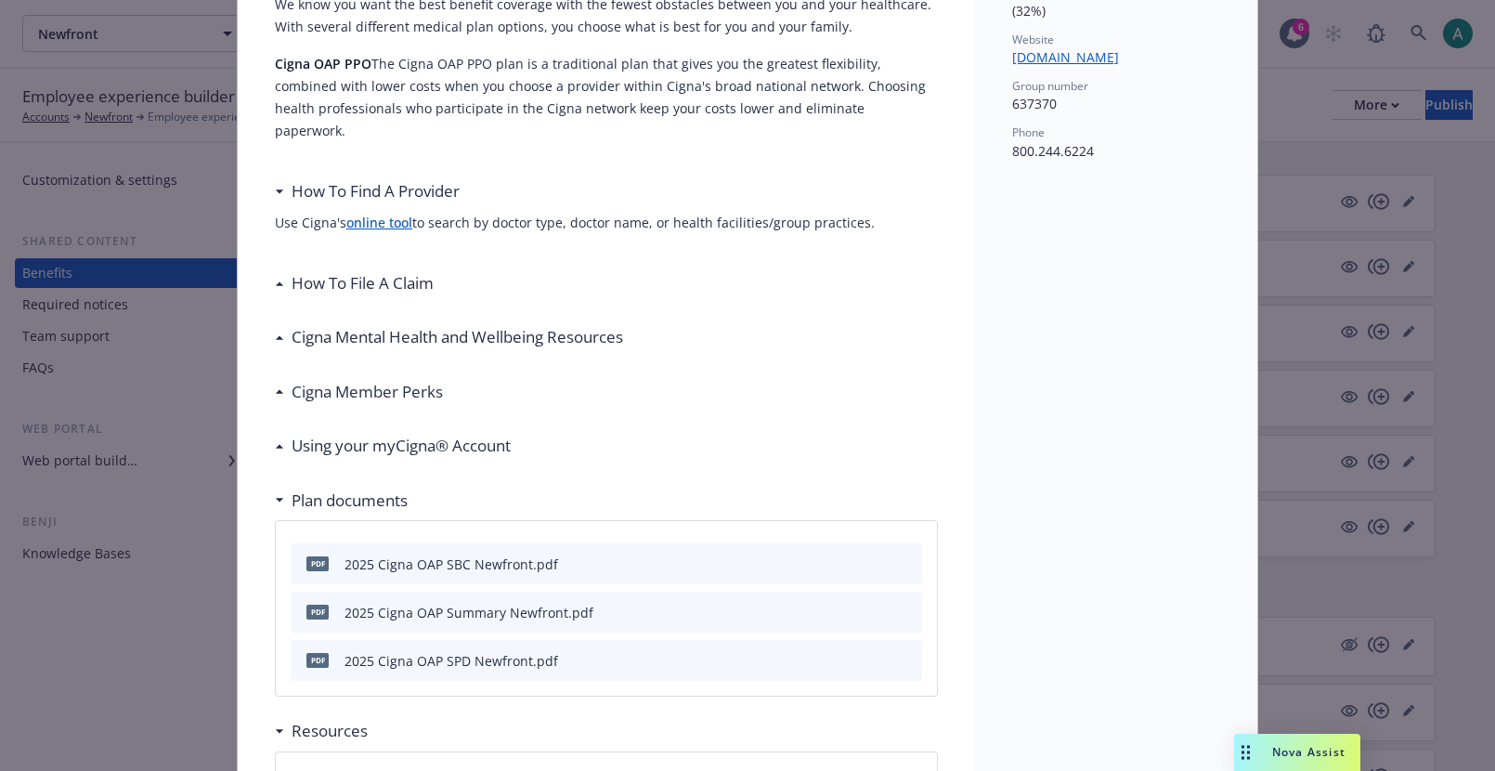
click at [355, 179] on h3 "How To Find A Provider" at bounding box center [376, 191] width 168 height 24
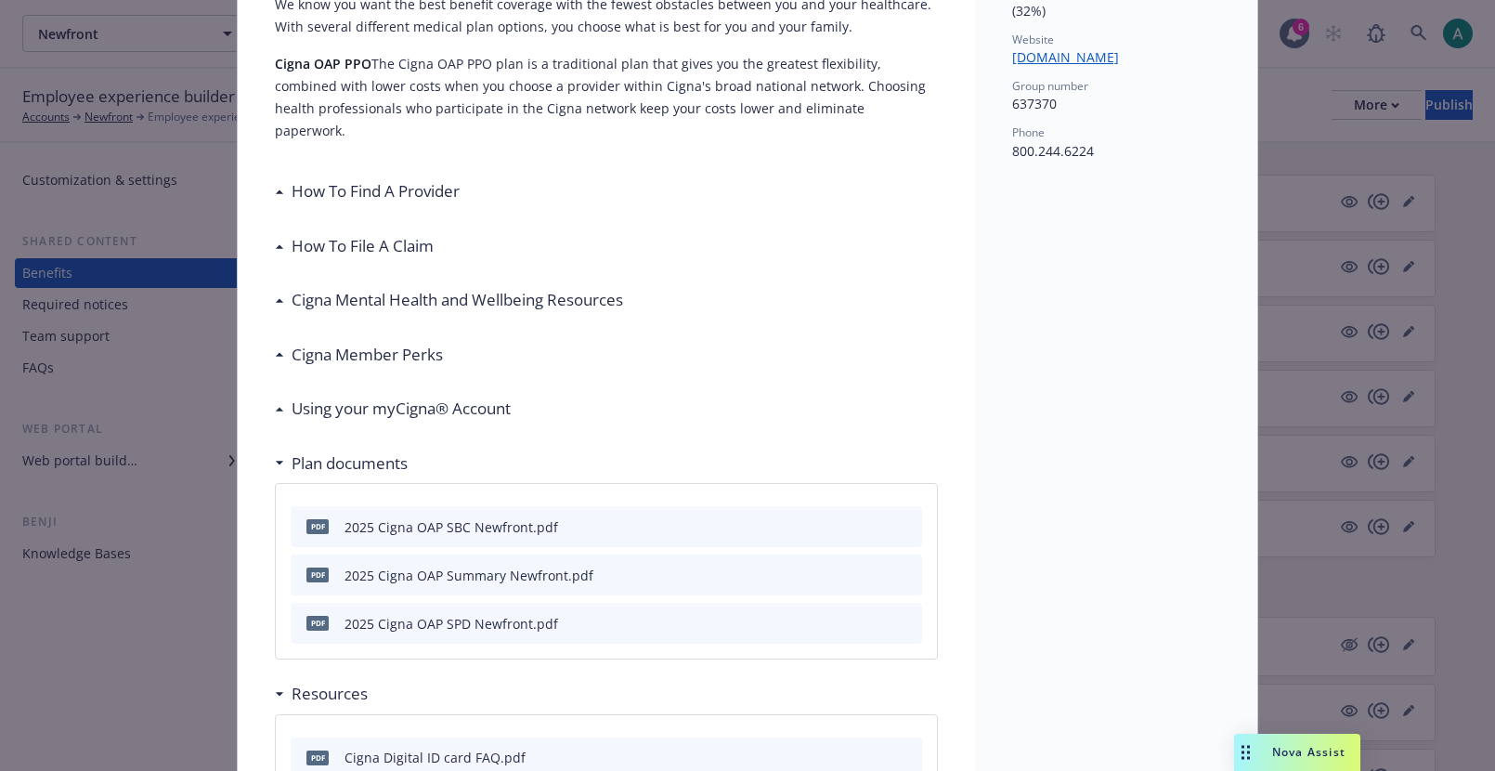
click at [349, 234] on h3 "How To File A Claim" at bounding box center [363, 246] width 142 height 24
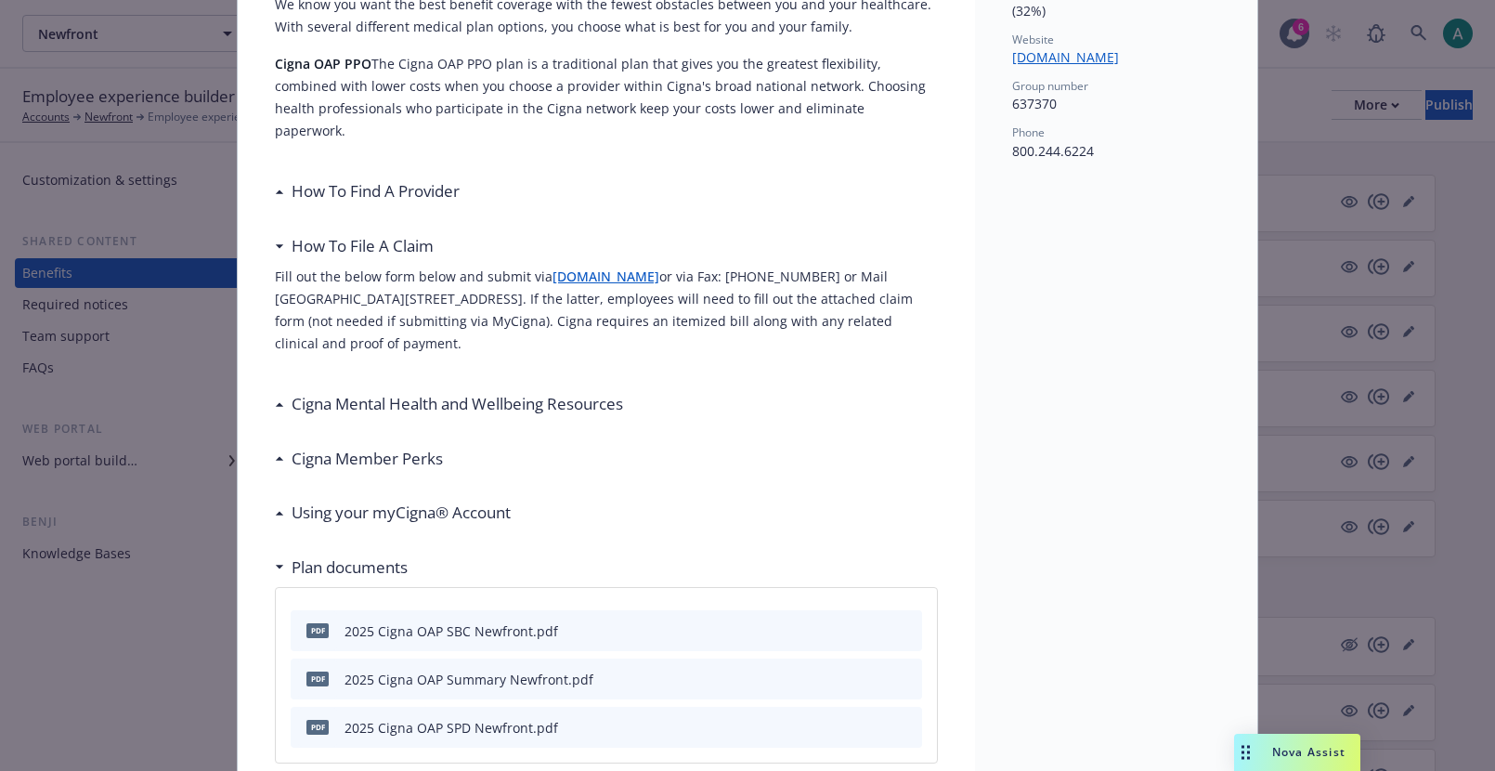
click at [329, 234] on h3 "How To File A Claim" at bounding box center [363, 246] width 142 height 24
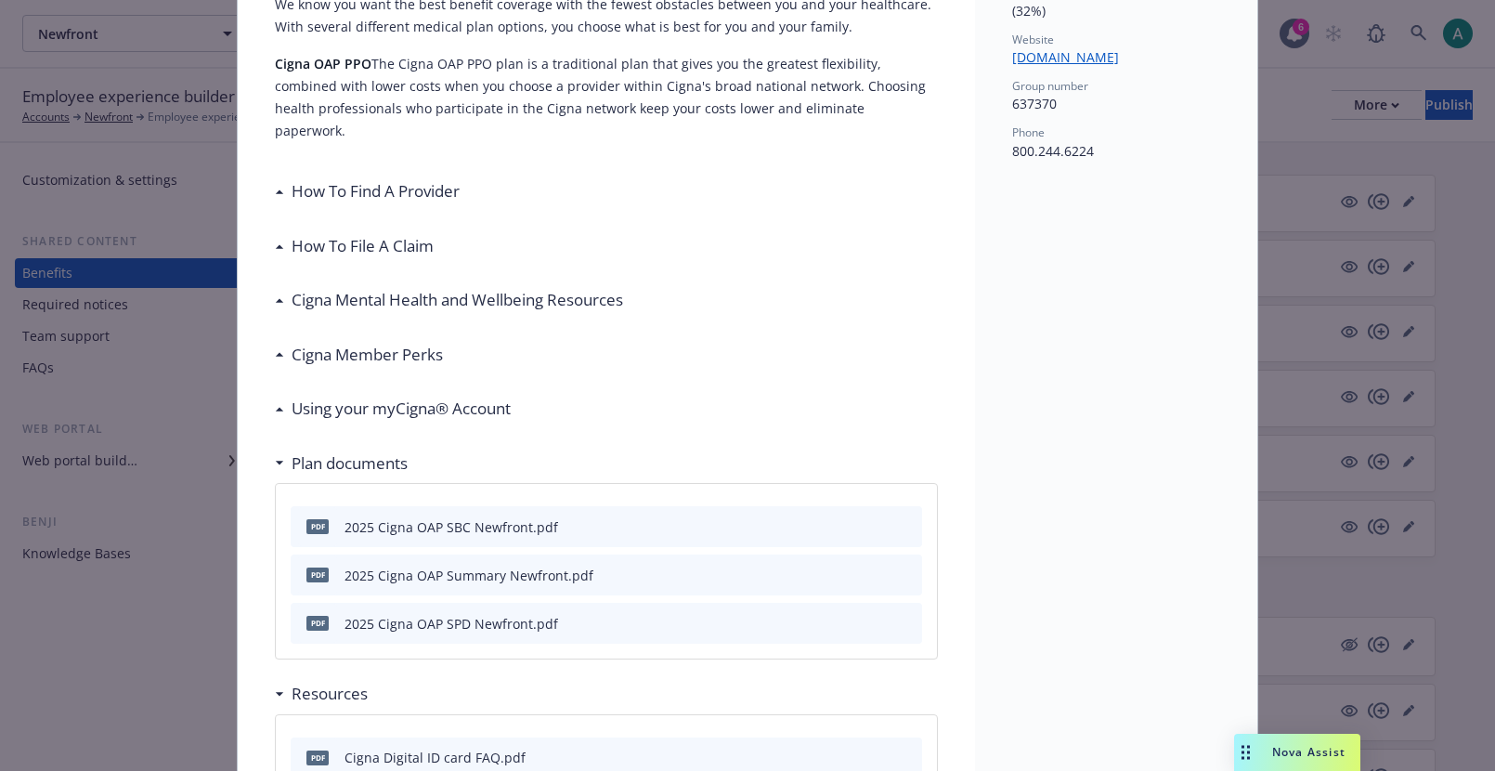
click at [331, 288] on h3 "Cigna Mental Health and Wellbeing Resources" at bounding box center [457, 300] width 331 height 24
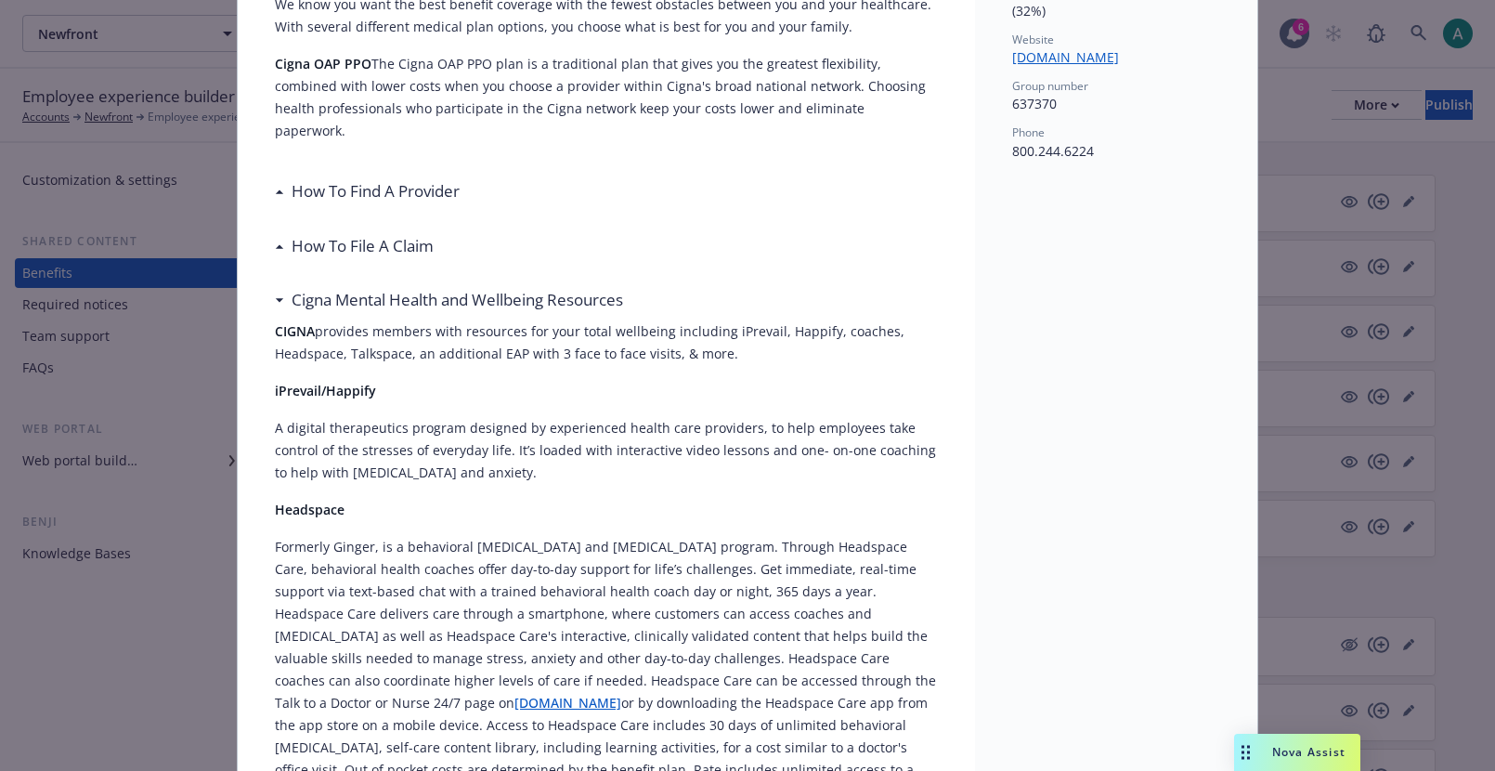
click at [331, 288] on h3 "Cigna Mental Health and Wellbeing Resources" at bounding box center [457, 300] width 331 height 24
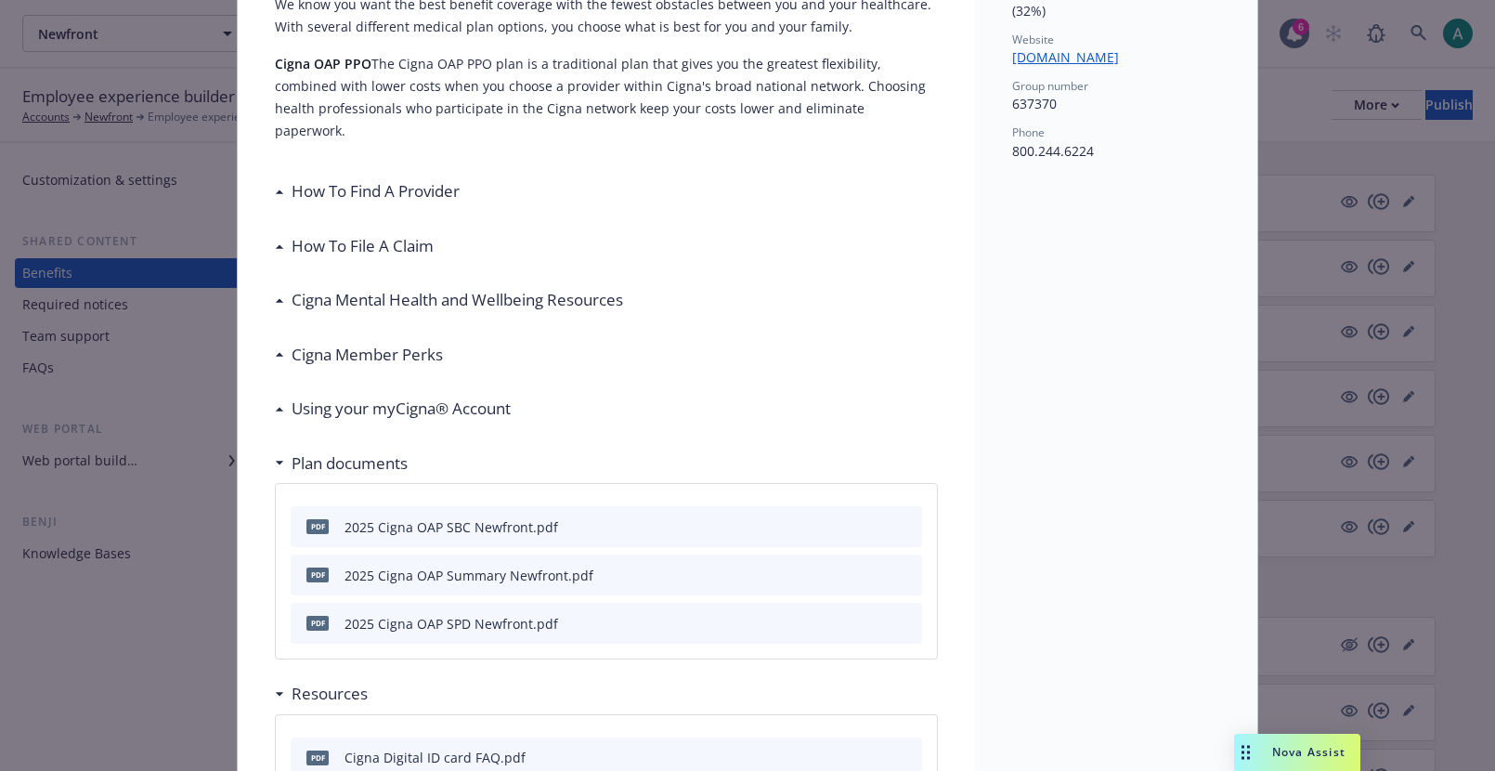
click at [328, 343] on h3 "Cigna Member Perks" at bounding box center [367, 355] width 151 height 24
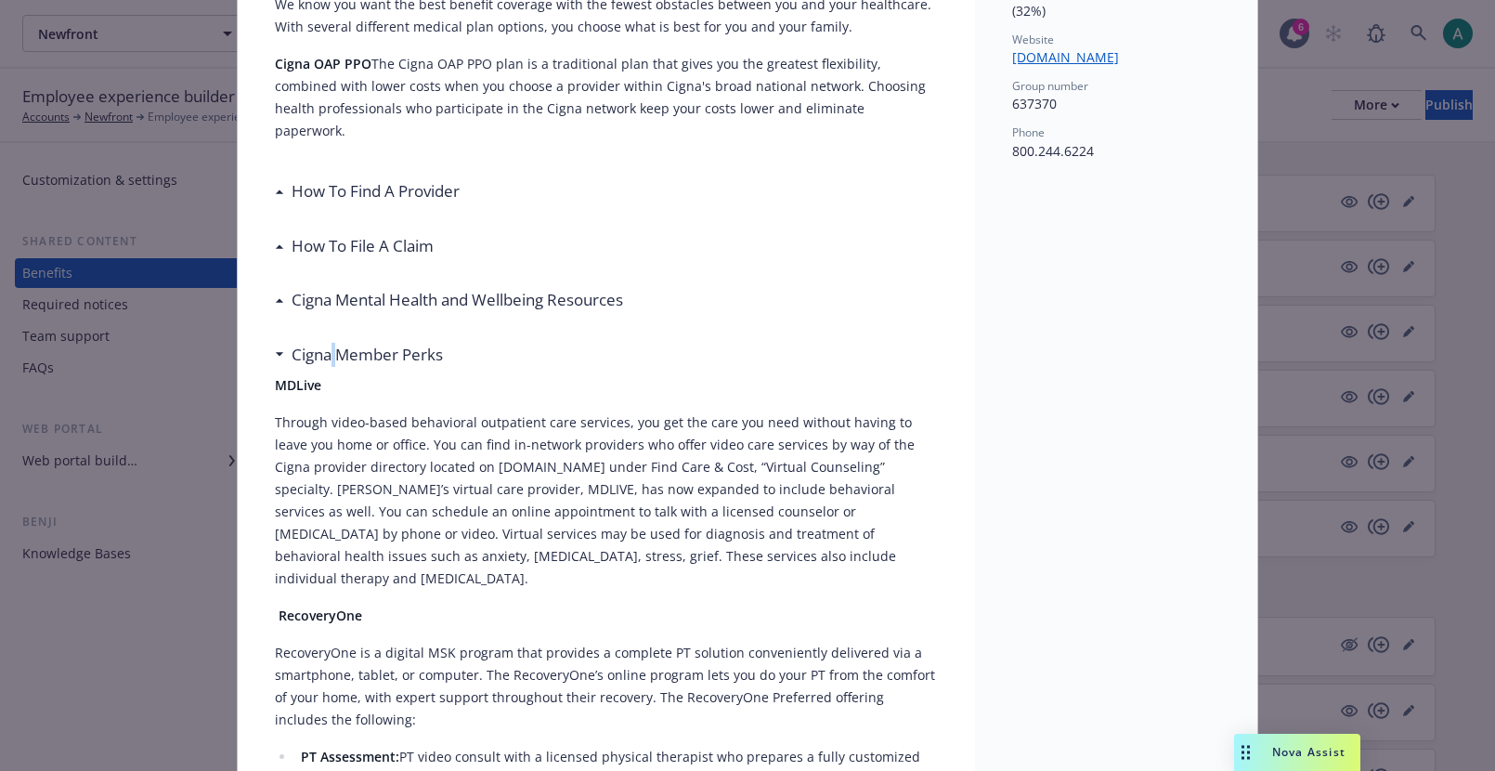
click at [328, 343] on h3 "Cigna Member Perks" at bounding box center [367, 355] width 151 height 24
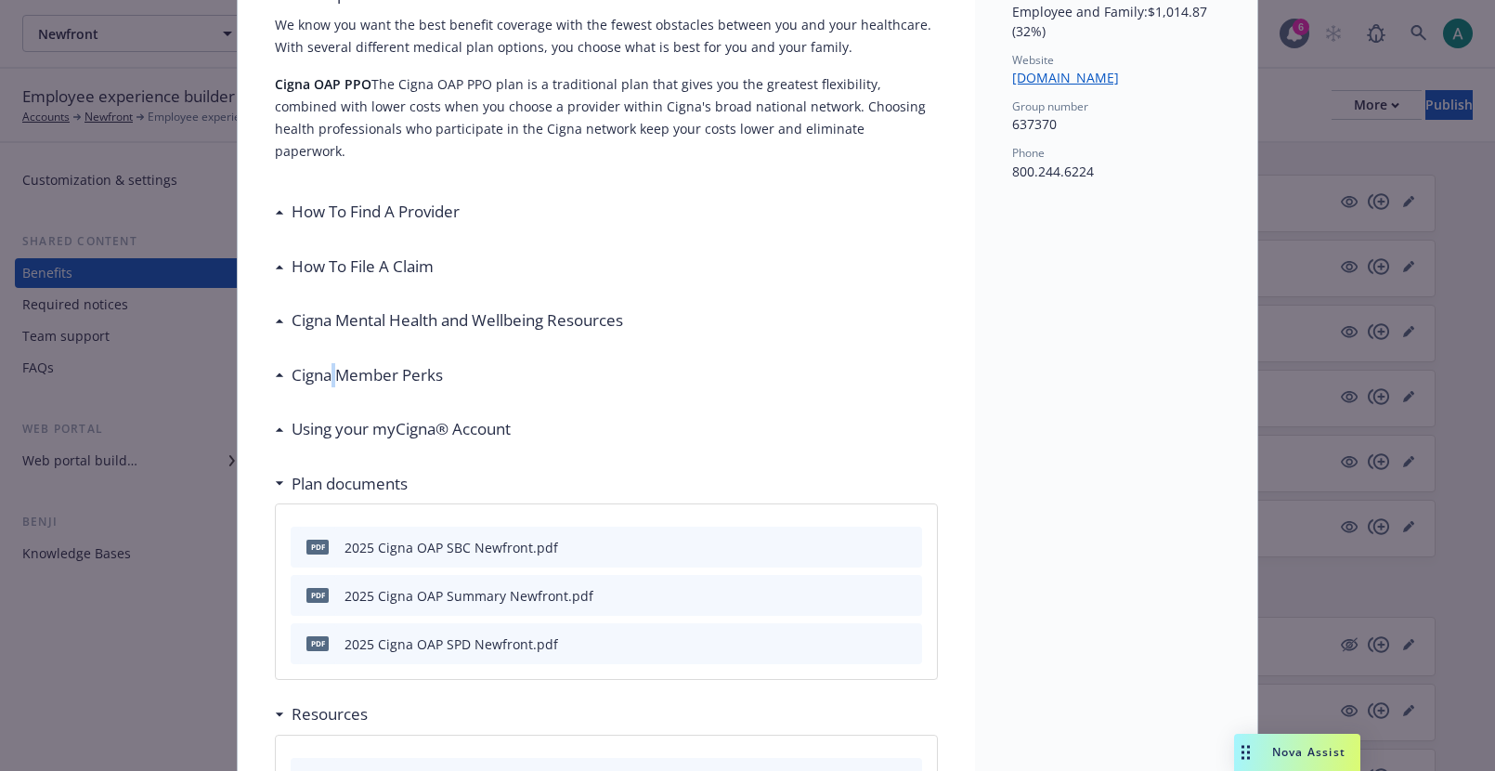
scroll to position [243, 0]
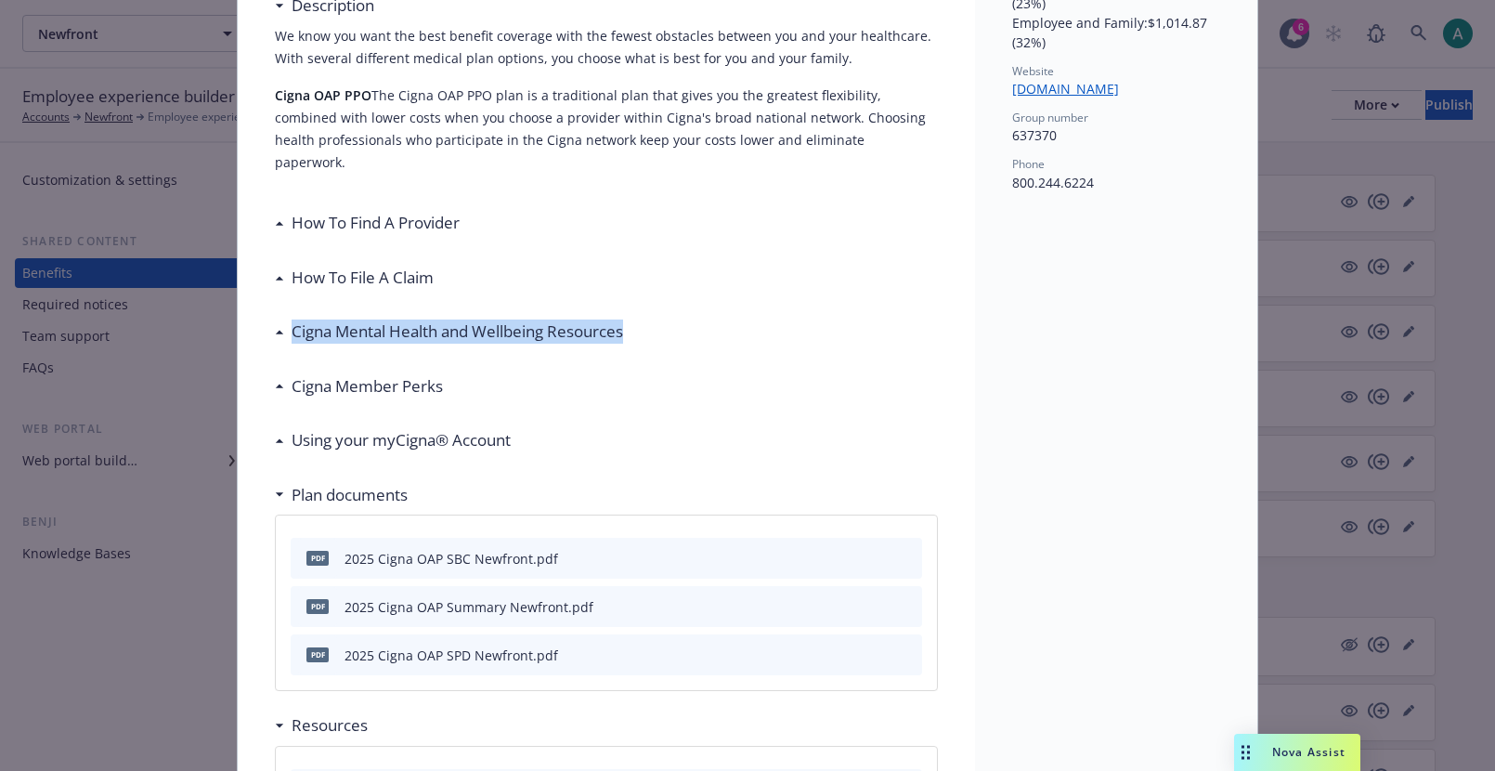
drag, startPoint x: 674, startPoint y: 303, endPoint x: 286, endPoint y: 316, distance: 388.3
click at [286, 316] on div "Cigna Mental Health and Wellbeing Resources" at bounding box center [606, 331] width 663 height 39
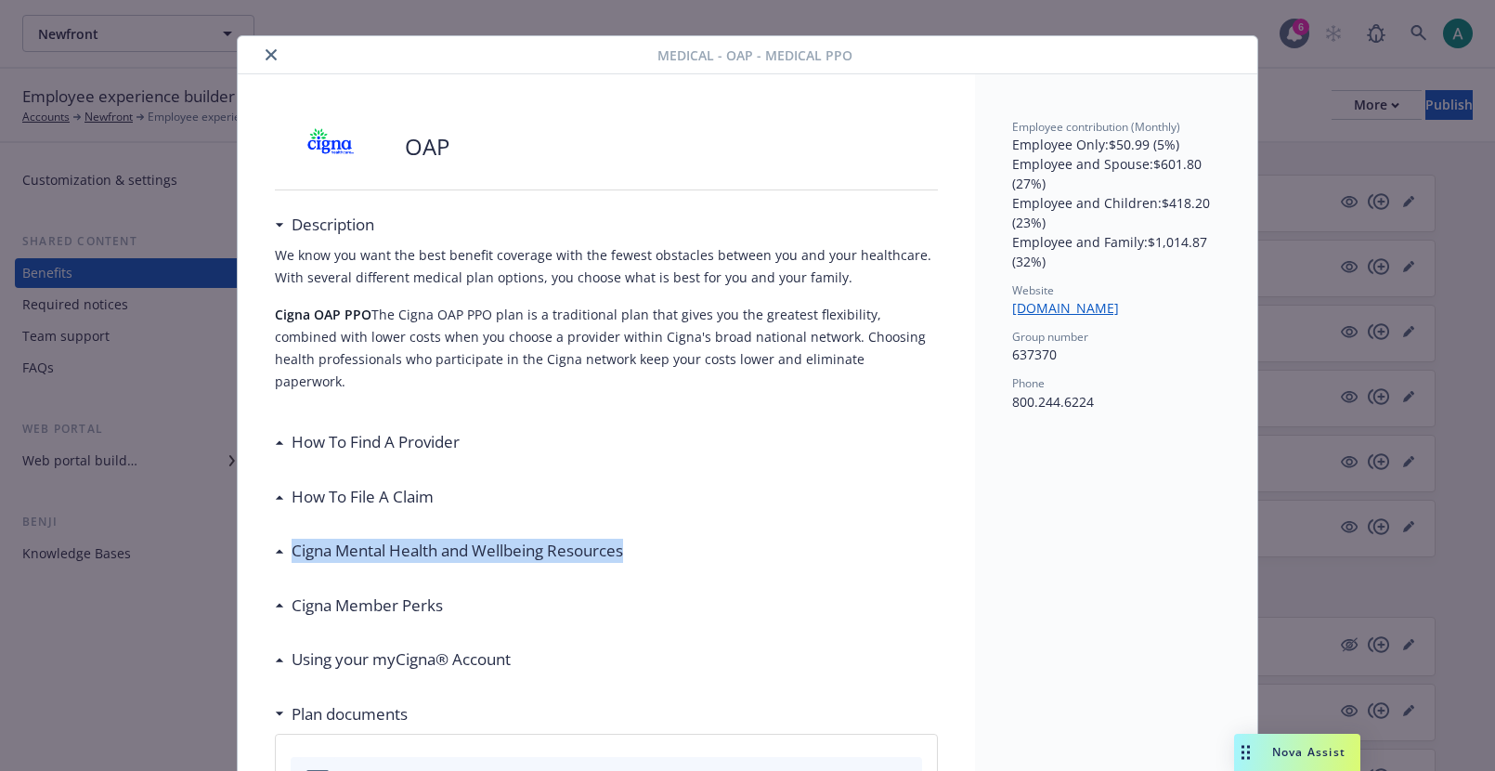
scroll to position [0, 0]
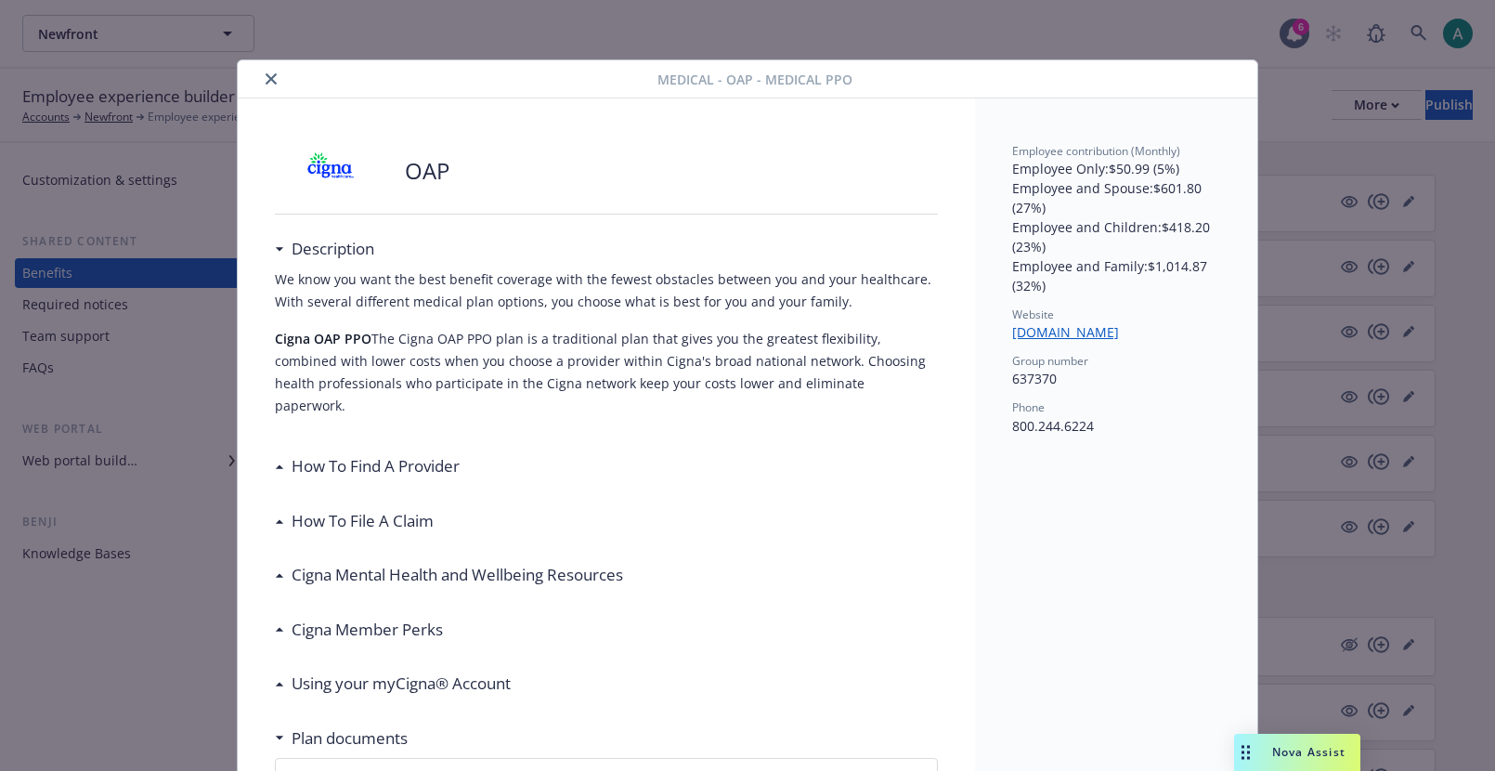
click at [1307, 134] on div "Medical - OAP - Medical PPO OAP Description We know you want the best benefit c…" at bounding box center [747, 385] width 1495 height 771
click at [1310, 187] on div "Medical - OAP - Medical PPO OAP Description We know you want the best benefit c…" at bounding box center [747, 385] width 1495 height 771
click at [272, 77] on icon "close" at bounding box center [271, 78] width 11 height 11
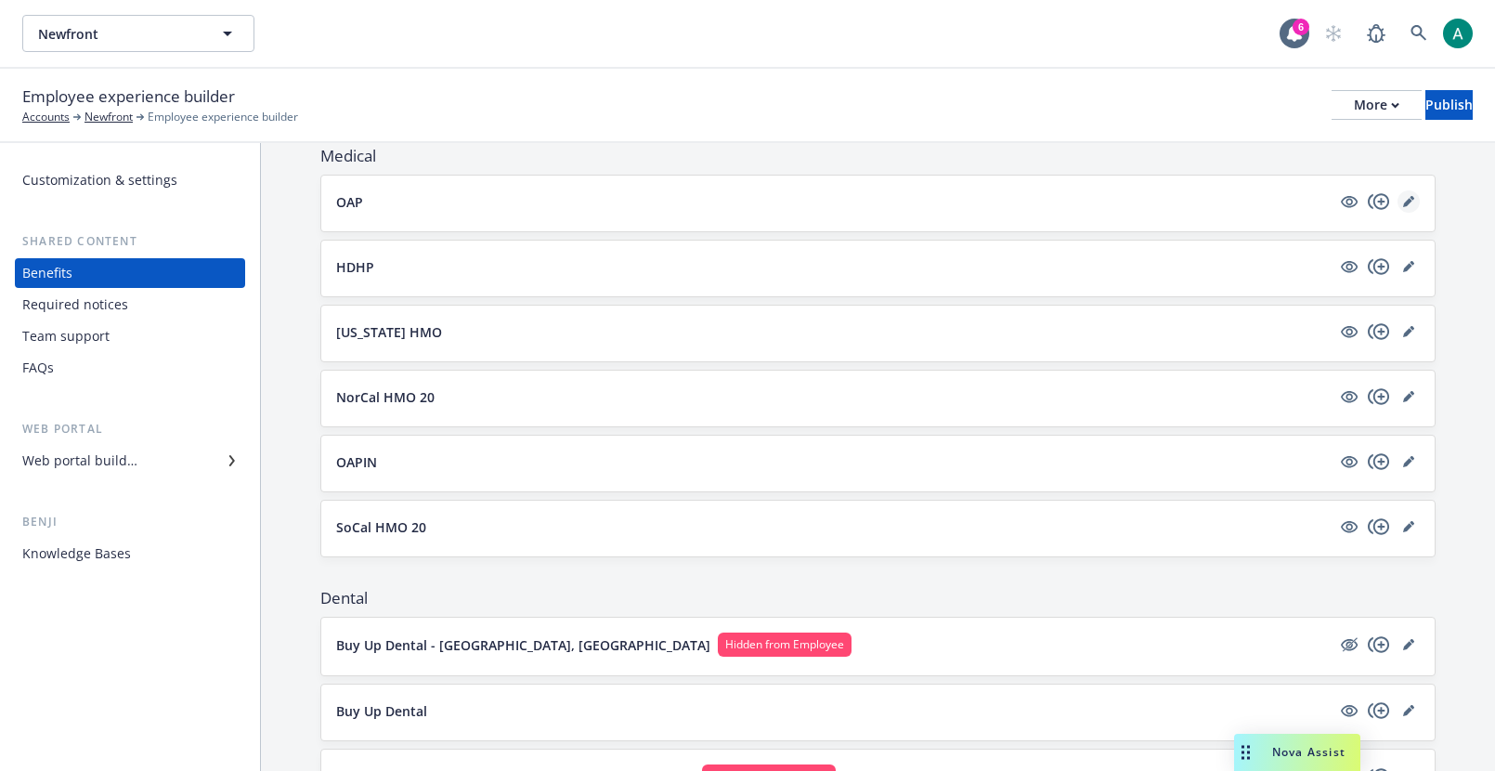
click at [1404, 198] on icon "editPencil" at bounding box center [1408, 201] width 11 height 11
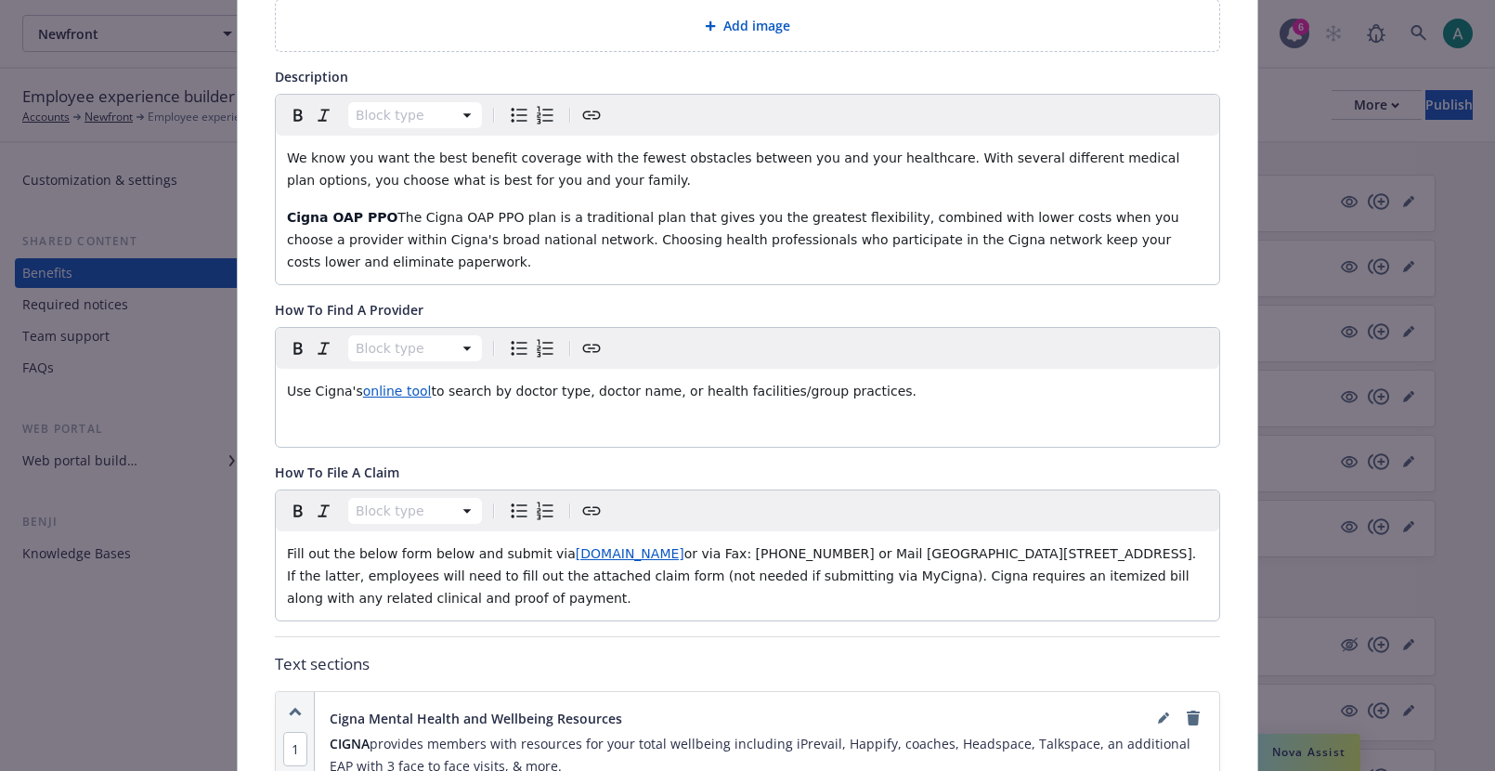
scroll to position [292, 0]
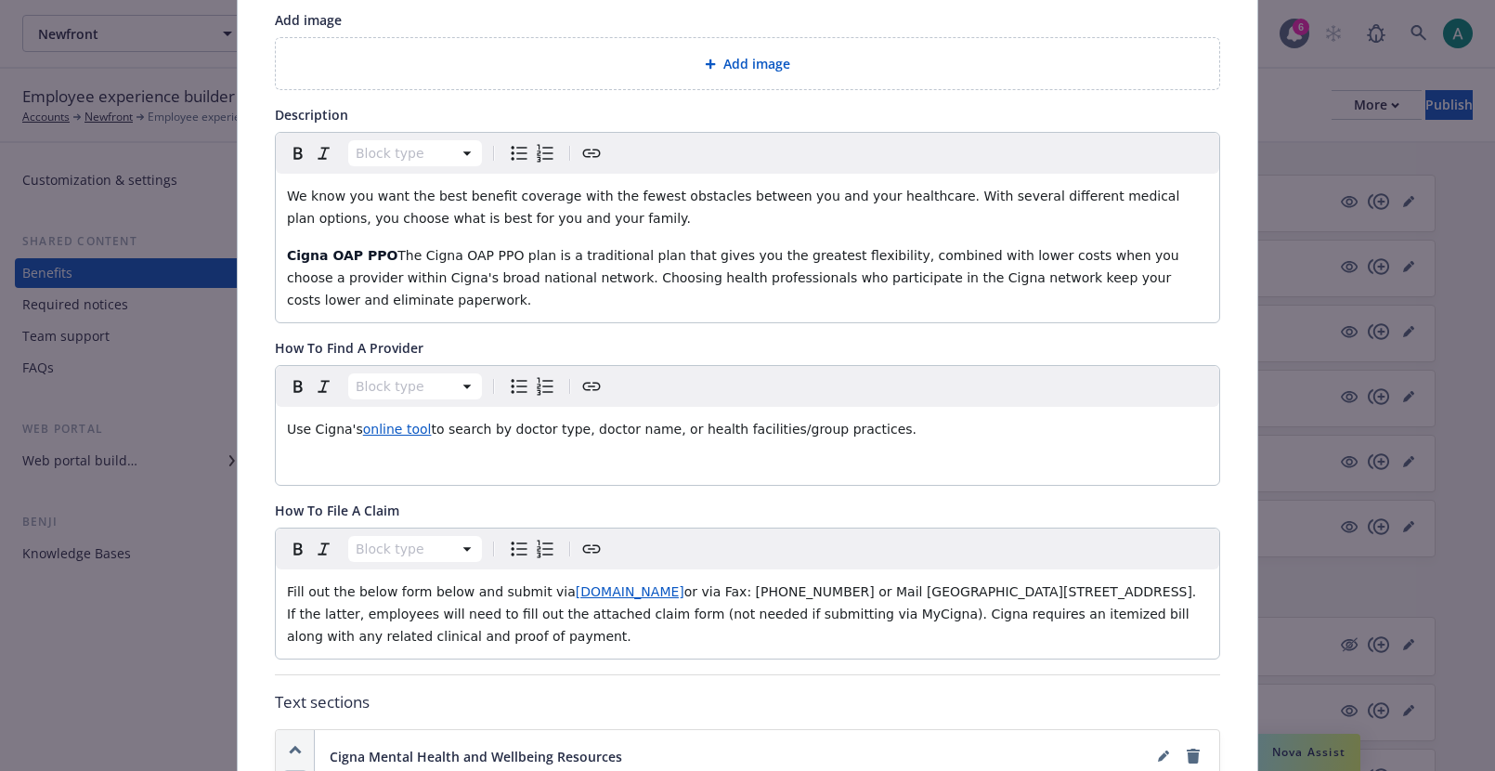
click at [1342, 247] on div "Medical - OAP - Medical PPO Cancel Save Fields that are left empty won't be dis…" at bounding box center [747, 385] width 1495 height 771
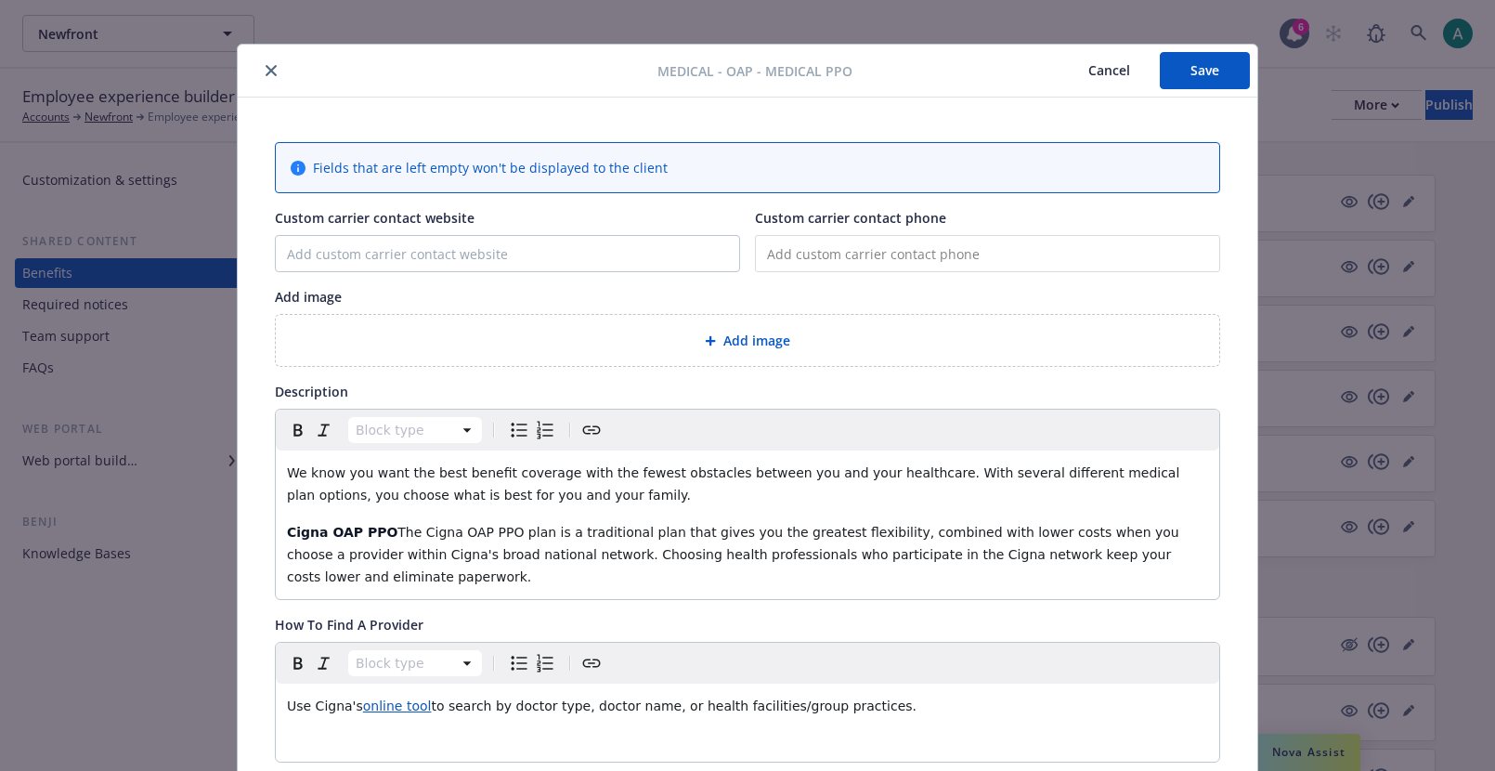
scroll to position [0, 0]
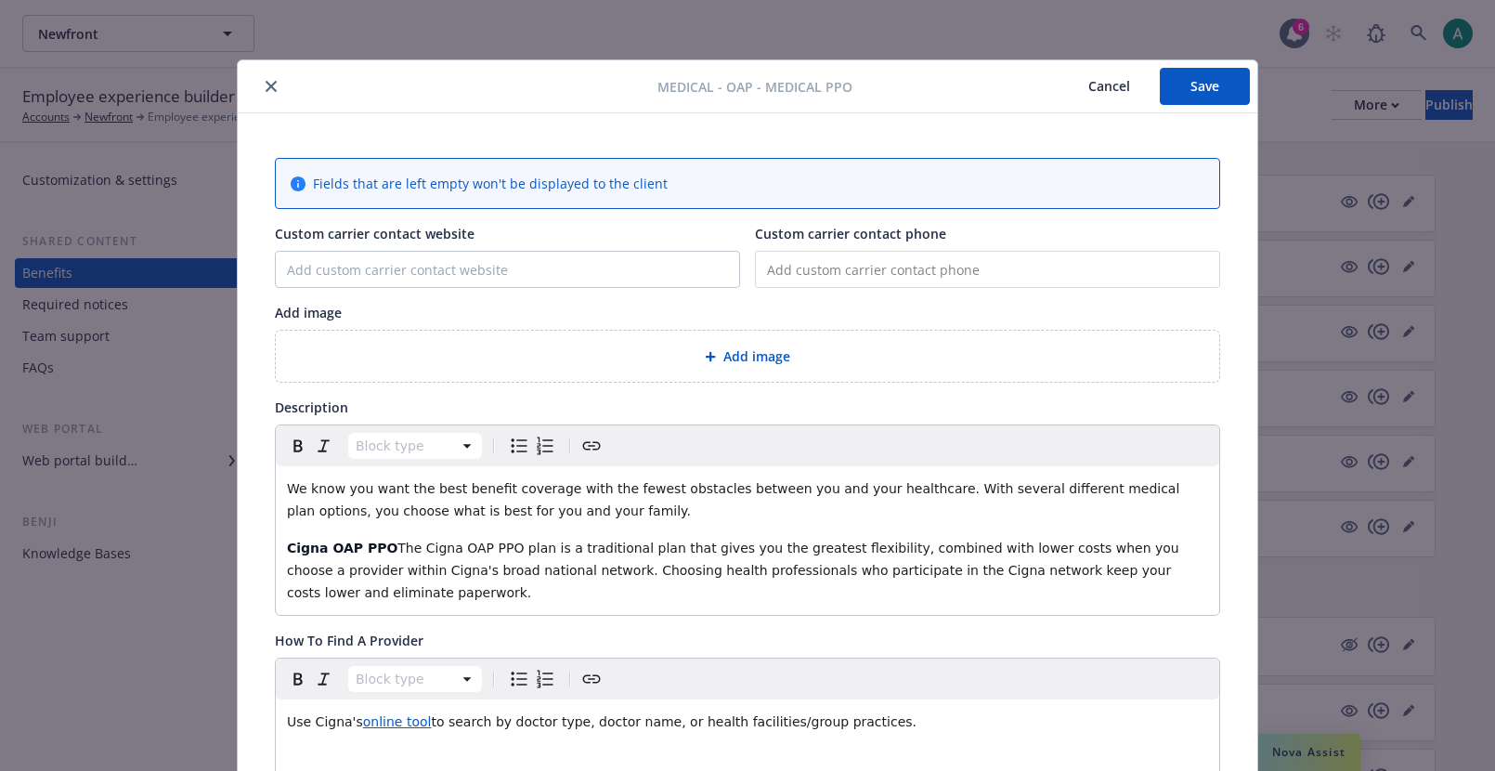
click at [253, 96] on div at bounding box center [451, 86] width 412 height 22
click at [279, 78] on div at bounding box center [451, 86] width 412 height 22
click at [266, 78] on button "close" at bounding box center [271, 86] width 22 height 22
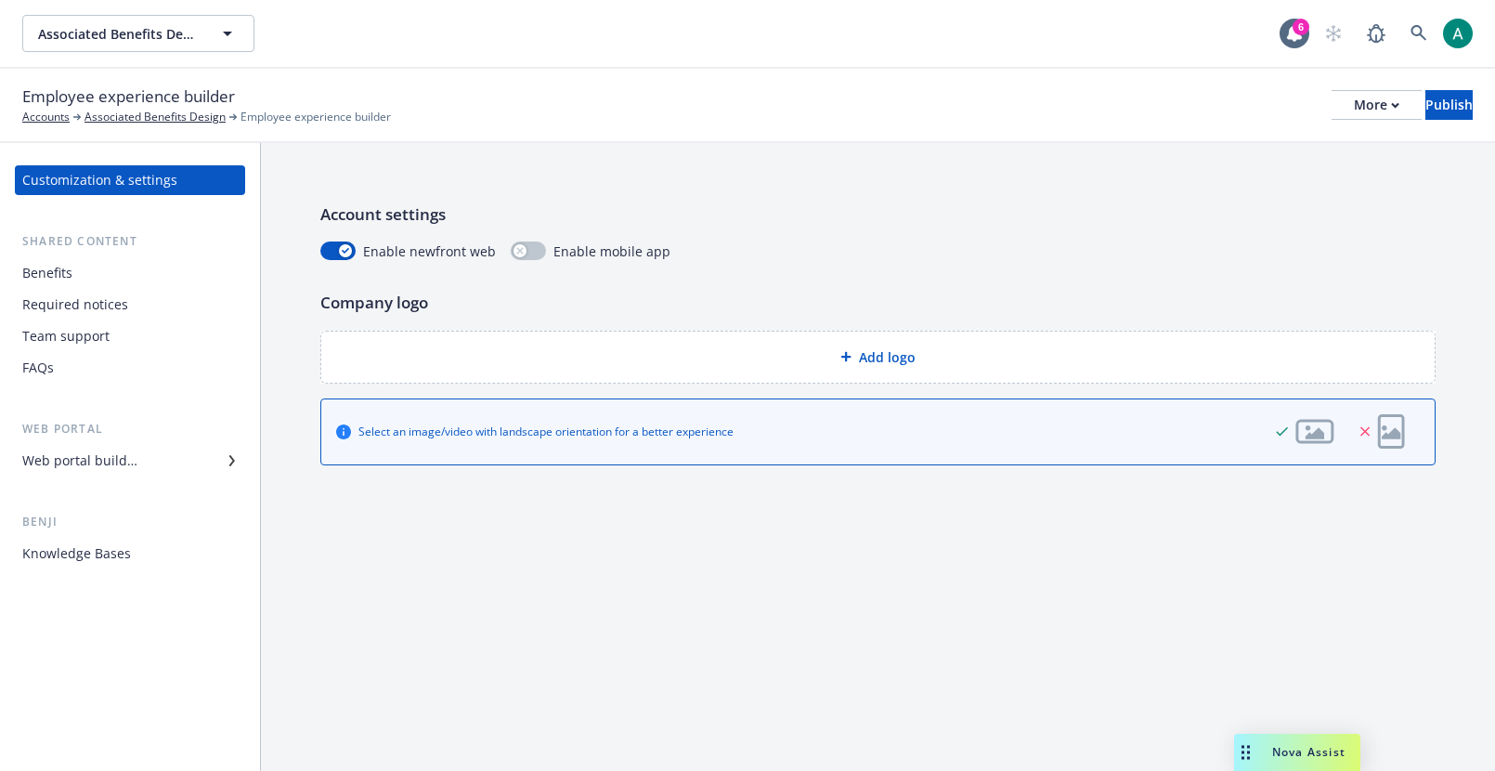
click at [101, 300] on div "Required notices" at bounding box center [75, 305] width 106 height 30
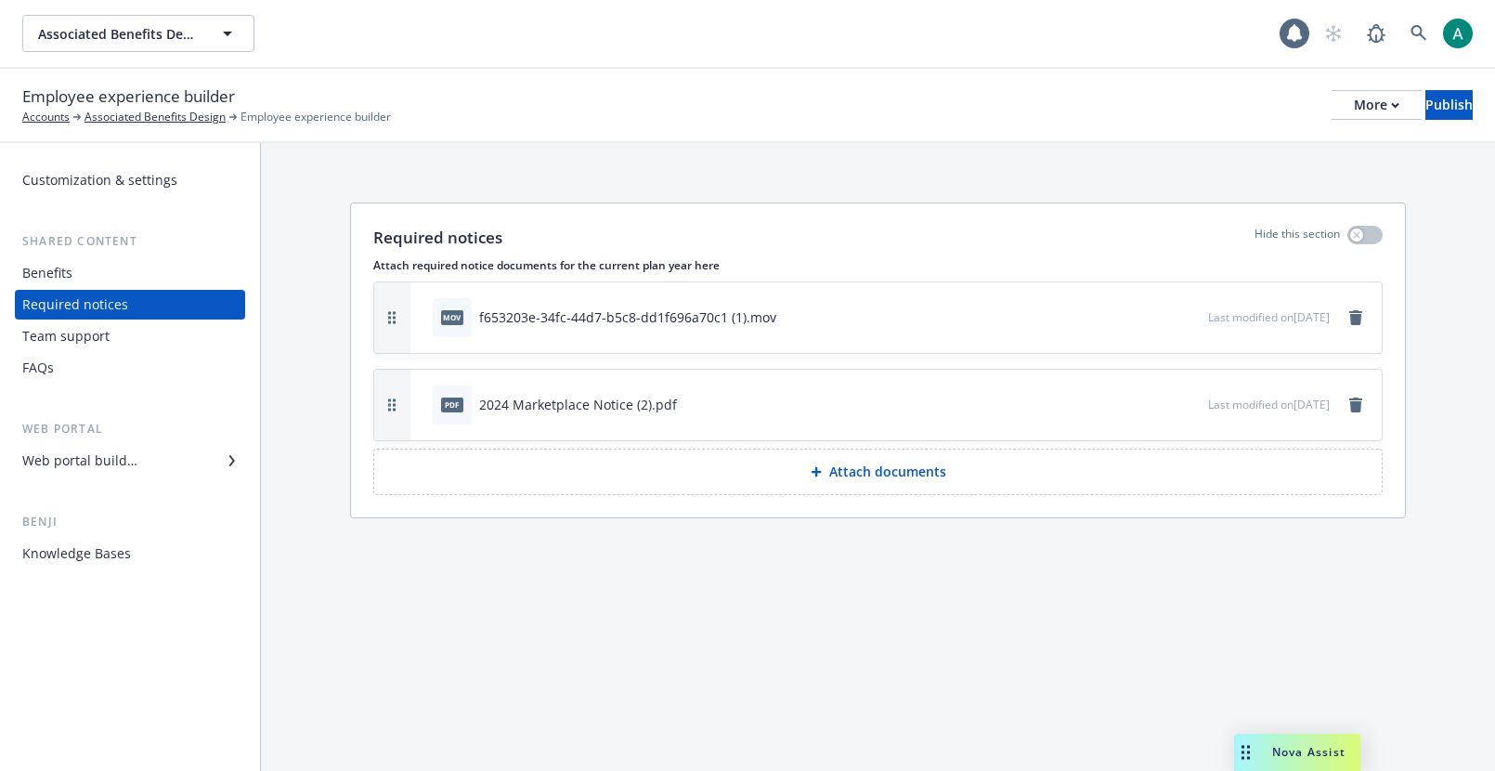
click at [101, 279] on div "Benefits" at bounding box center [129, 273] width 215 height 30
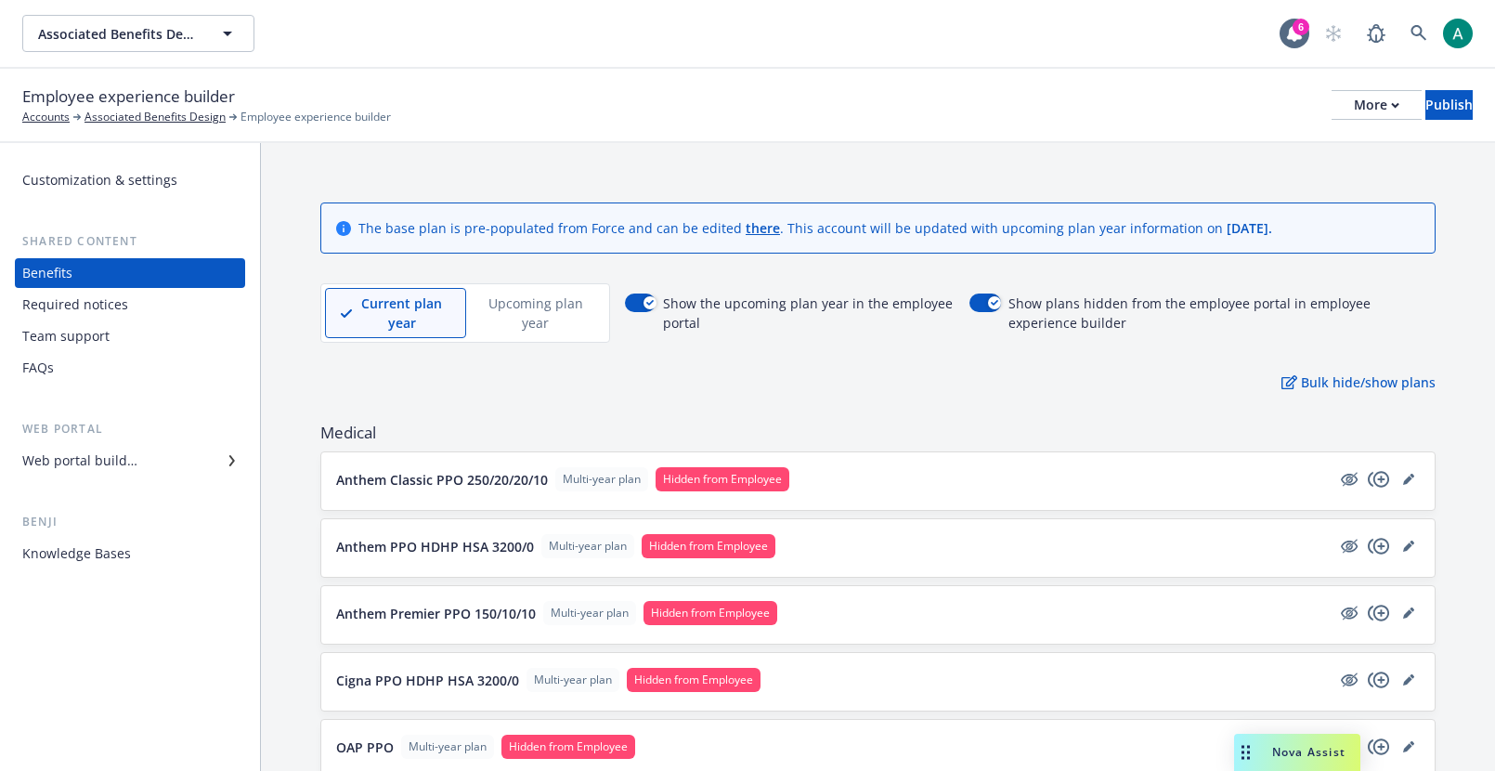
click at [119, 459] on div "Web portal builder" at bounding box center [79, 461] width 115 height 30
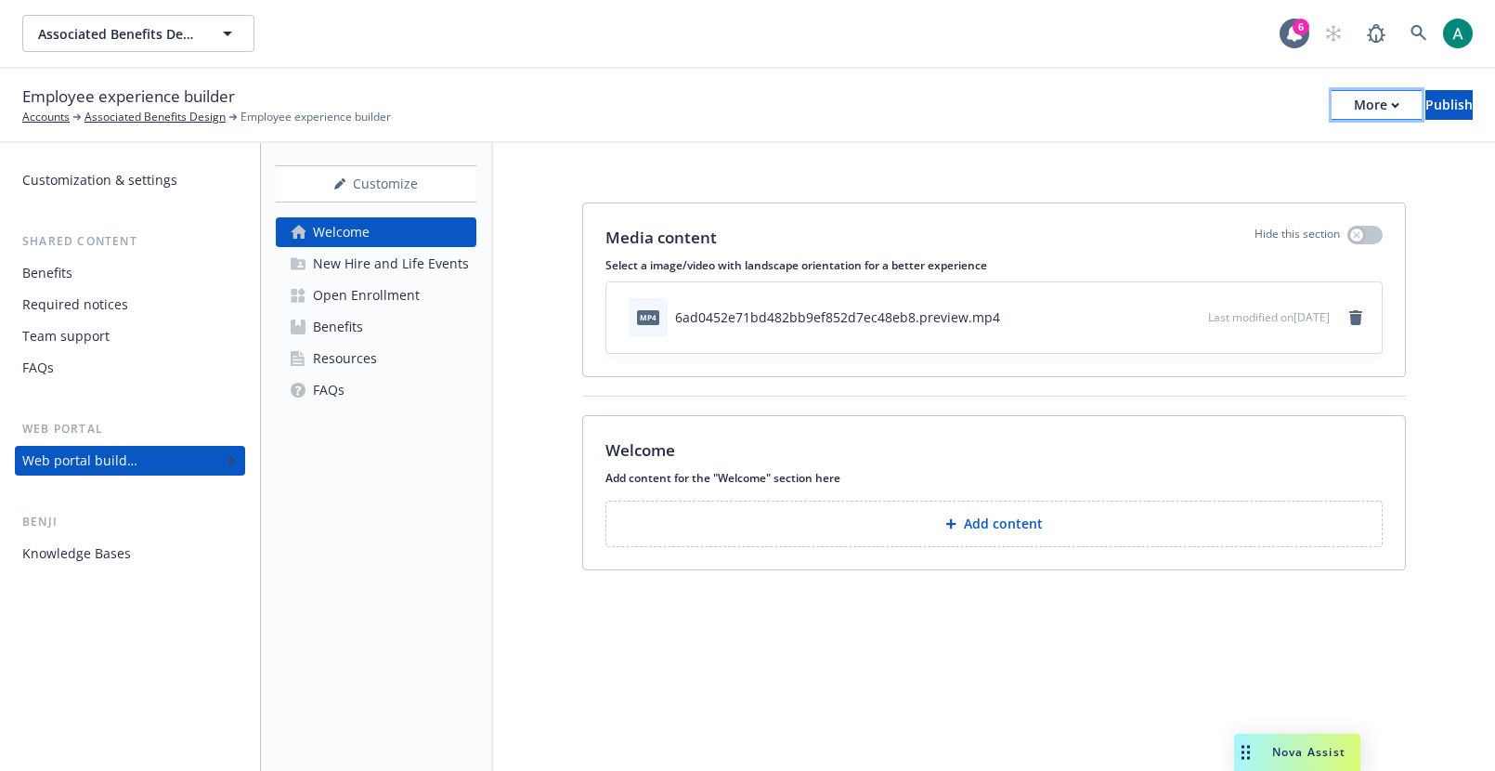
click at [1354, 109] on div "More" at bounding box center [1376, 105] width 45 height 28
click at [1229, 149] on link "Copy preview link" at bounding box center [1223, 146] width 275 height 37
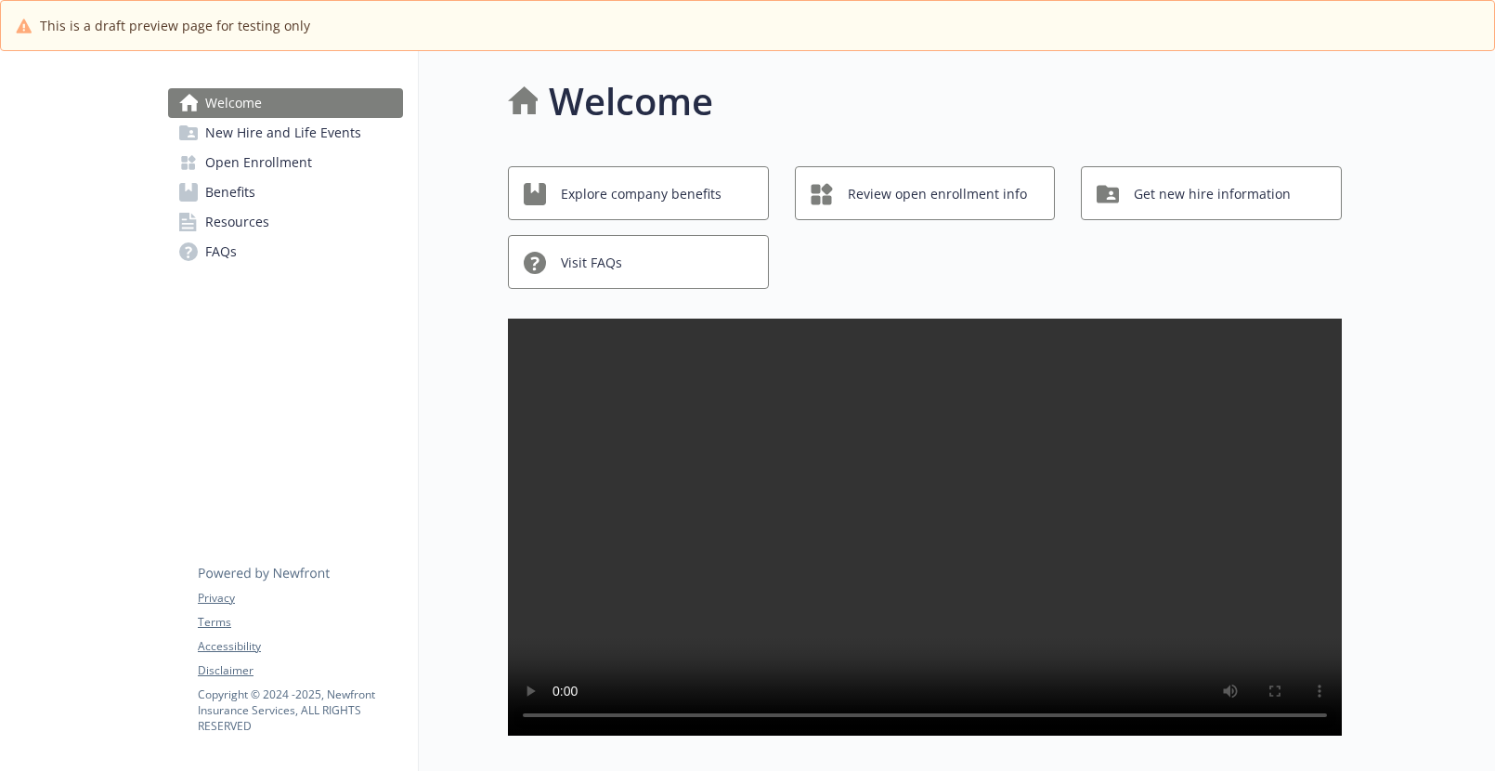
click at [267, 195] on link "Benefits" at bounding box center [285, 192] width 235 height 30
